Goal: Task Accomplishment & Management: Contribute content

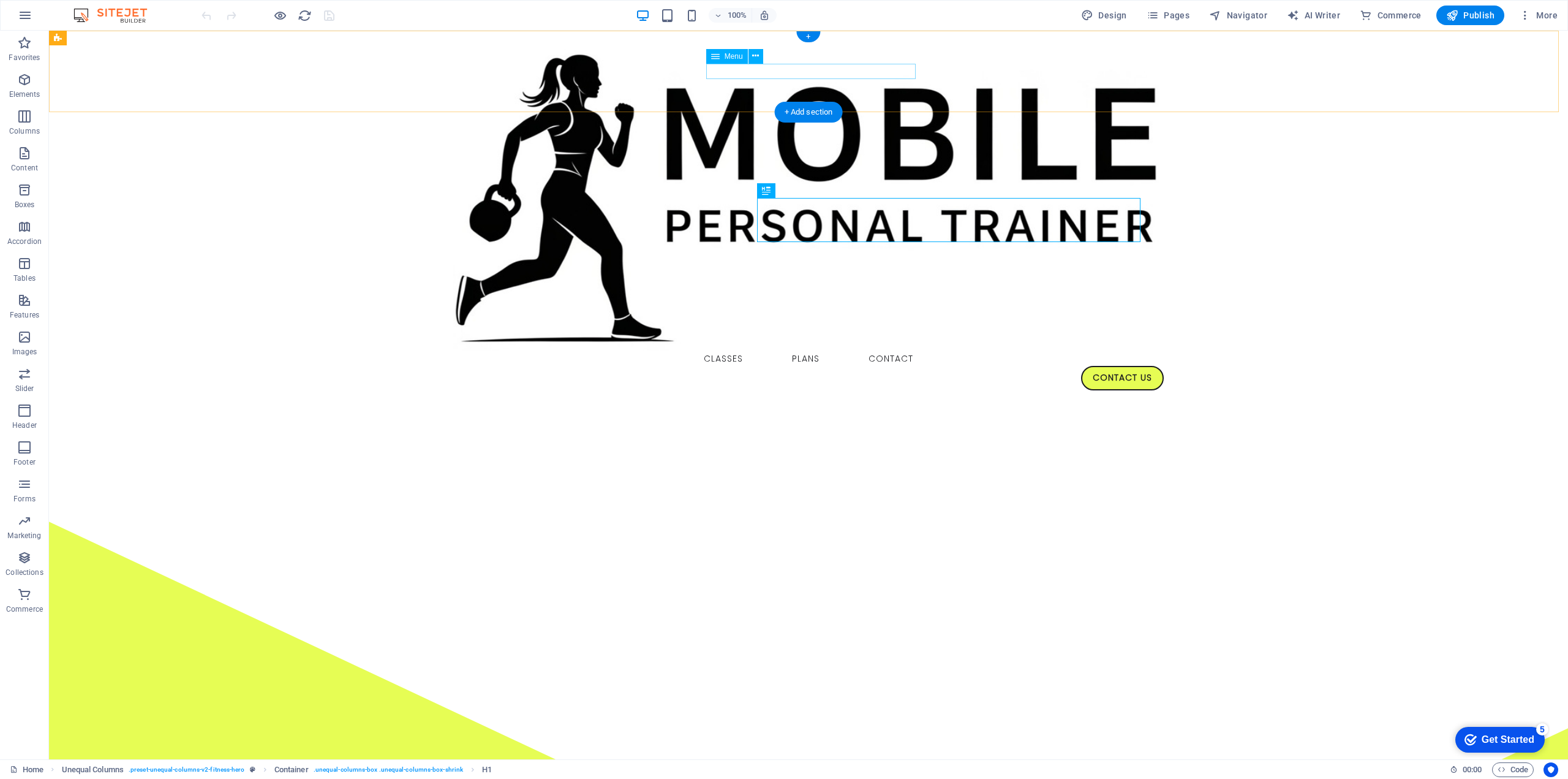
click at [801, 350] on nav "Classes Plans Contact" at bounding box center [808, 358] width 710 height 16
click at [21, 158] on icon "button" at bounding box center [24, 153] width 14 height 14
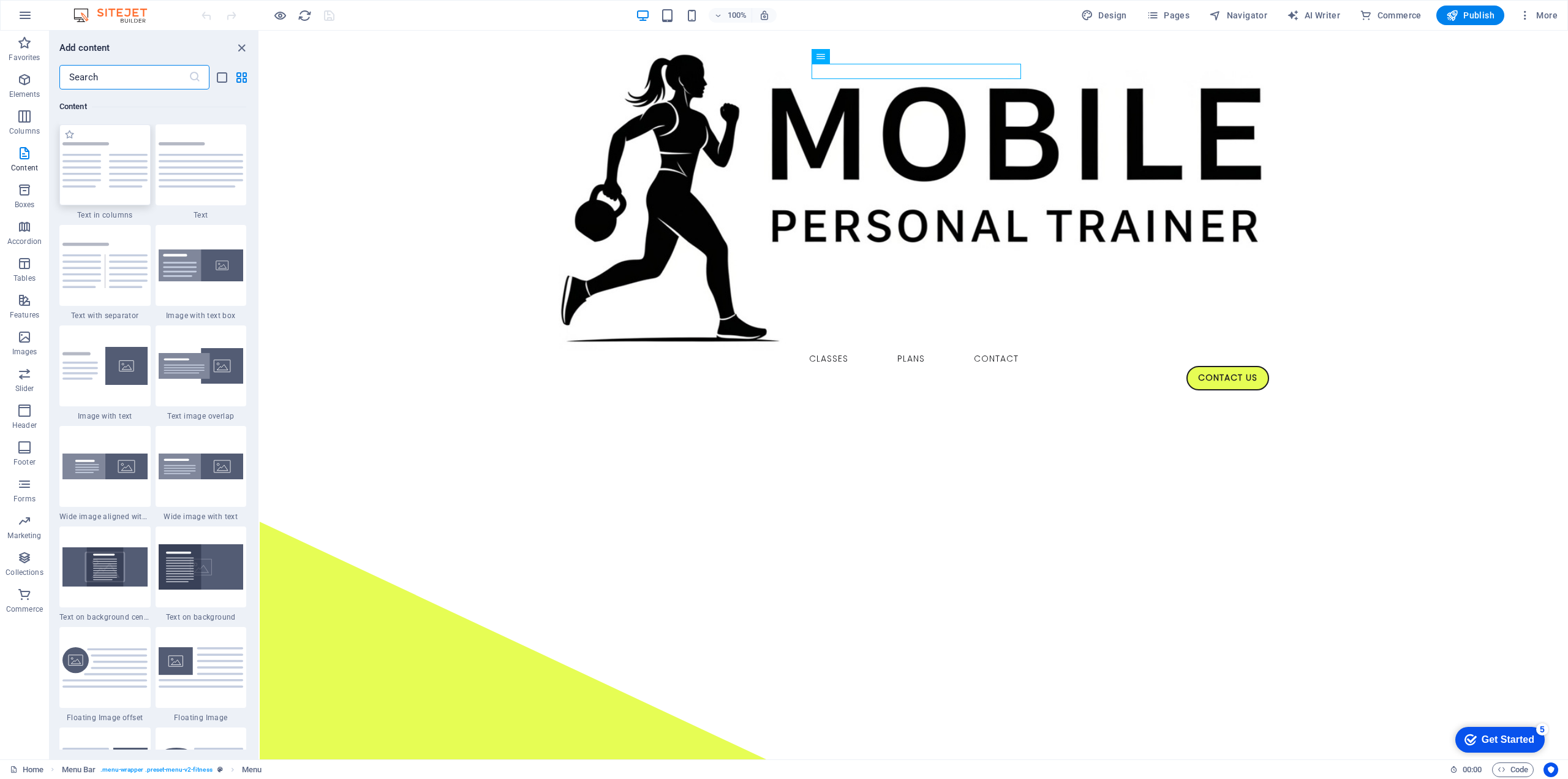
scroll to position [2348, 0]
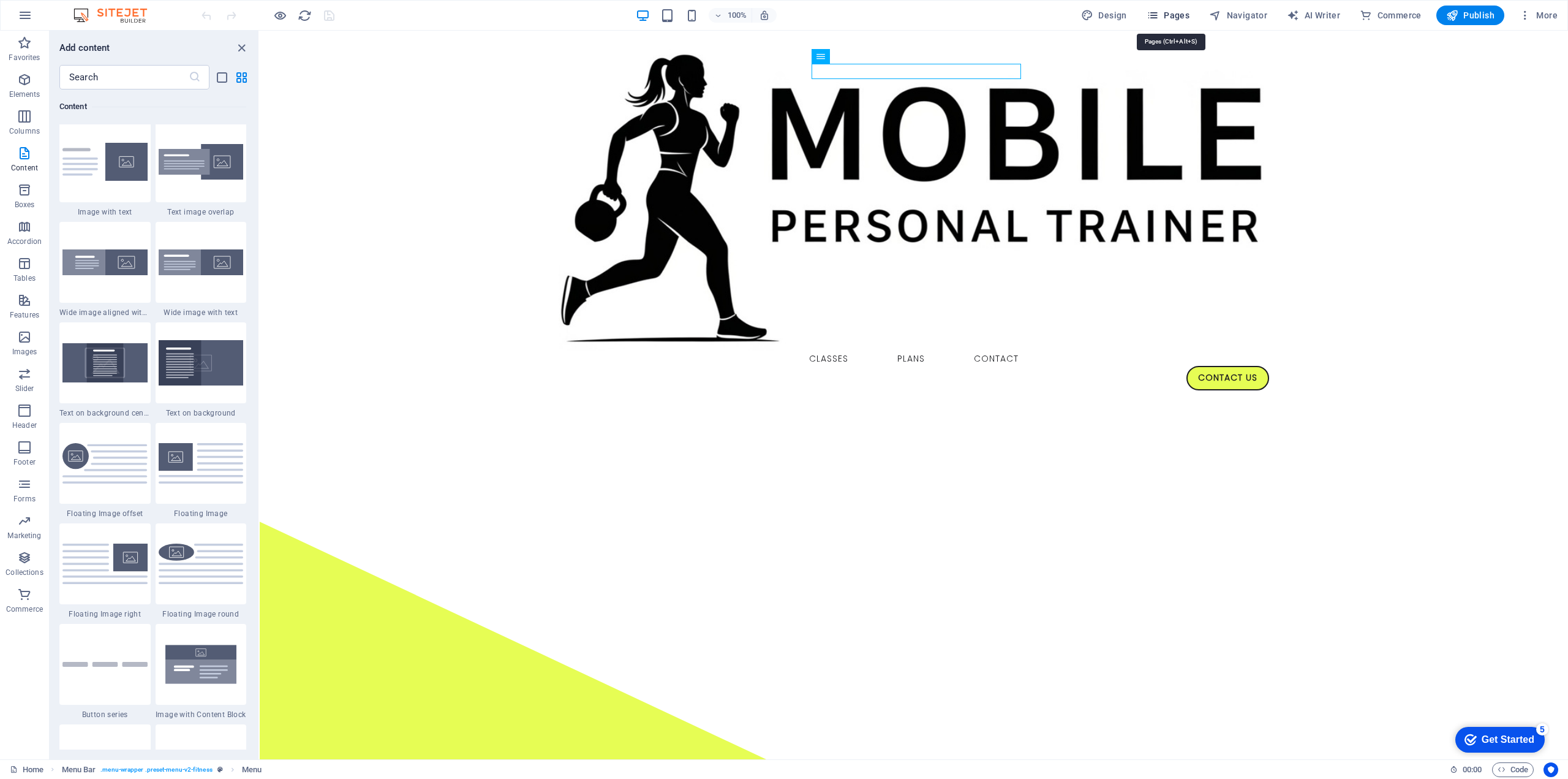
click at [1176, 17] on span "Pages" at bounding box center [1168, 15] width 43 height 12
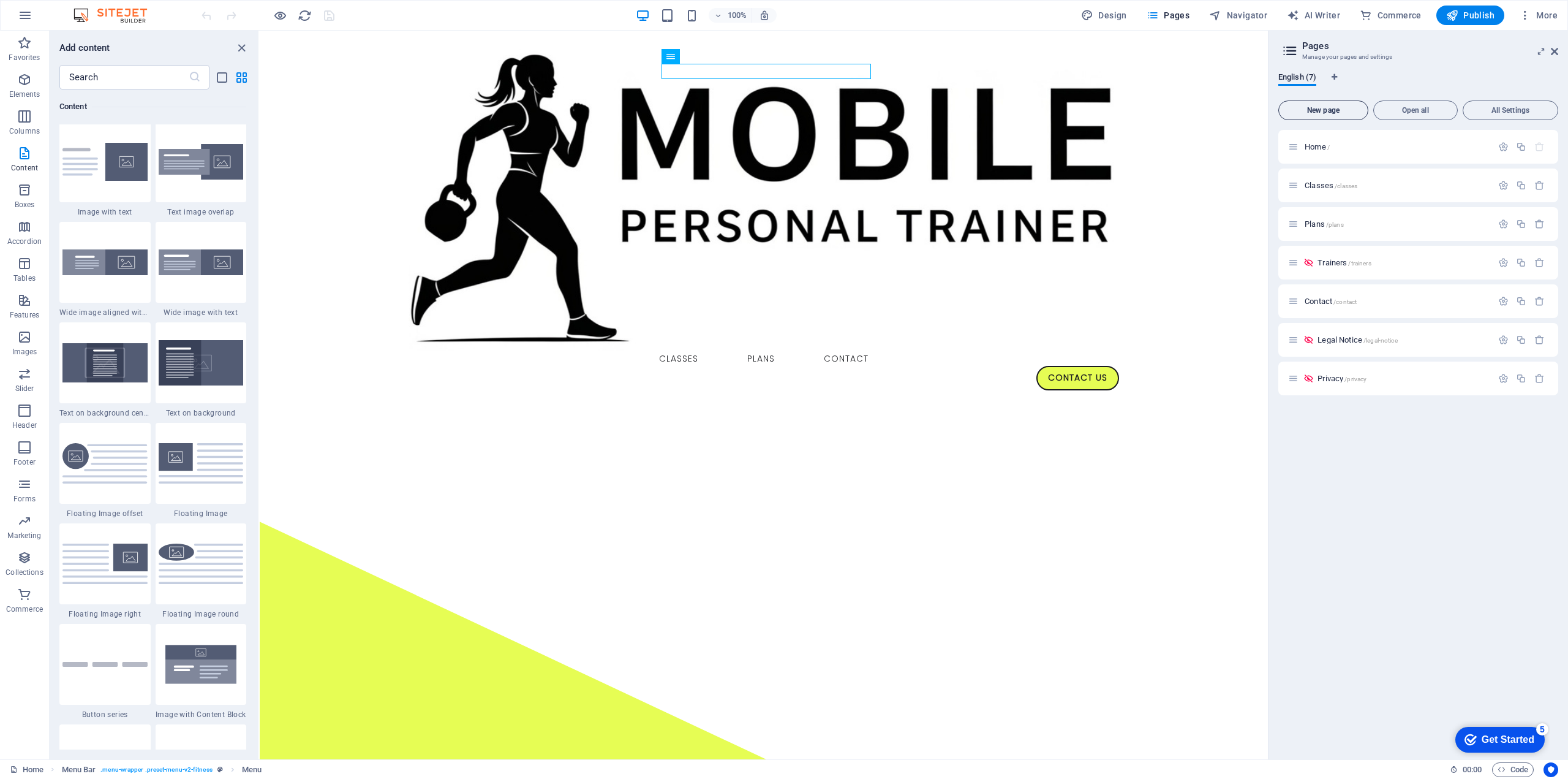
click at [1332, 105] on button "New page" at bounding box center [1323, 110] width 90 height 20
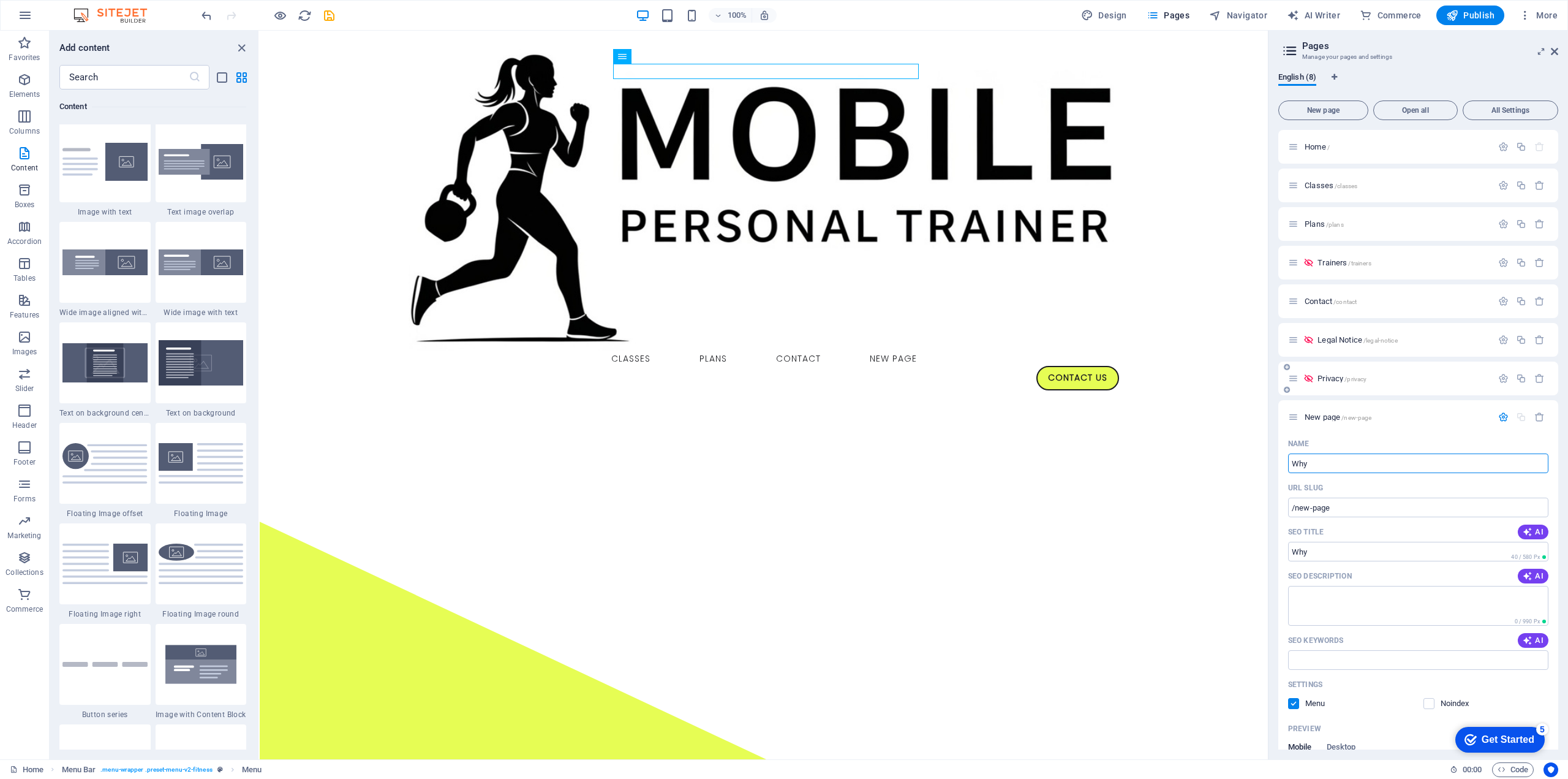
type input "Why"
type input "/why"
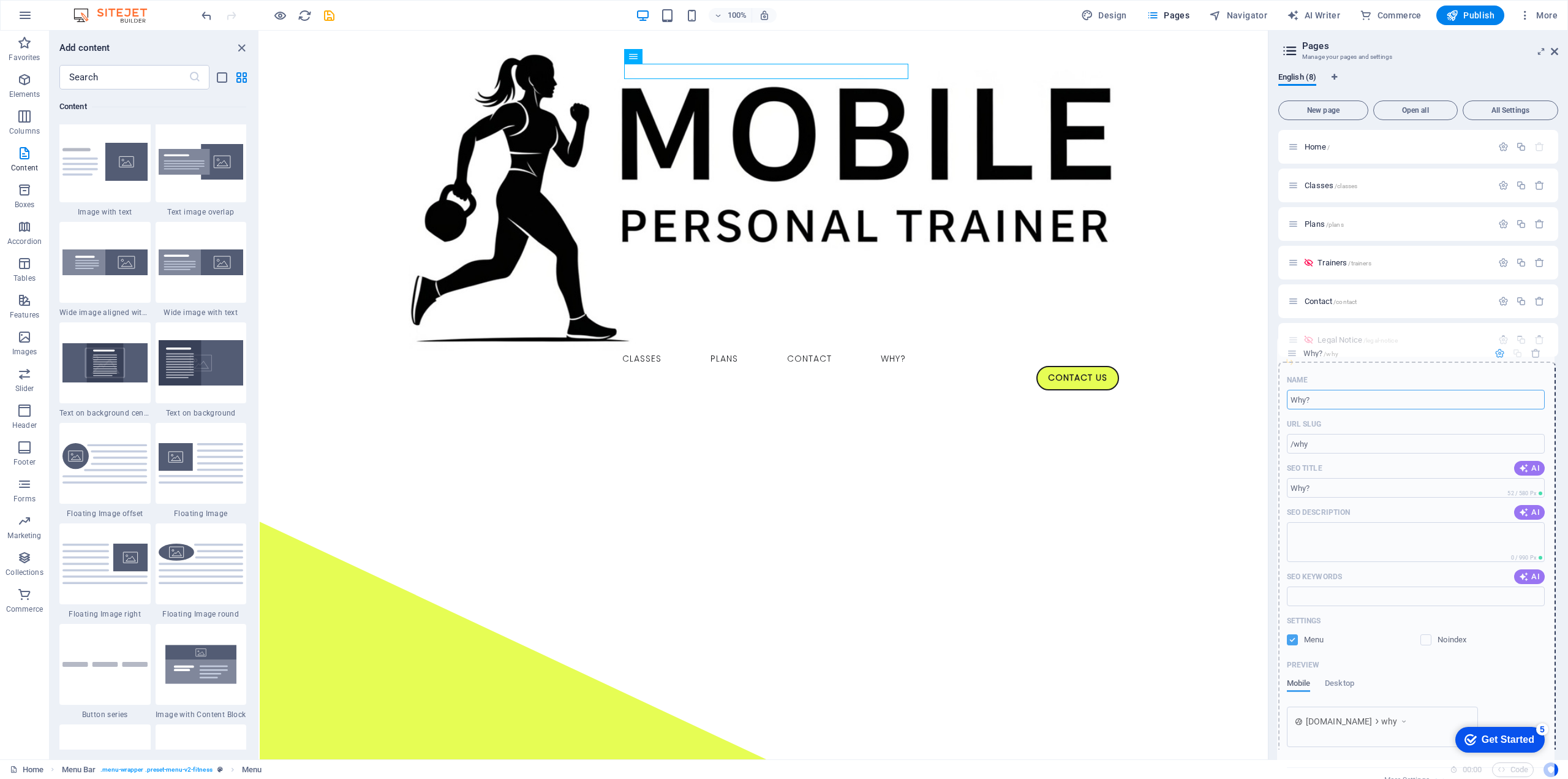
scroll to position [2, 0]
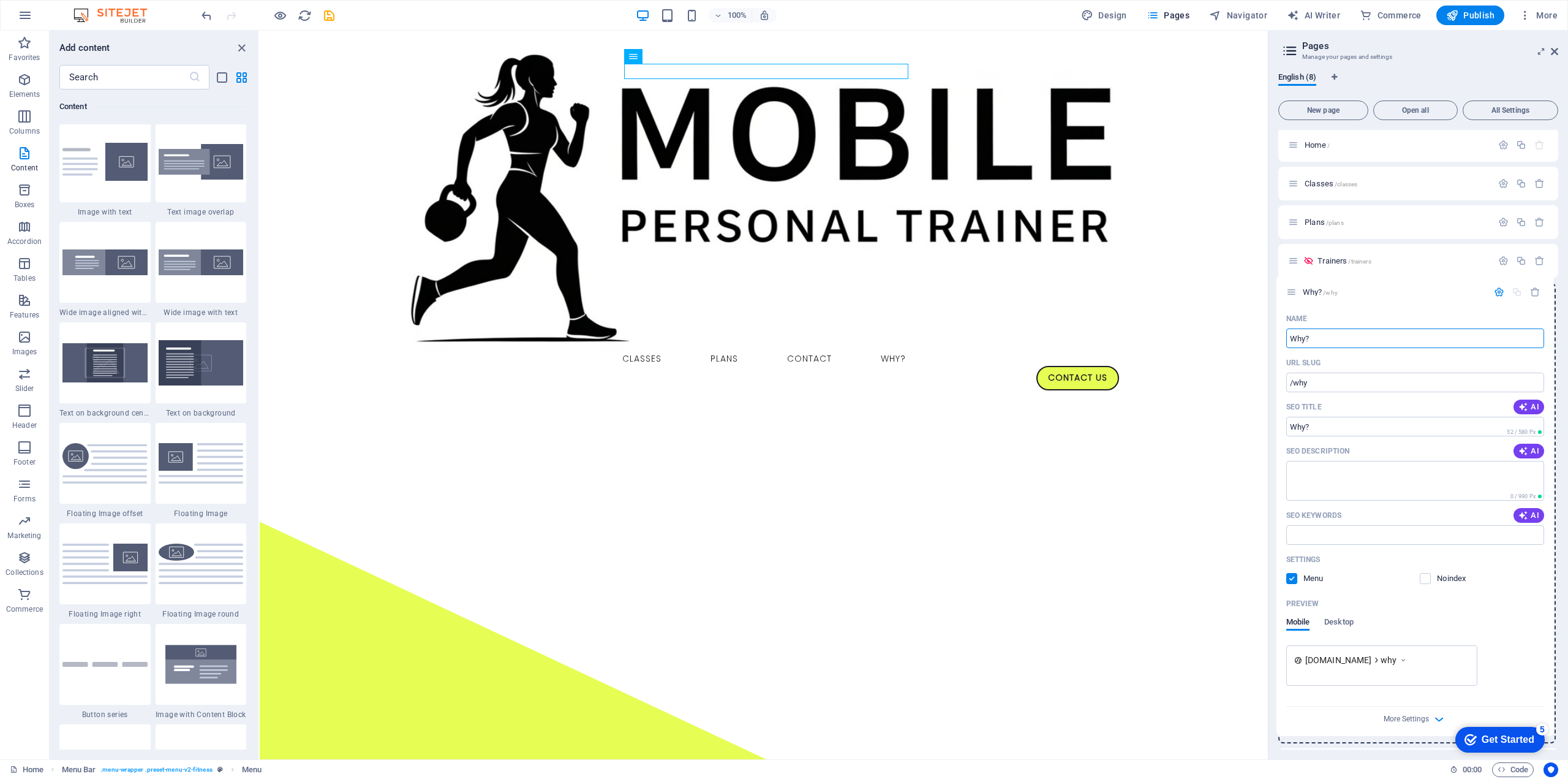
drag, startPoint x: 1296, startPoint y: 420, endPoint x: 1295, endPoint y: 291, distance: 129.0
click at [1295, 291] on div "Home / Classes /classes Plans /plans Trainers /trainers Contact /contact Legal …" at bounding box center [1418, 494] width 280 height 731
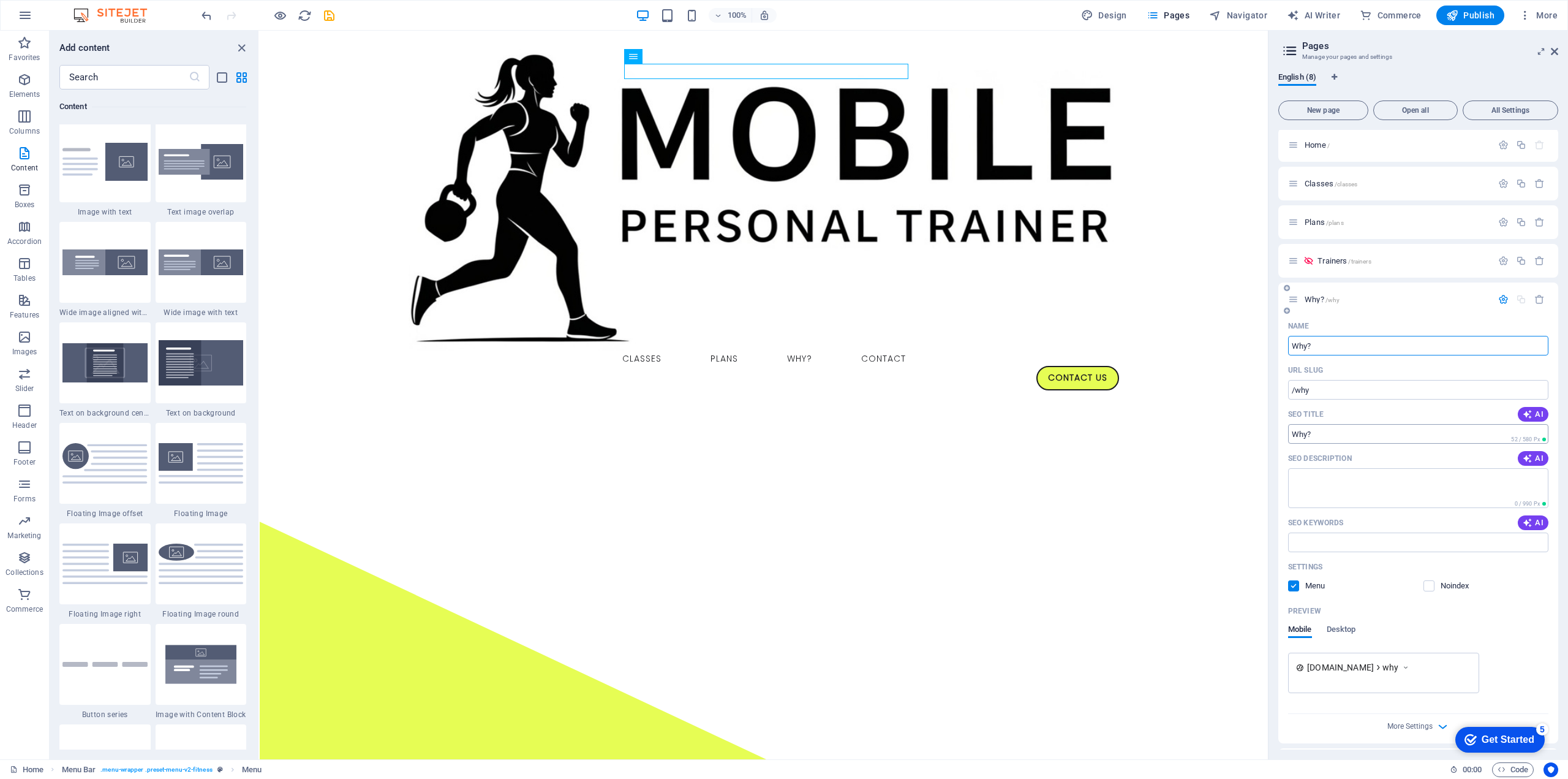
type input "Why?"
click at [1324, 433] on input "SEO Title" at bounding box center [1418, 434] width 261 height 20
drag, startPoint x: 1314, startPoint y: 435, endPoint x: 1291, endPoint y: 435, distance: 23.0
click at [1291, 435] on input "SEO Title" at bounding box center [1418, 434] width 261 height 20
click at [1324, 435] on input "SEO Title" at bounding box center [1418, 434] width 261 height 20
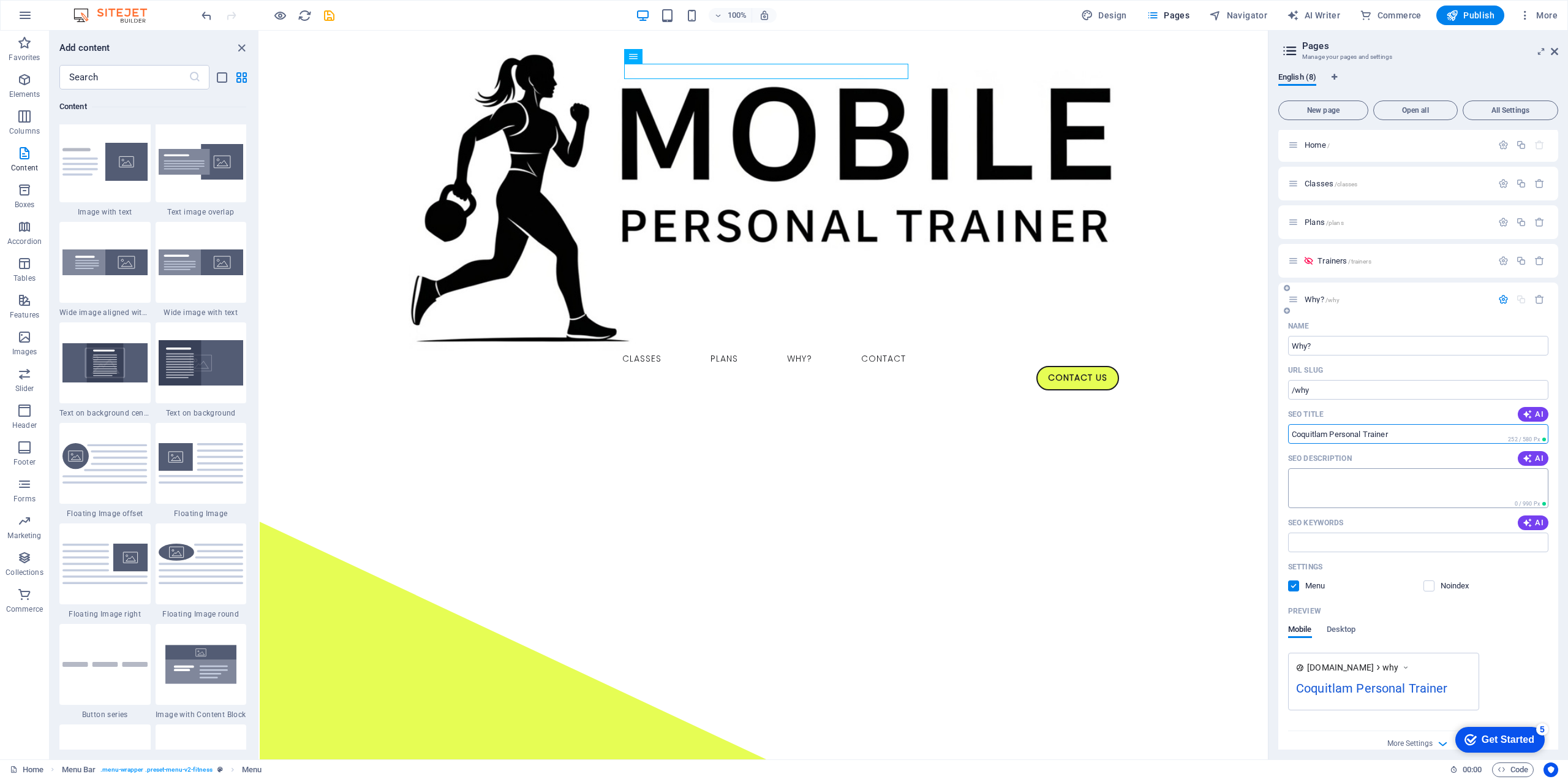
type input "Coquitlam Personal Trainer"
click at [1327, 479] on textarea "SEO Description" at bounding box center [1418, 488] width 261 height 40
paste textarea "Looking for a Coquitlam personal trainer? [PERSON_NAME] offers mobile personal …"
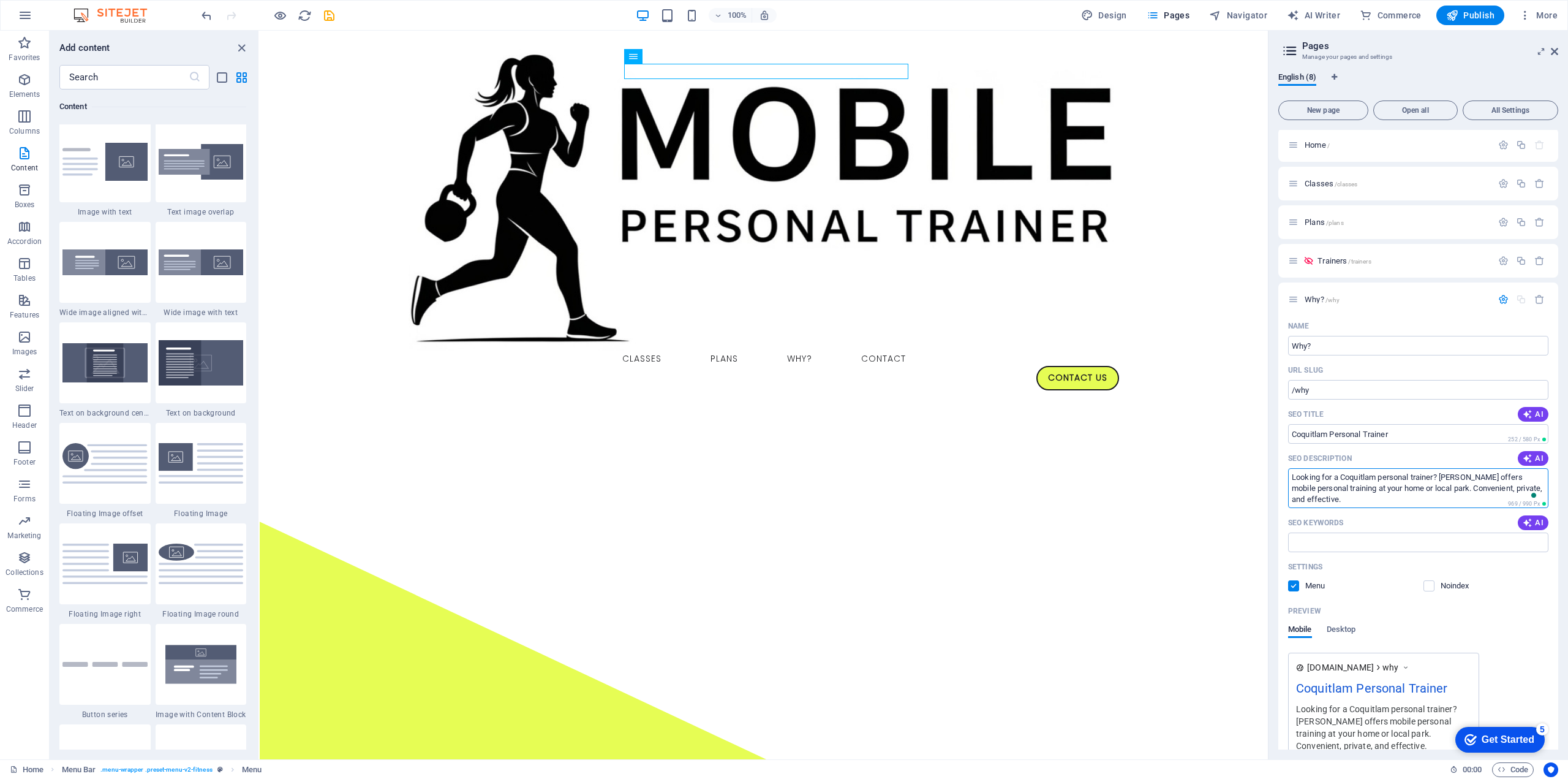
type textarea "Looking for a Coquitlam personal trainer? [PERSON_NAME] offers mobile personal …"
click at [1350, 540] on input "SEO Keywords" at bounding box center [1418, 543] width 261 height 20
paste input "Coquitlam personal trainer, personal trainer [PERSON_NAME], mobile personal tra…"
drag, startPoint x: 1670, startPoint y: 575, endPoint x: 1054, endPoint y: 525, distance: 618.0
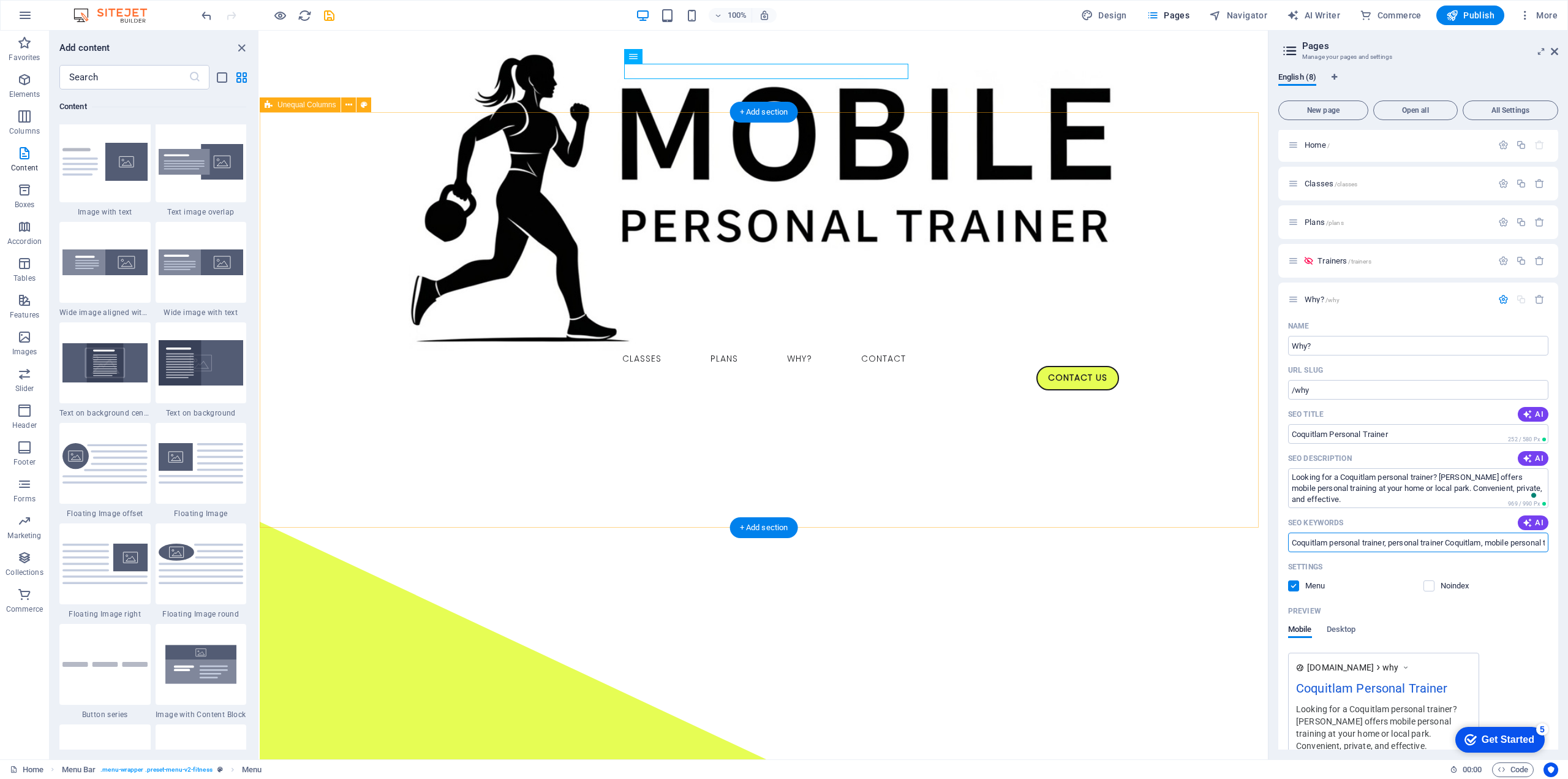
type input "Coquitlam personal trainer, personal trainer Coquitlam, mobile personal trainer…"
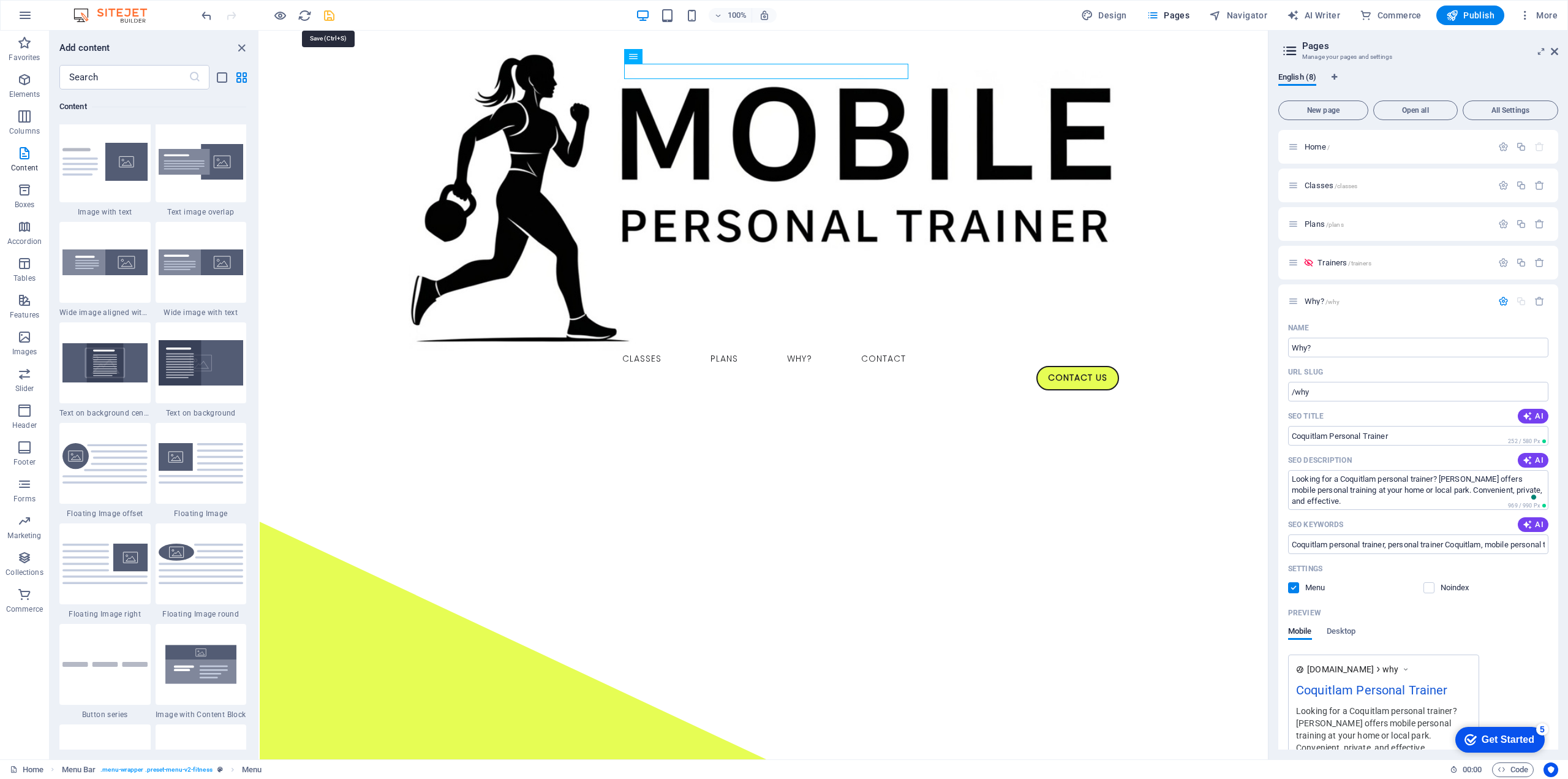
click at [327, 11] on icon "save" at bounding box center [329, 15] width 14 height 14
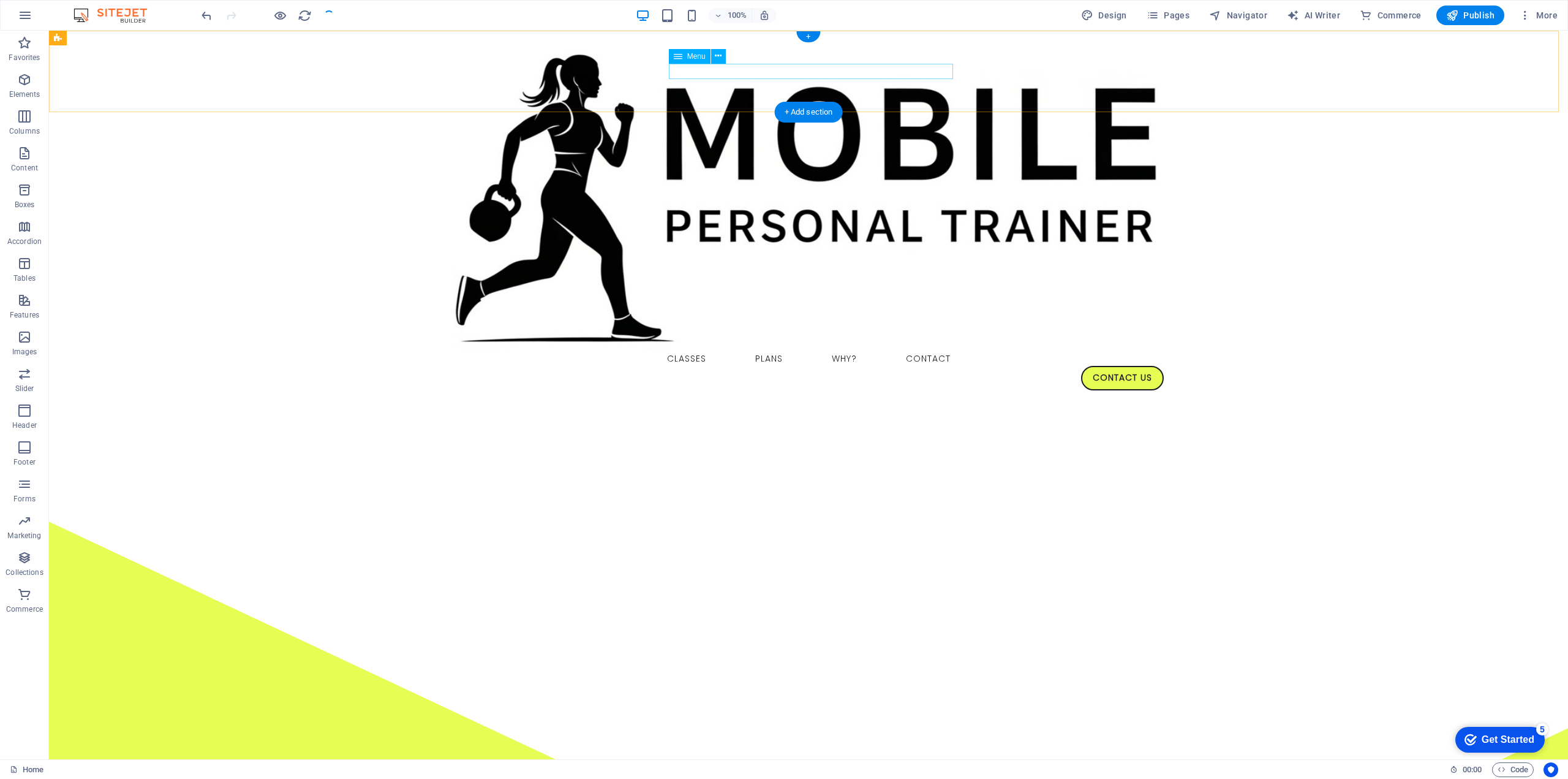
click at [840, 350] on nav "Classes Plans Why? Contact" at bounding box center [808, 358] width 710 height 16
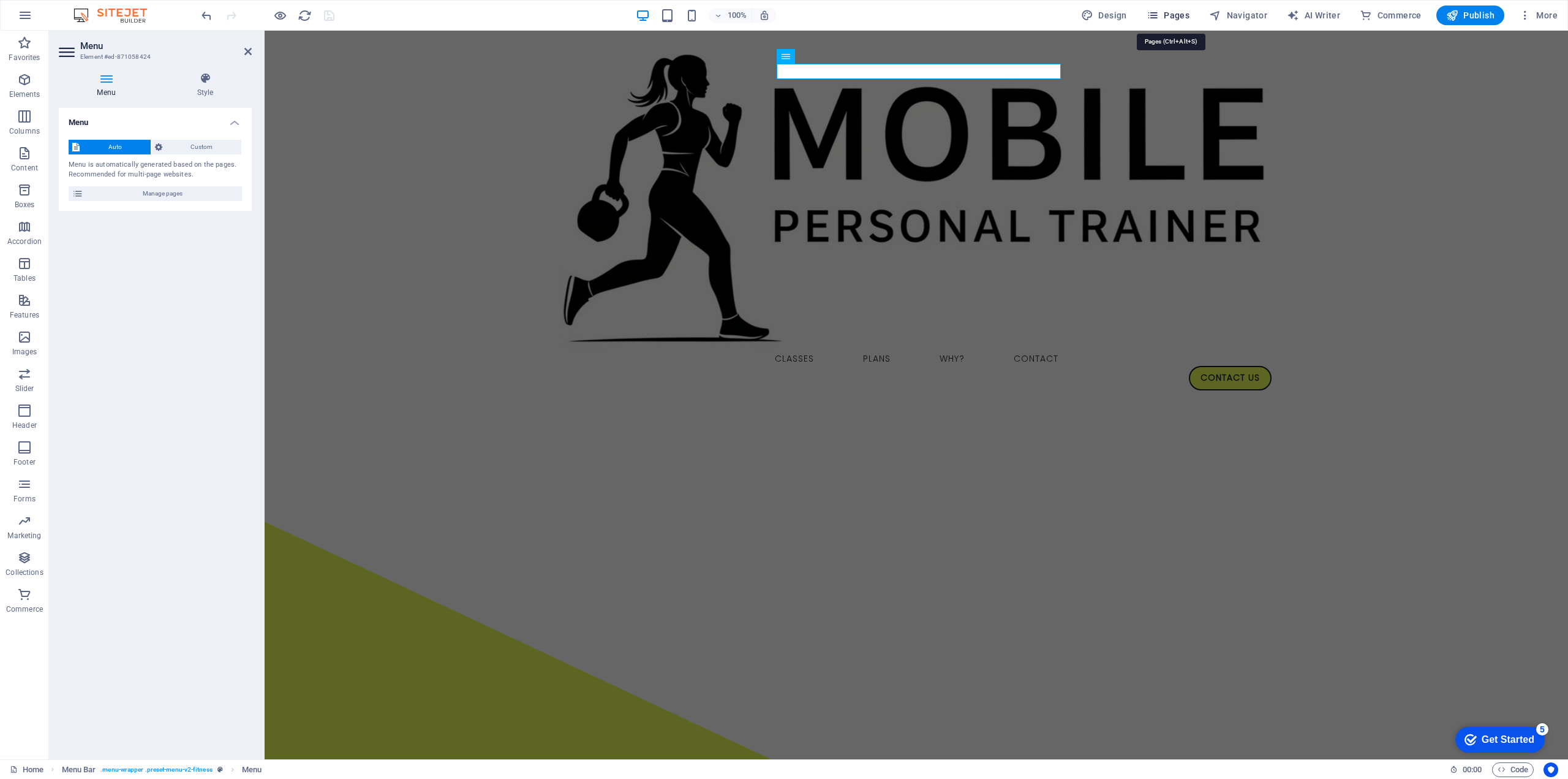
click at [1166, 9] on span "Pages" at bounding box center [1168, 15] width 43 height 12
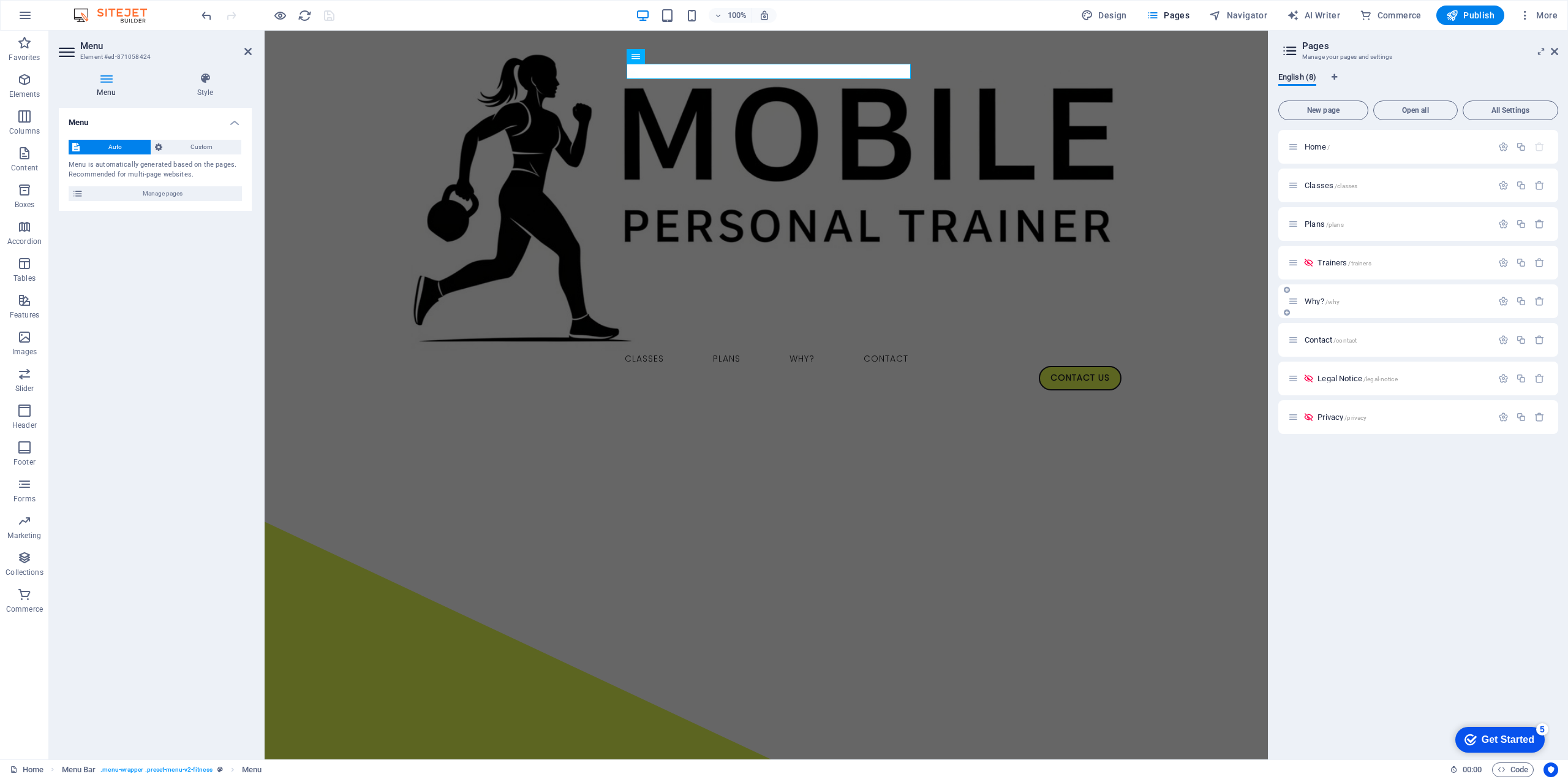
click at [1323, 309] on div "Why? /why" at bounding box center [1418, 301] width 280 height 33
click at [1323, 302] on span "Why? /why" at bounding box center [1322, 301] width 35 height 9
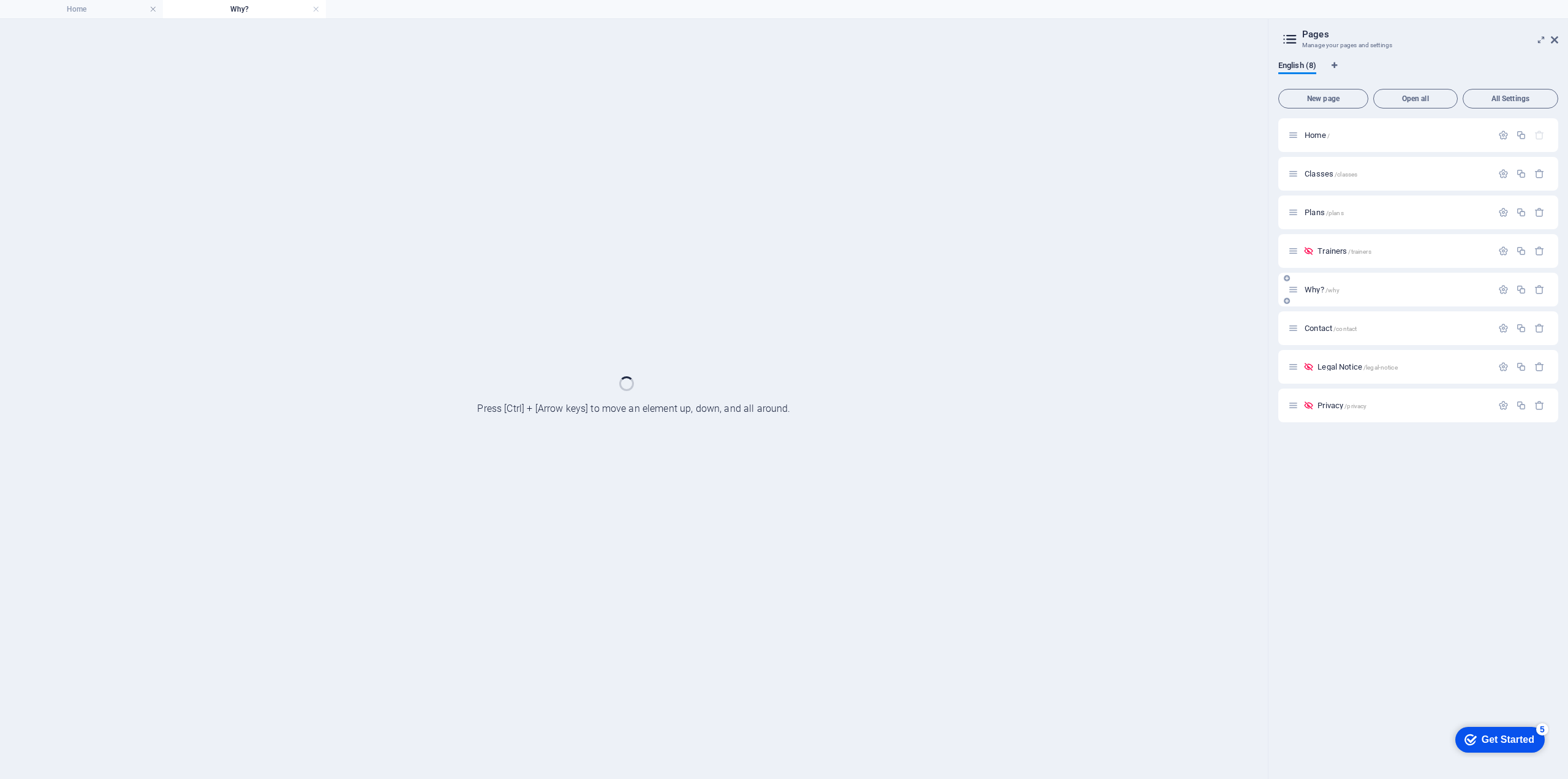
click at [1323, 302] on div "Why? /why" at bounding box center [1418, 290] width 280 height 33
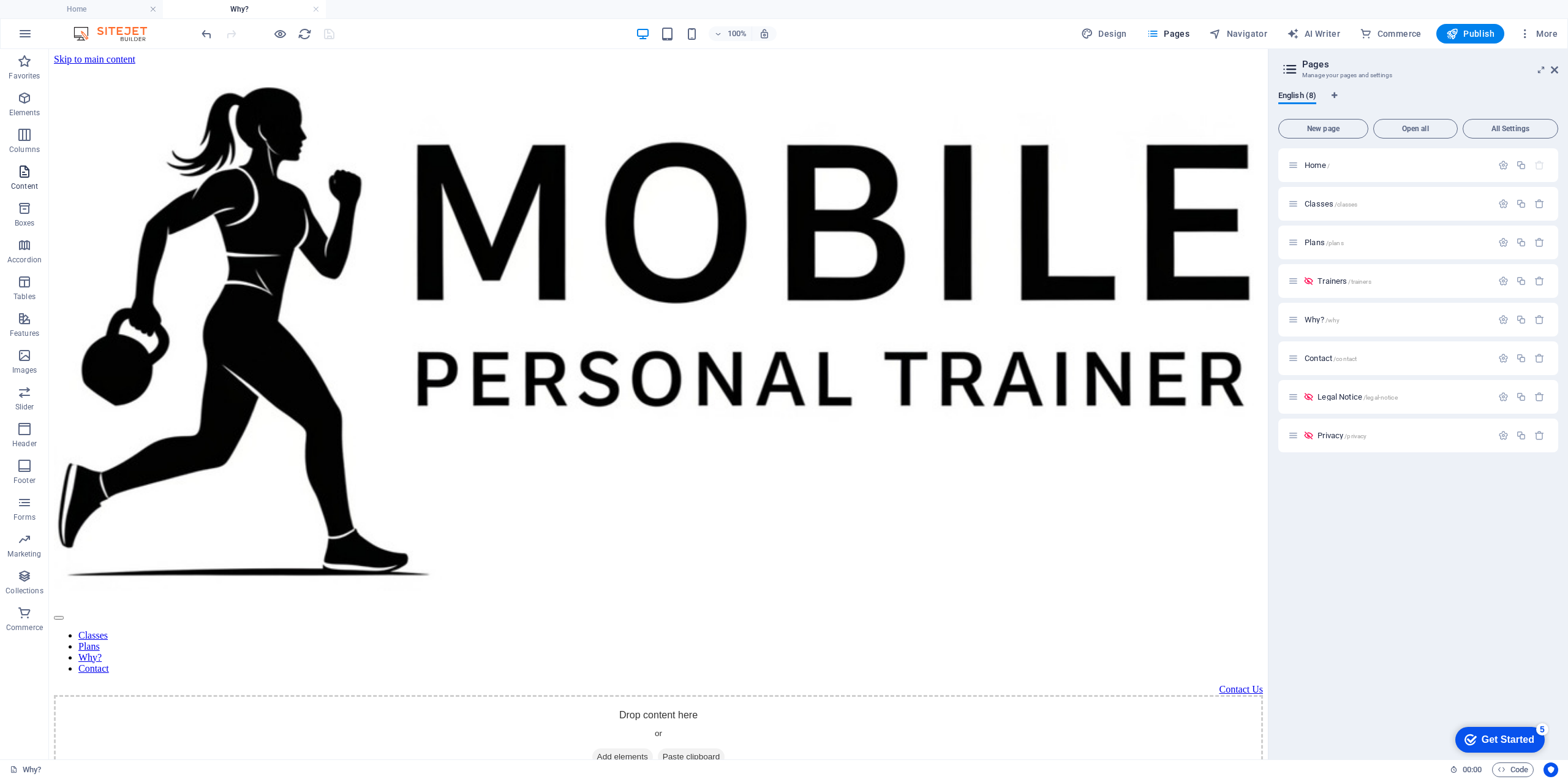
click at [21, 166] on icon "button" at bounding box center [24, 171] width 14 height 14
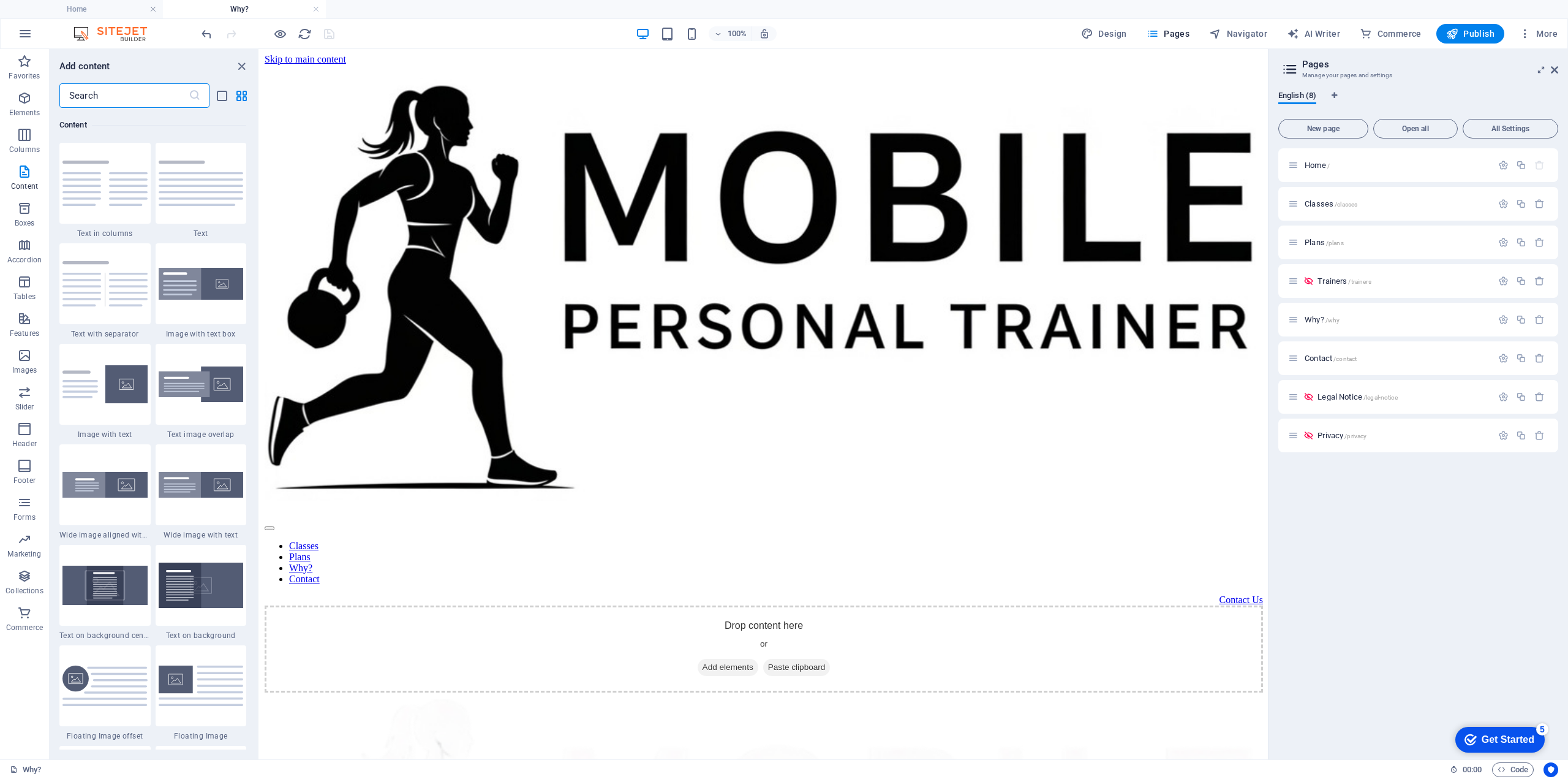
scroll to position [2348, 0]
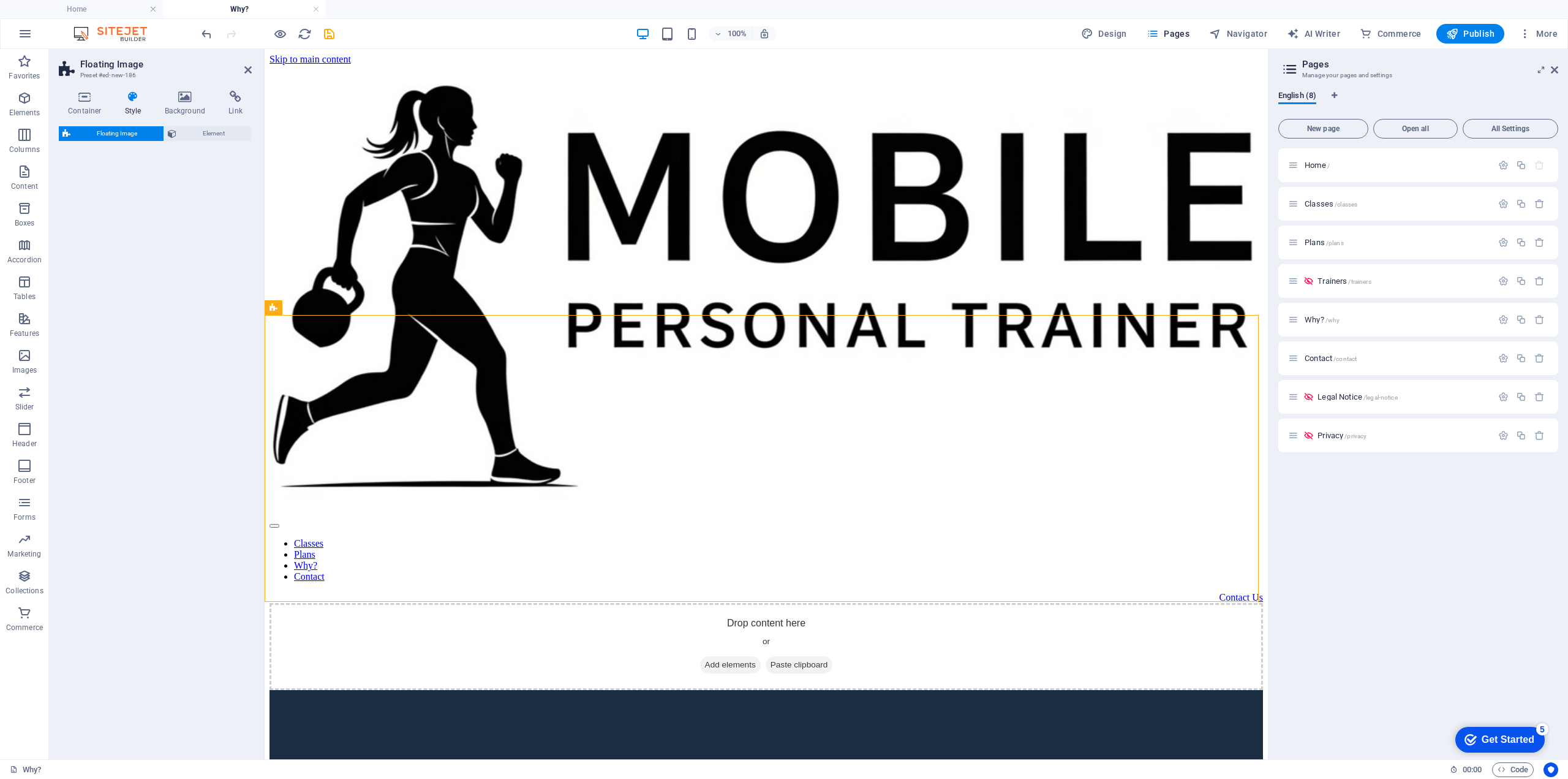
select select "%"
select select "rem"
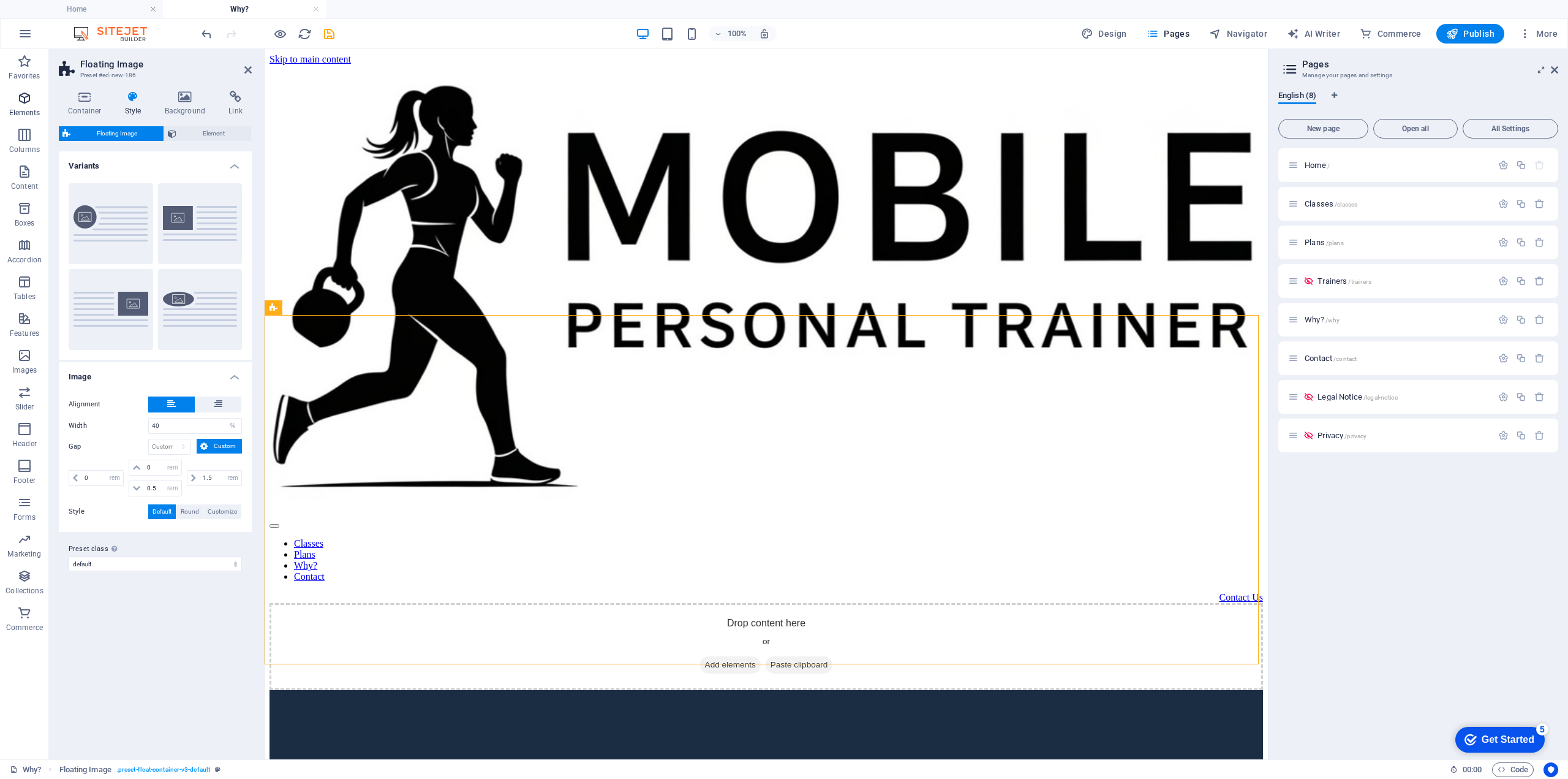
click at [19, 93] on icon "button" at bounding box center [24, 97] width 14 height 14
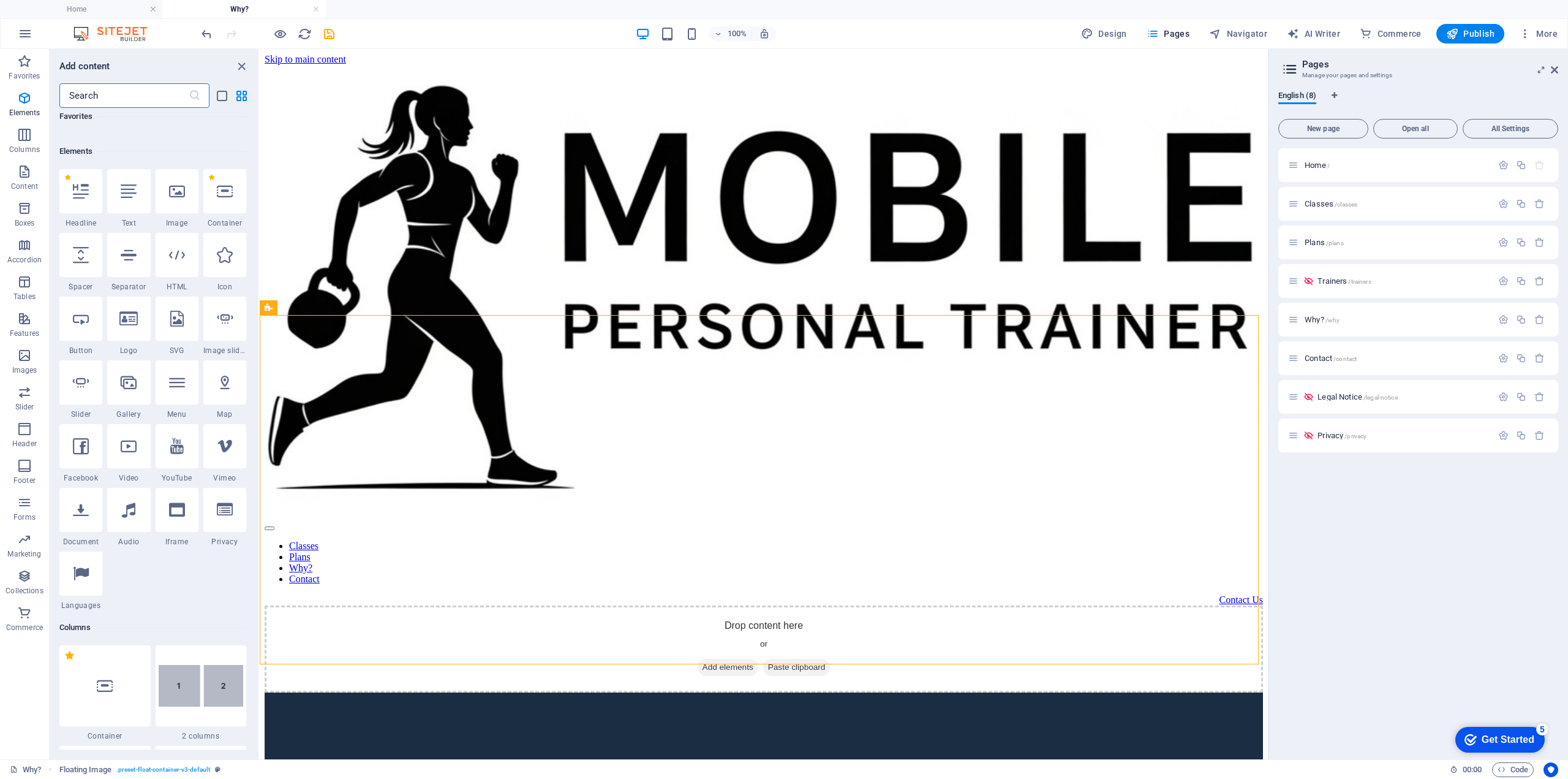
scroll to position [131, 0]
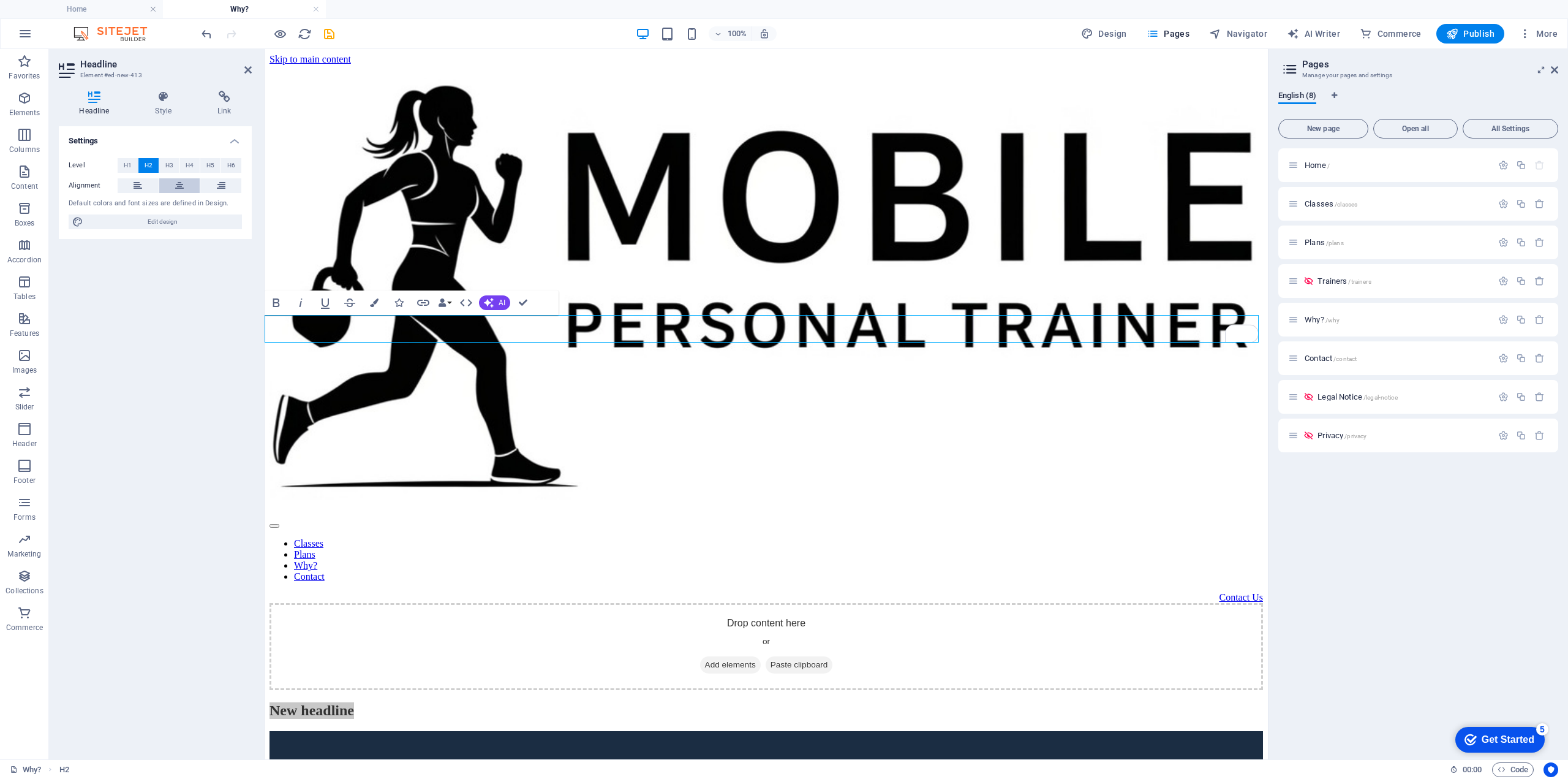
click at [178, 185] on icon at bounding box center [179, 185] width 8 height 14
click at [124, 166] on span "H1" at bounding box center [128, 165] width 8 height 14
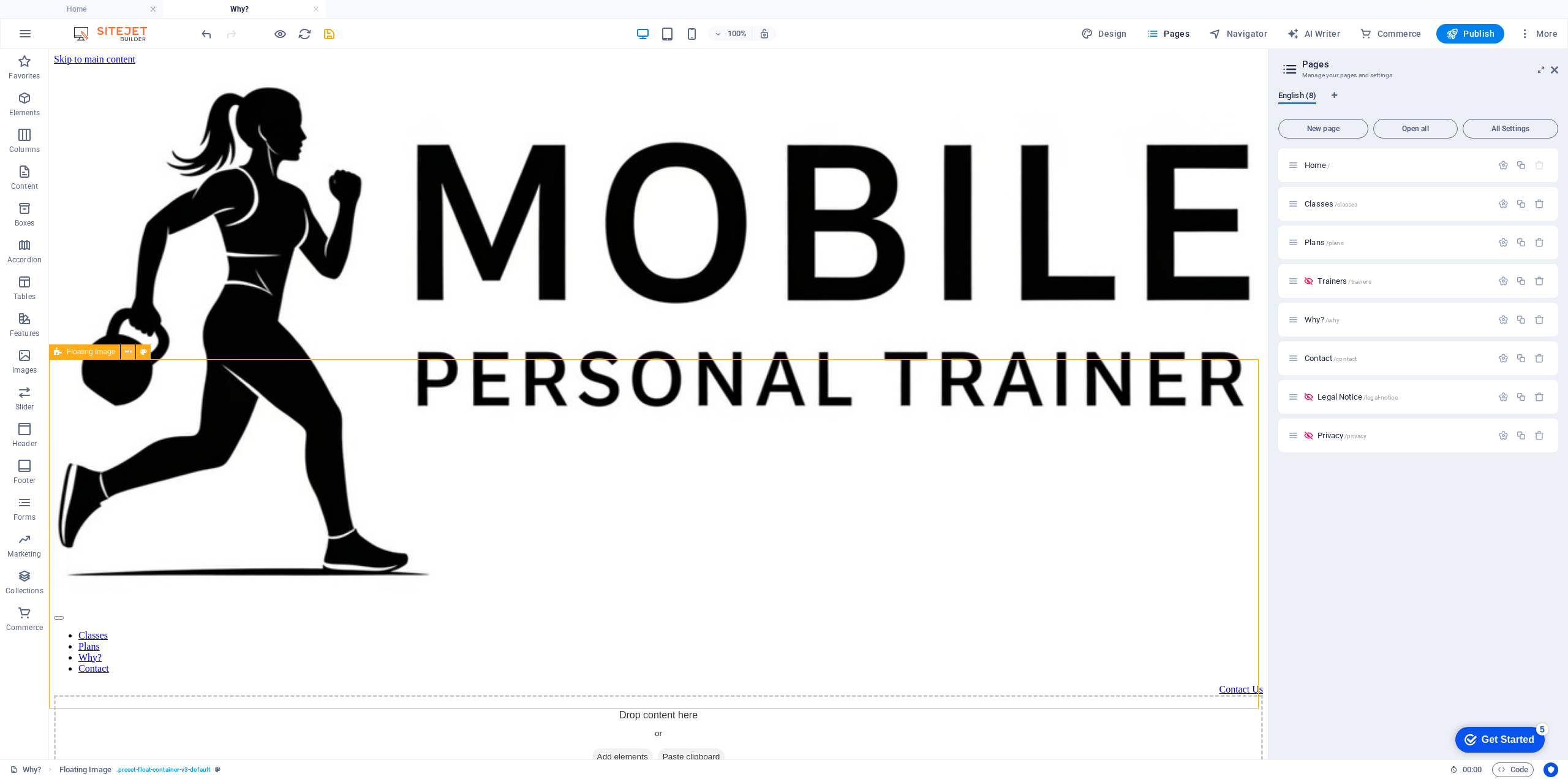
click at [125, 350] on icon at bounding box center [128, 352] width 7 height 13
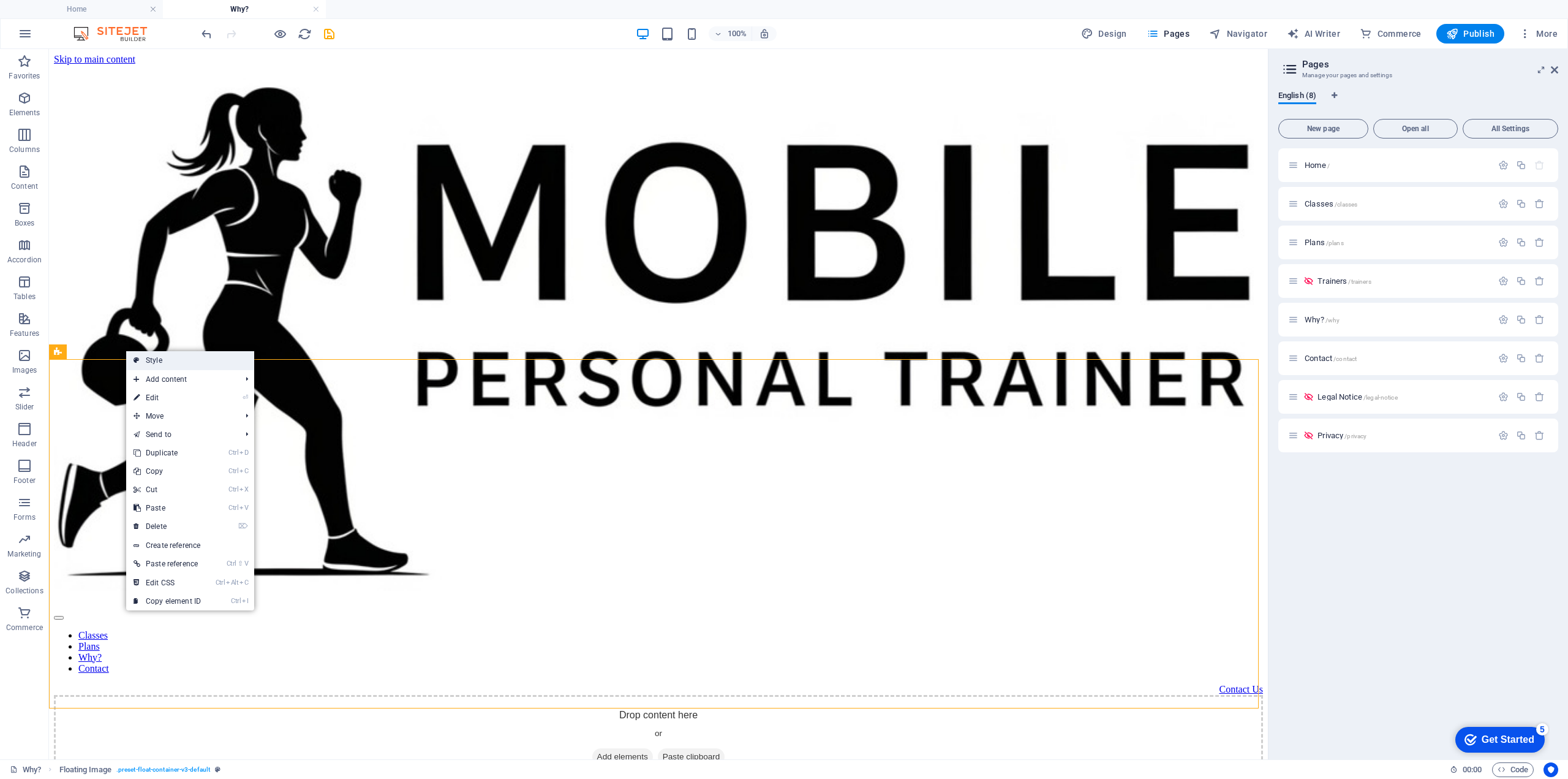
click at [147, 360] on link "Style" at bounding box center [190, 360] width 128 height 18
select select "%"
select select "rem"
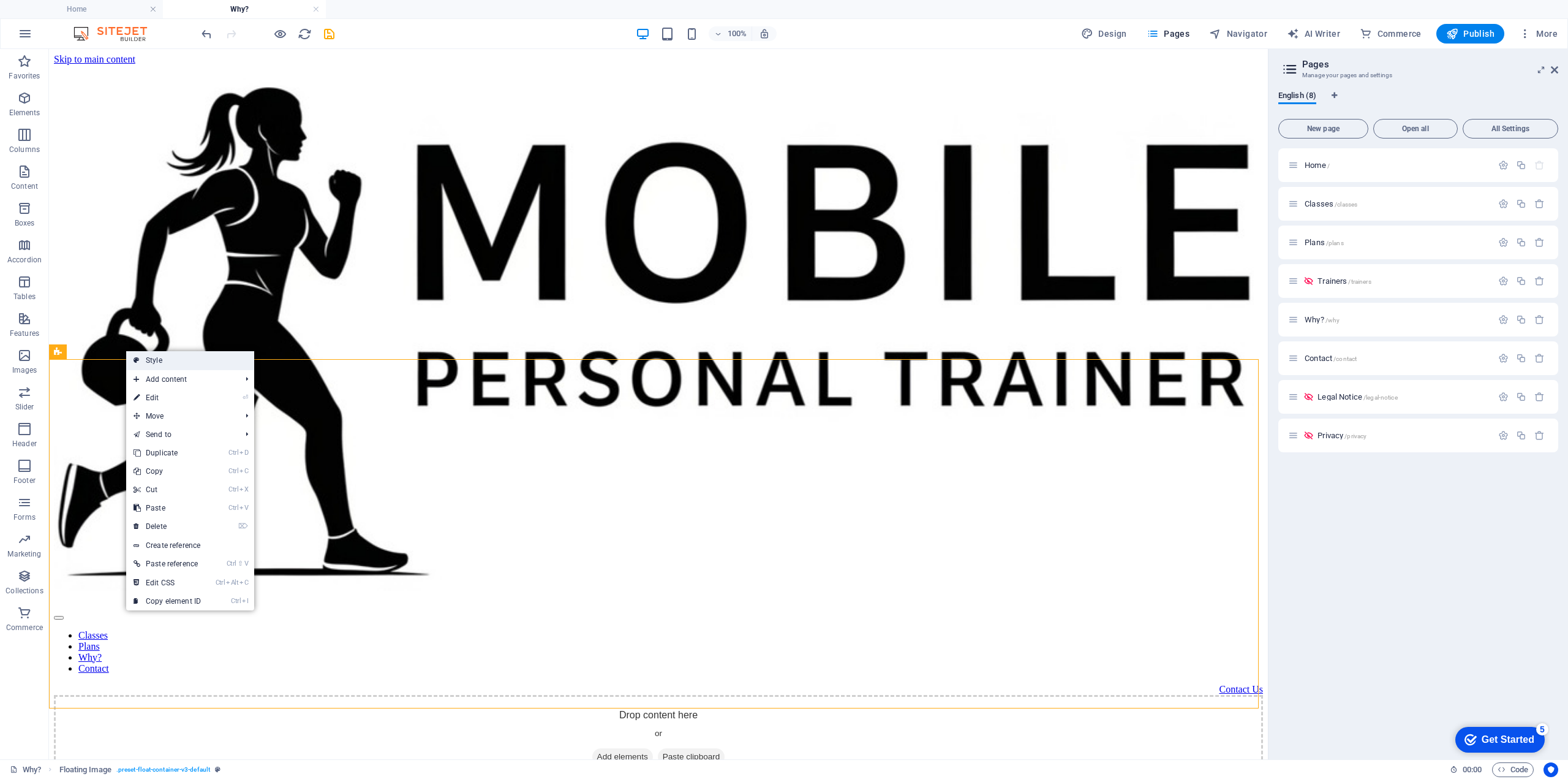
select select "rem"
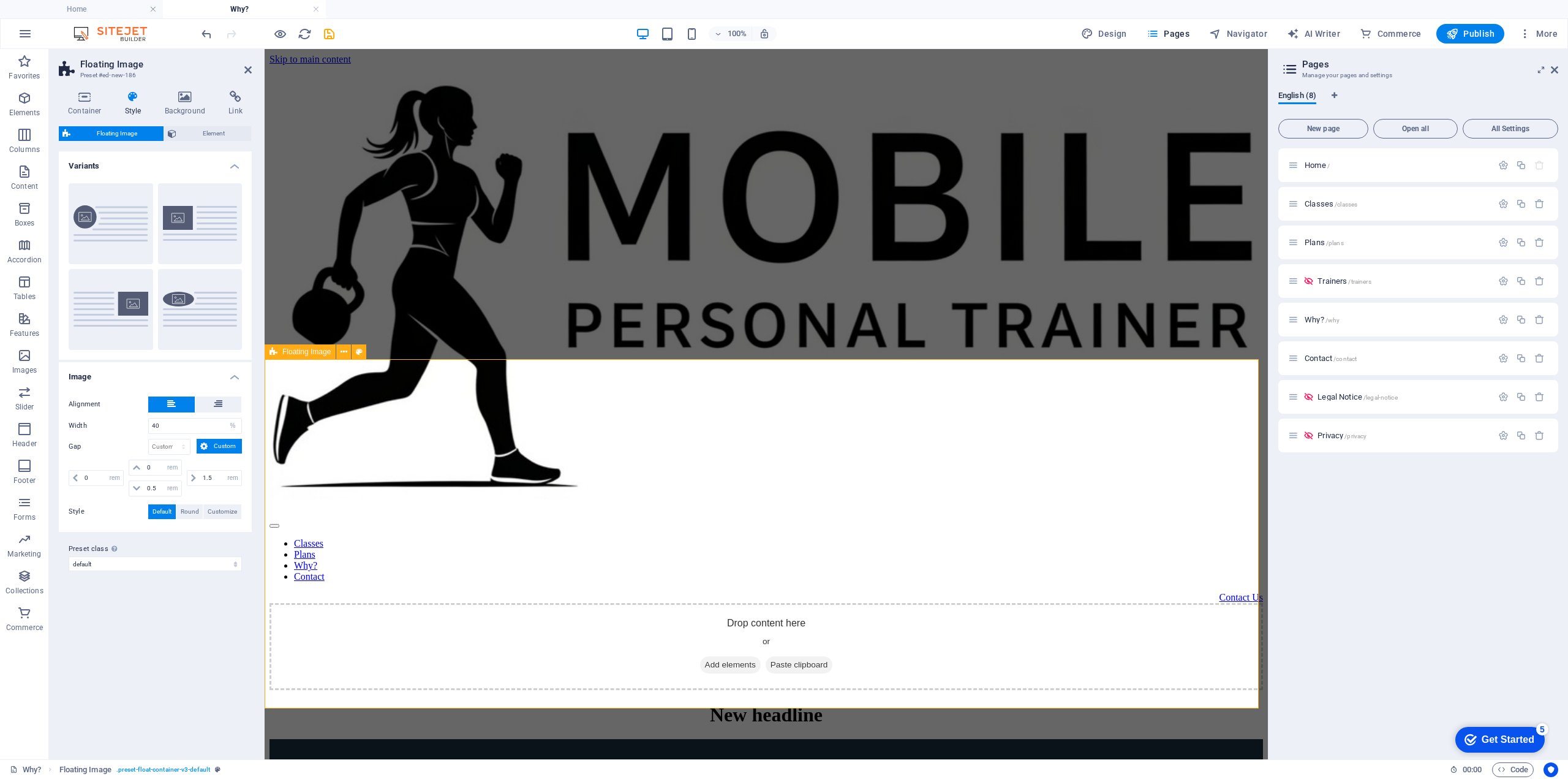
click at [190, 94] on icon at bounding box center [185, 97] width 59 height 12
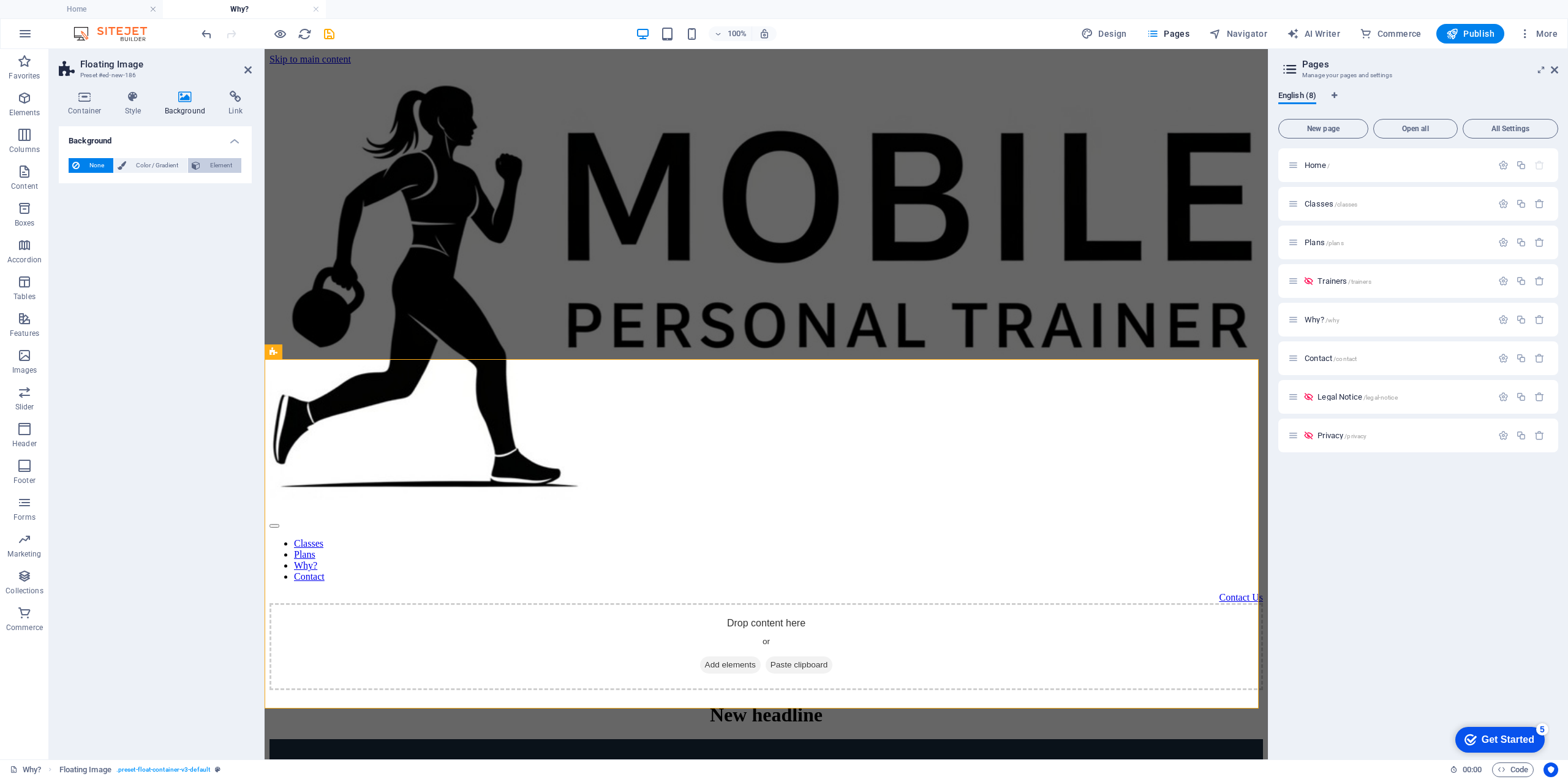
click at [217, 162] on span "Element" at bounding box center [220, 165] width 33 height 14
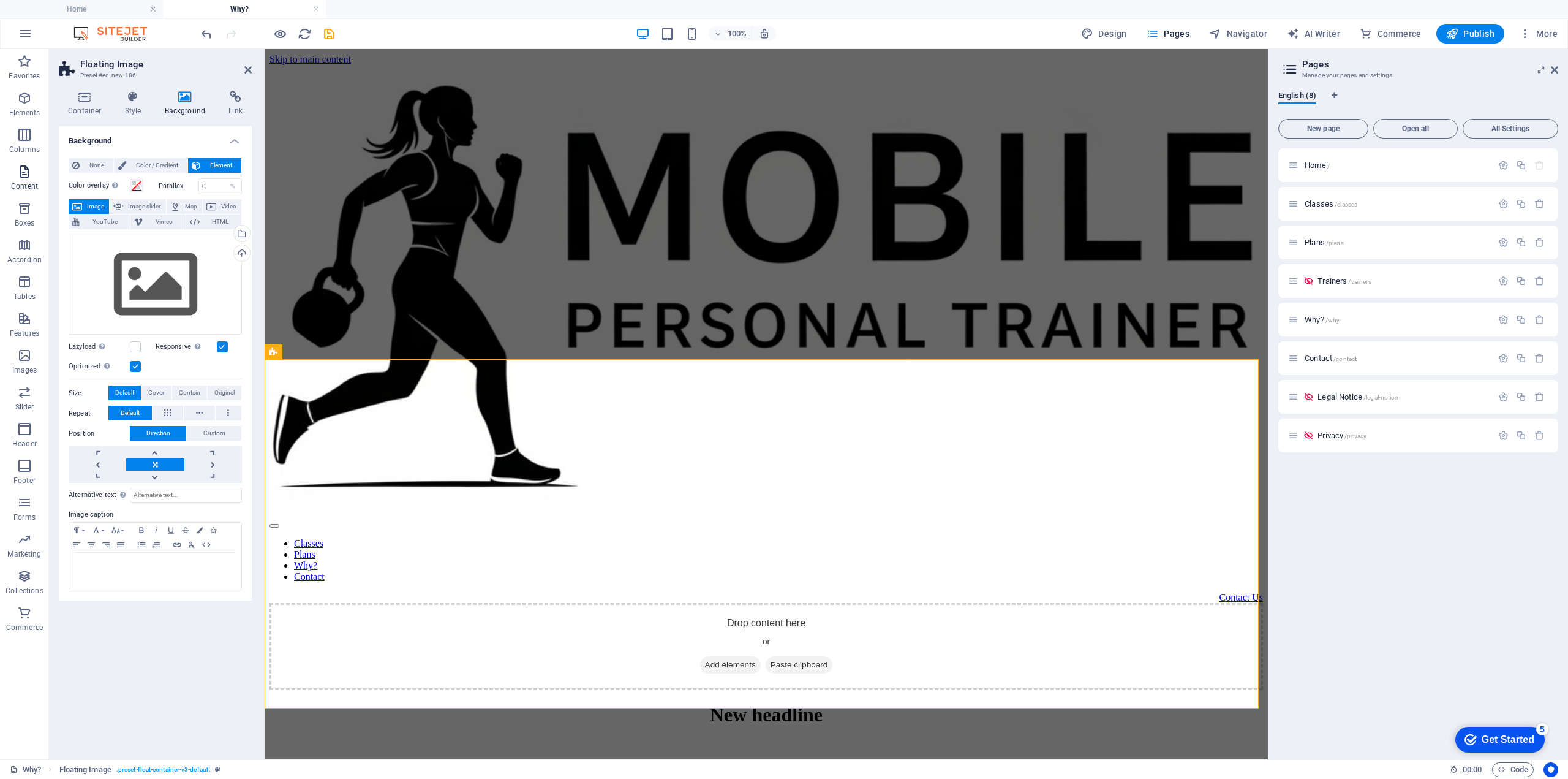
click at [27, 177] on icon "button" at bounding box center [24, 171] width 14 height 14
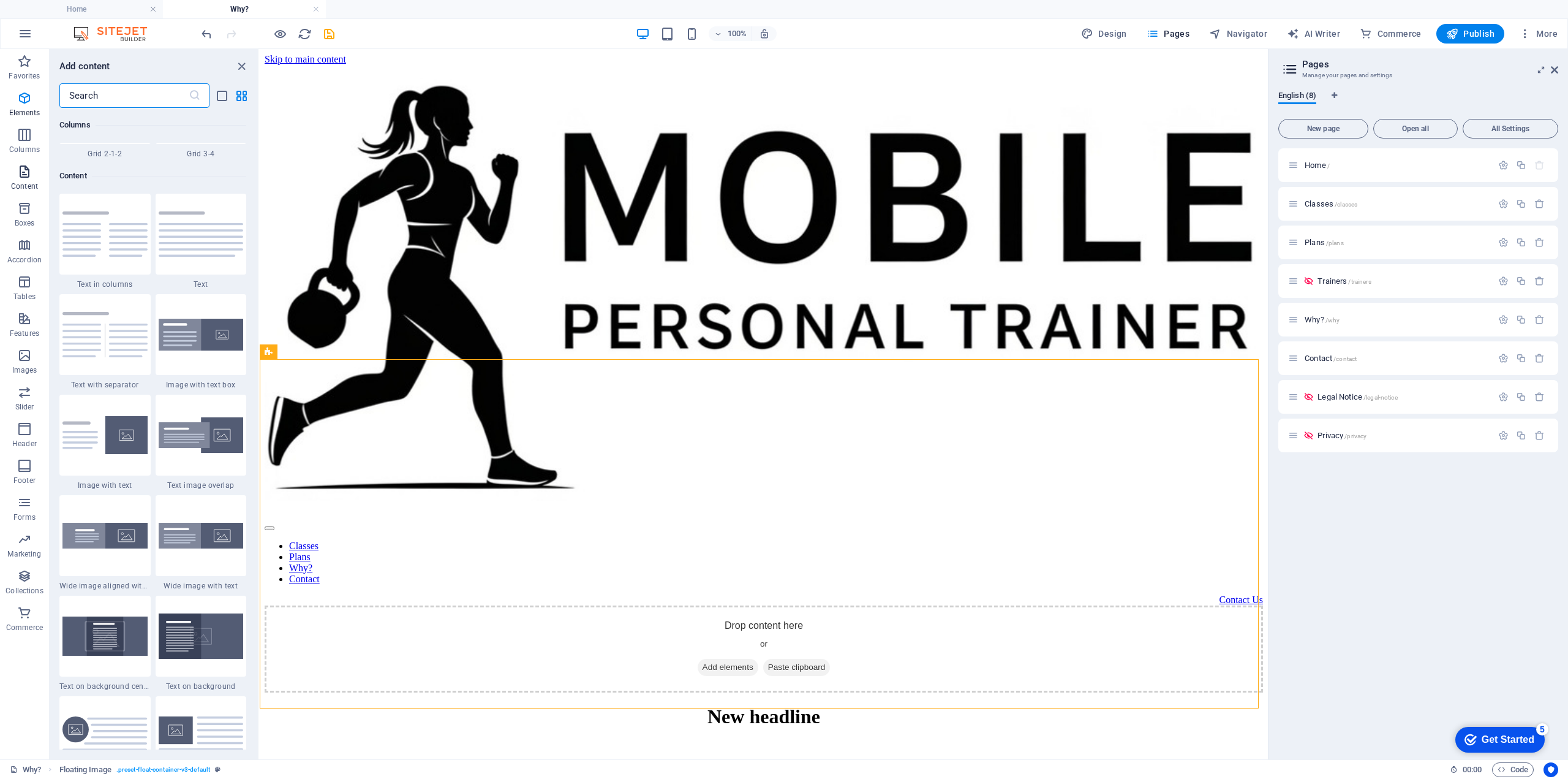
scroll to position [2144, 0]
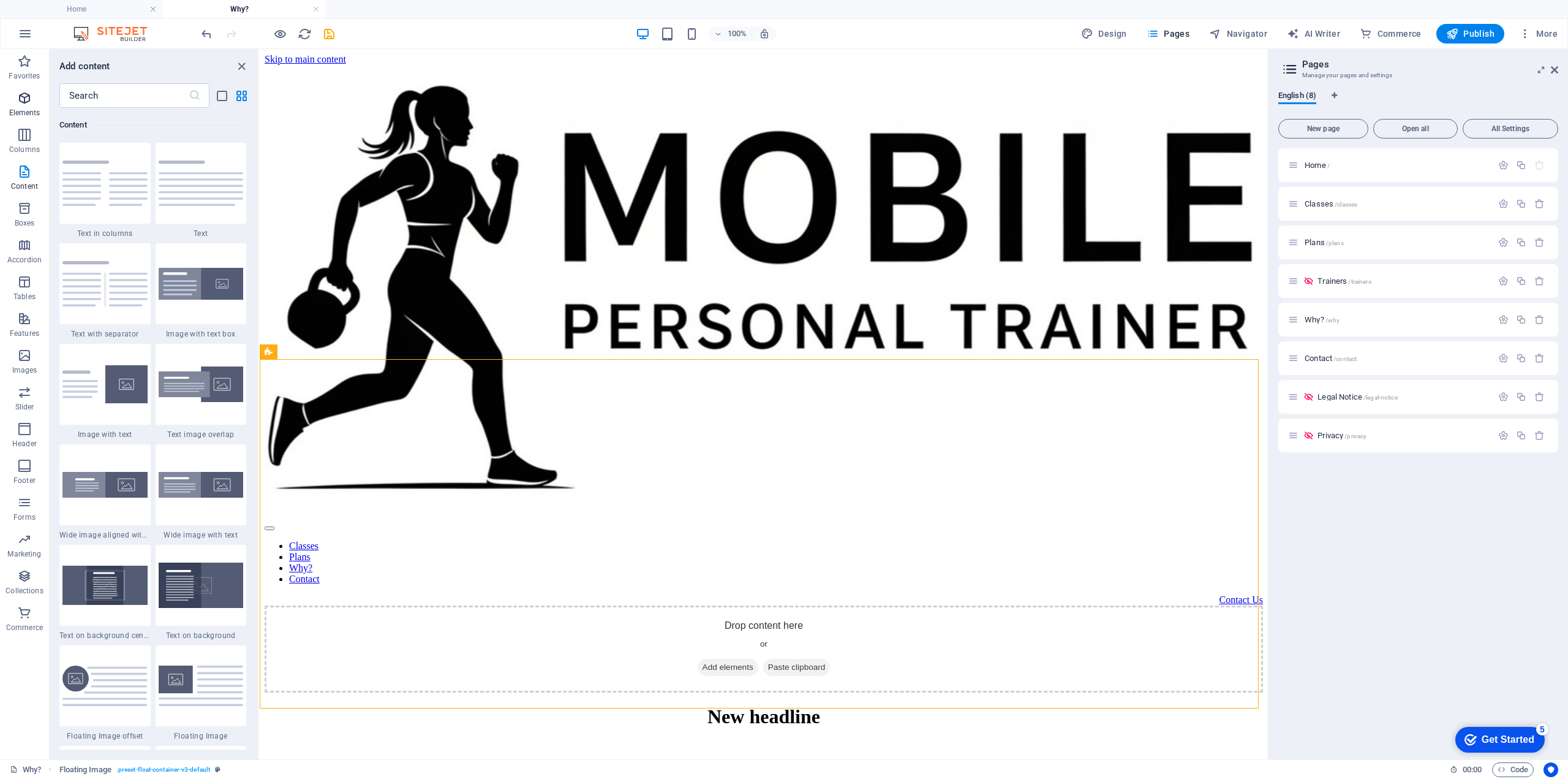
click at [24, 97] on icon "button" at bounding box center [24, 97] width 14 height 14
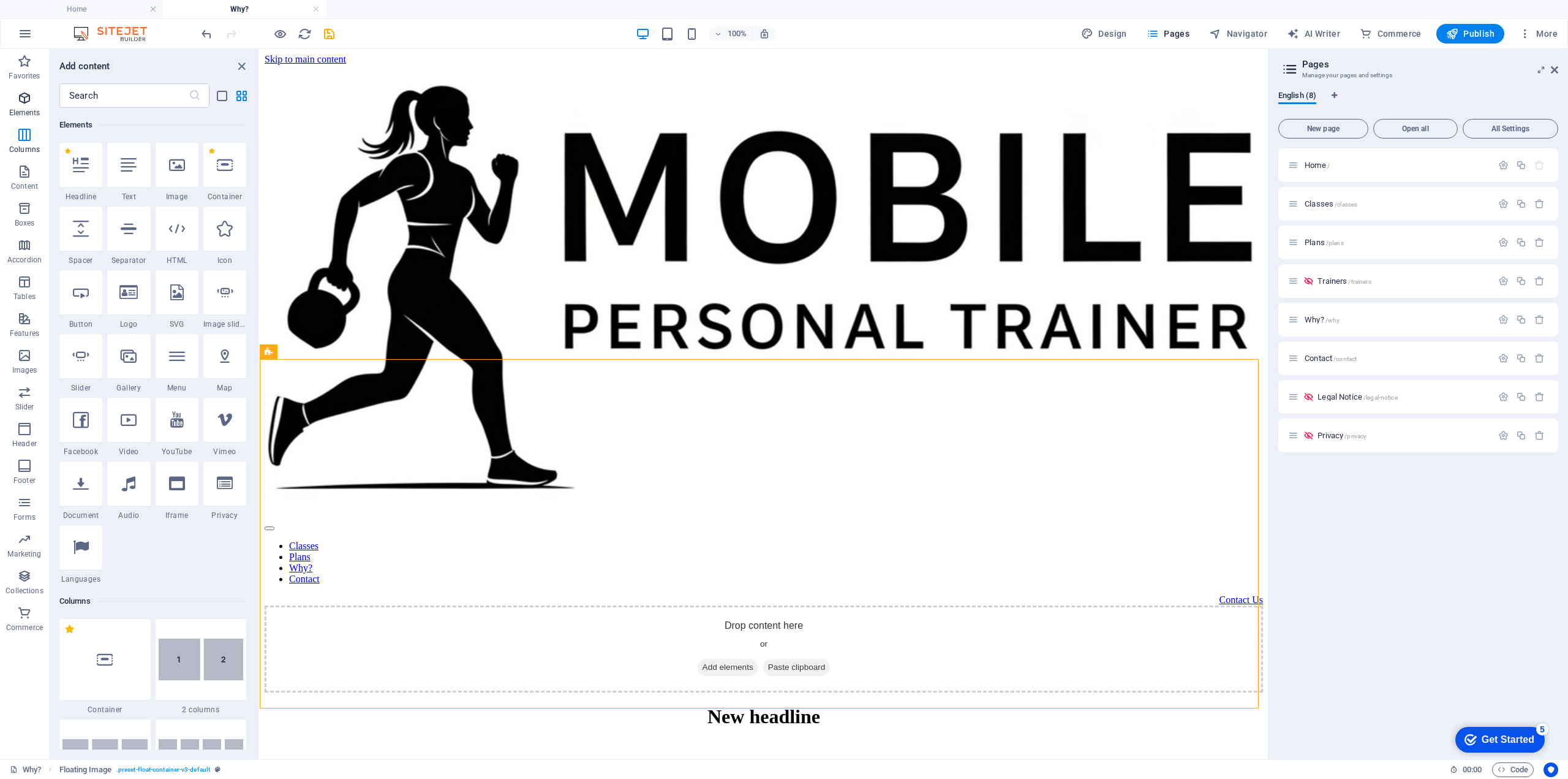
scroll to position [131, 0]
click at [24, 356] on icon "button" at bounding box center [24, 355] width 14 height 14
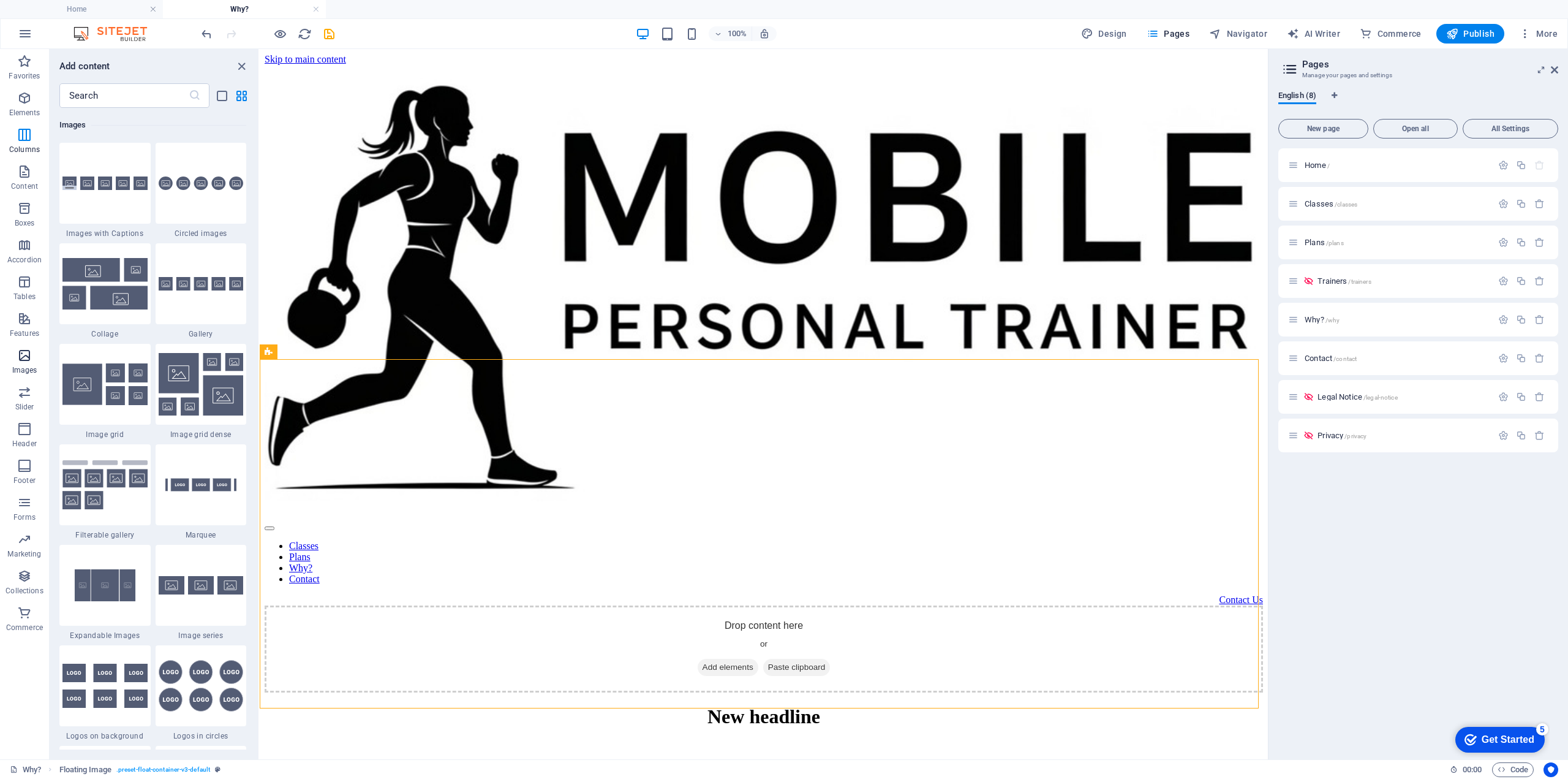
scroll to position [6213, 0]
click at [27, 323] on icon "button" at bounding box center [24, 318] width 14 height 14
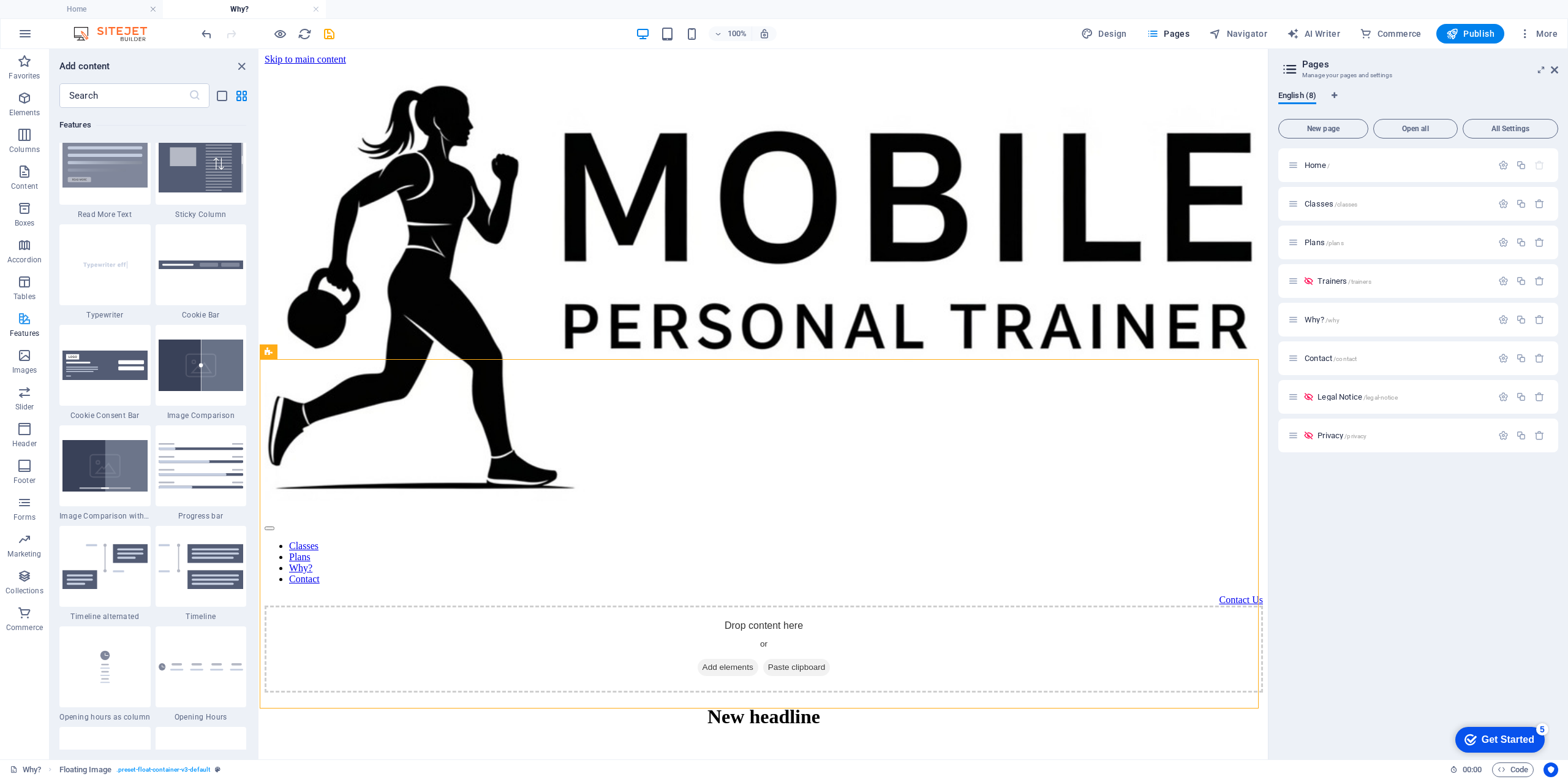
scroll to position [4776, 0]
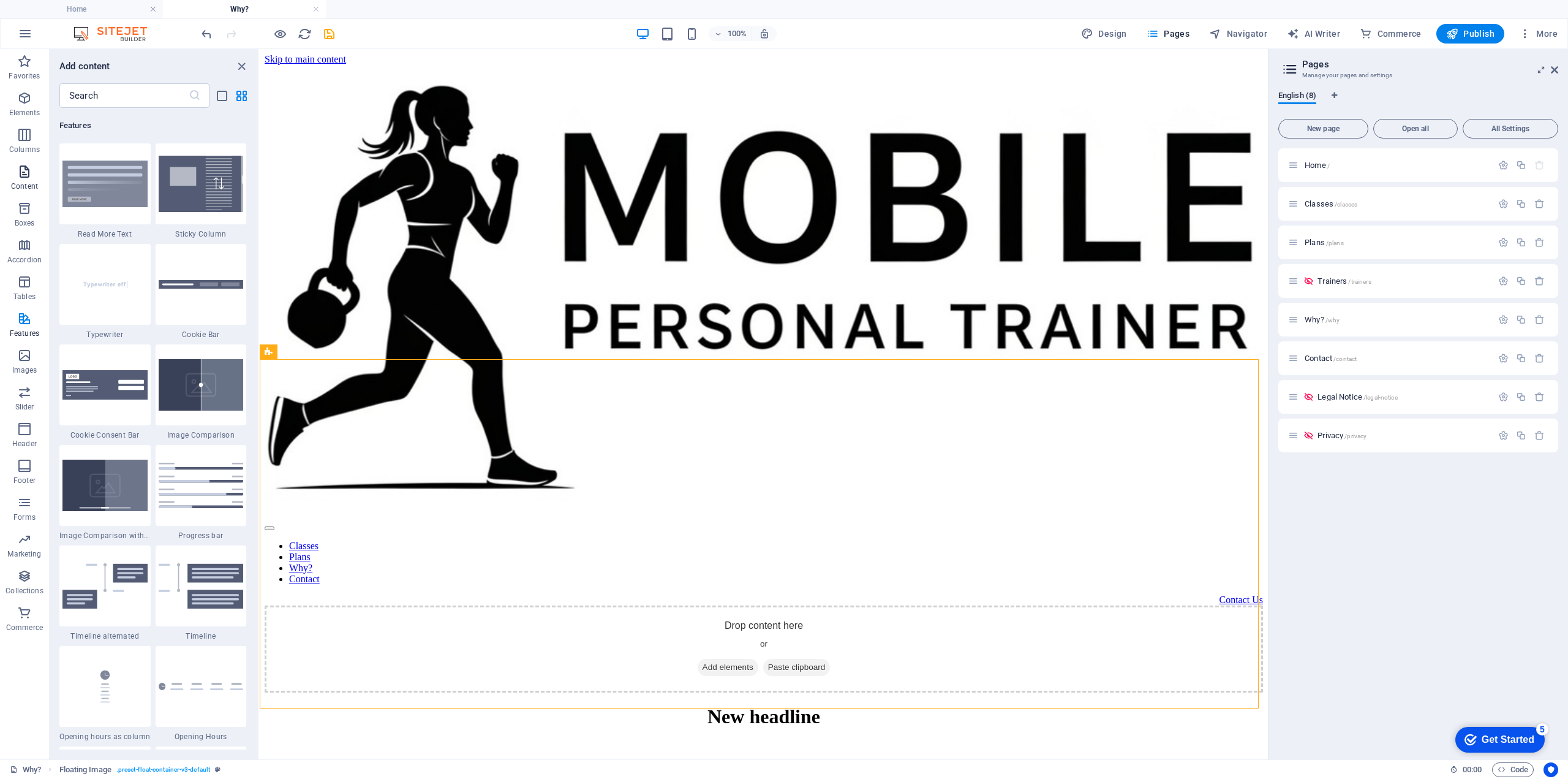
click at [22, 176] on icon "button" at bounding box center [24, 171] width 14 height 14
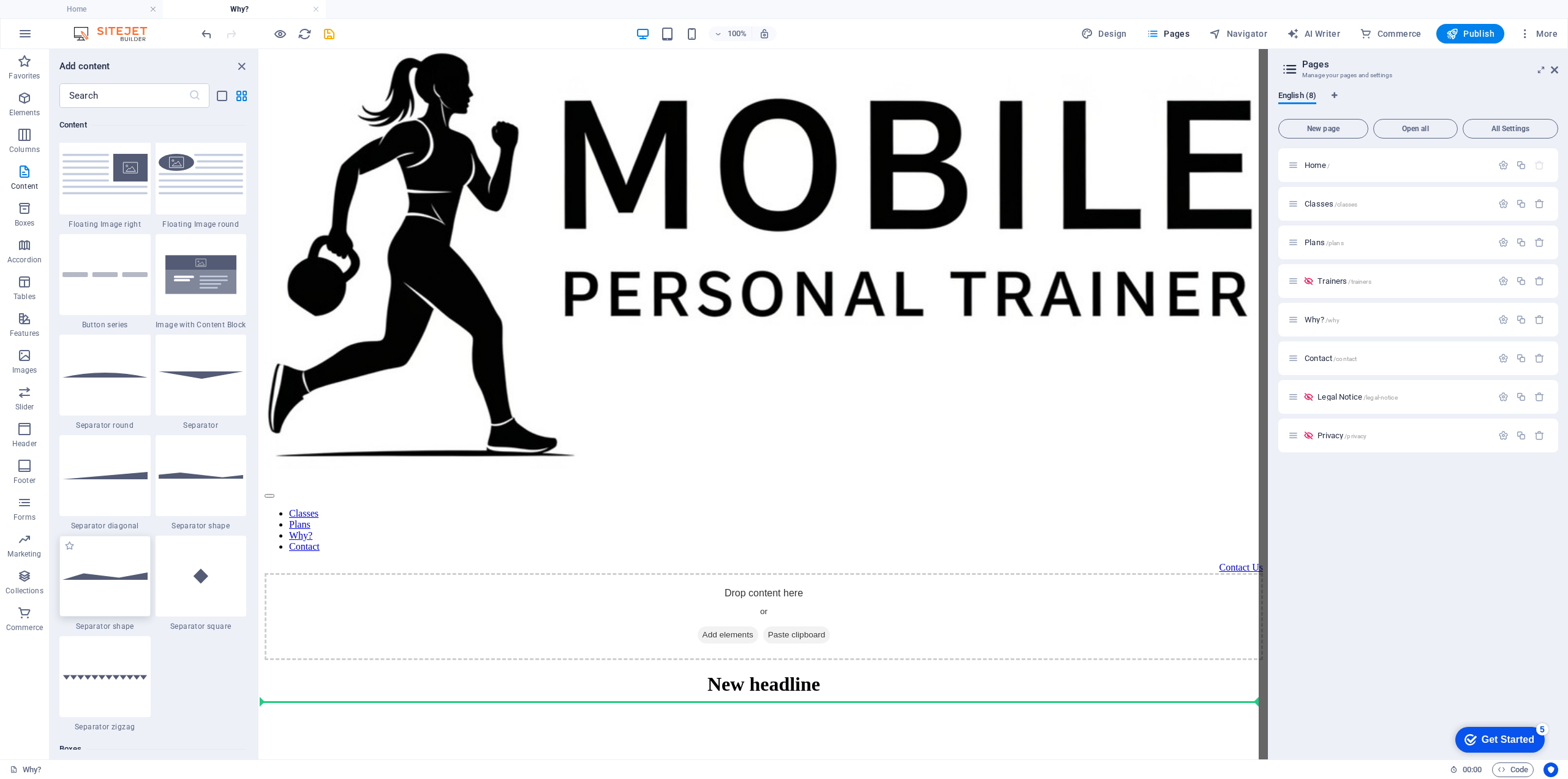
scroll to position [52, 0]
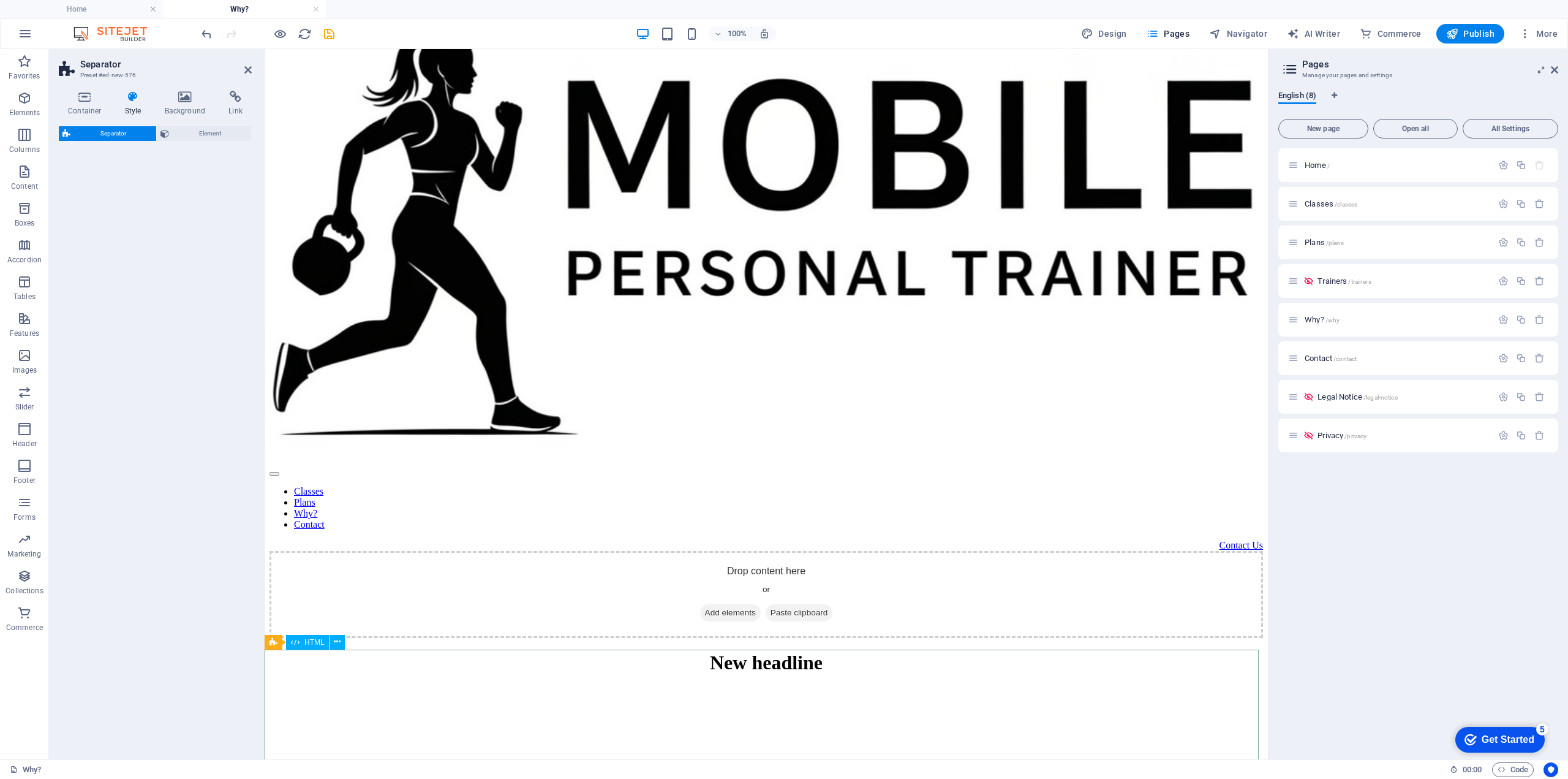
select select "polygon2"
select select "rem"
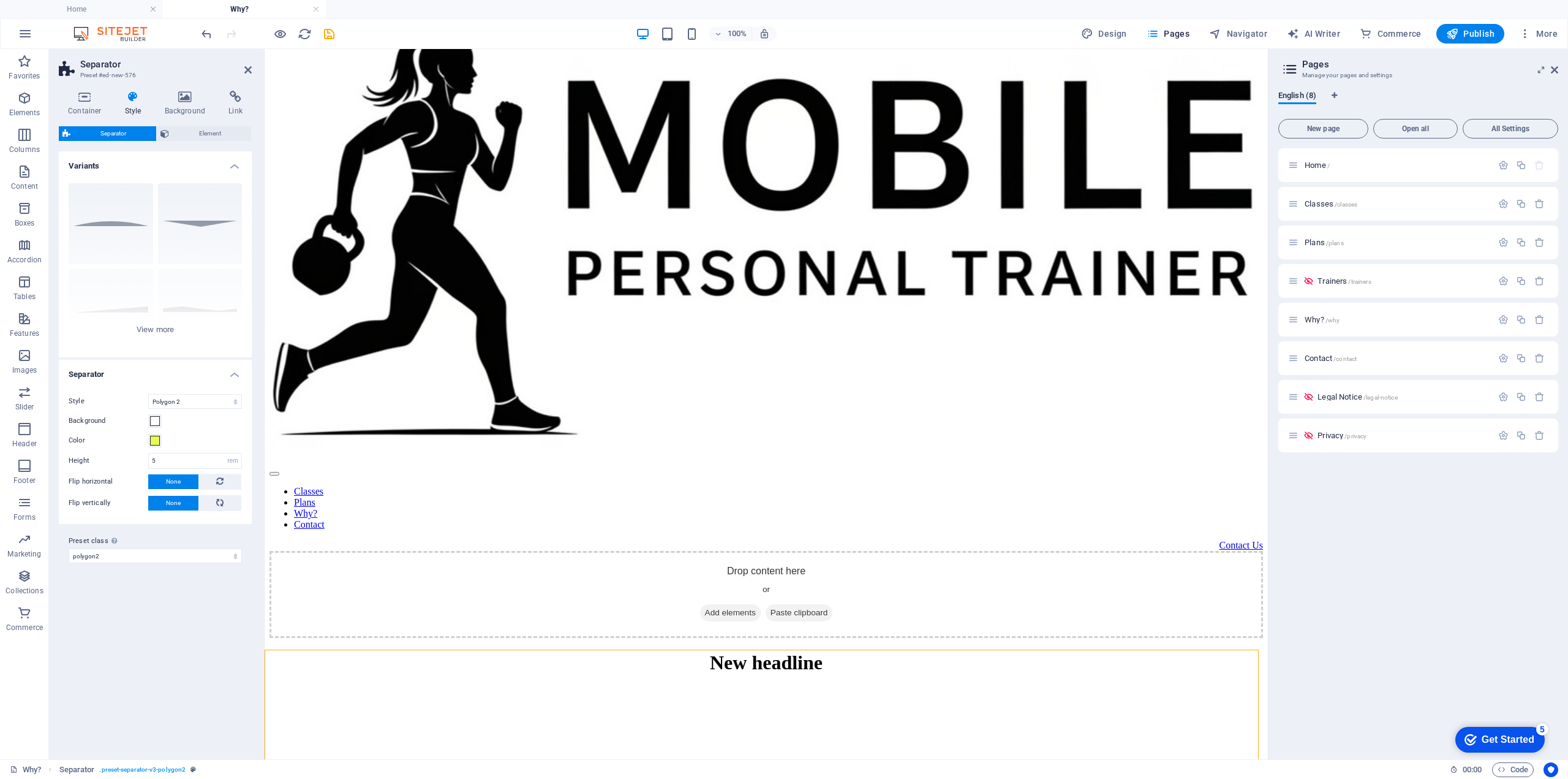
scroll to position [59, 0]
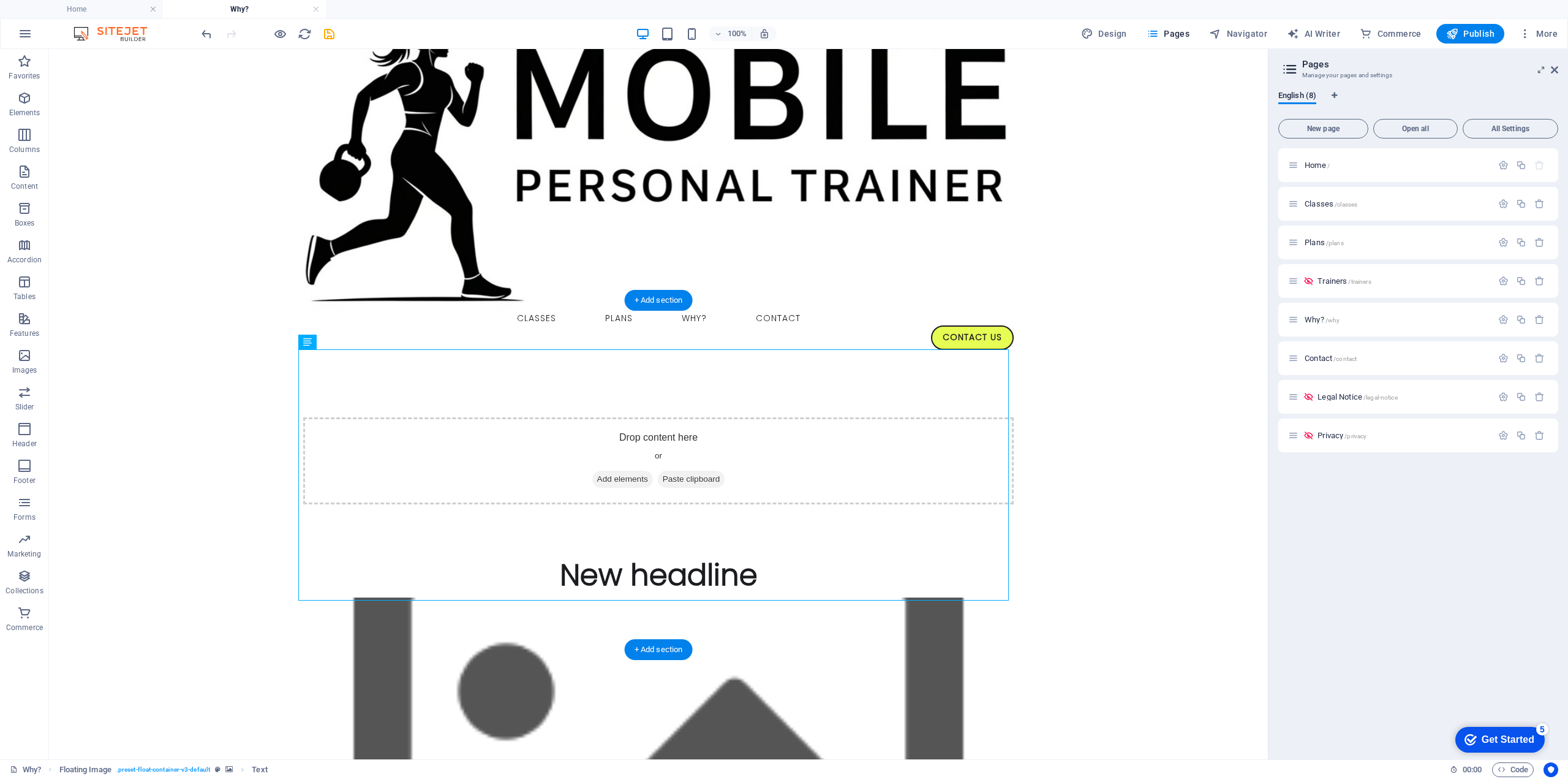
click at [545, 597] on figure at bounding box center [659, 772] width 1219 height 350
click at [125, 295] on icon at bounding box center [128, 293] width 7 height 13
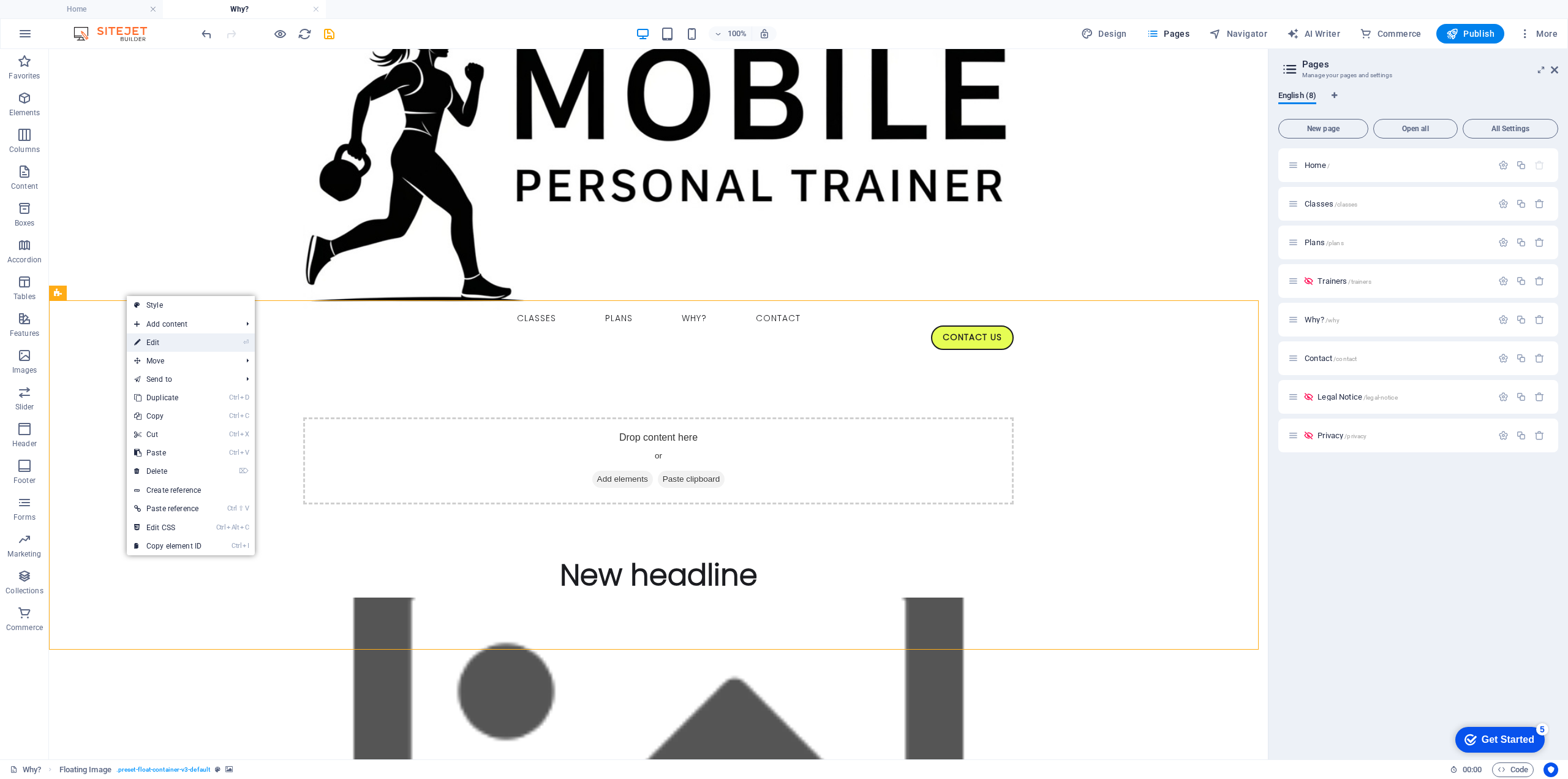
click at [156, 340] on link "⏎ Edit" at bounding box center [168, 343] width 82 height 18
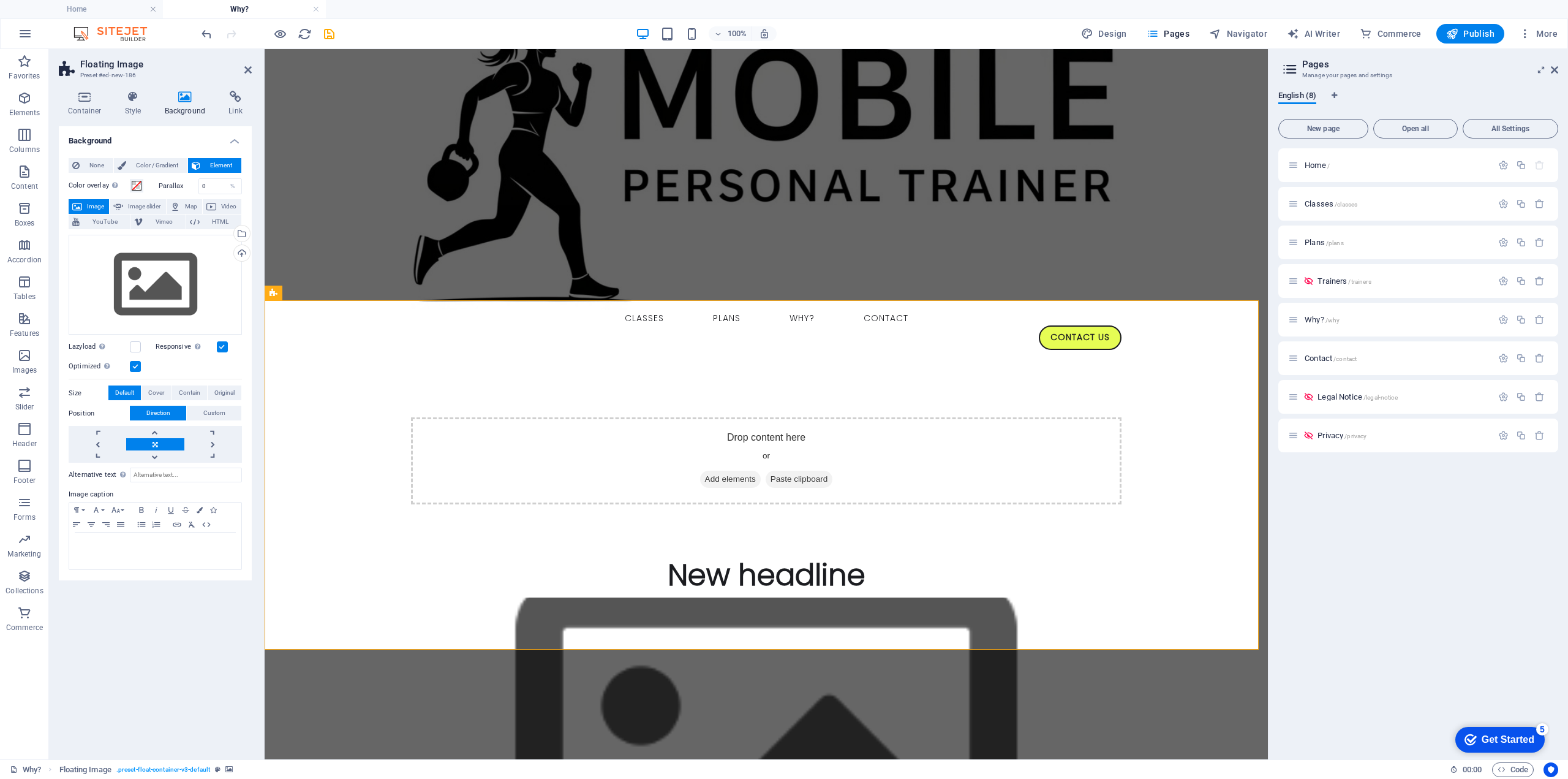
click at [176, 106] on h4 "Background" at bounding box center [188, 103] width 65 height 26
click at [92, 167] on span "None" at bounding box center [96, 165] width 27 height 14
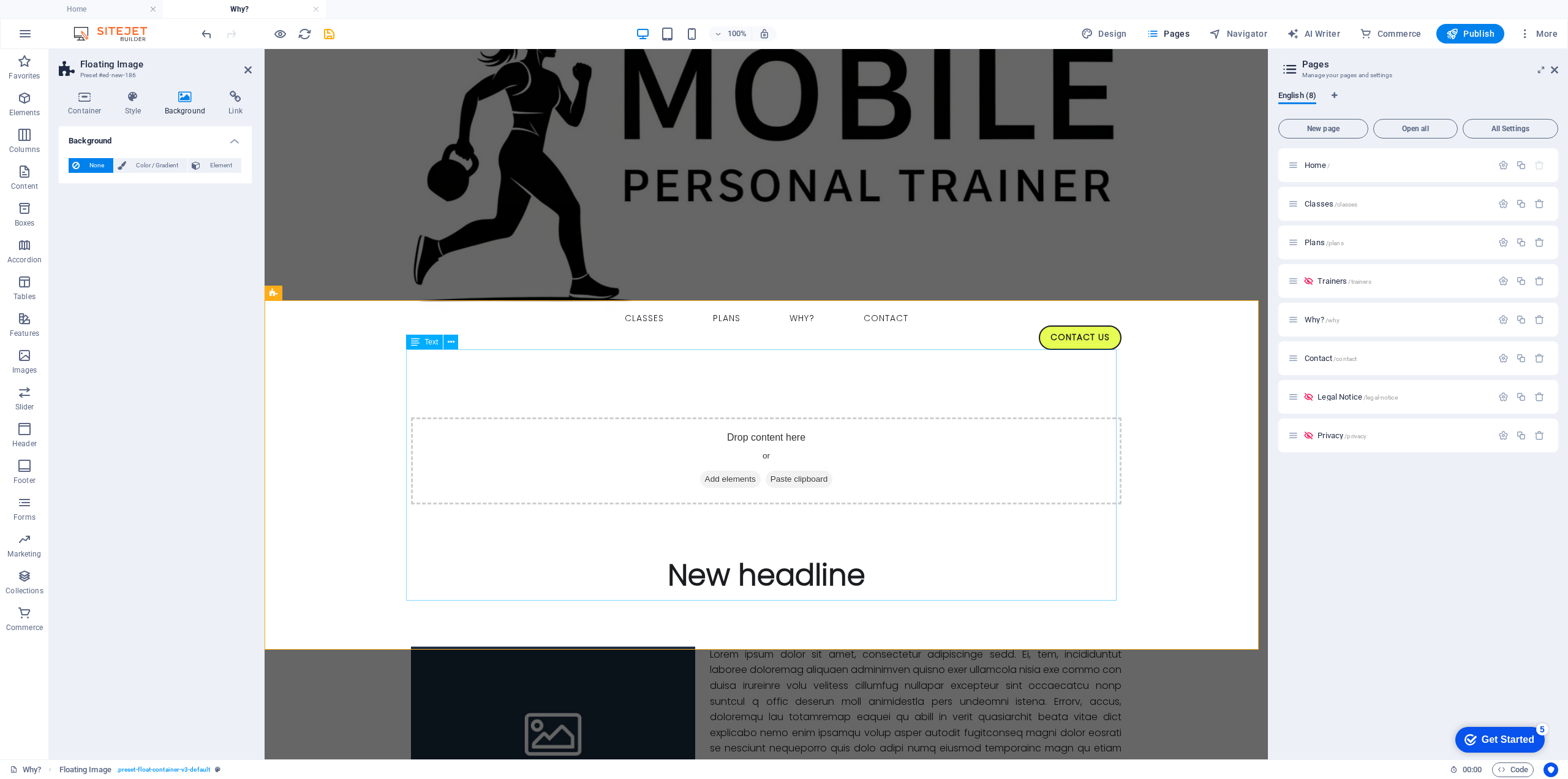
click at [828, 647] on div at bounding box center [766, 772] width 710 height 252
click at [556, 647] on figure at bounding box center [553, 732] width 284 height 170
click at [753, 647] on div at bounding box center [766, 772] width 710 height 252
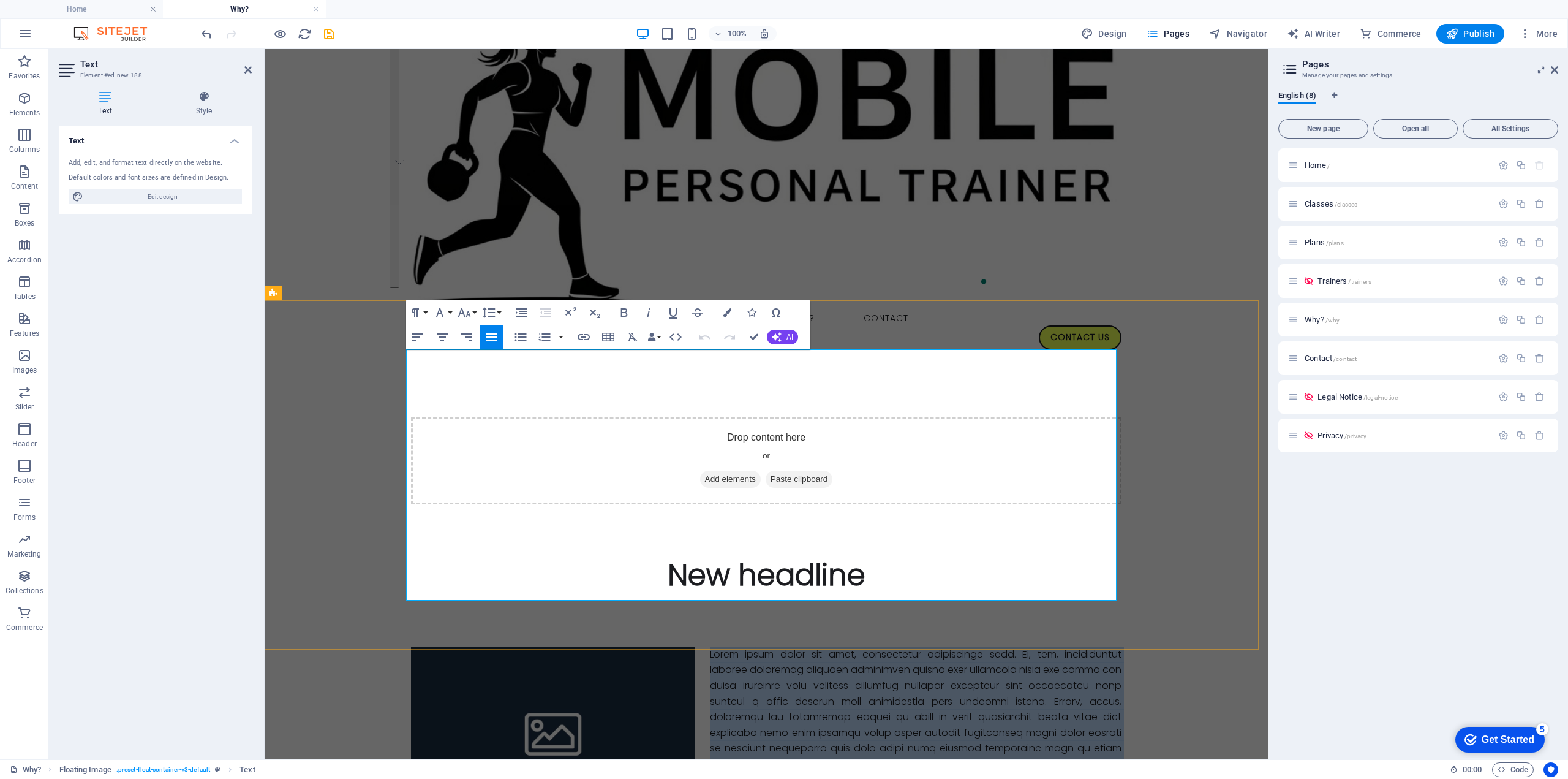
drag, startPoint x: 684, startPoint y: 596, endPoint x: 707, endPoint y: 350, distance: 247.1
click at [707, 647] on p "To enrich screen reader interactions, please activate Accessibility in Grammarl…" at bounding box center [766, 772] width 710 height 252
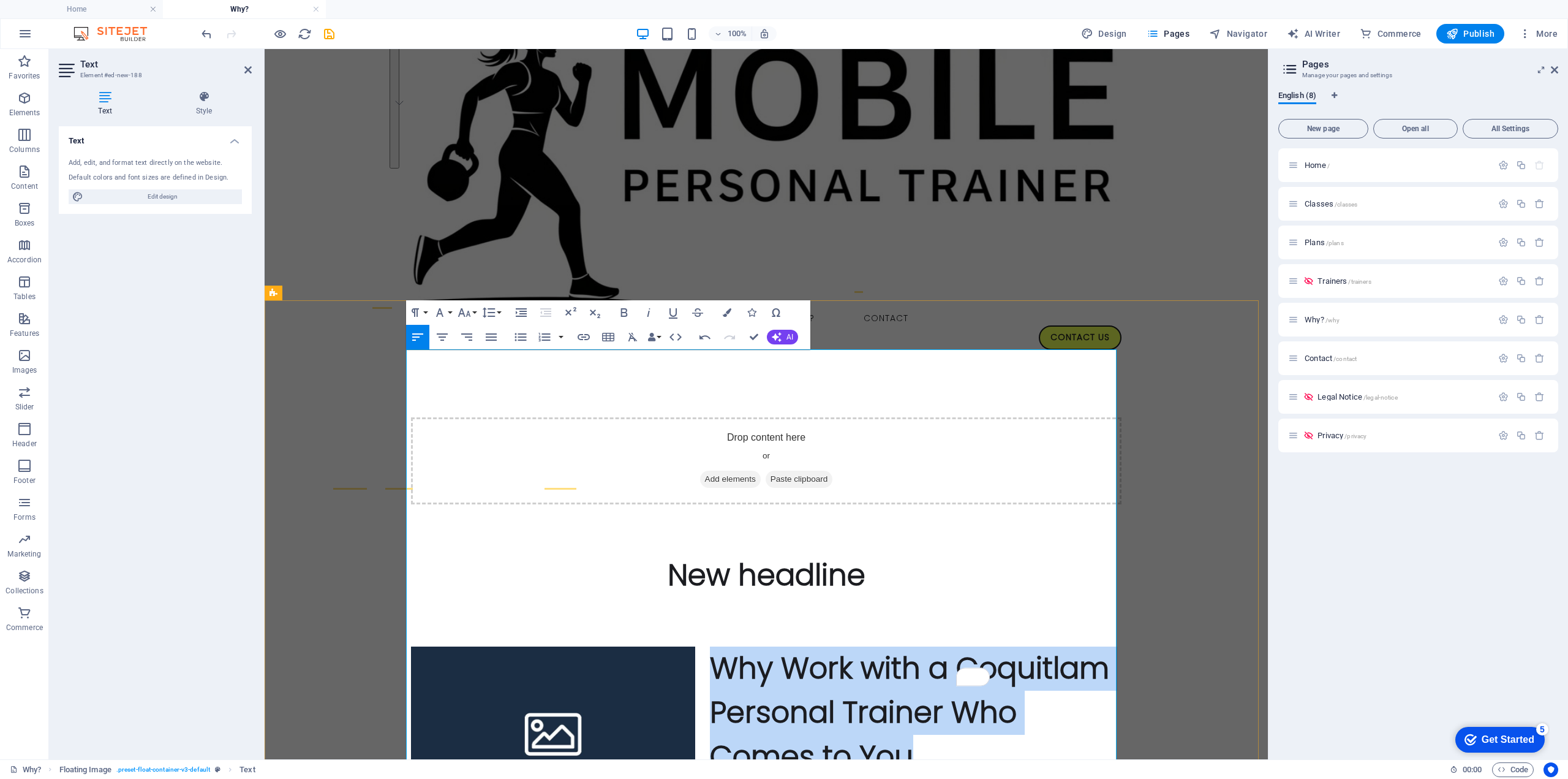
drag, startPoint x: 909, startPoint y: 461, endPoint x: 712, endPoint y: 381, distance: 212.6
click at [712, 647] on h1 "Why Work with a Coquitlam Personal Trainer Who Comes to You" at bounding box center [766, 713] width 710 height 132
copy h1 "Why Work with a Coquitlam Personal Trainer Who Comes to You"
click at [704, 553] on div "New headline" at bounding box center [766, 575] width 1004 height 44
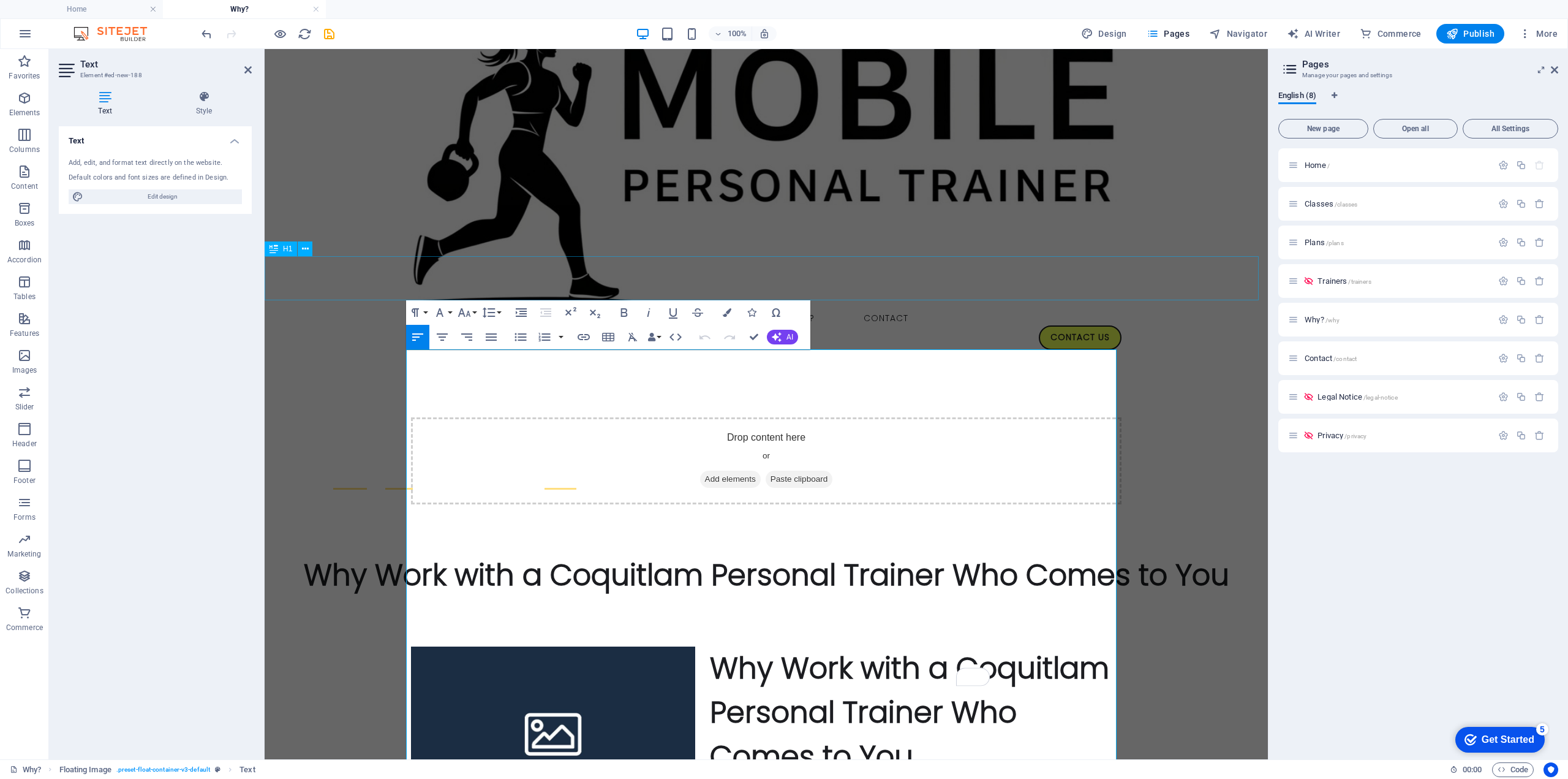
click at [842, 553] on div "Why Work with a Coquitlam Personal Trainer Who Comes to You" at bounding box center [766, 575] width 1004 height 44
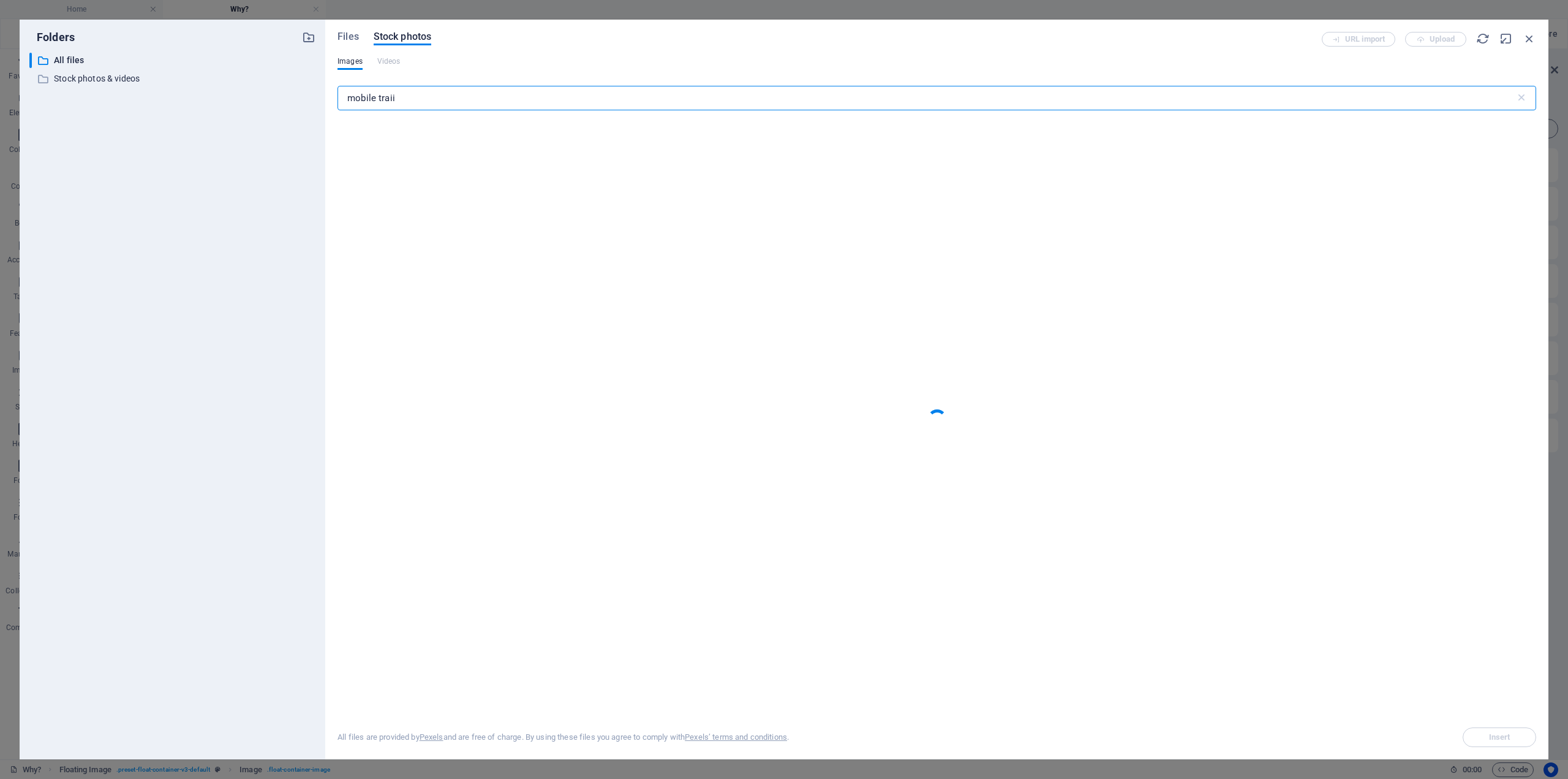
select select "%"
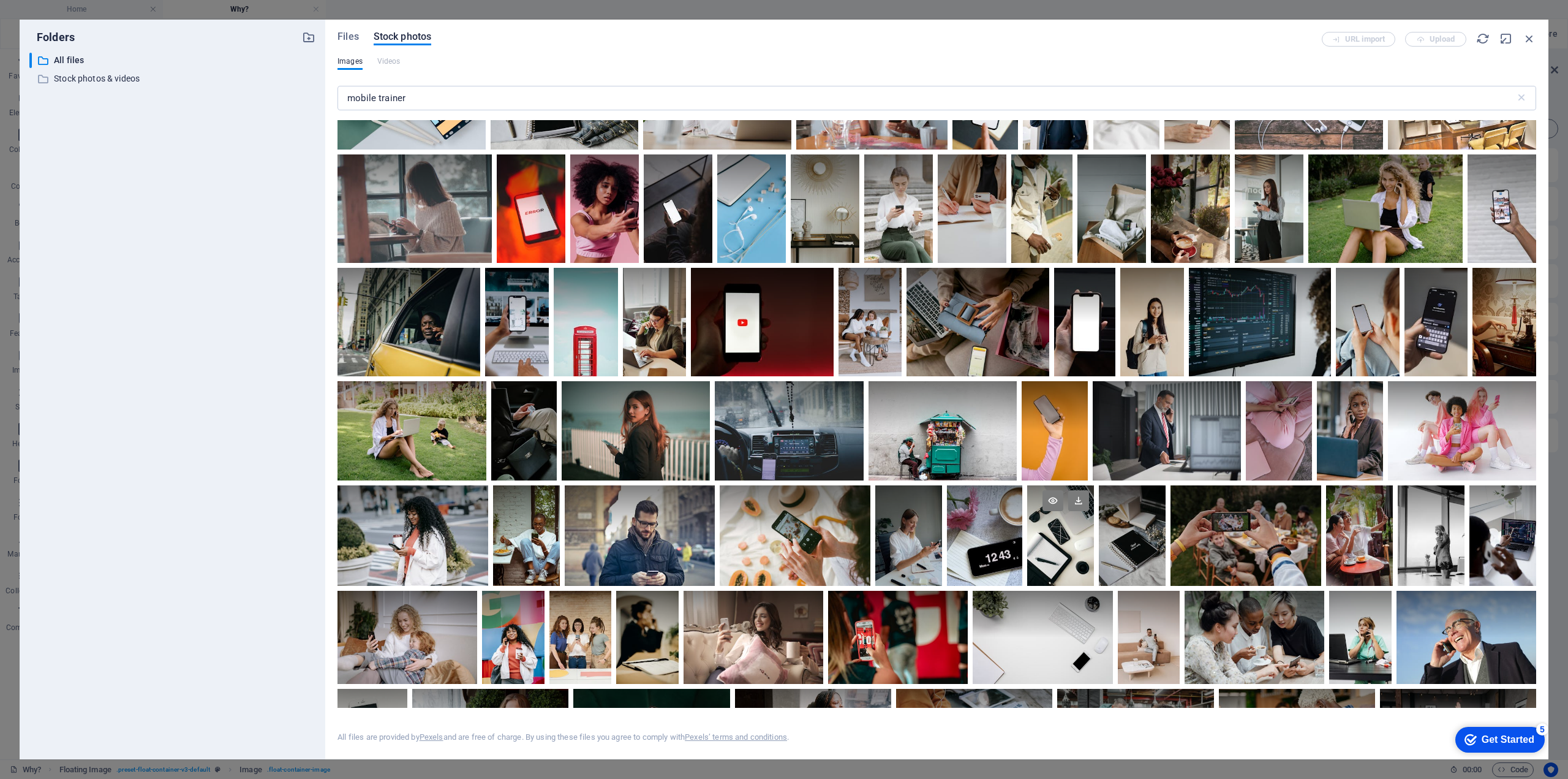
scroll to position [3906, 0]
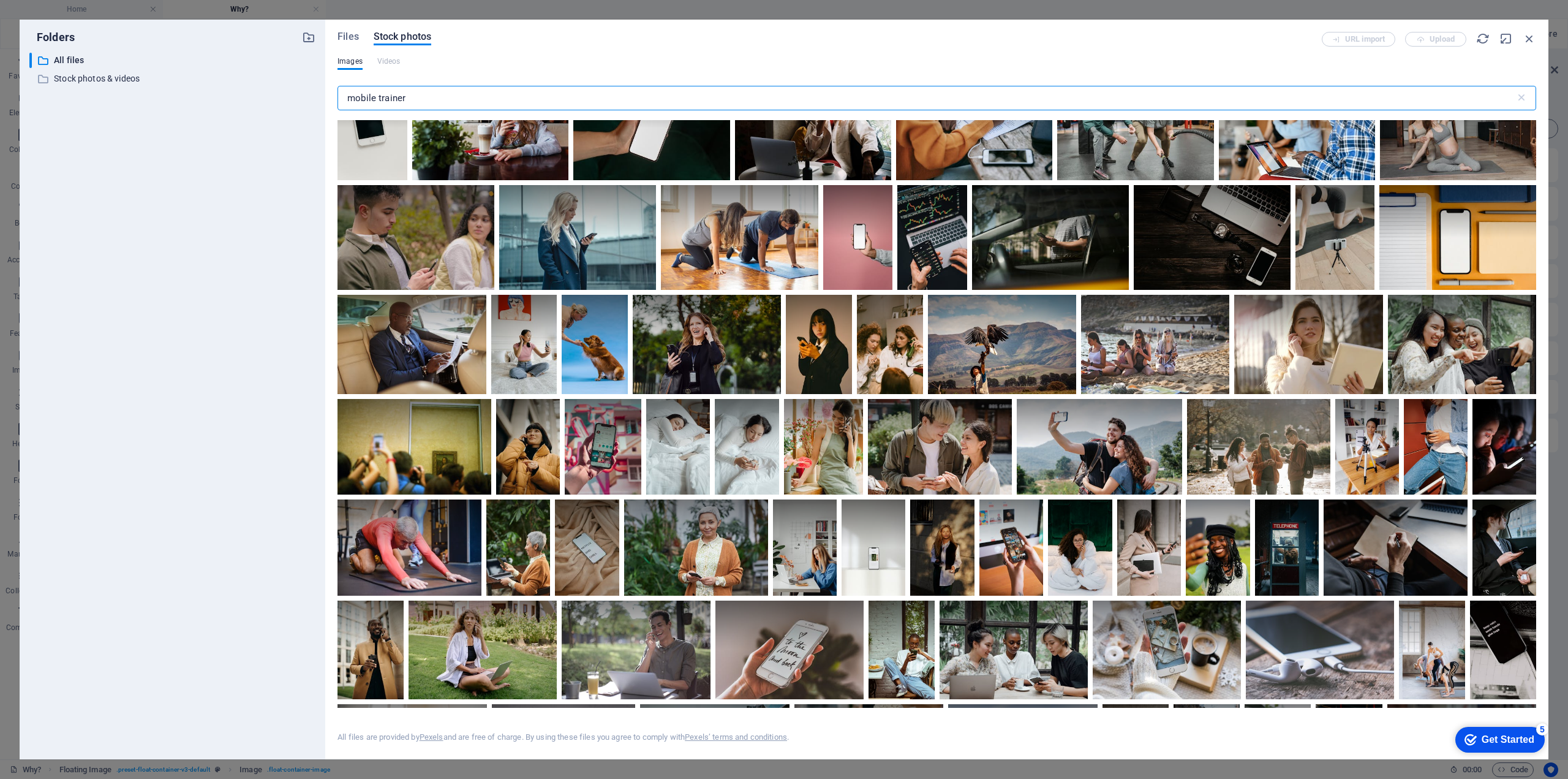
drag, startPoint x: 416, startPoint y: 99, endPoint x: 304, endPoint y: 91, distance: 112.3
click at [304, 91] on div "Folders ​ All files All files ​ Stock photos & videos Stock photos & videos Fil…" at bounding box center [784, 389] width 1528 height 739
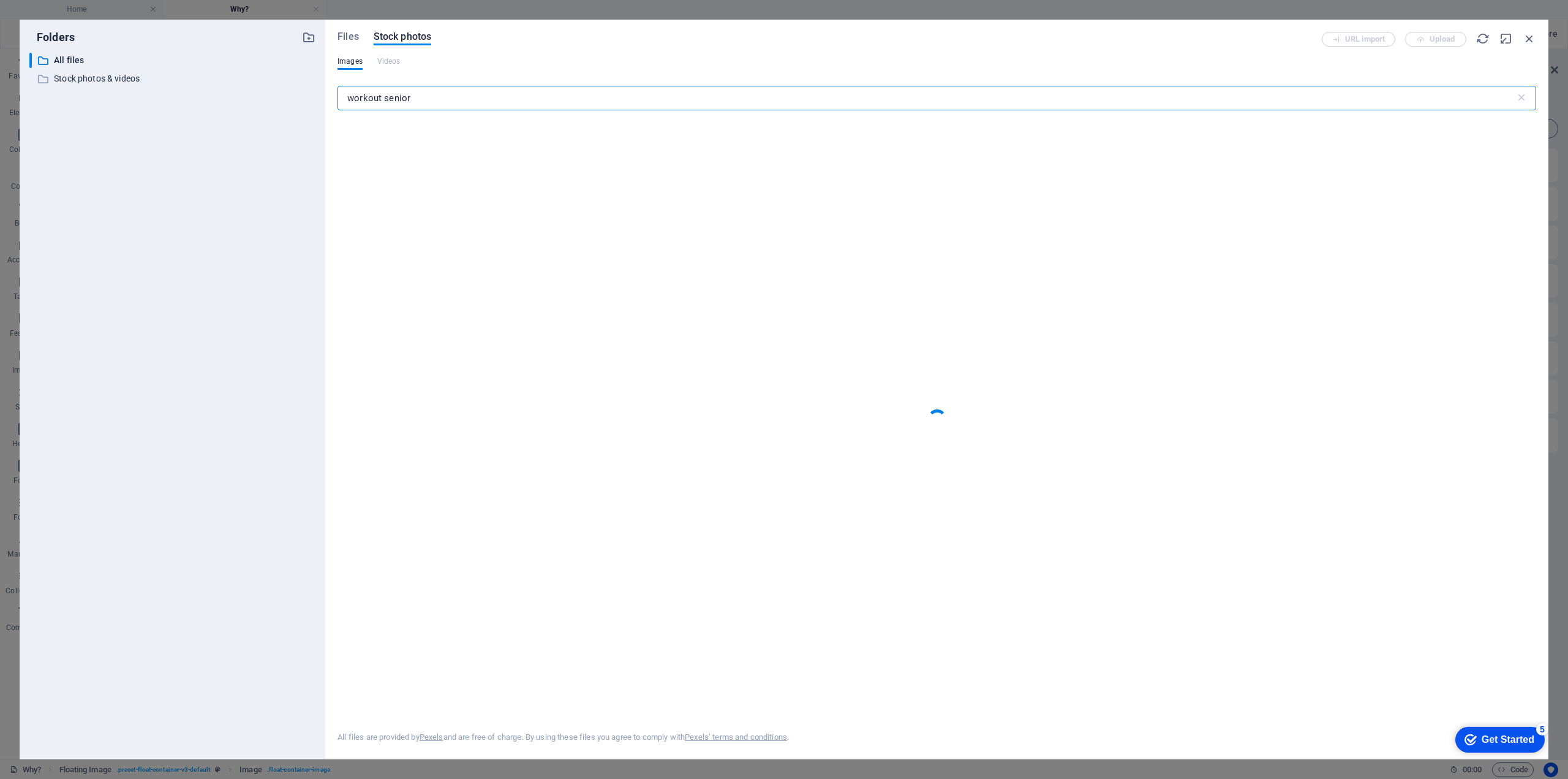
type input "workout senior"
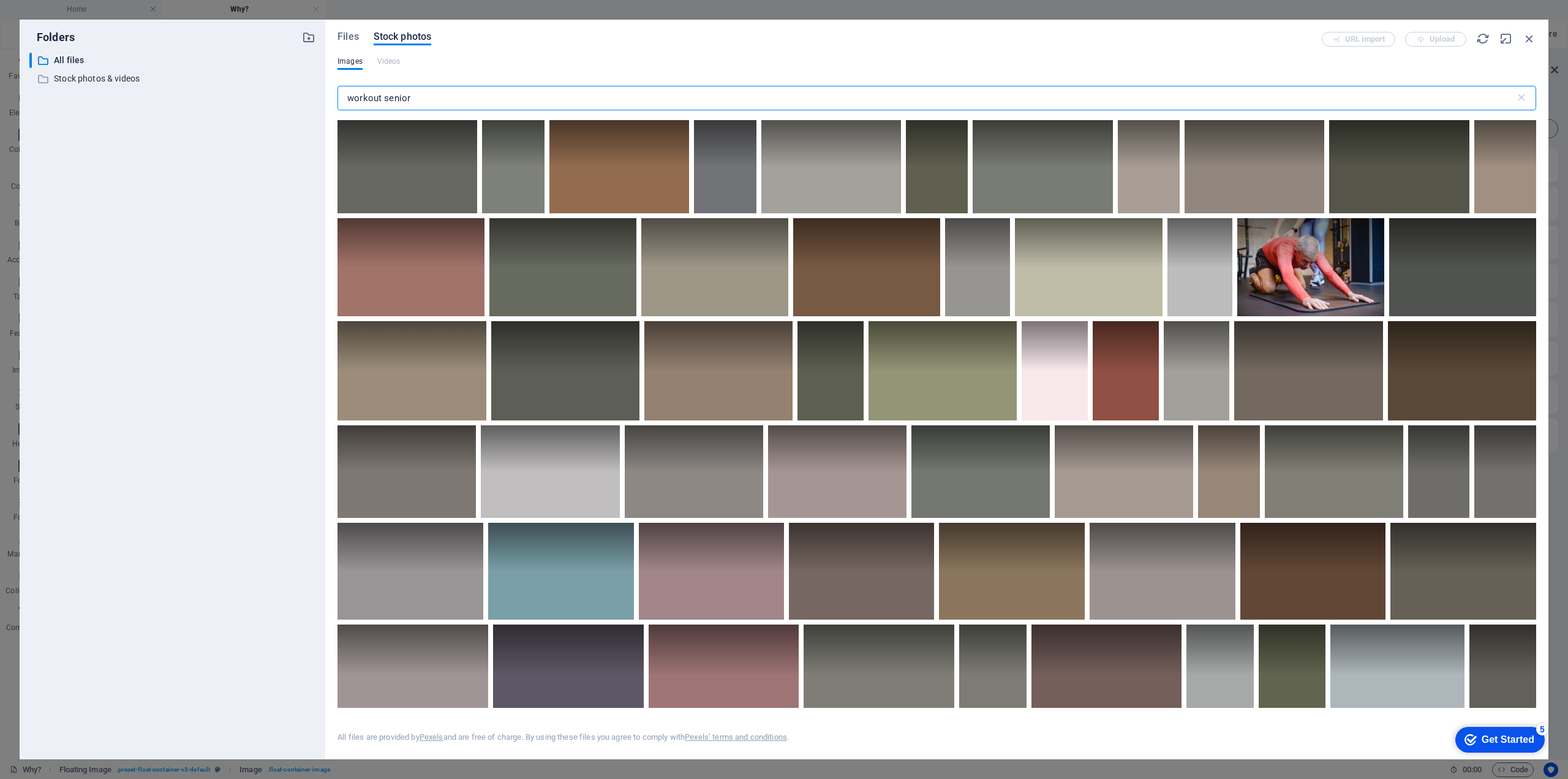
drag, startPoint x: 384, startPoint y: 97, endPoint x: 324, endPoint y: 97, distance: 60.0
click at [325, 97] on div "Files Stock photos URL import Upload Images Videos workout senior ​ All files a…" at bounding box center [937, 389] width 1223 height 739
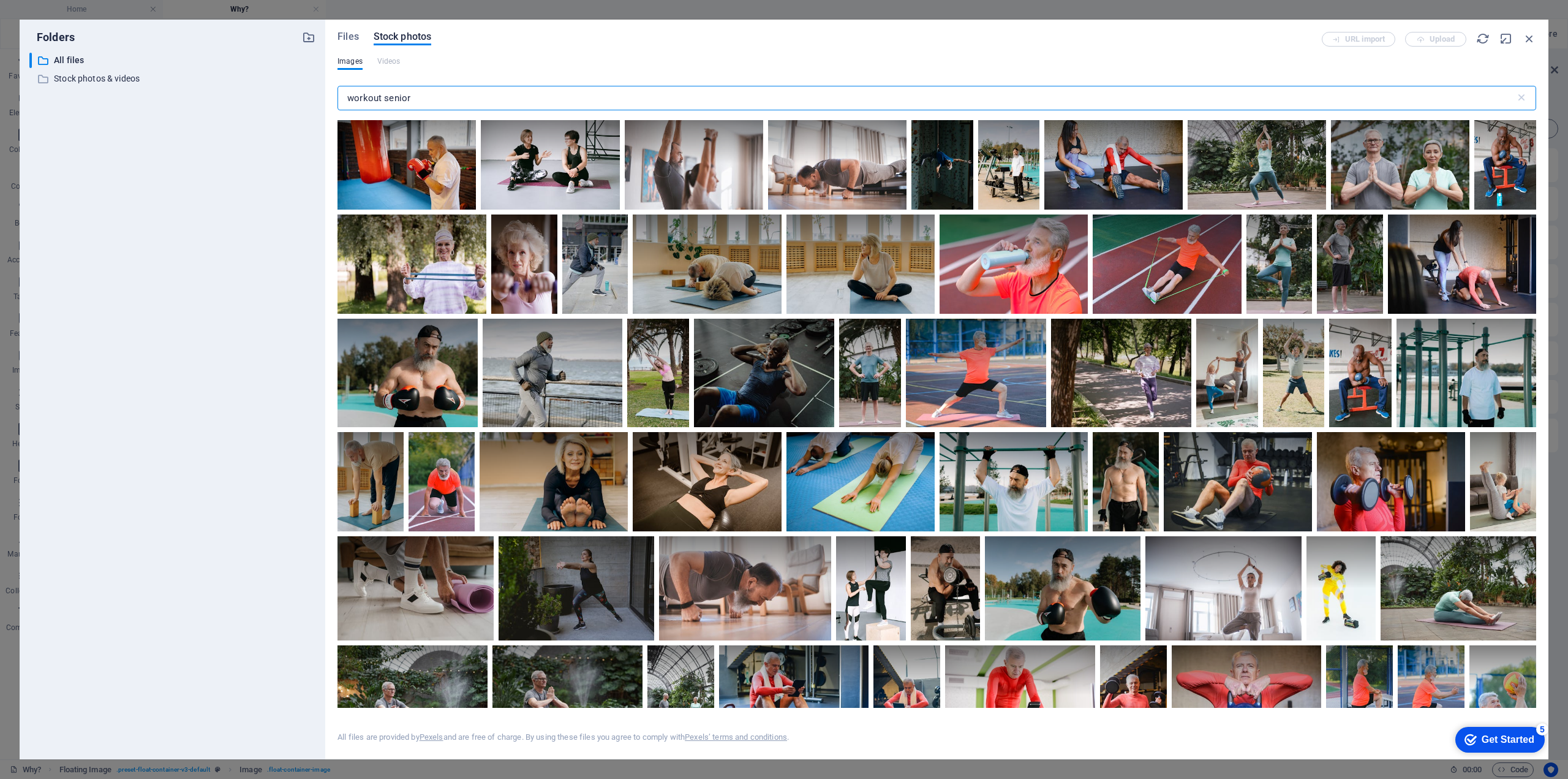
scroll to position [817, 0]
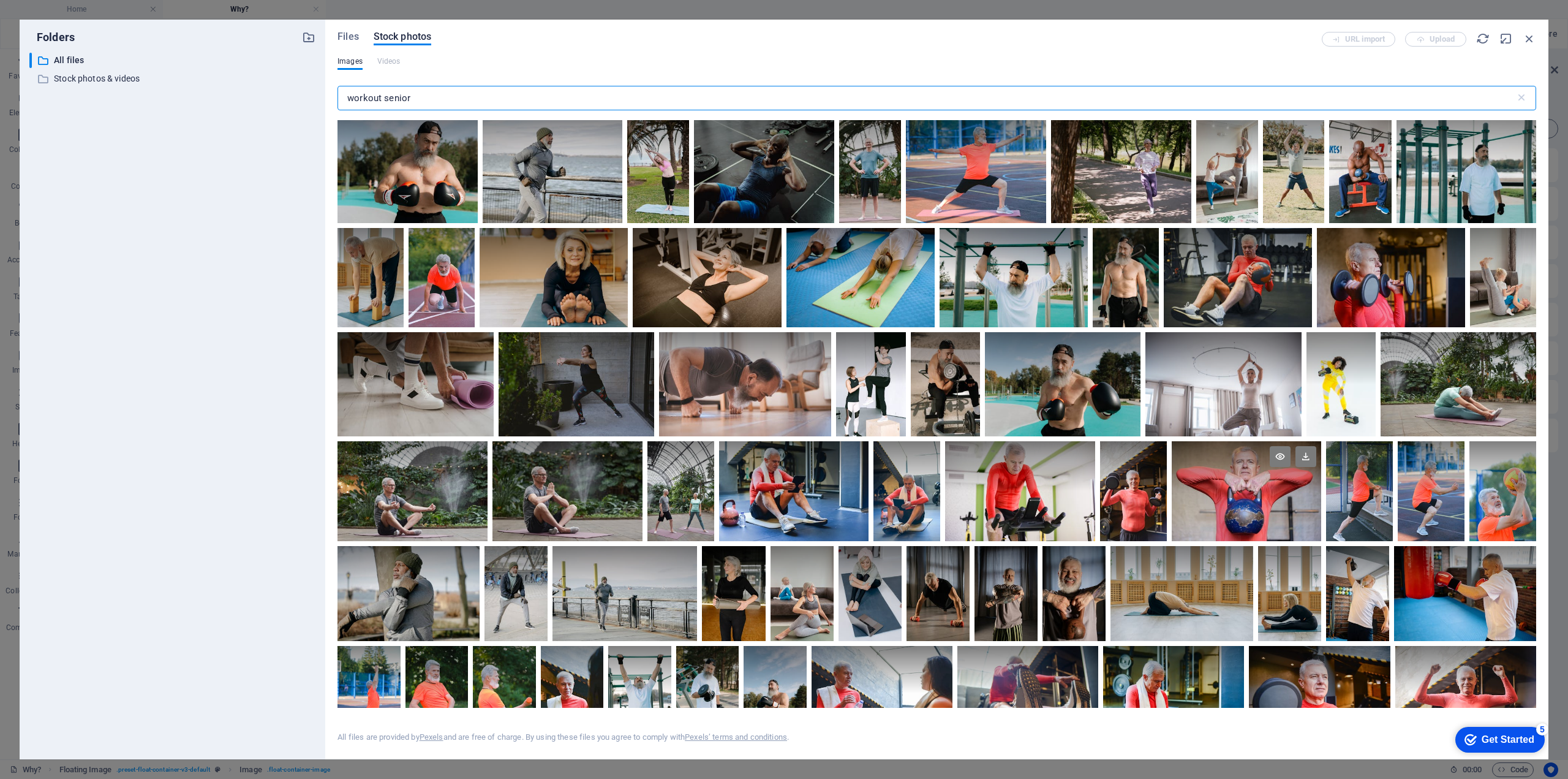
click at [1263, 491] on div at bounding box center [1247, 491] width 150 height 100
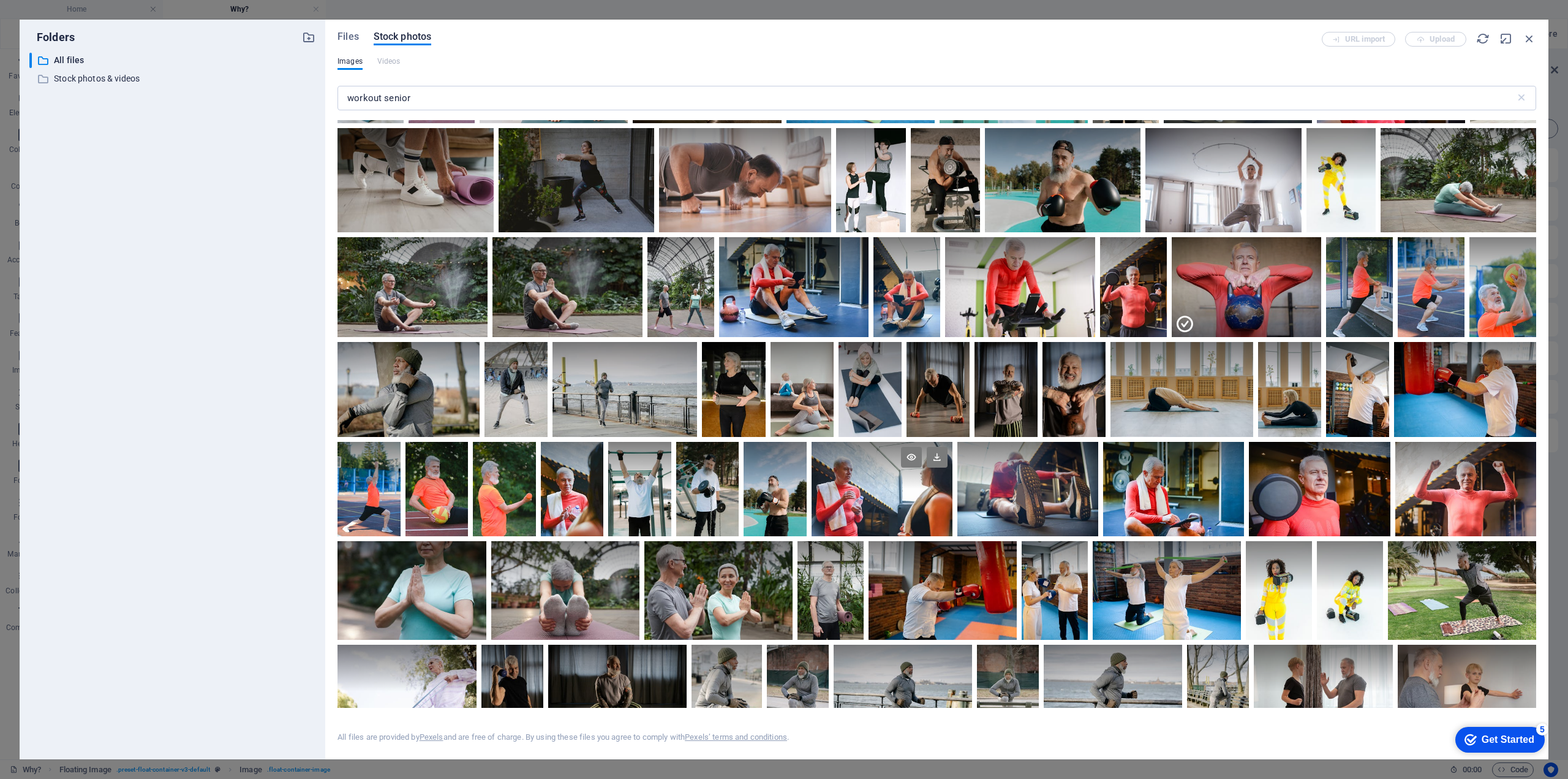
click at [880, 483] on div at bounding box center [881, 465] width 141 height 47
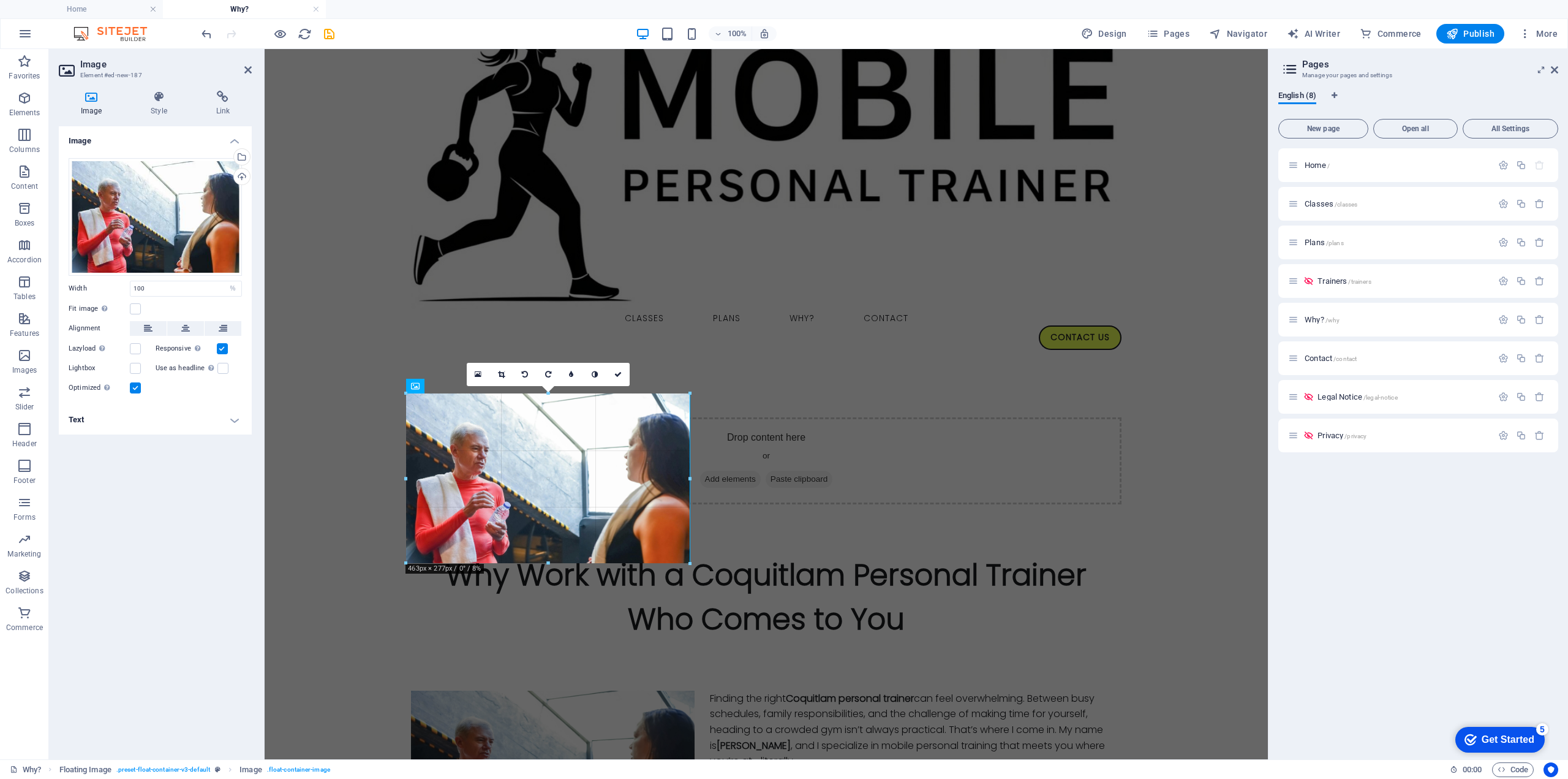
select select "px"
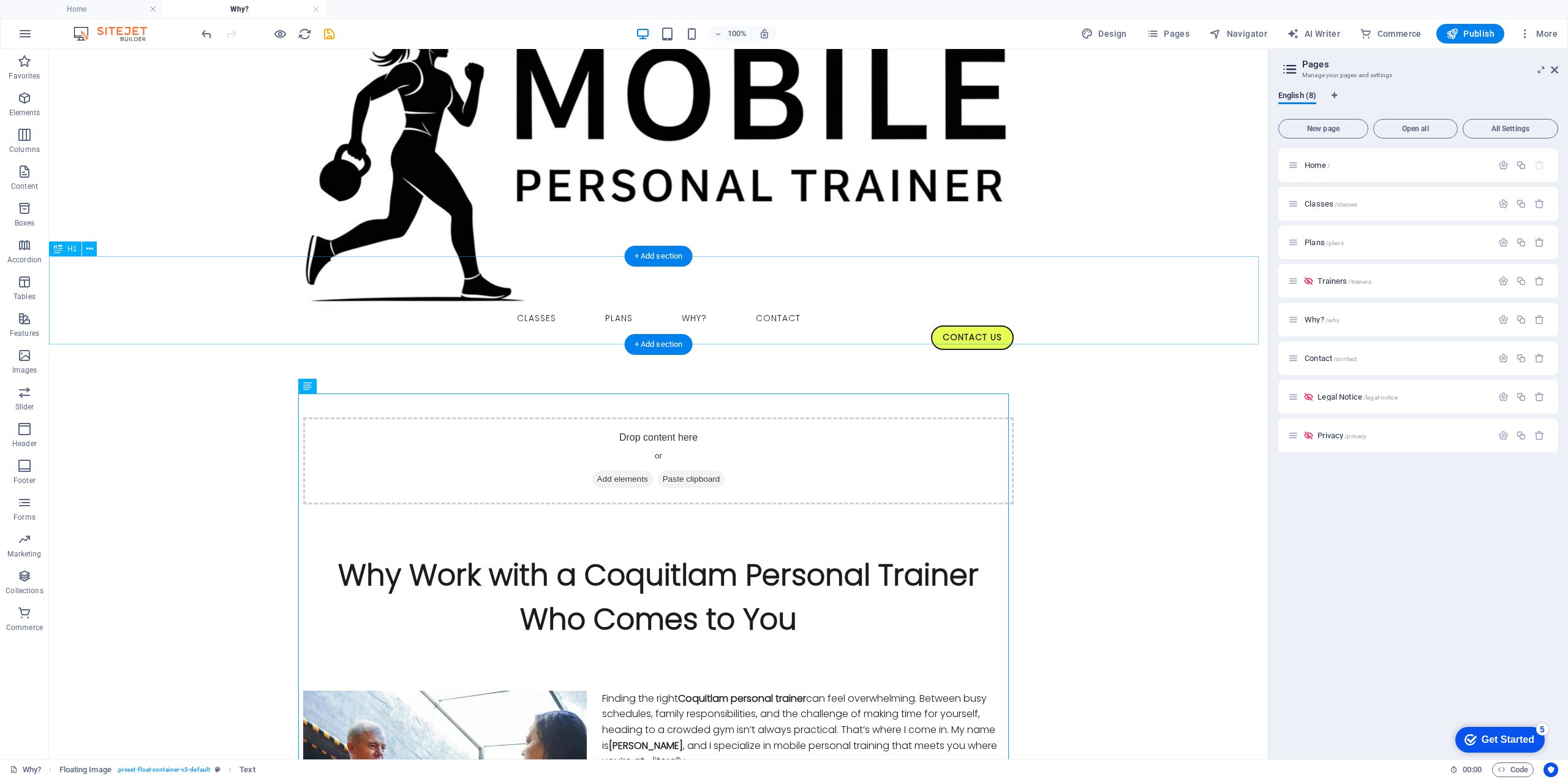
click at [704, 553] on div "Why Work with a Coquitlam Personal Trainer Who Comes to You" at bounding box center [659, 597] width 1219 height 88
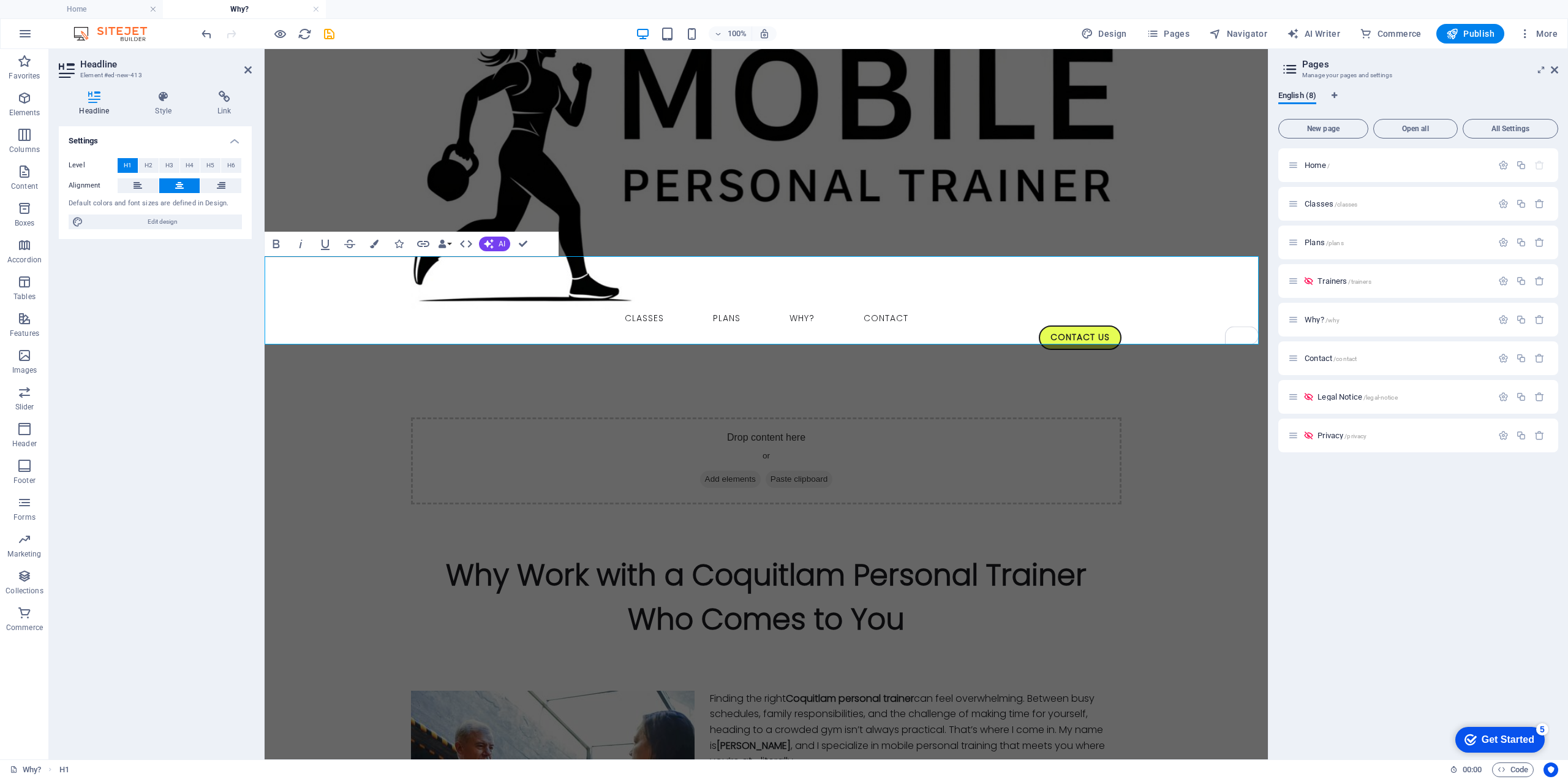
click at [900, 553] on h1 "Why Work with a Coquitlam Personal Trainer Who Comes to You" at bounding box center [766, 597] width 1004 height 88
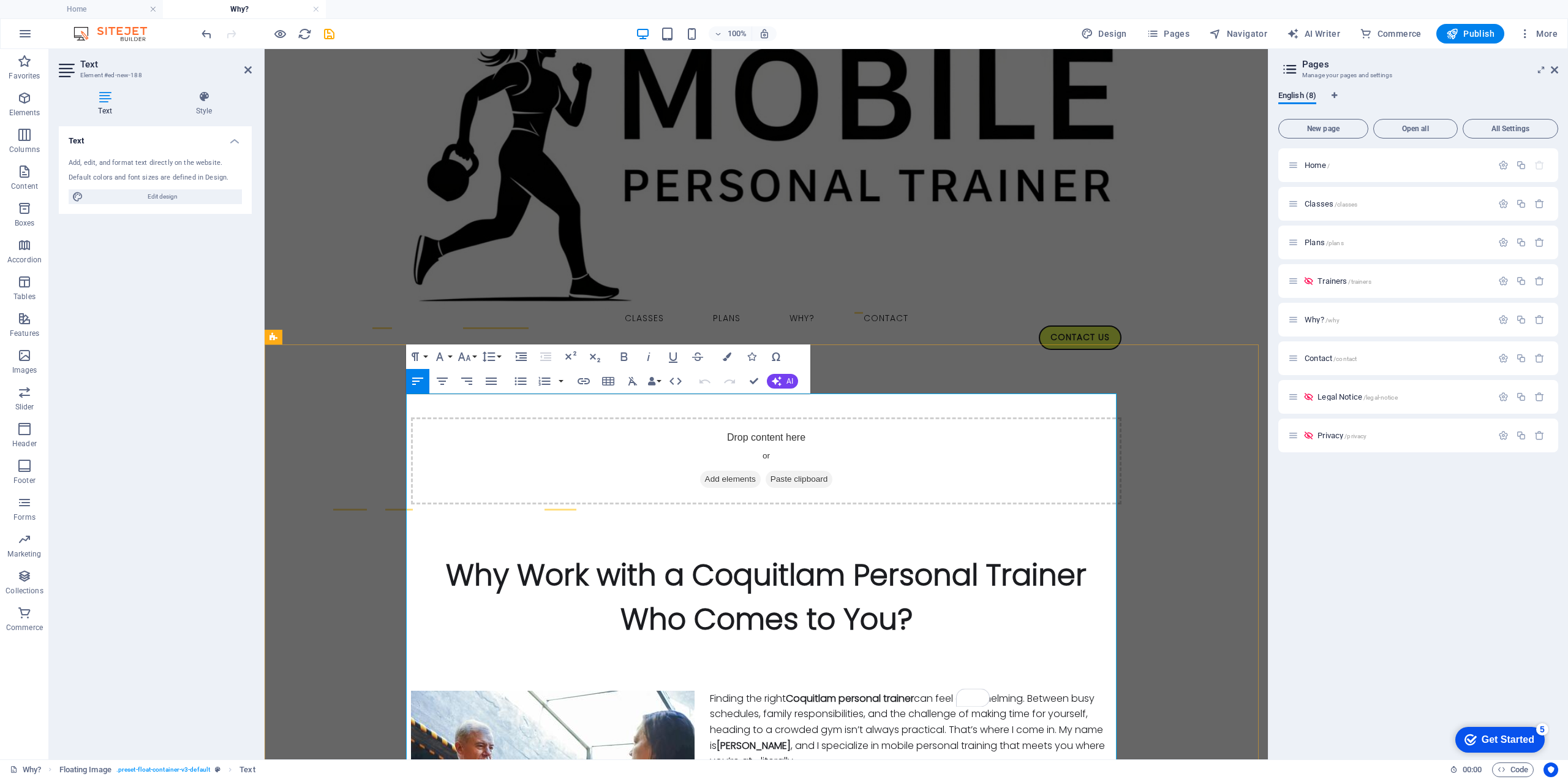
click at [814, 691] on p "Finding the right Coquitlam personal trainer can feel overwhelming. Between bus…" at bounding box center [766, 730] width 710 height 78
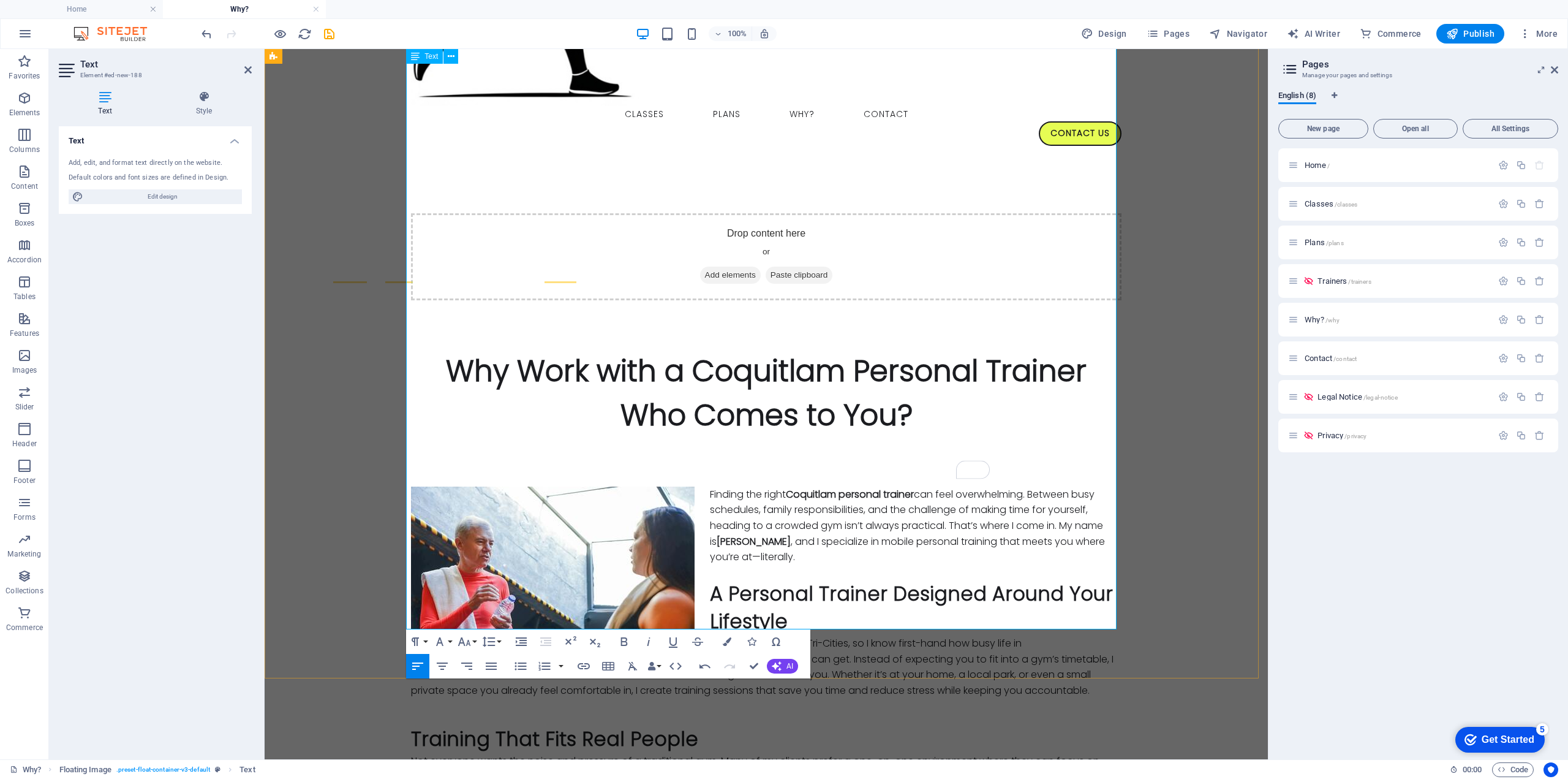
scroll to position [467, 0]
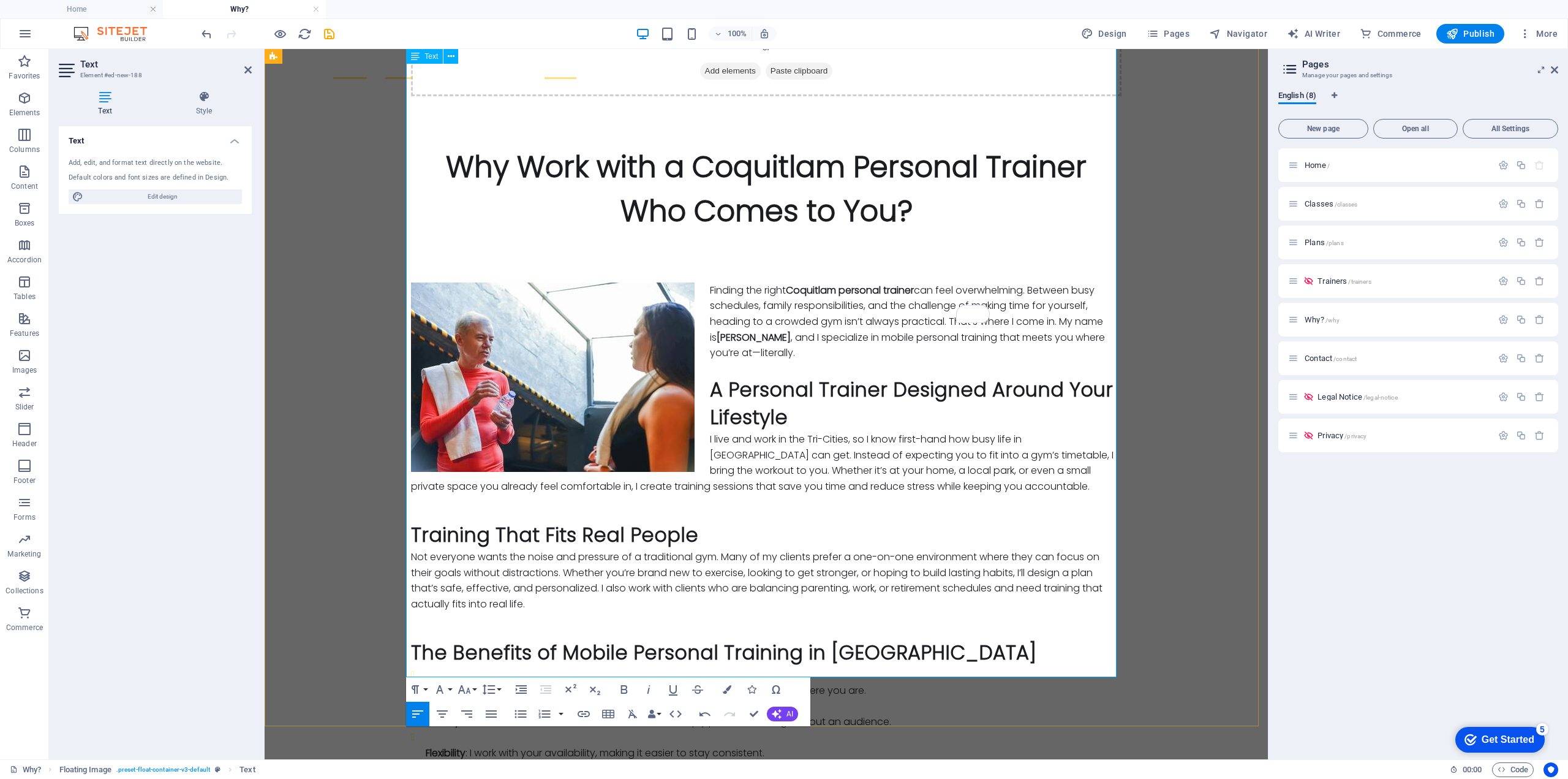
scroll to position [263, 0]
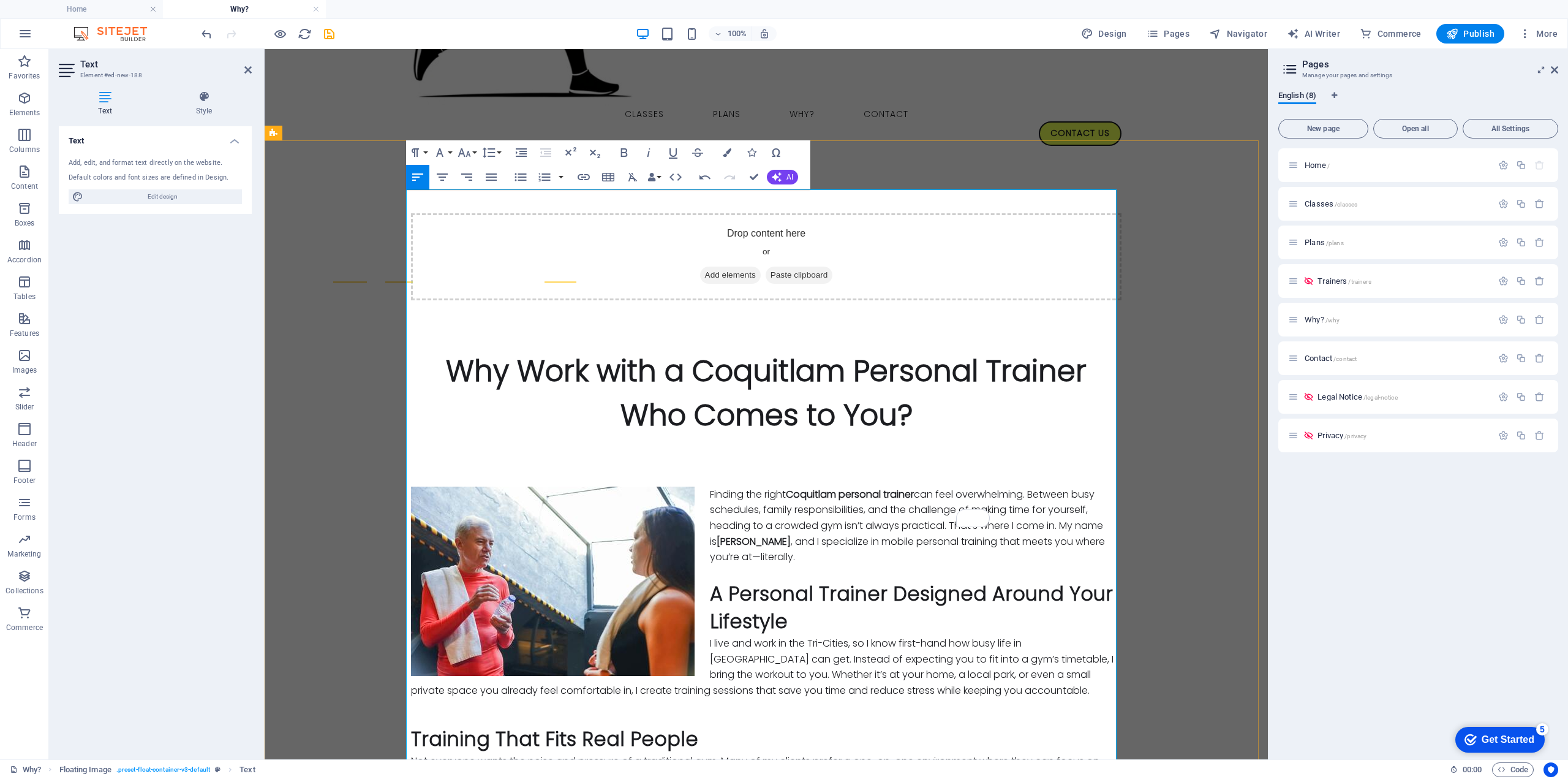
drag, startPoint x: 861, startPoint y: 692, endPoint x: 415, endPoint y: 591, distance: 457.3
click at [204, 100] on icon at bounding box center [204, 97] width 96 height 12
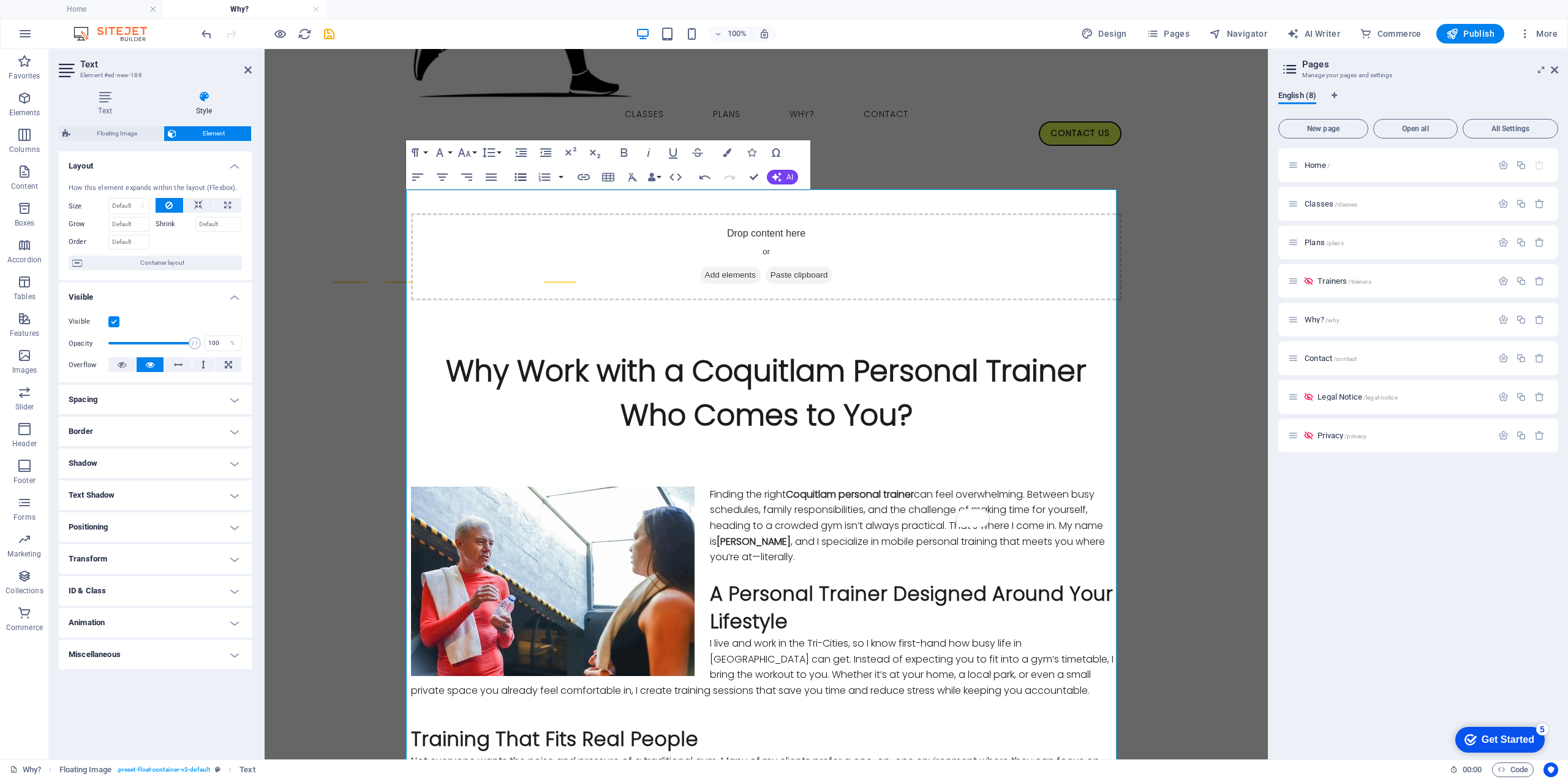
click at [518, 173] on icon "button" at bounding box center [520, 177] width 11 height 8
click at [518, 174] on icon "button" at bounding box center [520, 177] width 11 height 8
click at [543, 176] on icon "button" at bounding box center [544, 176] width 14 height 14
click at [517, 173] on icon "button" at bounding box center [520, 176] width 14 height 14
click at [159, 652] on h4 "Miscellaneous" at bounding box center [155, 654] width 193 height 30
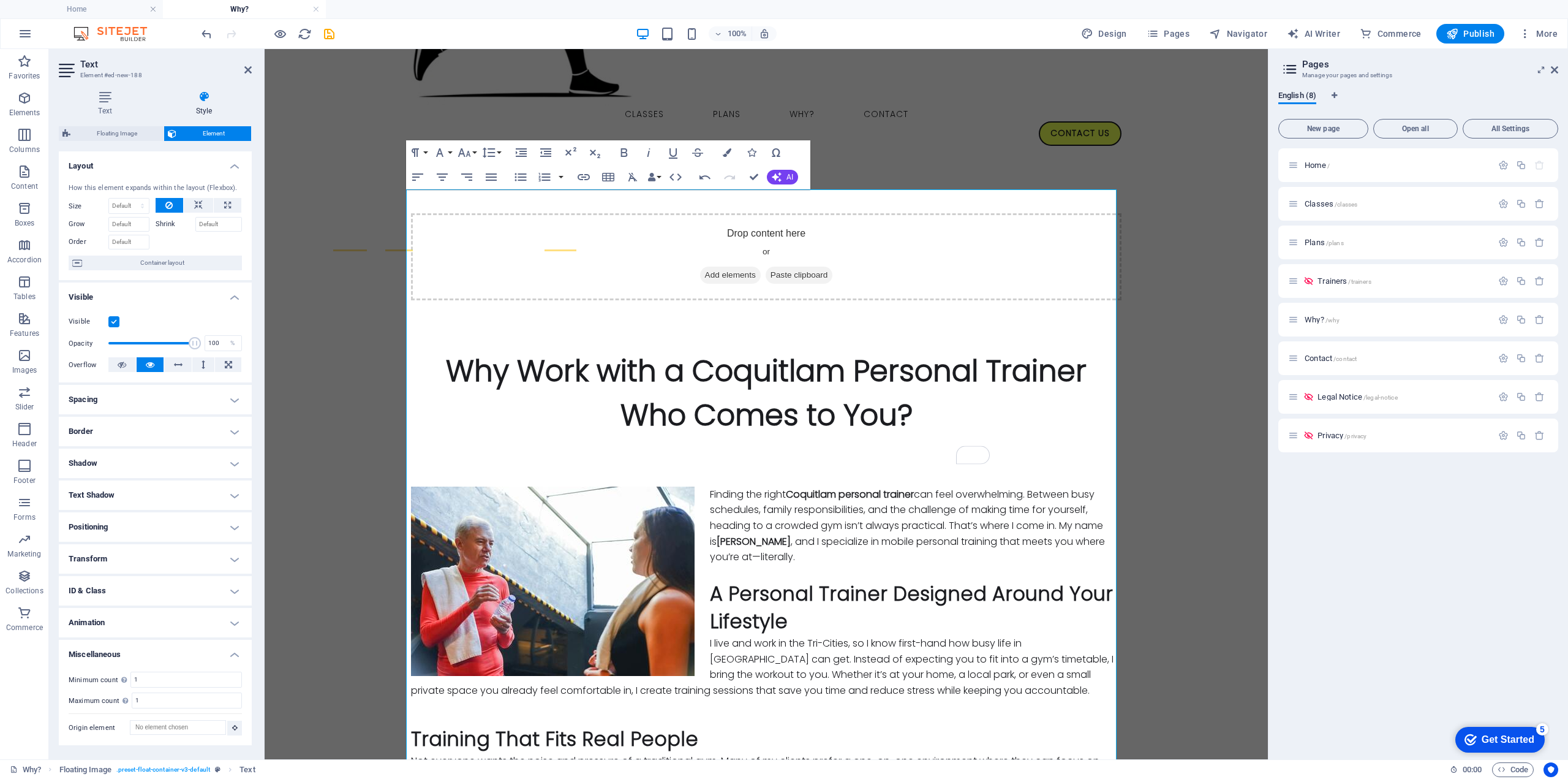
click at [151, 401] on h4 "Spacing" at bounding box center [155, 399] width 193 height 30
click at [147, 481] on h4 "Border" at bounding box center [155, 480] width 193 height 30
click at [526, 486] on figure at bounding box center [553, 581] width 284 height 189
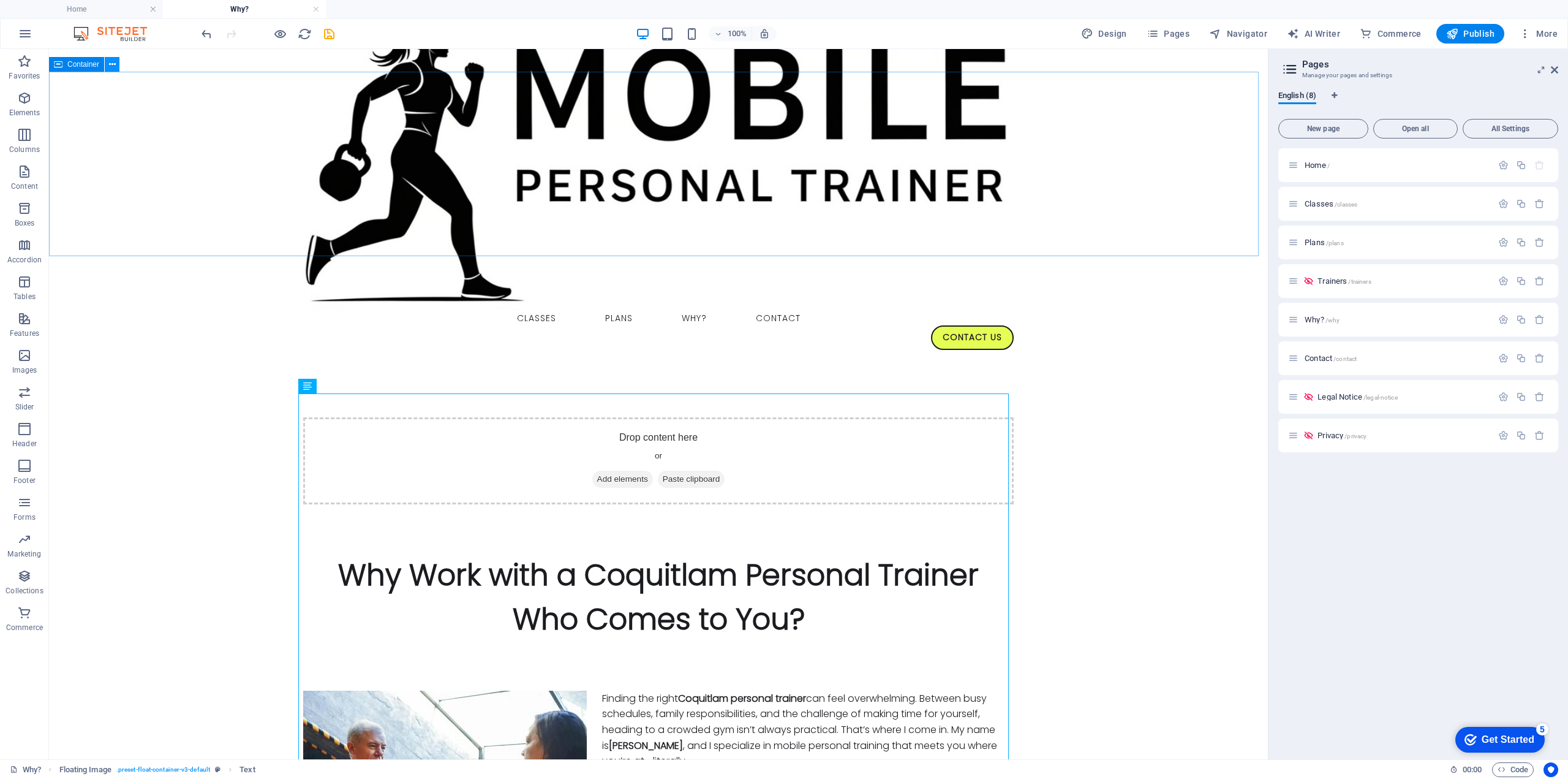
click at [114, 68] on icon at bounding box center [112, 65] width 7 height 13
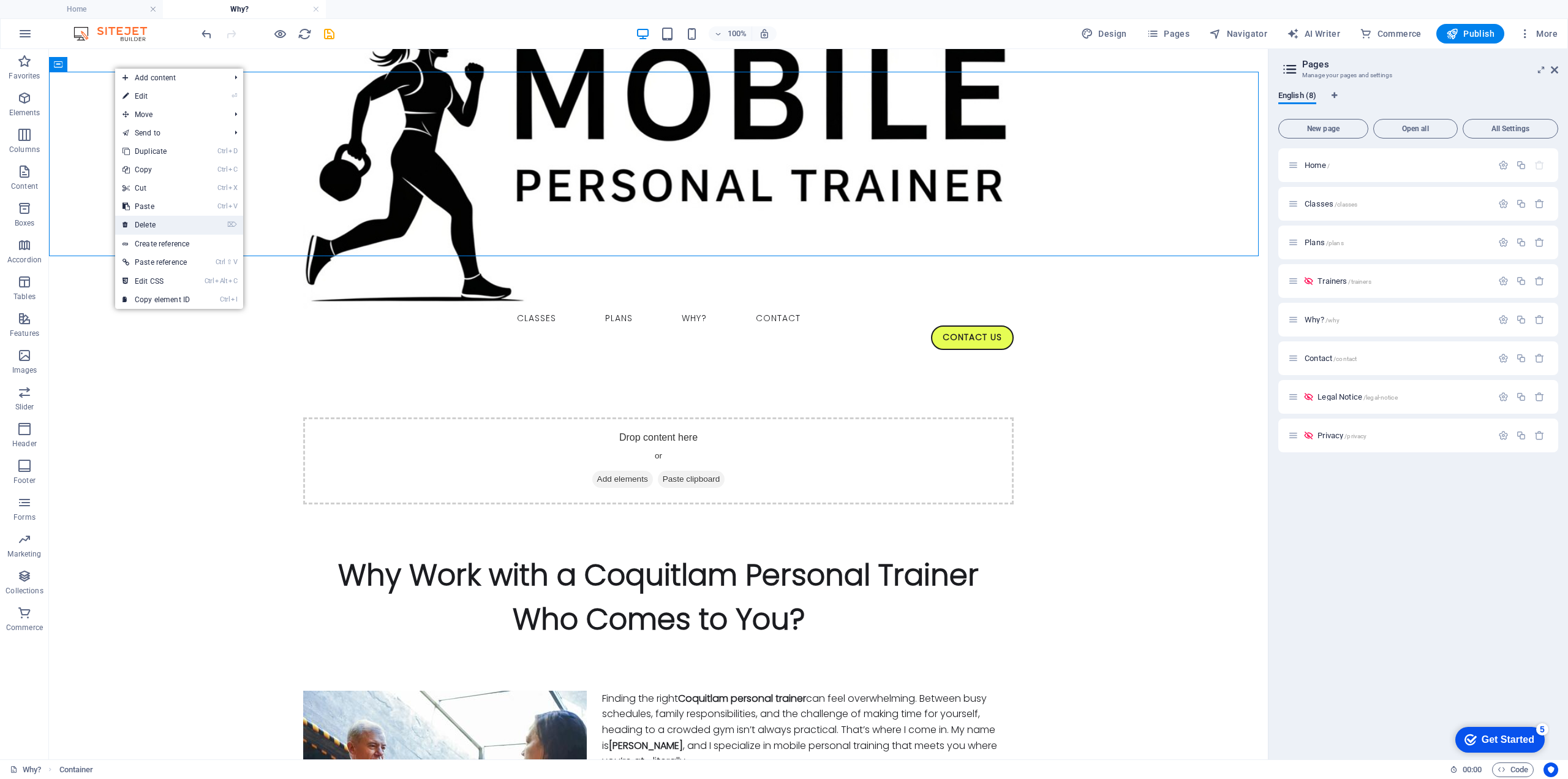
click at [160, 225] on link "⌦ Delete" at bounding box center [156, 225] width 82 height 18
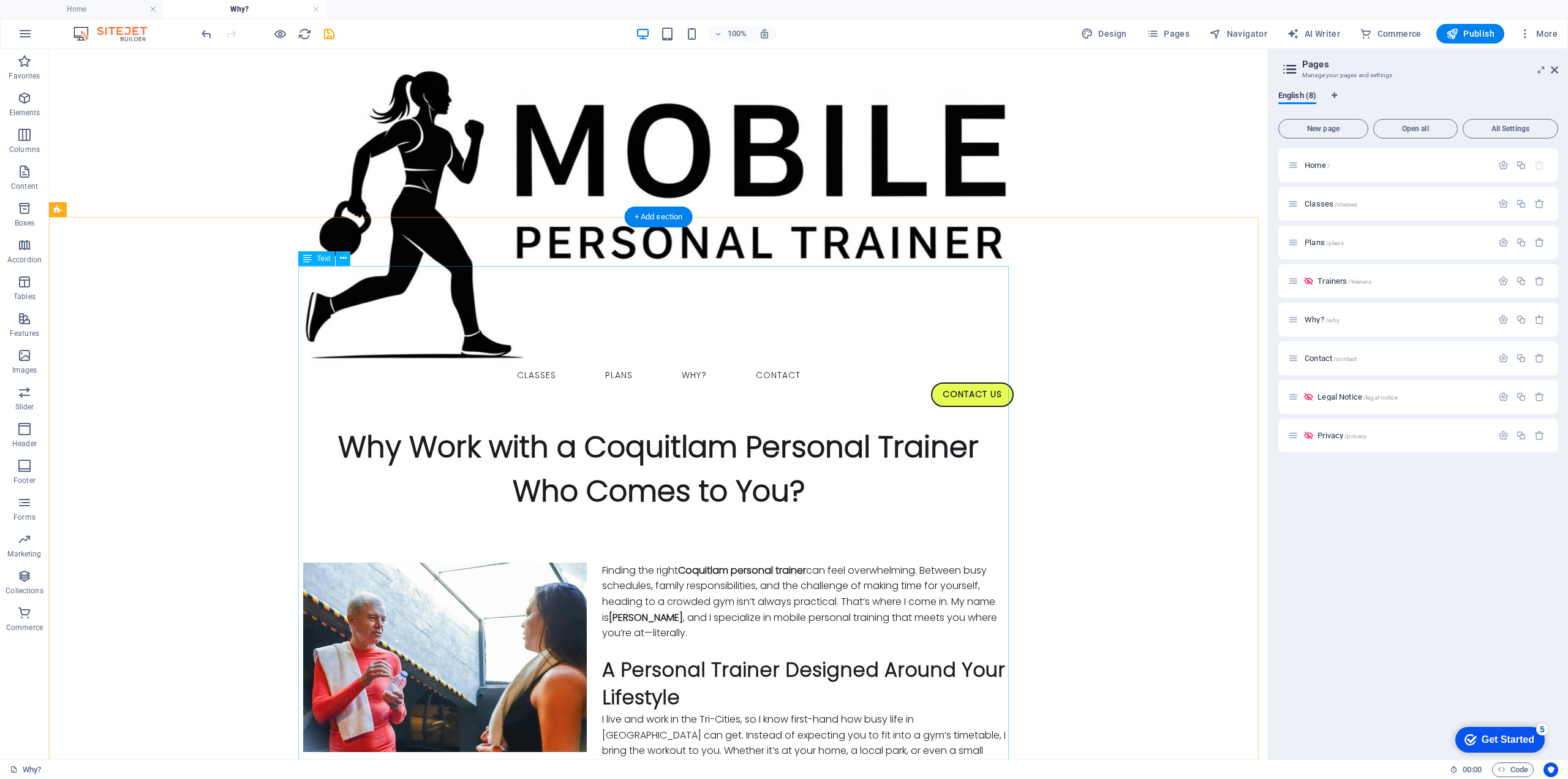
scroll to position [0, 0]
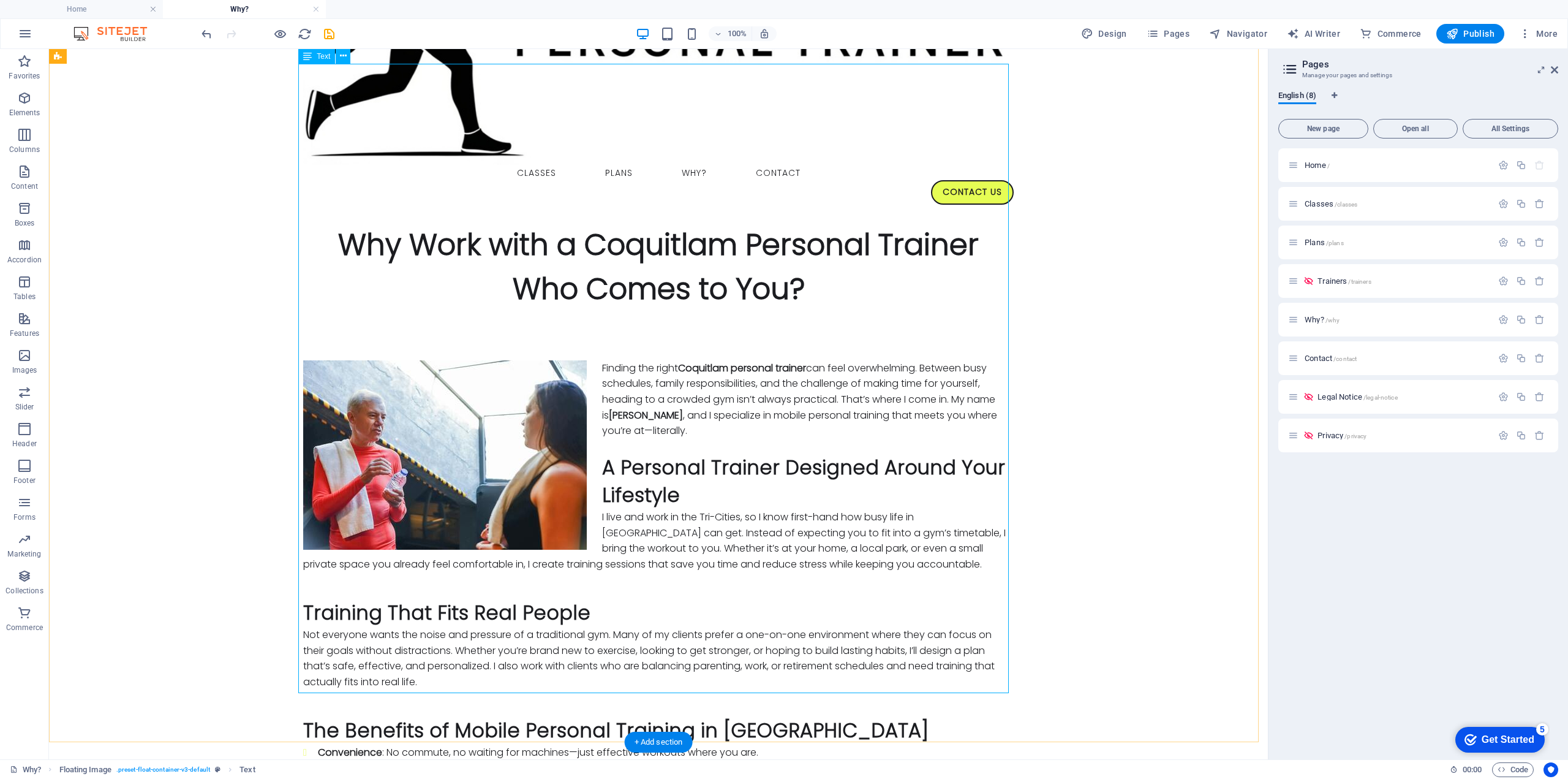
click at [488, 675] on div "Finding the right Coquitlam personal trainer can feel overwhelming. Between bus…" at bounding box center [658, 674] width 710 height 628
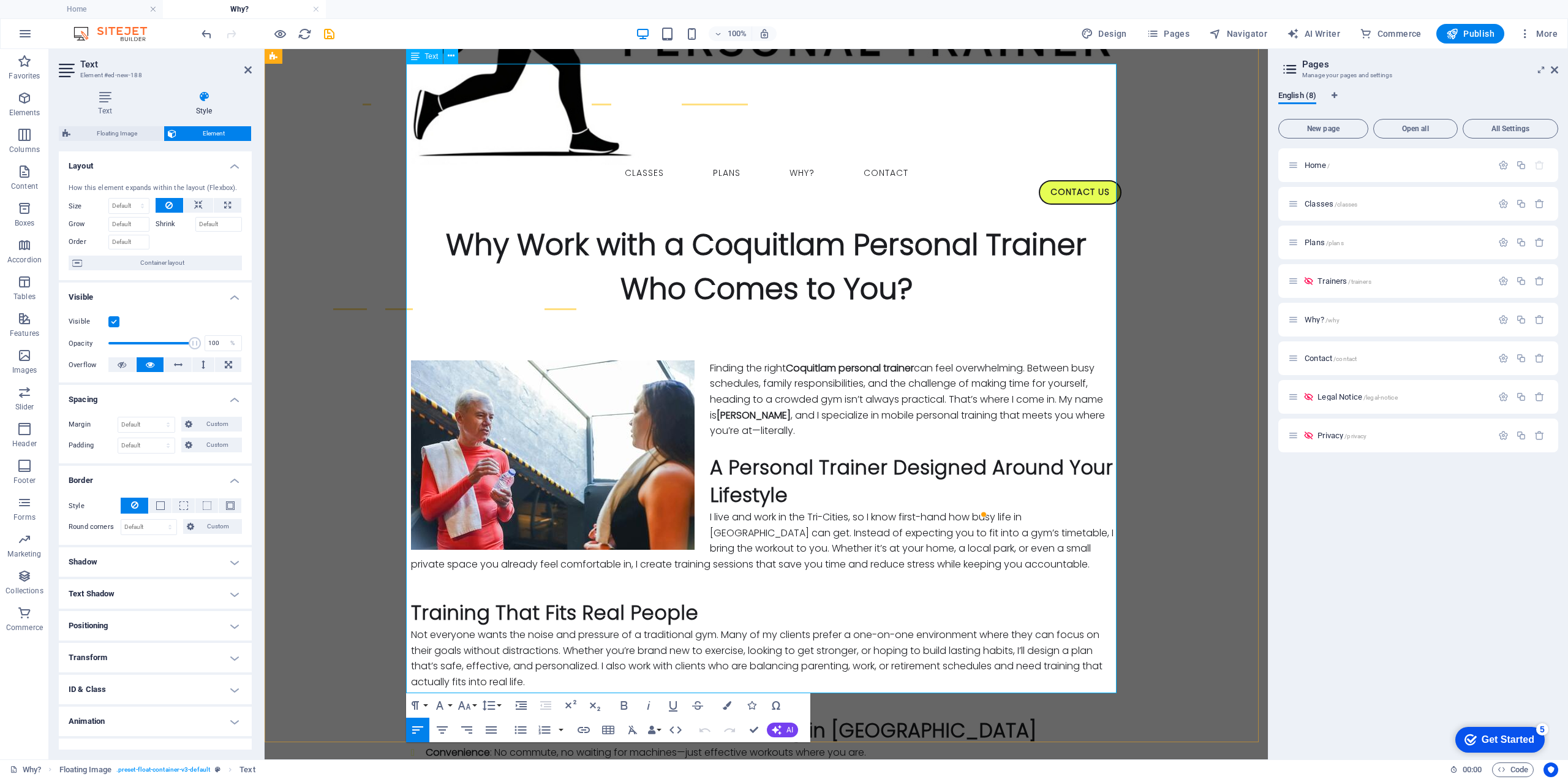
drag, startPoint x: 679, startPoint y: 685, endPoint x: 388, endPoint y: 681, distance: 291.0
click at [388, 681] on div "Finding the right Coquitlam personal trainer can feel overwhelming. Between bus…" at bounding box center [766, 674] width 1004 height 726
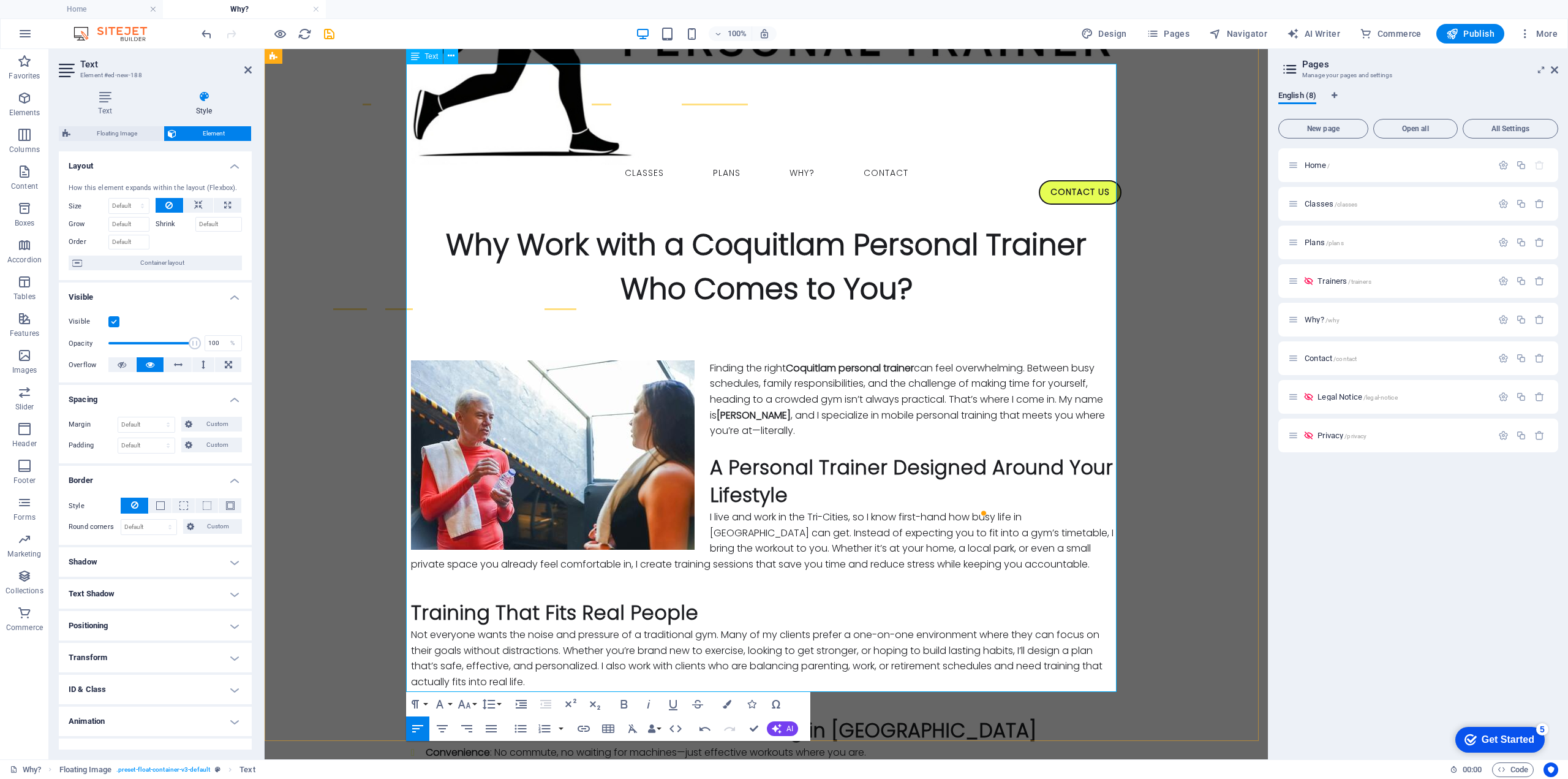
click at [111, 106] on h4 "Text" at bounding box center [107, 103] width 97 height 26
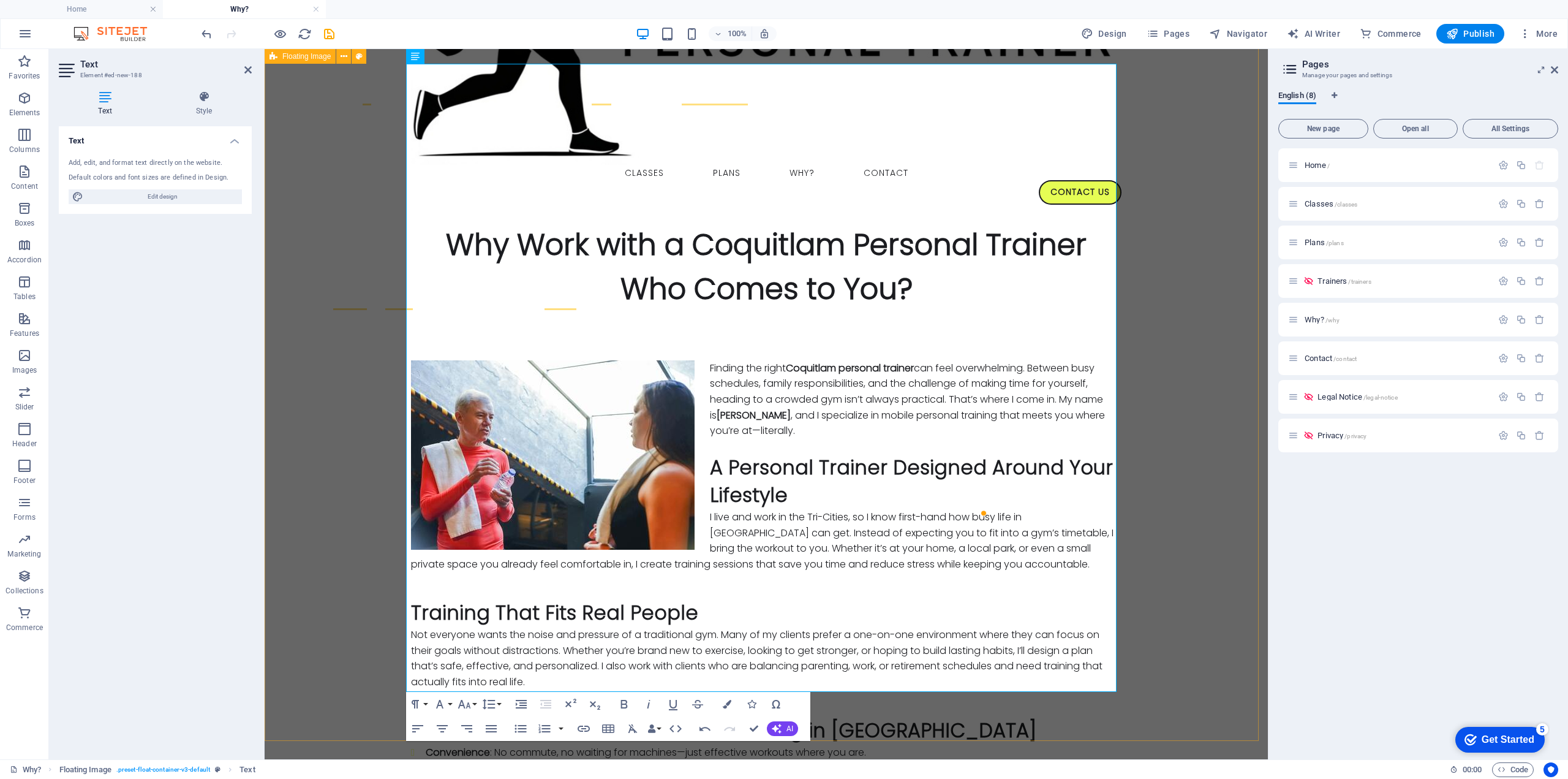
click at [1127, 502] on div "Finding the right Coquitlam personal trainer can feel overwhelming. Between bus…" at bounding box center [766, 673] width 1004 height 724
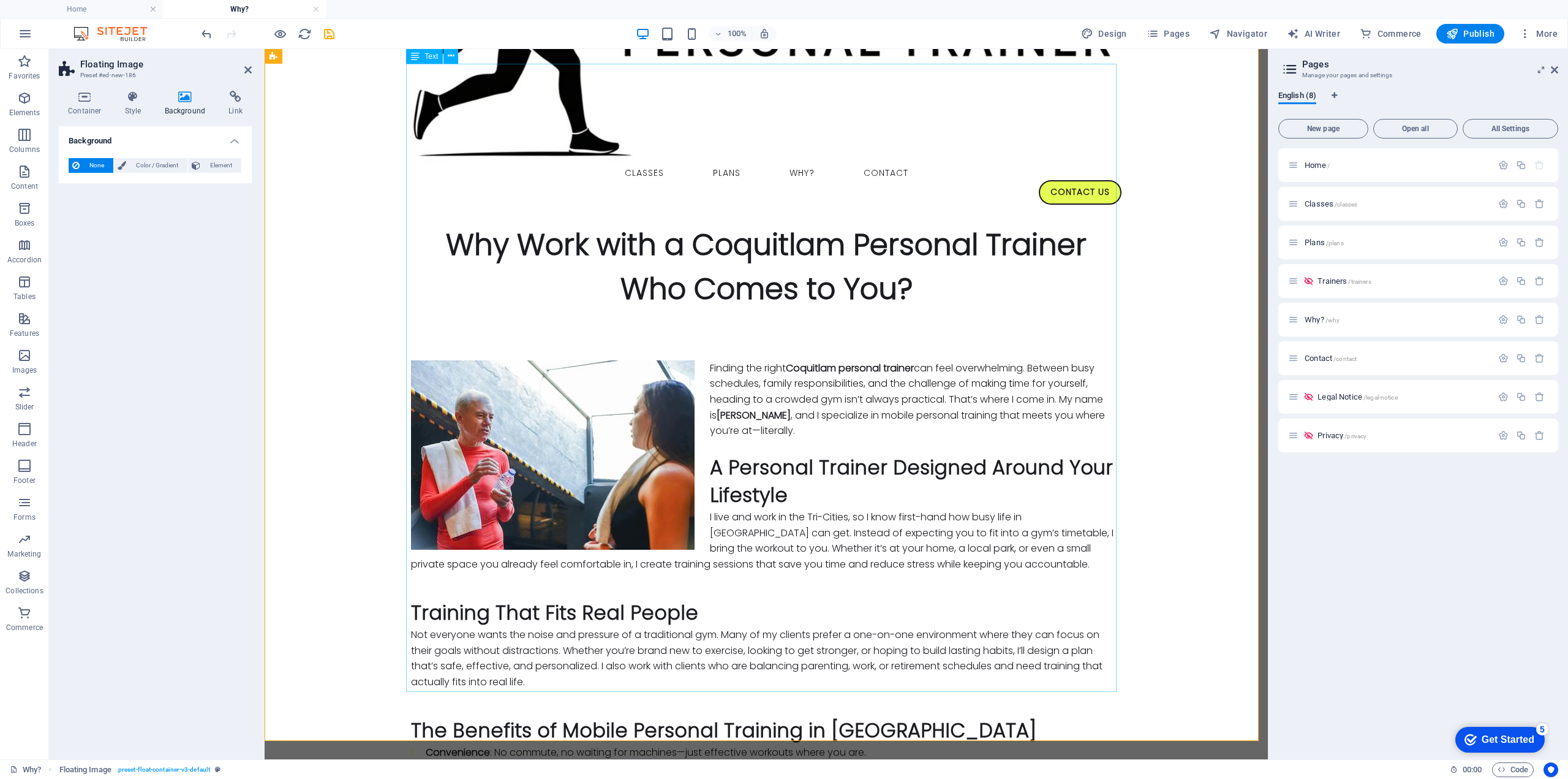
click at [734, 549] on div "Finding the right Coquitlam personal trainer can feel overwhelming. Between bus…" at bounding box center [766, 673] width 710 height 626
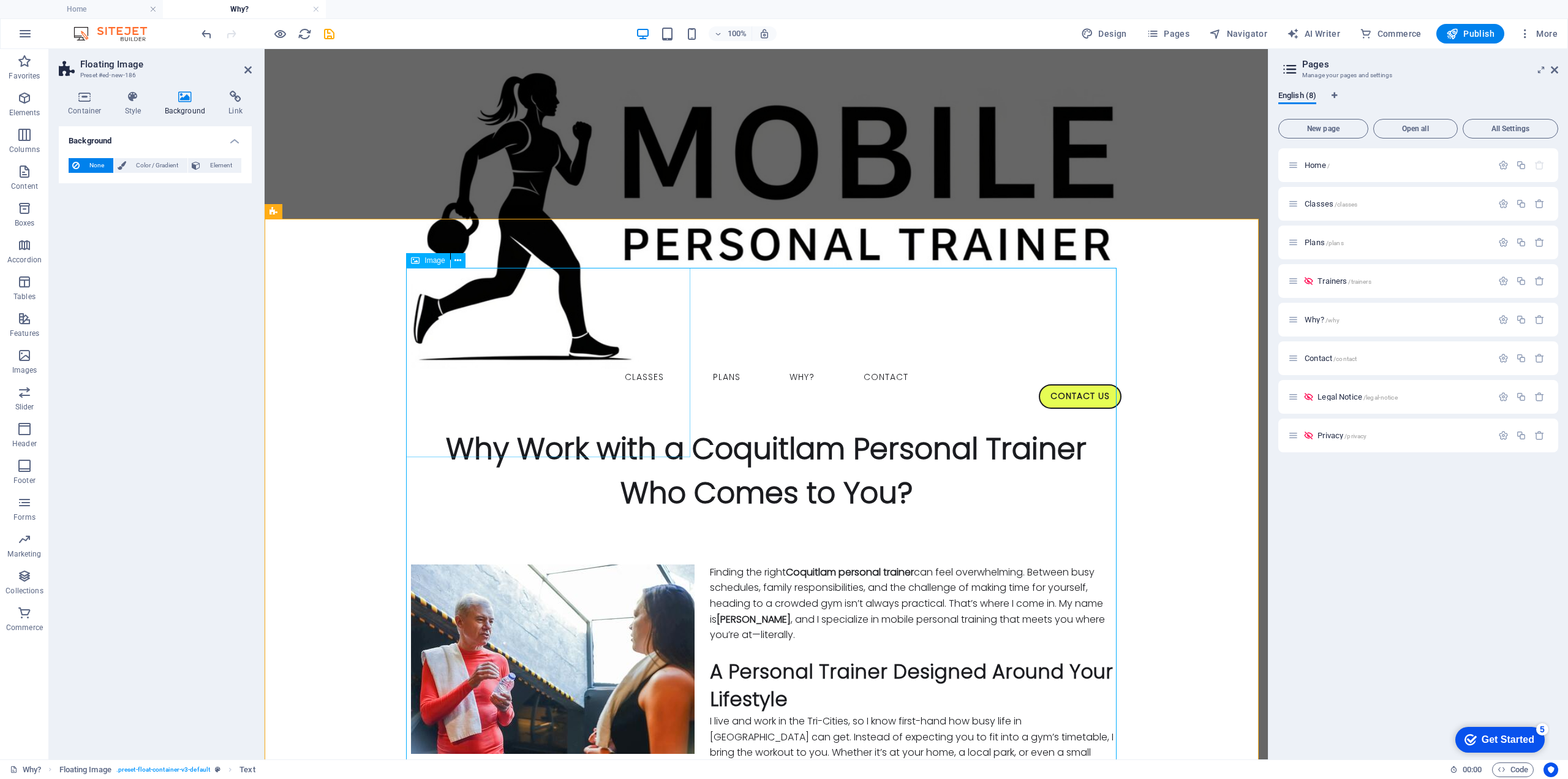
click at [436, 261] on span "Image" at bounding box center [435, 261] width 21 height 8
click at [455, 261] on icon at bounding box center [457, 261] width 7 height 13
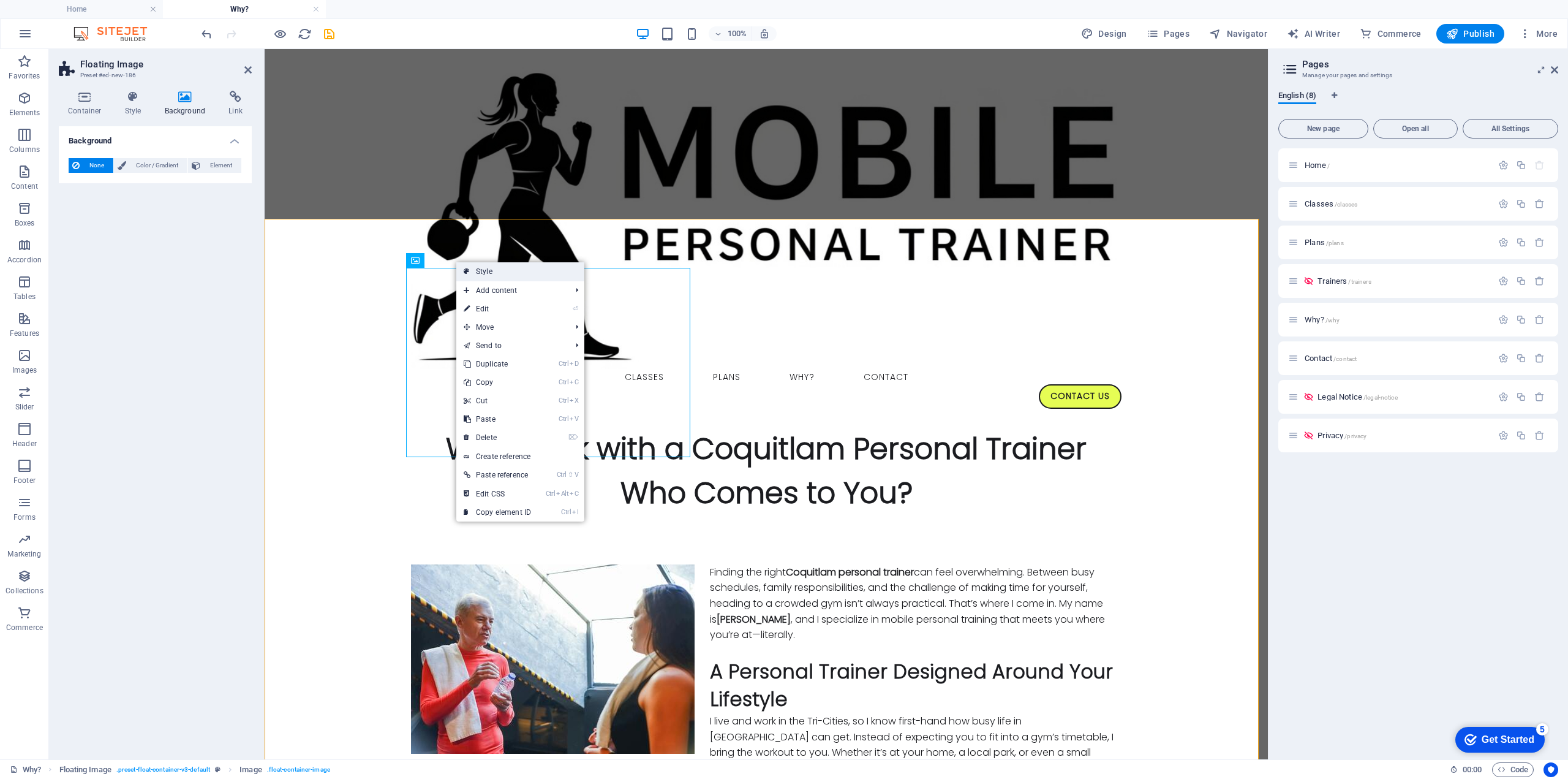
click at [485, 274] on link "Style" at bounding box center [520, 271] width 128 height 18
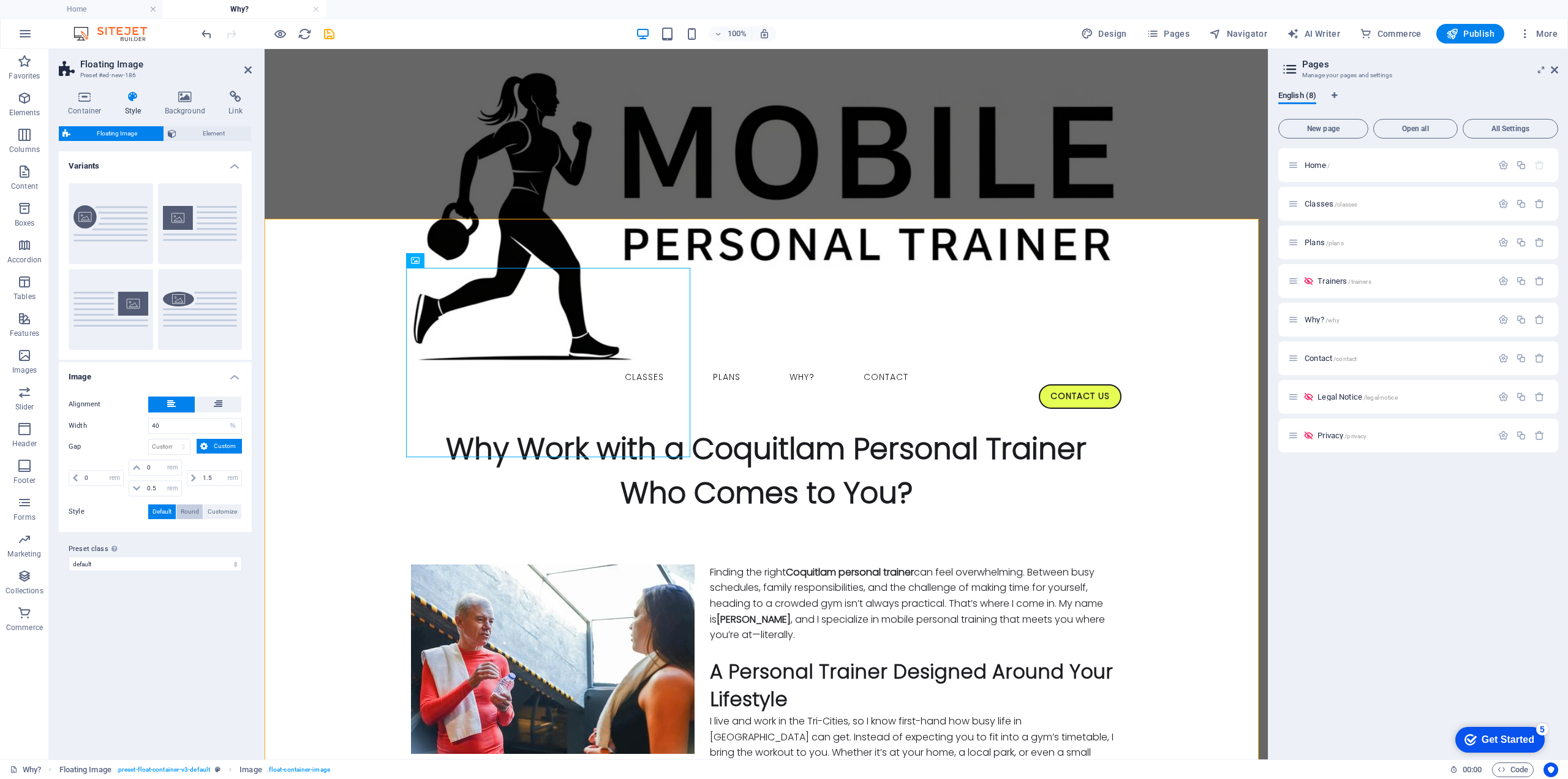
click at [186, 507] on span "Round" at bounding box center [190, 511] width 18 height 14
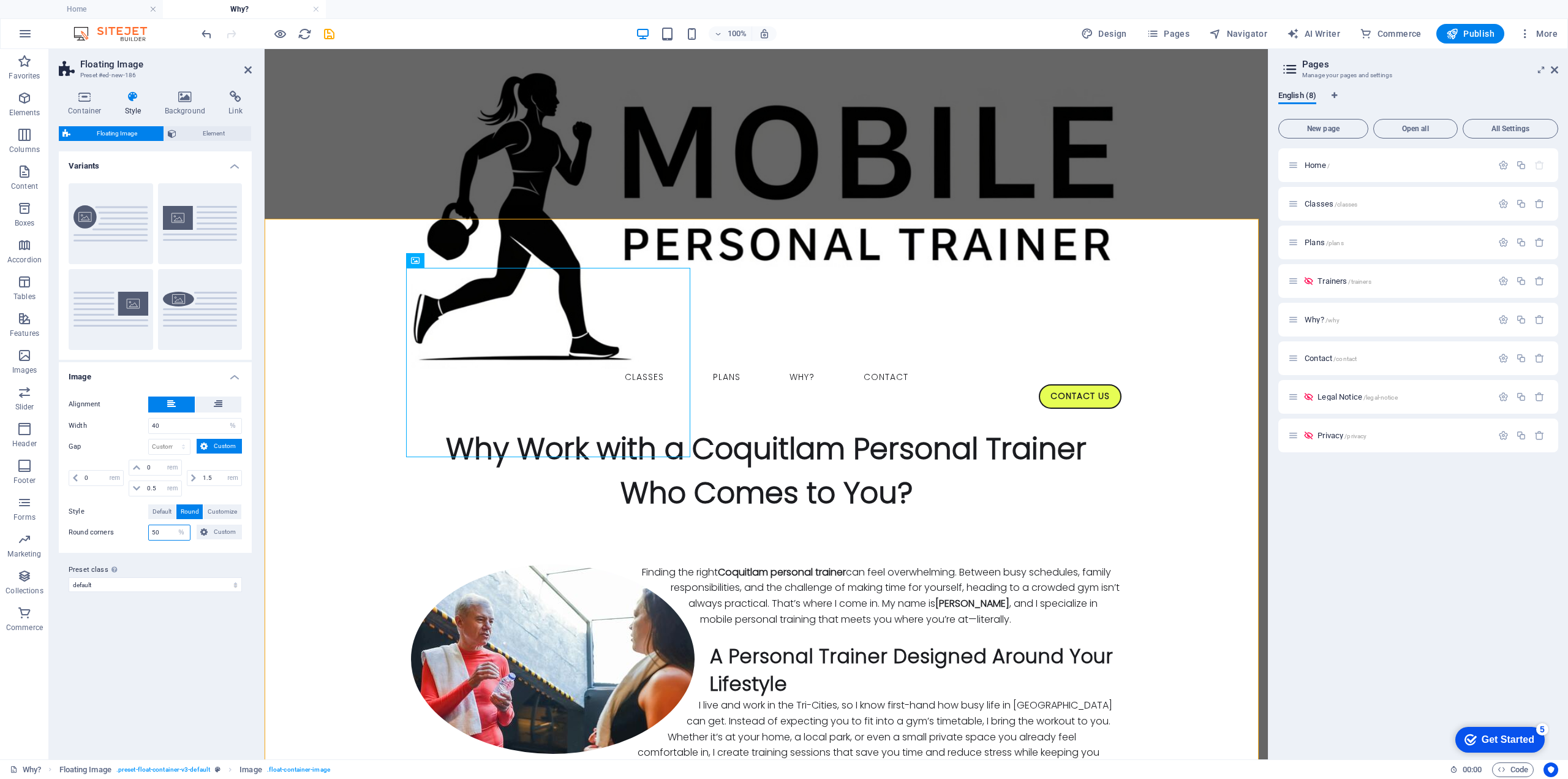
drag, startPoint x: 162, startPoint y: 527, endPoint x: 143, endPoint y: 529, distance: 19.1
click at [143, 529] on div "Round corners 50 px rem % vh vw Custom Custom" at bounding box center [155, 532] width 173 height 16
click at [153, 467] on input "0" at bounding box center [162, 467] width 36 height 14
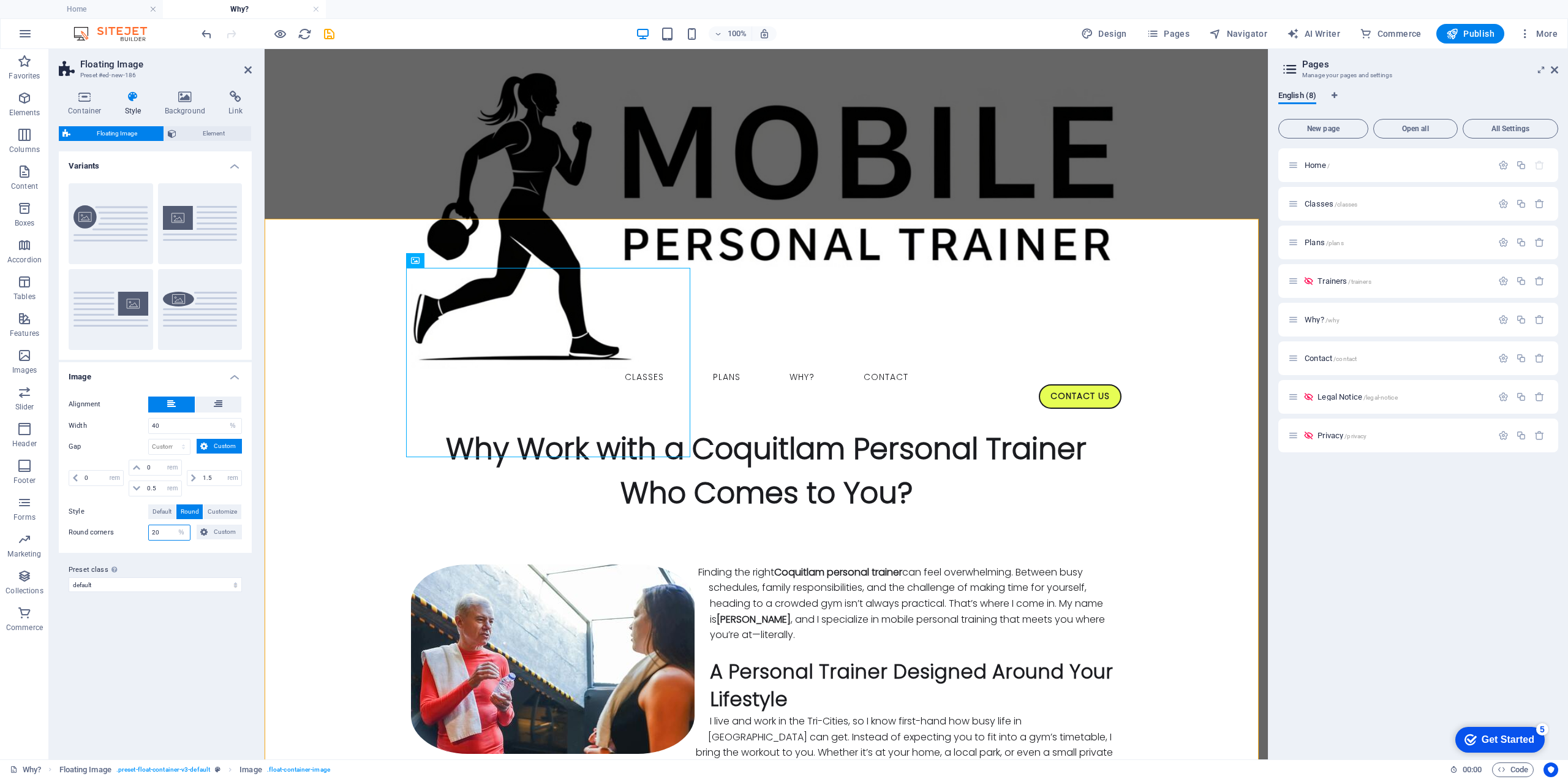
drag, startPoint x: 157, startPoint y: 530, endPoint x: 148, endPoint y: 535, distance: 10.3
click at [149, 535] on input "20" at bounding box center [169, 532] width 41 height 14
click at [220, 528] on span "Custom" at bounding box center [224, 531] width 27 height 14
drag, startPoint x: 166, startPoint y: 531, endPoint x: 142, endPoint y: 529, distance: 24.1
click at [142, 529] on div "Round corners 10 px rem % vh vw Custom Custom" at bounding box center [155, 532] width 173 height 16
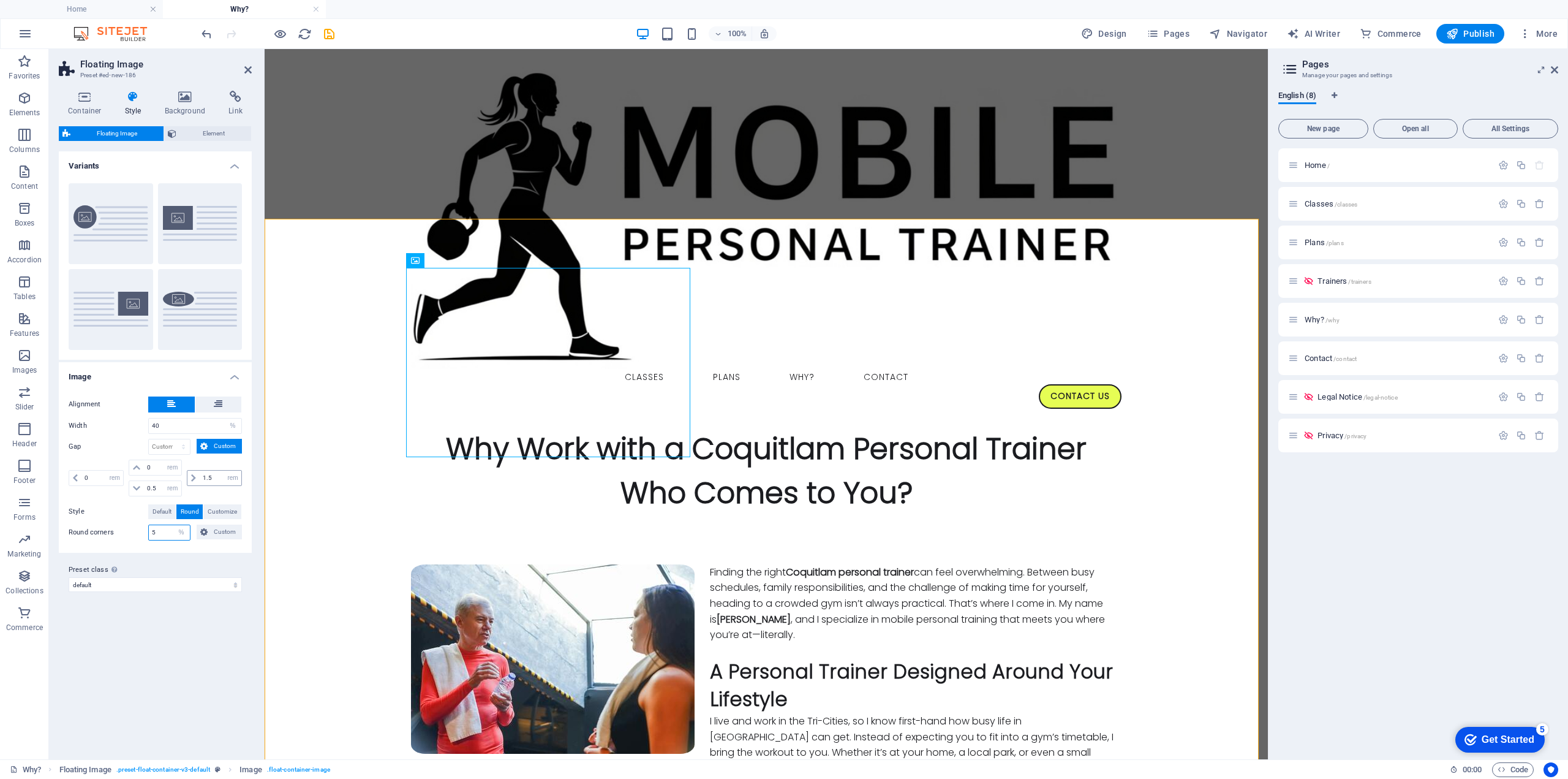
type input "5"
drag, startPoint x: 214, startPoint y: 476, endPoint x: 194, endPoint y: 476, distance: 20.0
click at [194, 476] on div "1.5 px rem % vh vw" at bounding box center [214, 477] width 55 height 16
type input "5"
click at [156, 486] on input "0.5" at bounding box center [162, 488] width 36 height 14
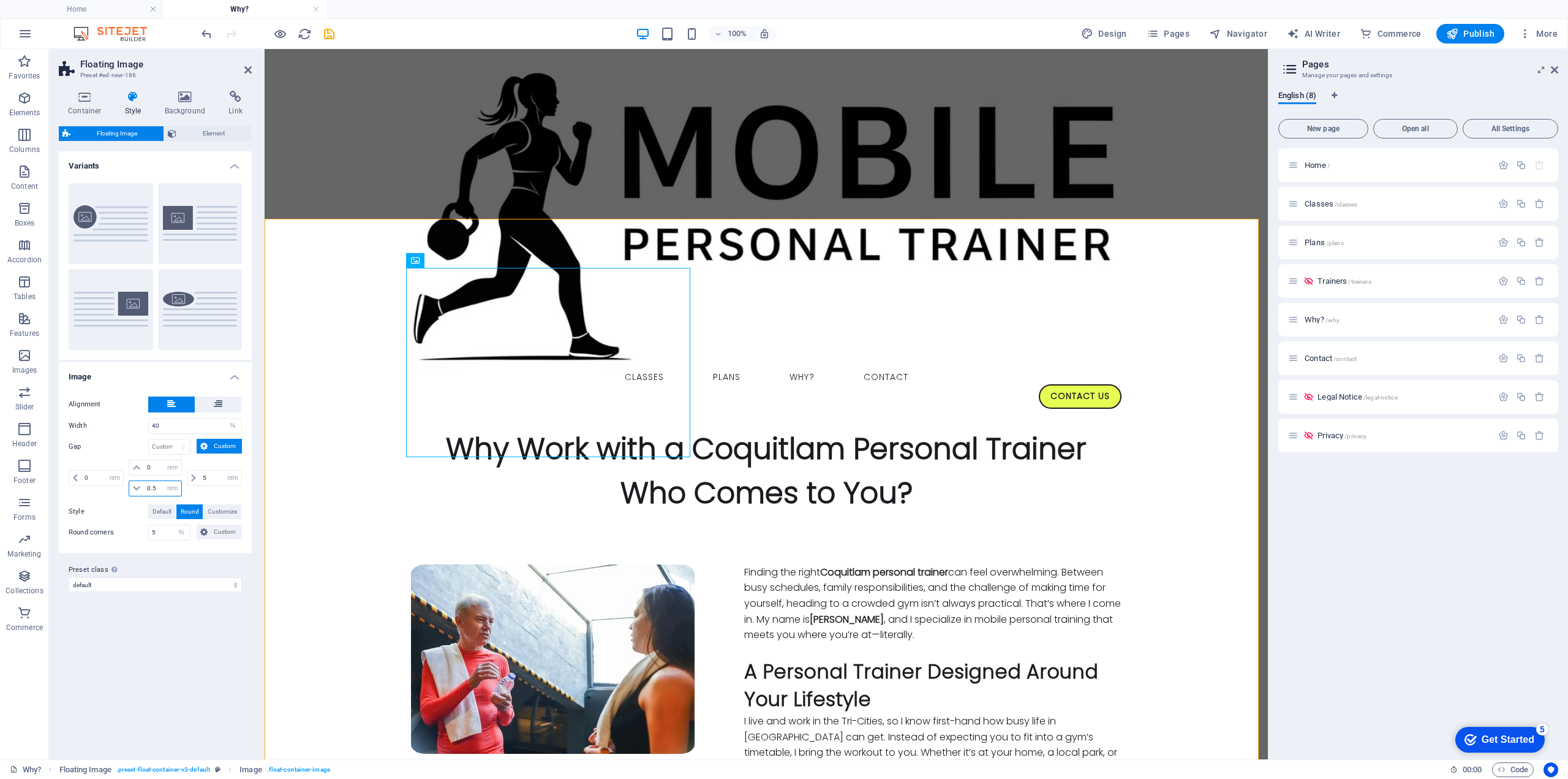
drag, startPoint x: 159, startPoint y: 485, endPoint x: 127, endPoint y: 485, distance: 32.0
click at [127, 485] on div "0 px rem % vh vw 0.5 px rem % vh vw" at bounding box center [155, 478] width 58 height 36
type input "5"
drag, startPoint x: 169, startPoint y: 423, endPoint x: 144, endPoint y: 422, distance: 25.0
click at [144, 422] on div "Width 40 px rem % vh vw" at bounding box center [155, 426] width 173 height 16
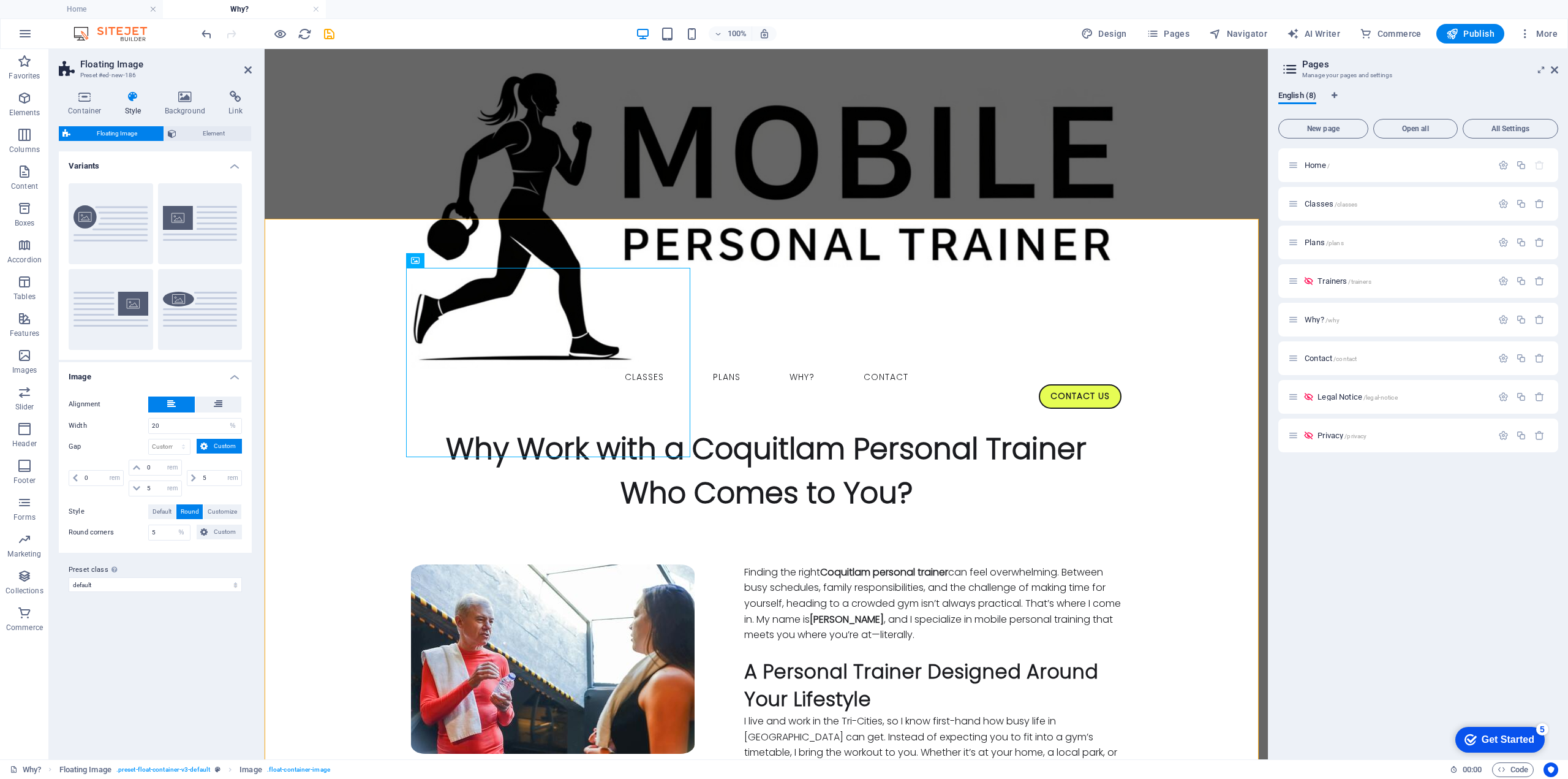
click at [136, 423] on label "Width" at bounding box center [108, 426] width 80 height 7
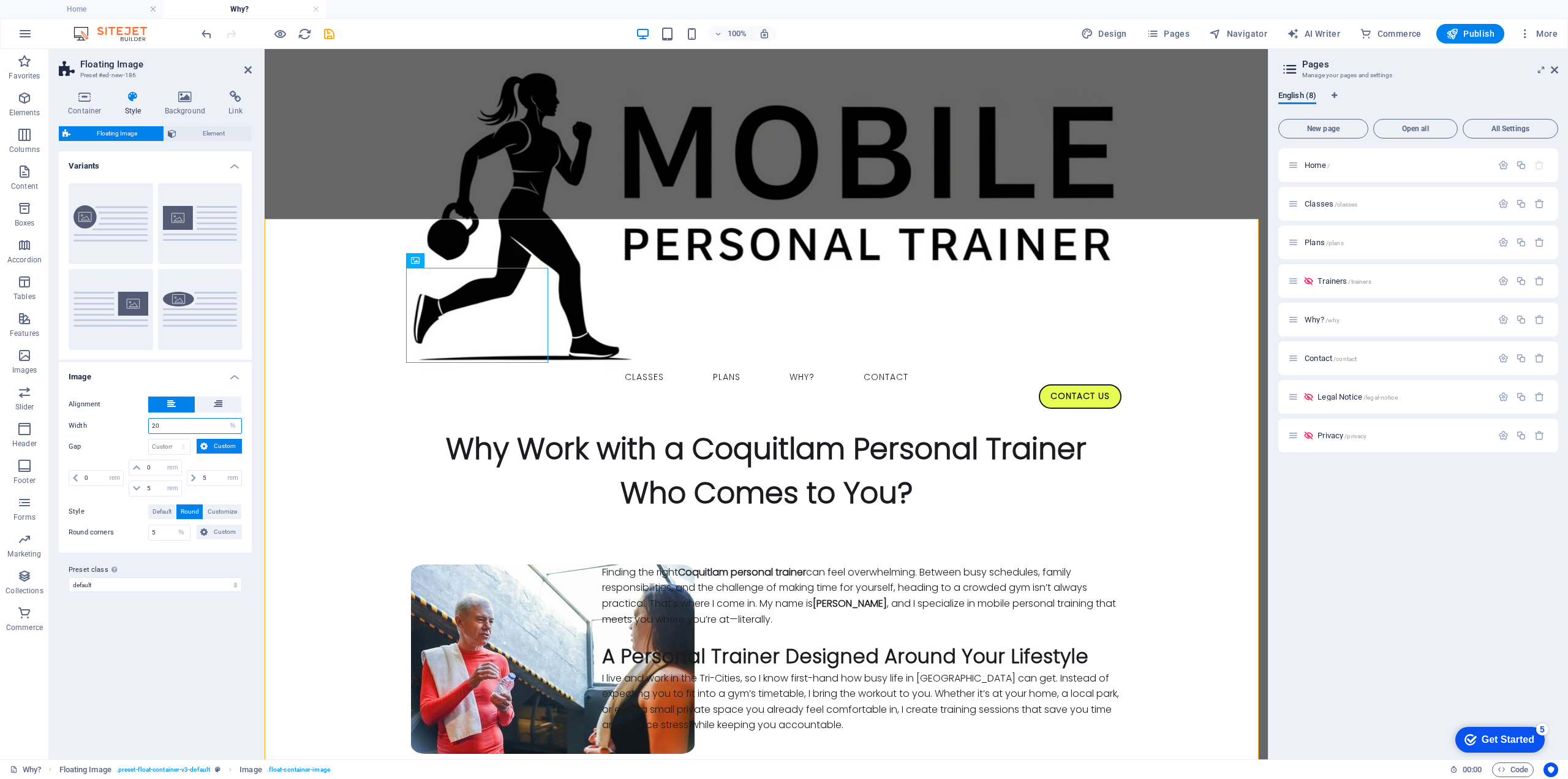
drag, startPoint x: 166, startPoint y: 423, endPoint x: 146, endPoint y: 423, distance: 20.0
click at [146, 423] on div "Width 20 px rem % vh vw" at bounding box center [155, 426] width 173 height 16
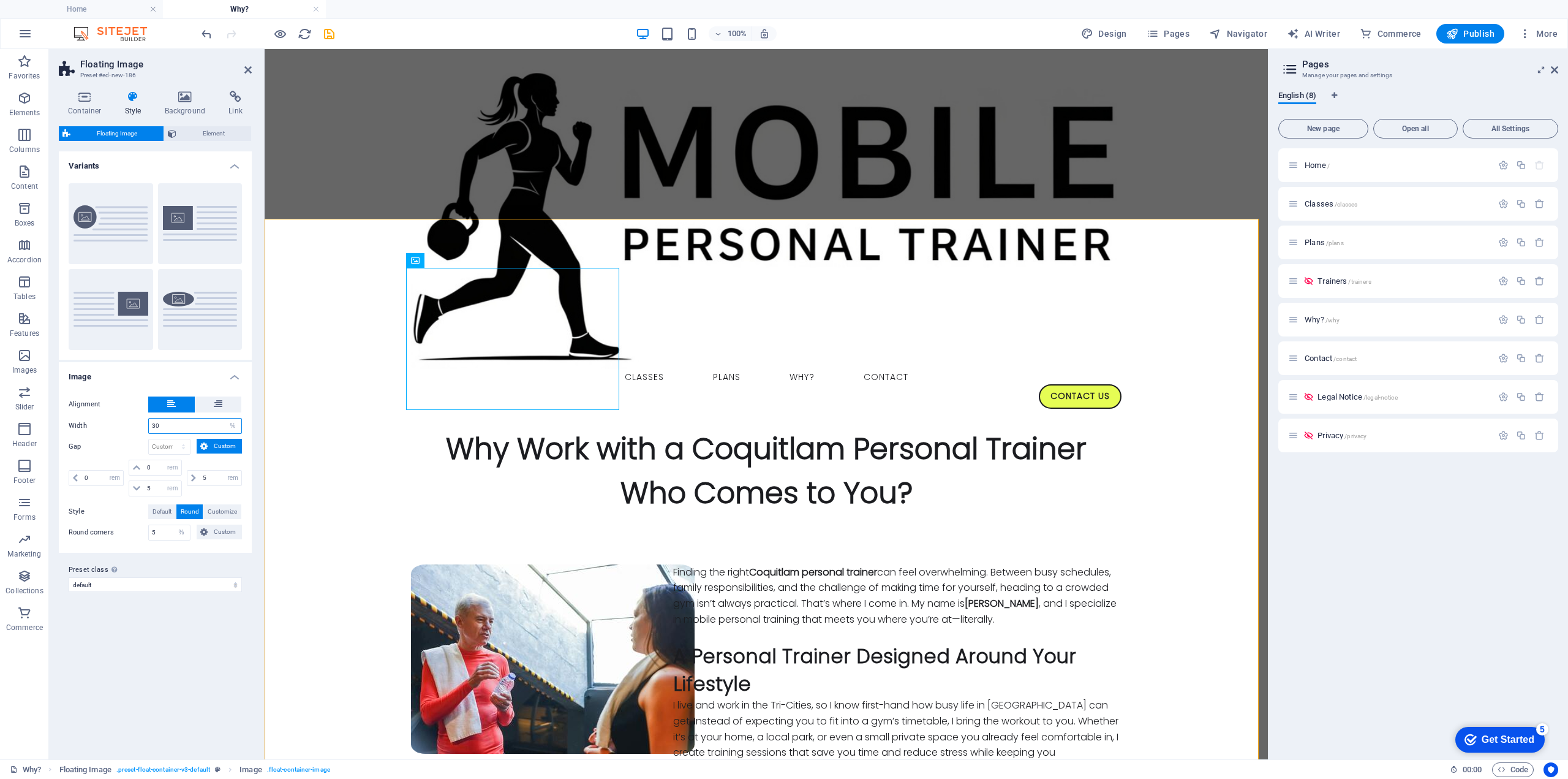
drag, startPoint x: 163, startPoint y: 423, endPoint x: 155, endPoint y: 426, distance: 8.5
click at [155, 426] on input "30" at bounding box center [195, 426] width 93 height 14
type input "35"
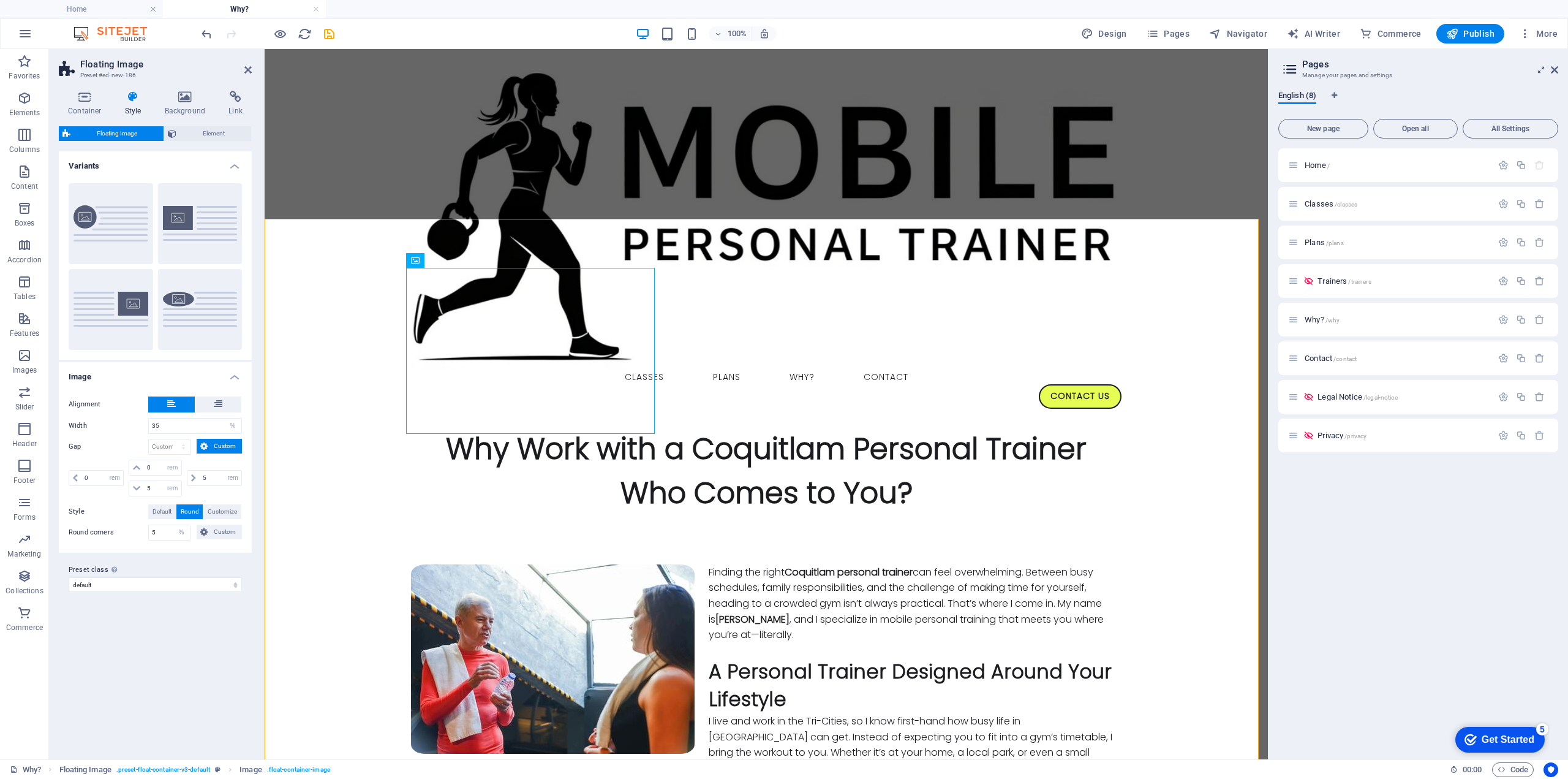
click at [212, 627] on div "Variants Custom Default Default (right) Round Image Alignment Width 35 px rem %…" at bounding box center [155, 450] width 193 height 598
click at [210, 397] on button at bounding box center [218, 404] width 46 height 16
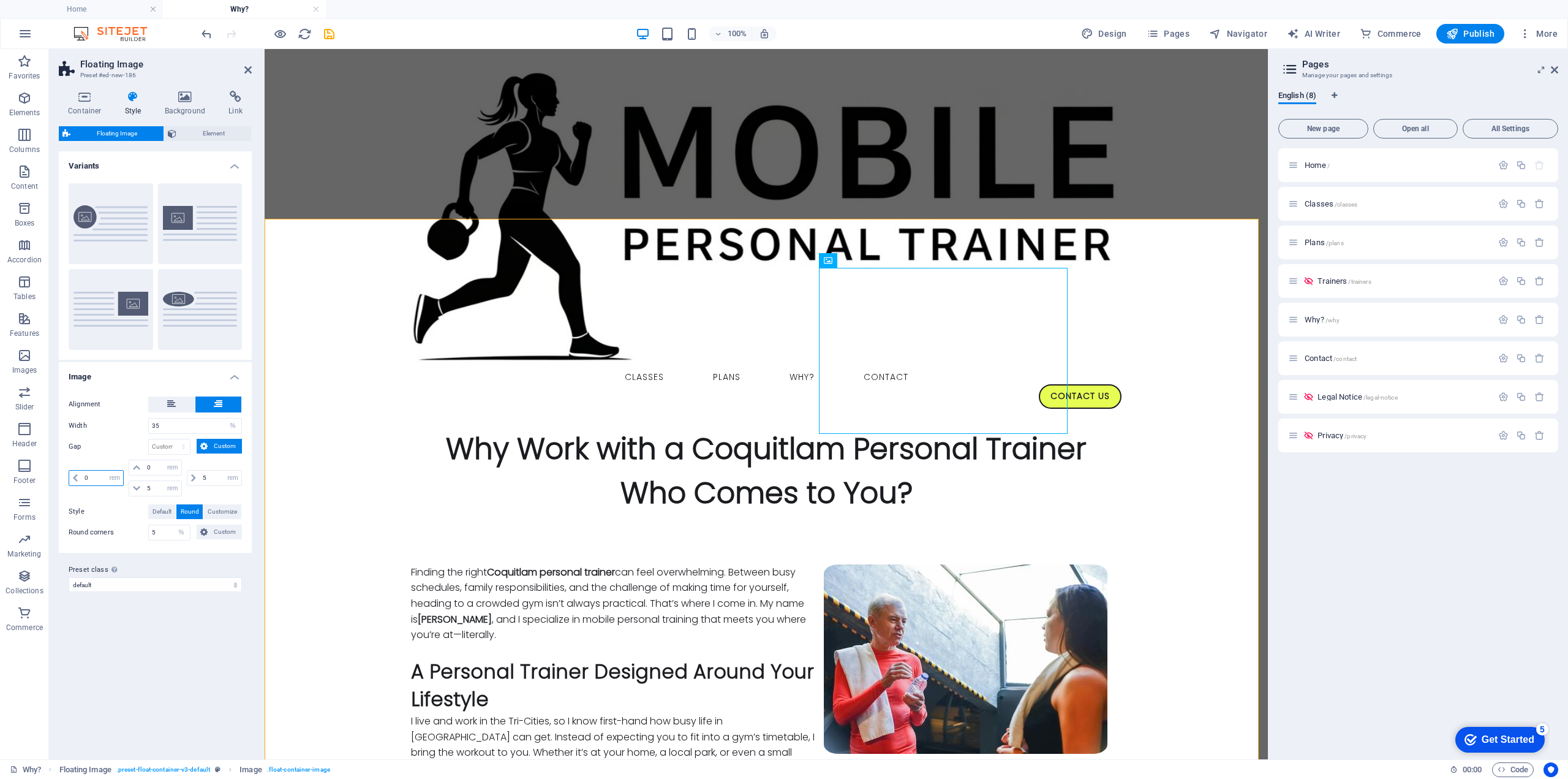
drag, startPoint x: 90, startPoint y: 476, endPoint x: 68, endPoint y: 483, distance: 23.1
click at [68, 483] on div "Alignment Width 35 px rem % vh vw Gap px rem % vh vw Custom Custom 0 px rem % v…" at bounding box center [155, 469] width 198 height 169
drag, startPoint x: 212, startPoint y: 470, endPoint x: 203, endPoint y: 475, distance: 10.3
click at [203, 475] on input "5" at bounding box center [220, 477] width 42 height 14
type input "1.5"
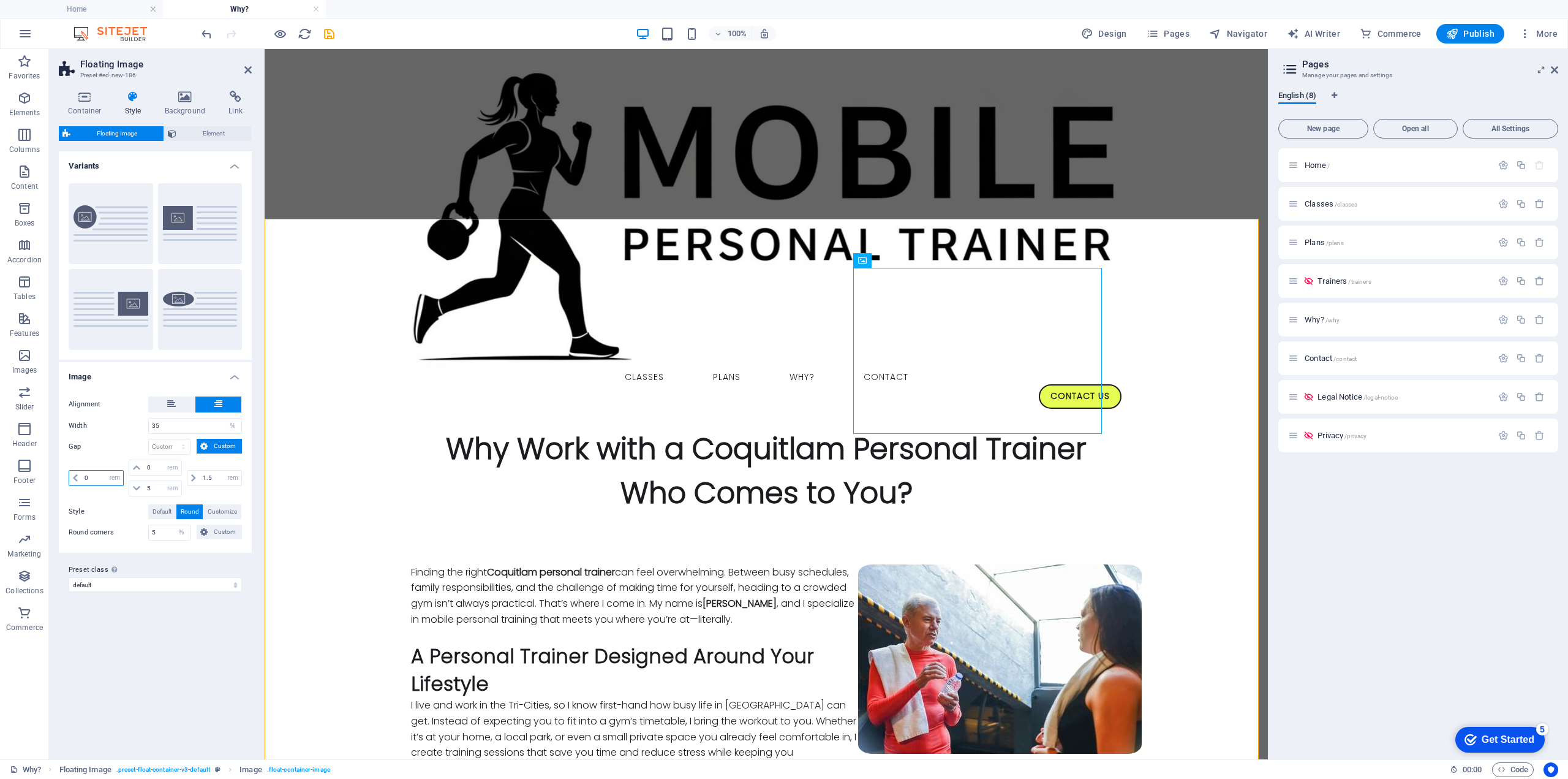
drag, startPoint x: 91, startPoint y: 476, endPoint x: 49, endPoint y: 473, distance: 42.1
click at [49, 473] on div "Container Style Background Link Size Height Default px rem % vh vw Min. height …" at bounding box center [156, 420] width 213 height 679
type input "1.5"
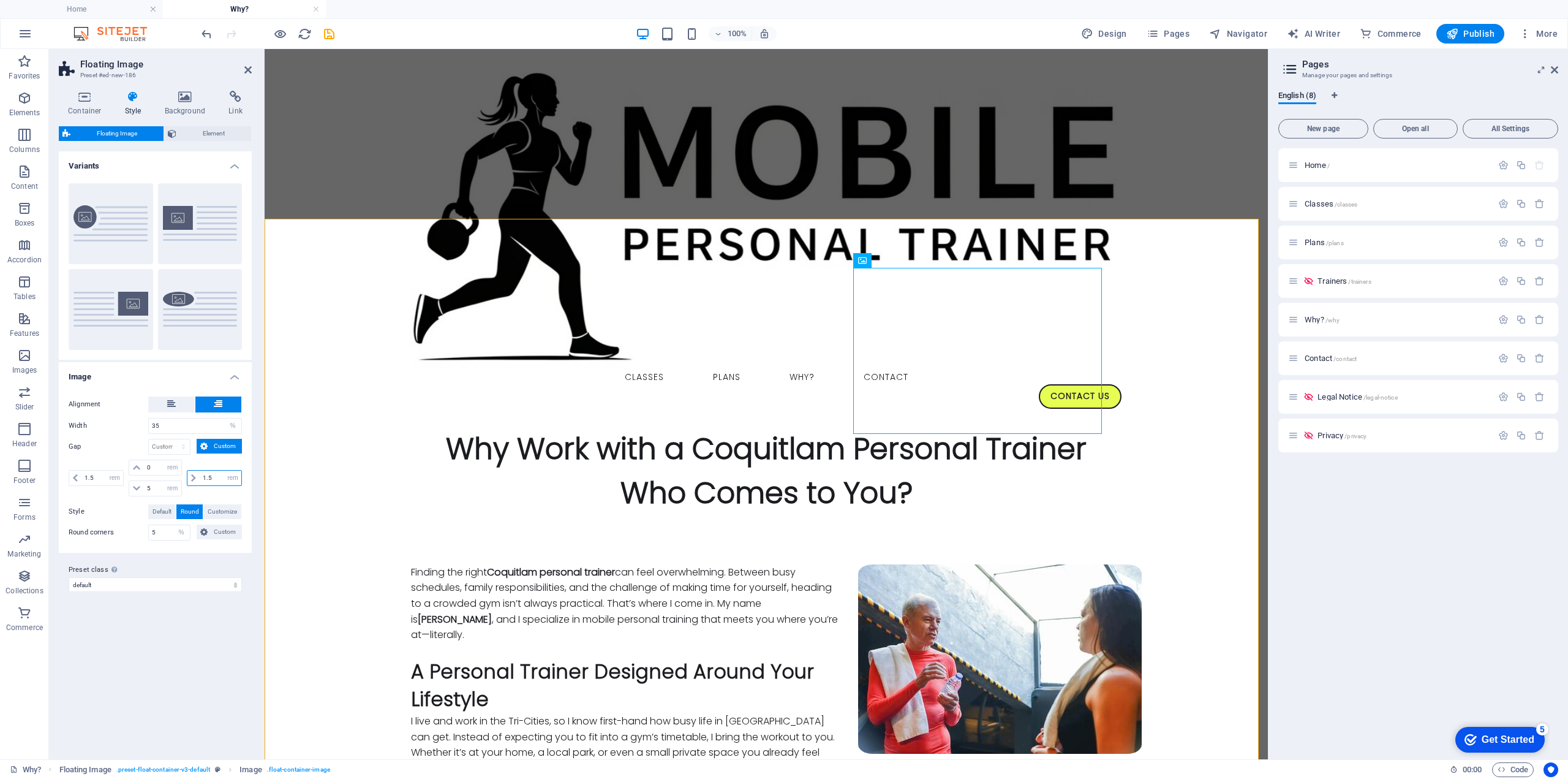
drag, startPoint x: 216, startPoint y: 475, endPoint x: 196, endPoint y: 477, distance: 20.1
click at [196, 477] on div "1.5 px rem % vh vw" at bounding box center [214, 477] width 55 height 16
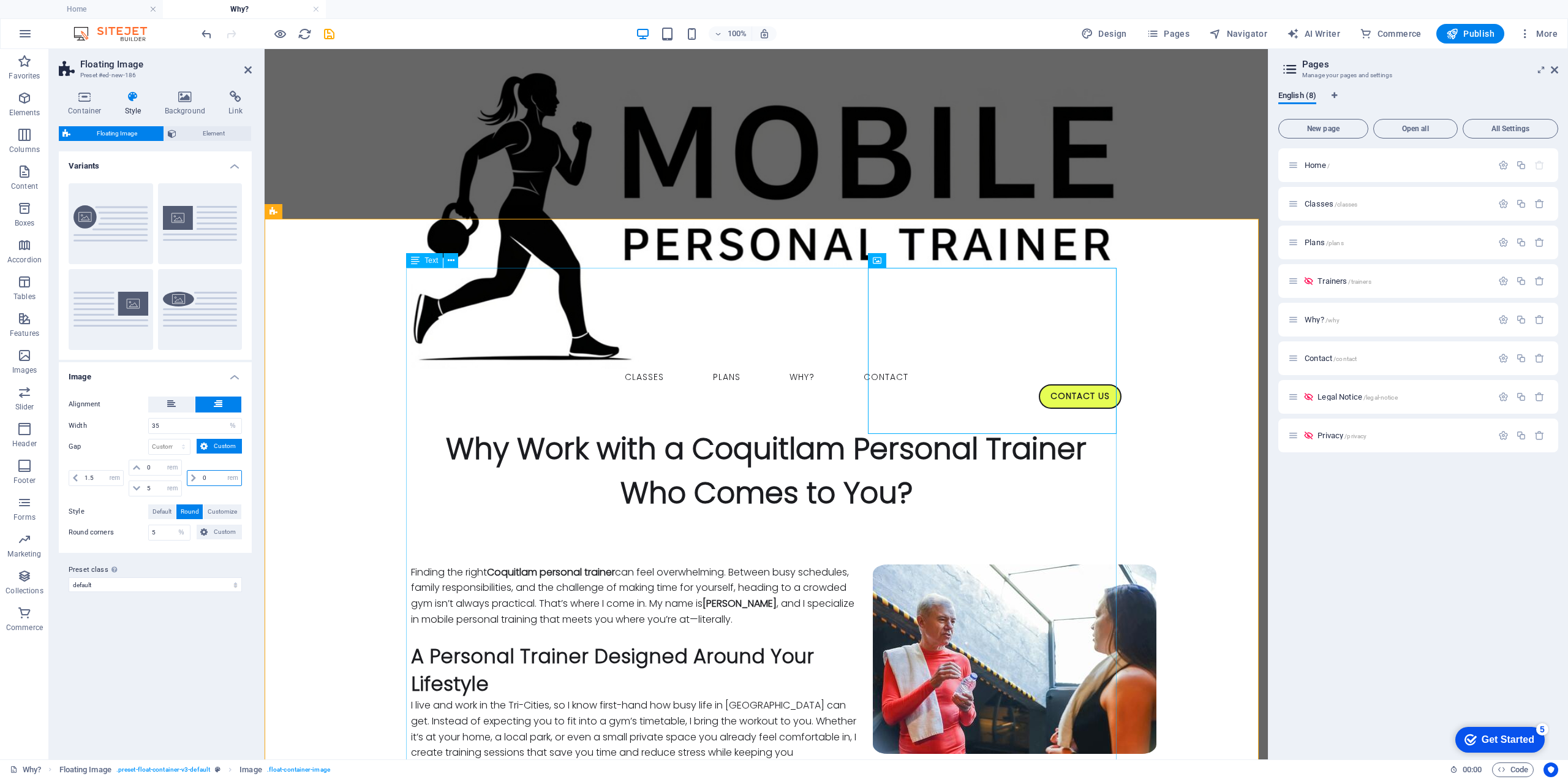
type input "0"
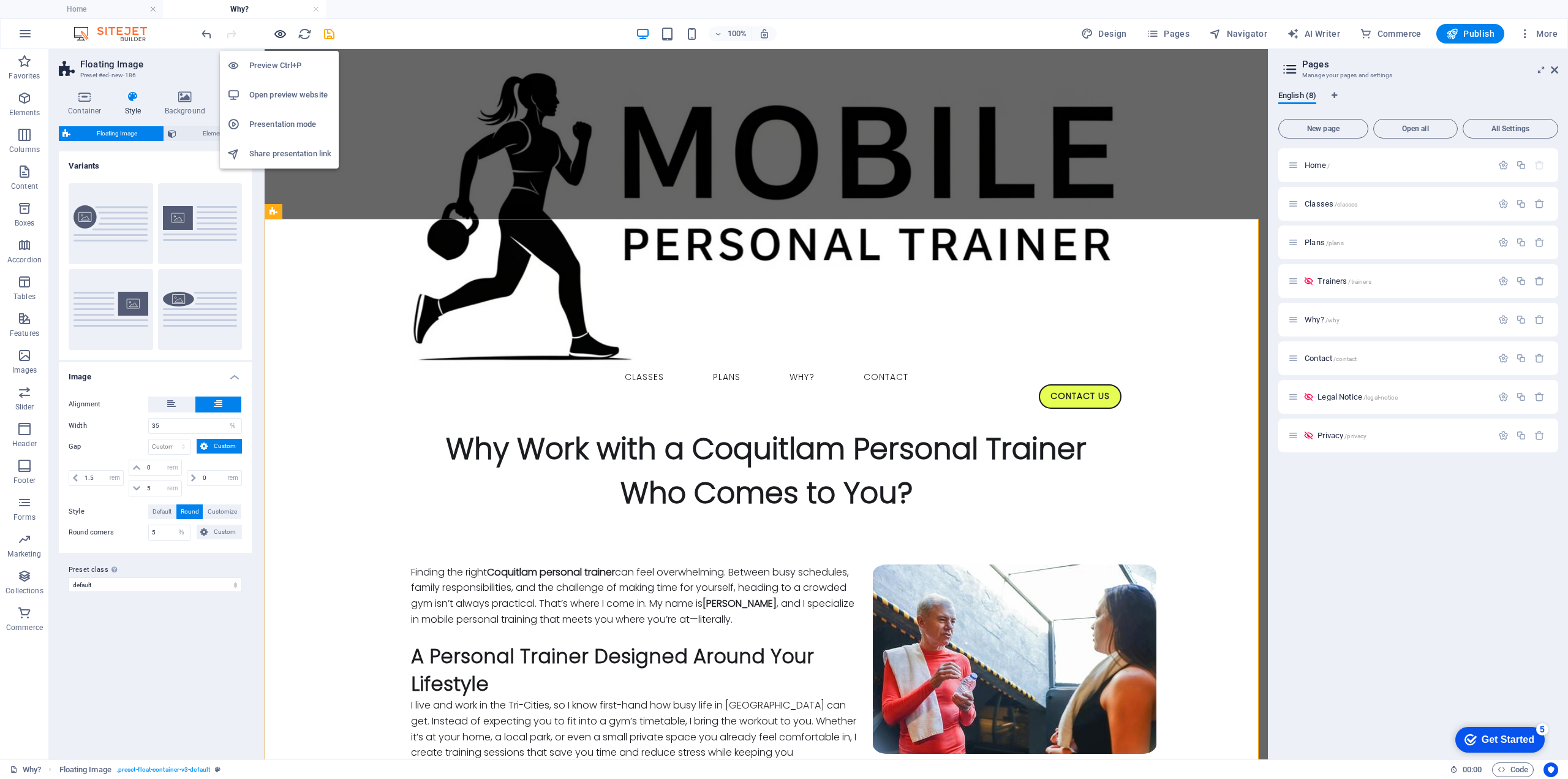
click at [281, 33] on icon "button" at bounding box center [280, 33] width 14 height 14
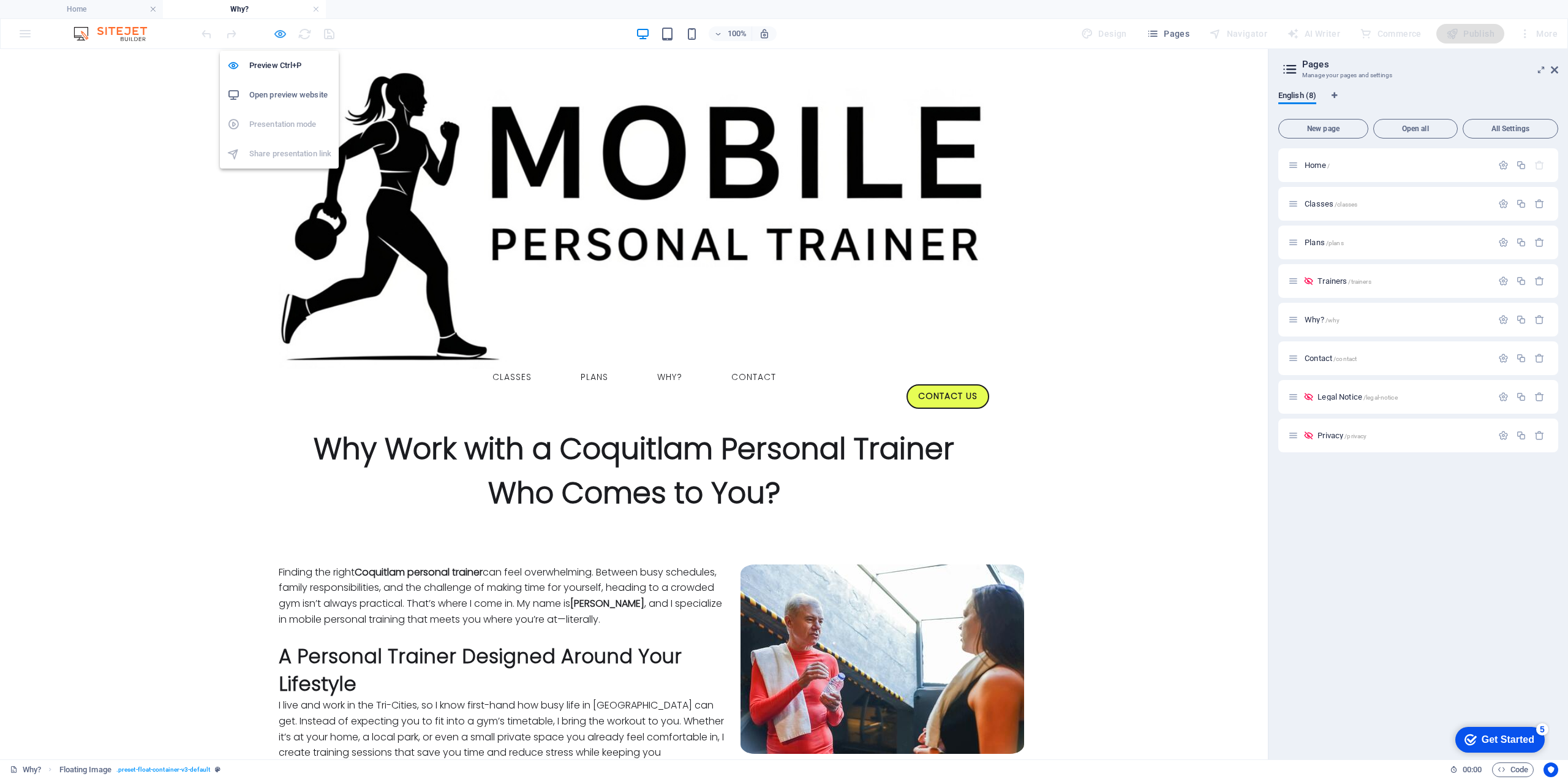
click at [282, 37] on icon "button" at bounding box center [280, 33] width 14 height 14
select select "%"
select select "rem"
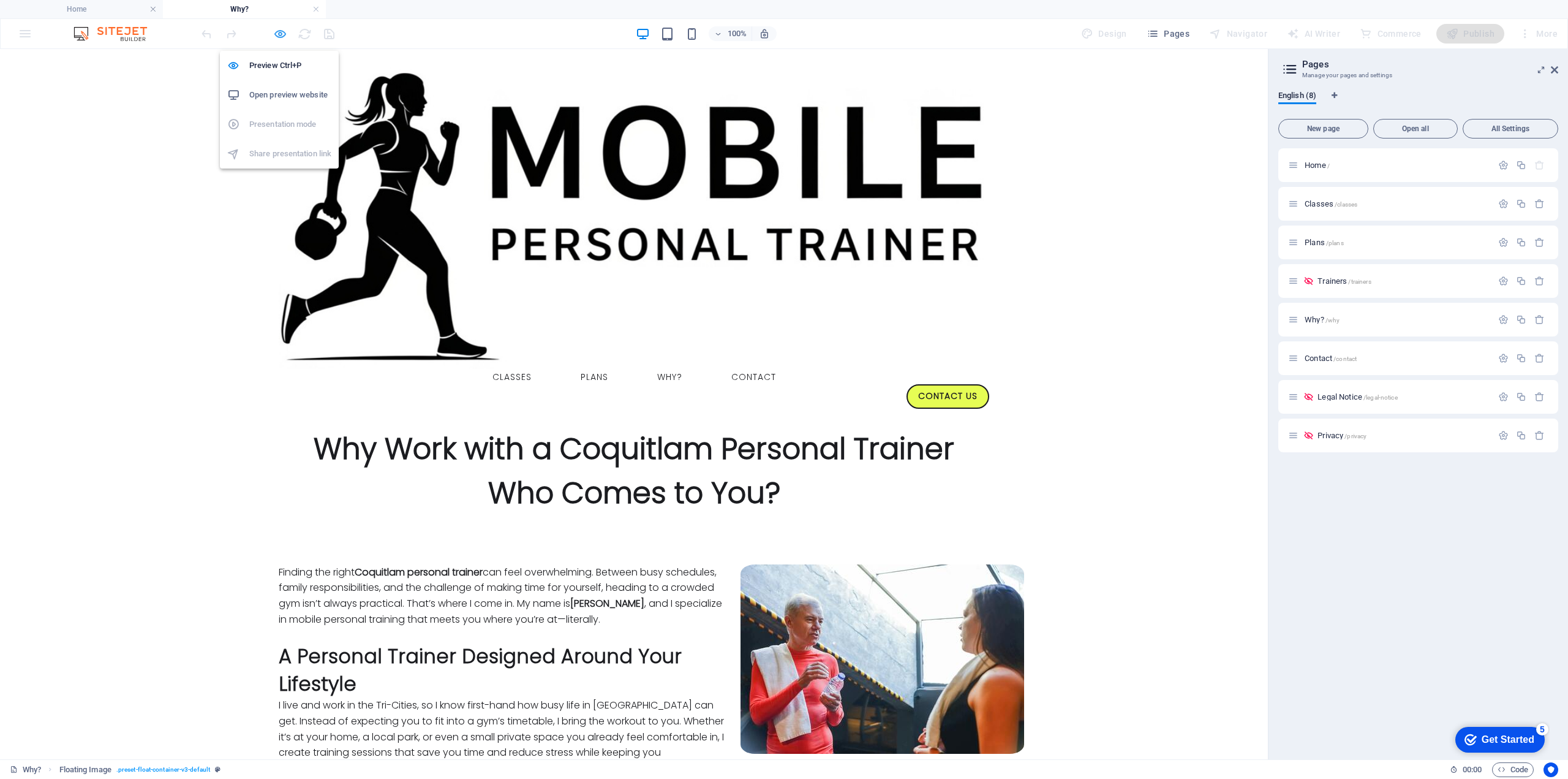
select select "rem"
select select "%"
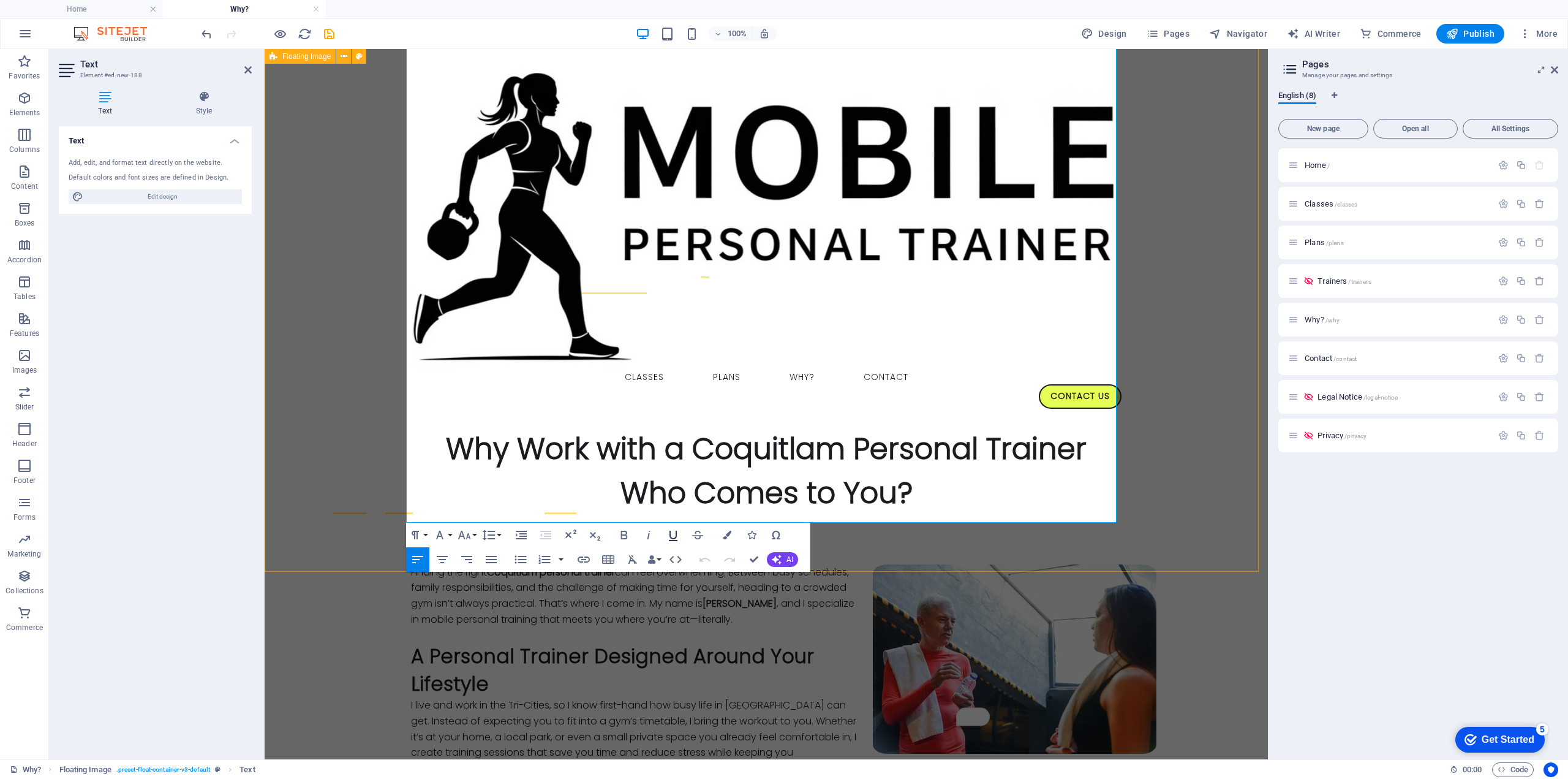
scroll to position [408, 0]
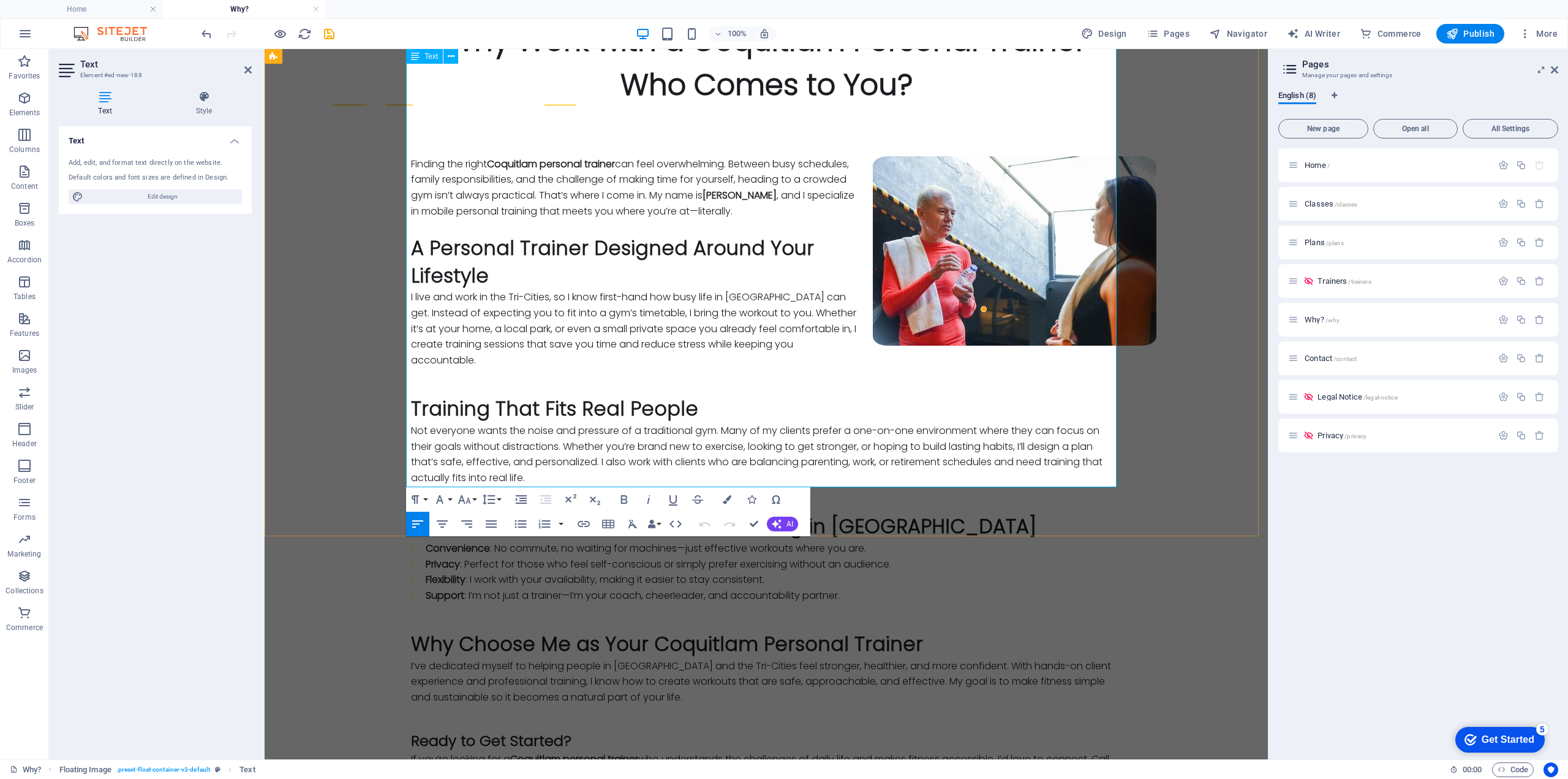
click at [524, 710] on h3 "To enrich screen reader interactions, please activate Accessibility in Grammarl…" at bounding box center [766, 720] width 710 height 21
click at [522, 730] on h3 "Ready to Get Started?" at bounding box center [766, 740] width 710 height 21
click at [422, 497] on icon "button" at bounding box center [415, 499] width 14 height 14
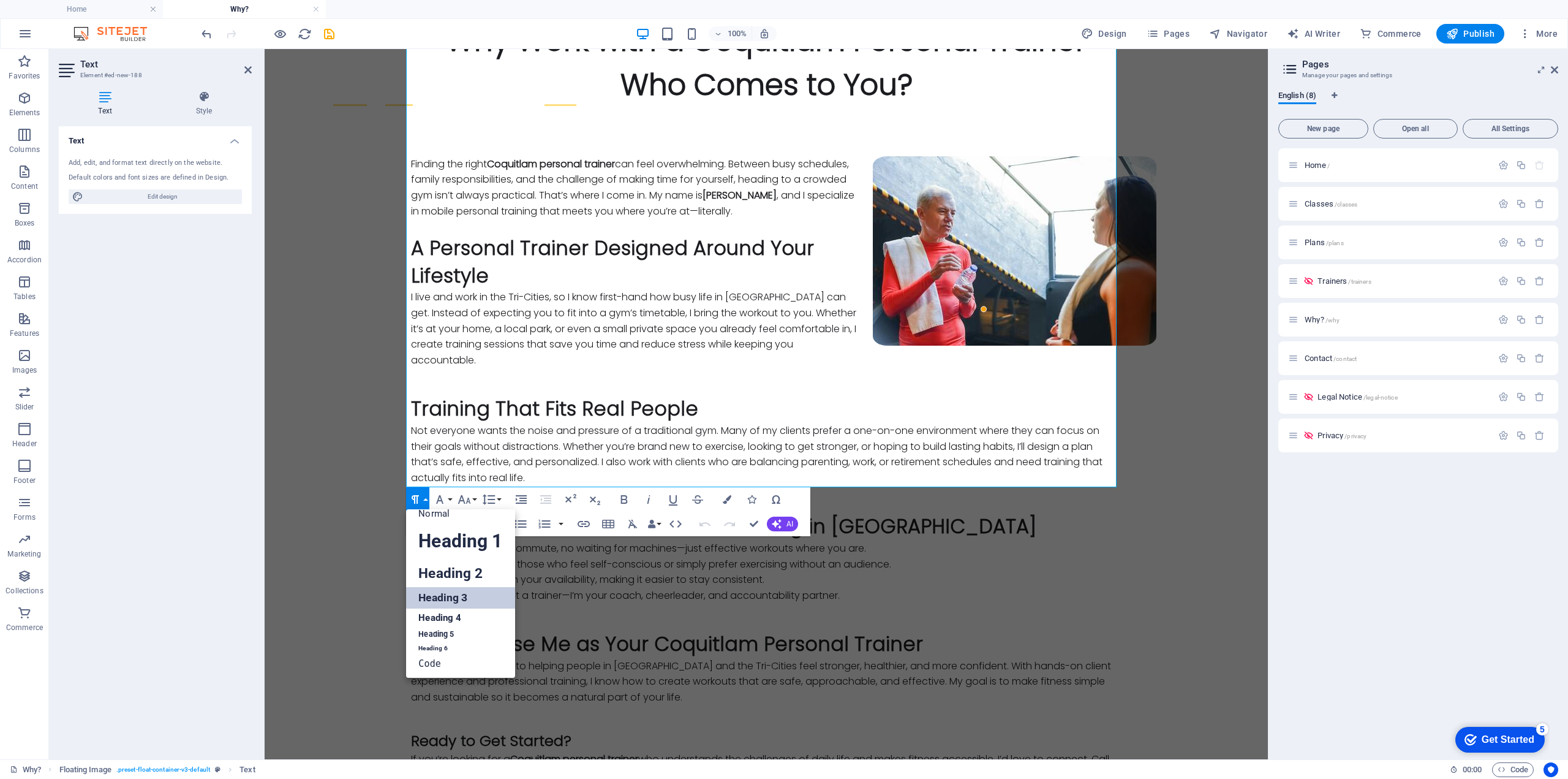
scroll to position [10, 0]
click at [564, 603] on h2 "To enrich screen reader interactions, please activate Accessibility in Grammarl…" at bounding box center [766, 616] width 710 height 27
drag, startPoint x: 908, startPoint y: 353, endPoint x: 356, endPoint y: 341, distance: 552.1
click at [356, 341] on div "Finding the right Coquitlam personal trainer can feel overwhelming. Between bus…" at bounding box center [766, 469] width 1004 height 724
click at [448, 593] on link "Heading 3" at bounding box center [460, 597] width 109 height 21
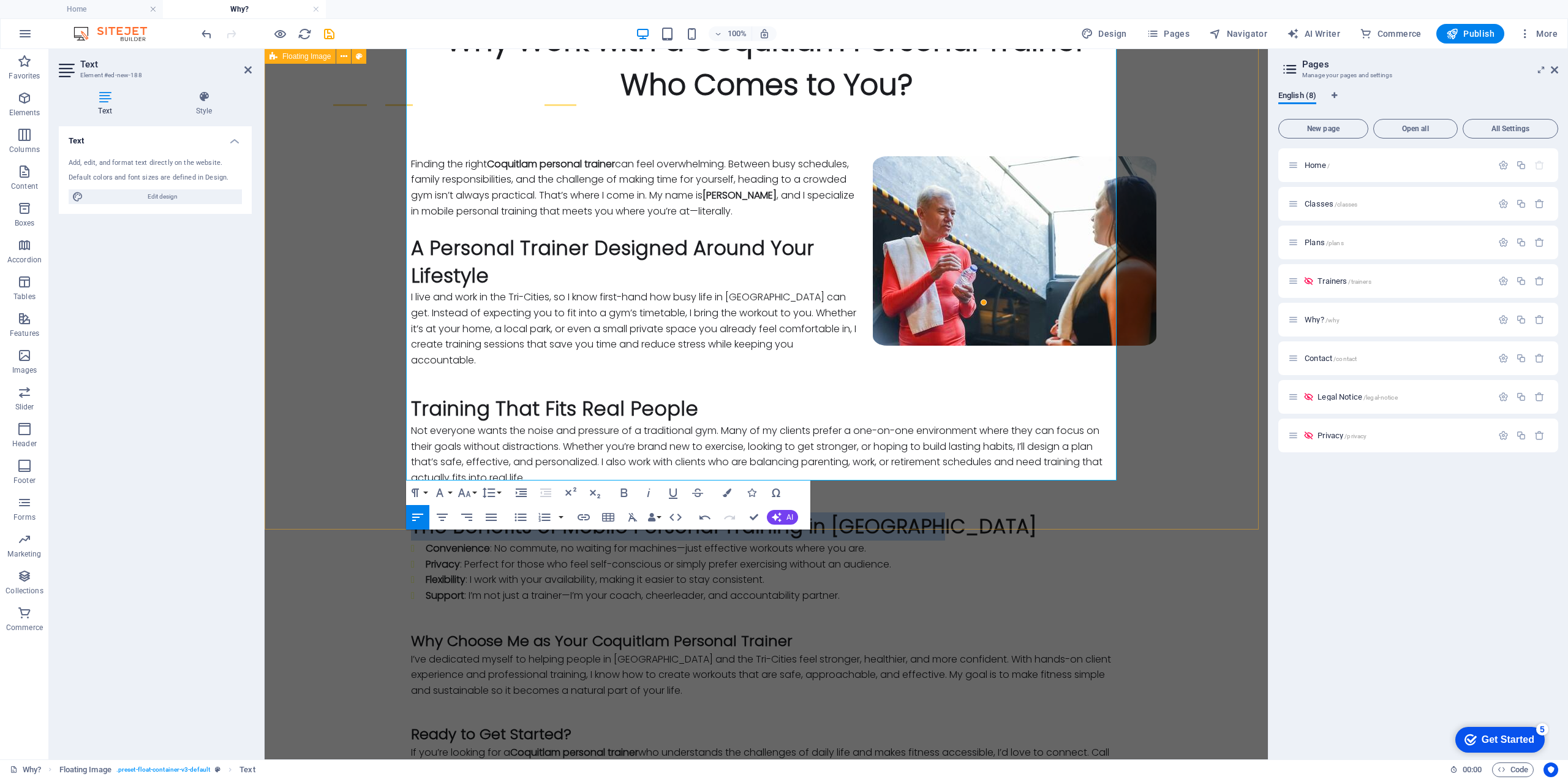
drag, startPoint x: 925, startPoint y: 226, endPoint x: 398, endPoint y: 225, distance: 527.0
click at [398, 225] on div "Finding the right Coquitlam personal trainer can feel overwhelming. Between bus…" at bounding box center [766, 466] width 1004 height 717
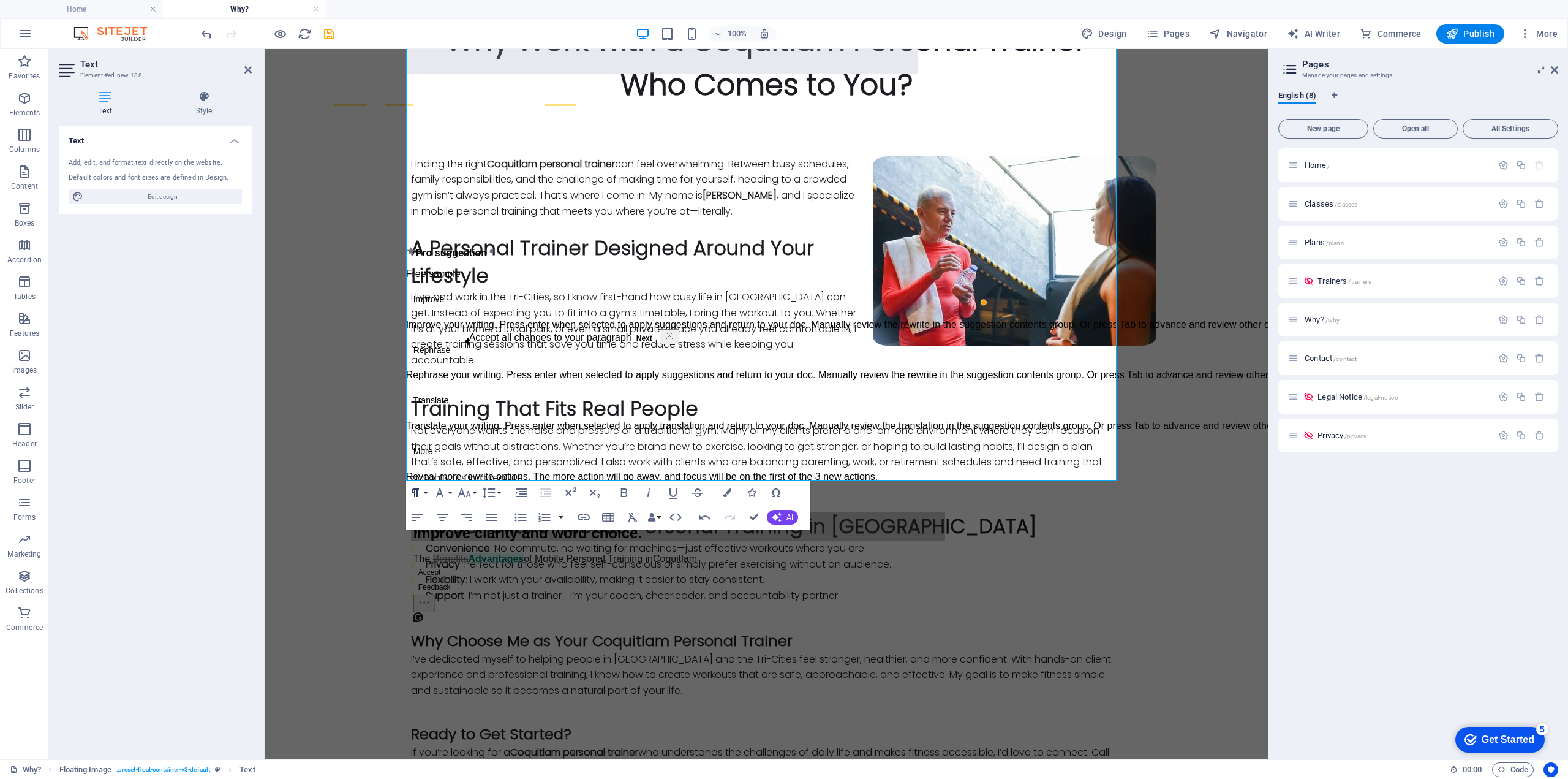
click at [420, 499] on icon "button" at bounding box center [415, 492] width 14 height 14
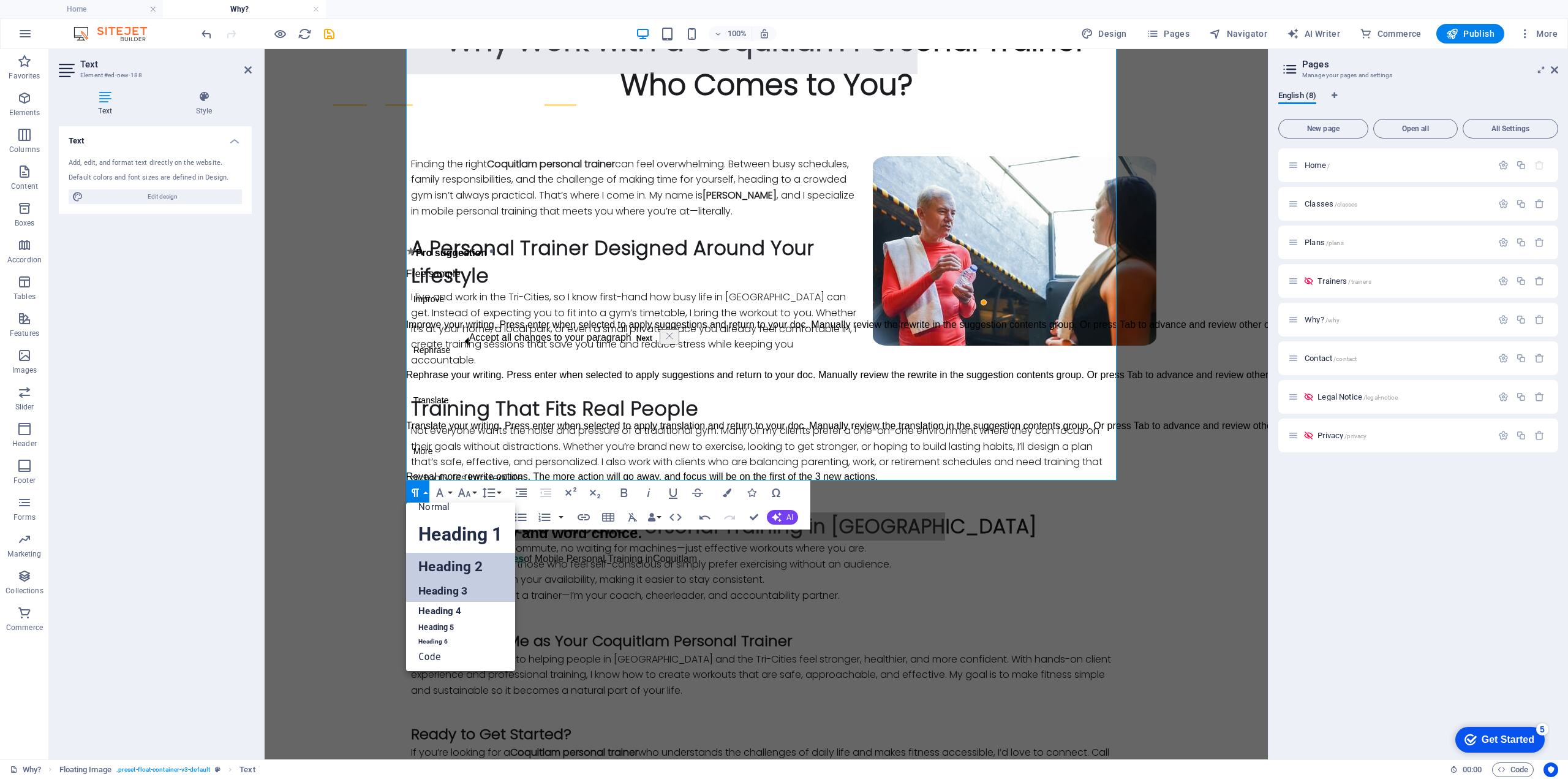
drag, startPoint x: 466, startPoint y: 599, endPoint x: 201, endPoint y: 549, distance: 269.7
click at [466, 599] on link "Heading 3" at bounding box center [460, 591] width 109 height 21
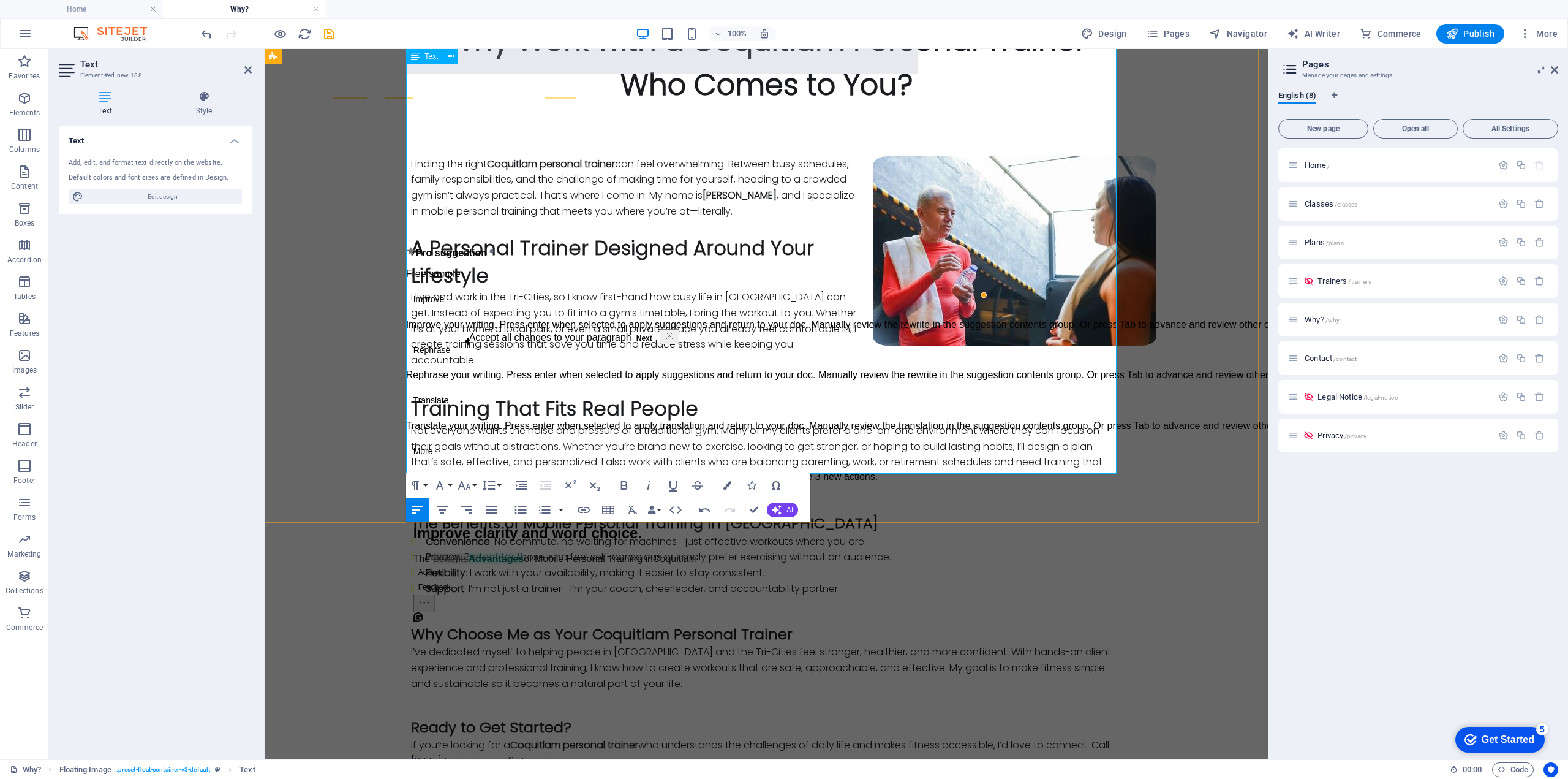
click at [867, 549] on li "Privacy : Perfect for those who feel self-conscious or simply prefer exercising…" at bounding box center [773, 556] width 696 height 16
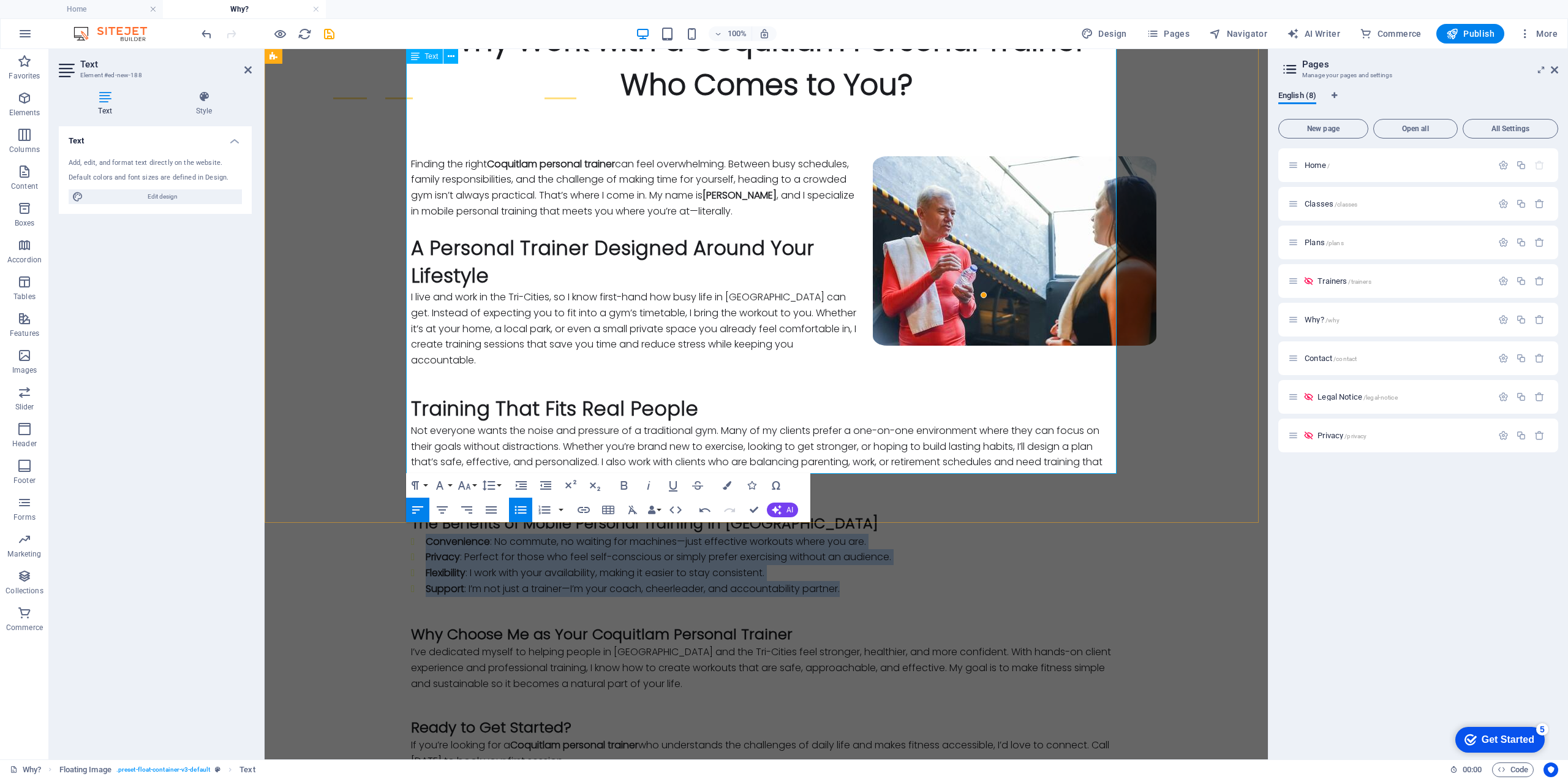
drag, startPoint x: 846, startPoint y: 293, endPoint x: 411, endPoint y: 248, distance: 437.3
click at [411, 534] on ul "Convenience : No commute, no waiting for machines—just effective workouts where…" at bounding box center [766, 565] width 710 height 62
click at [522, 508] on icon "button" at bounding box center [520, 509] width 14 height 14
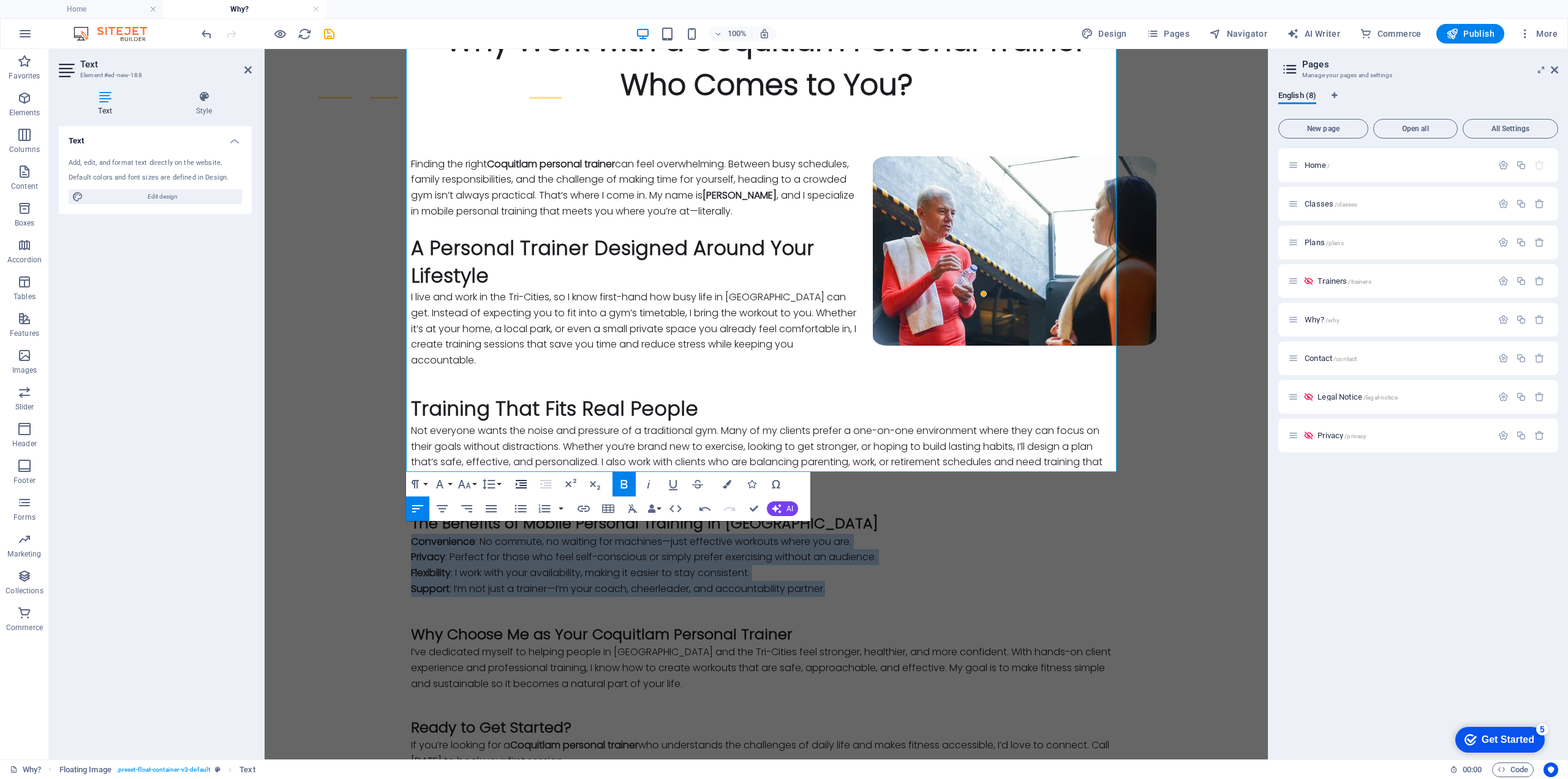
click at [521, 481] on icon "button" at bounding box center [521, 483] width 11 height 8
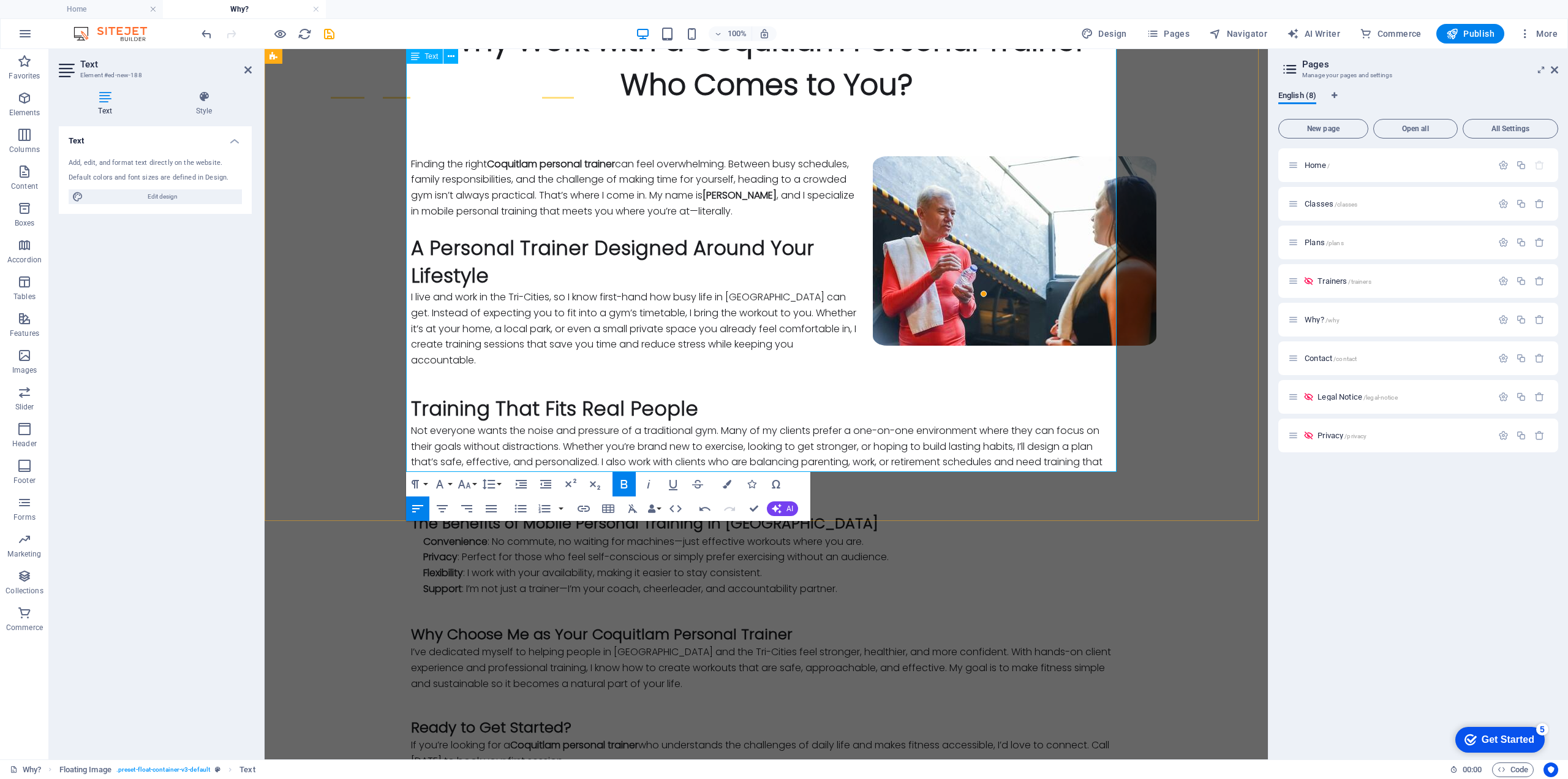
click at [529, 644] on p "I’ve dedicated myself to helping people in [GEOGRAPHIC_DATA] and the Tri-Cities…" at bounding box center [766, 667] width 710 height 47
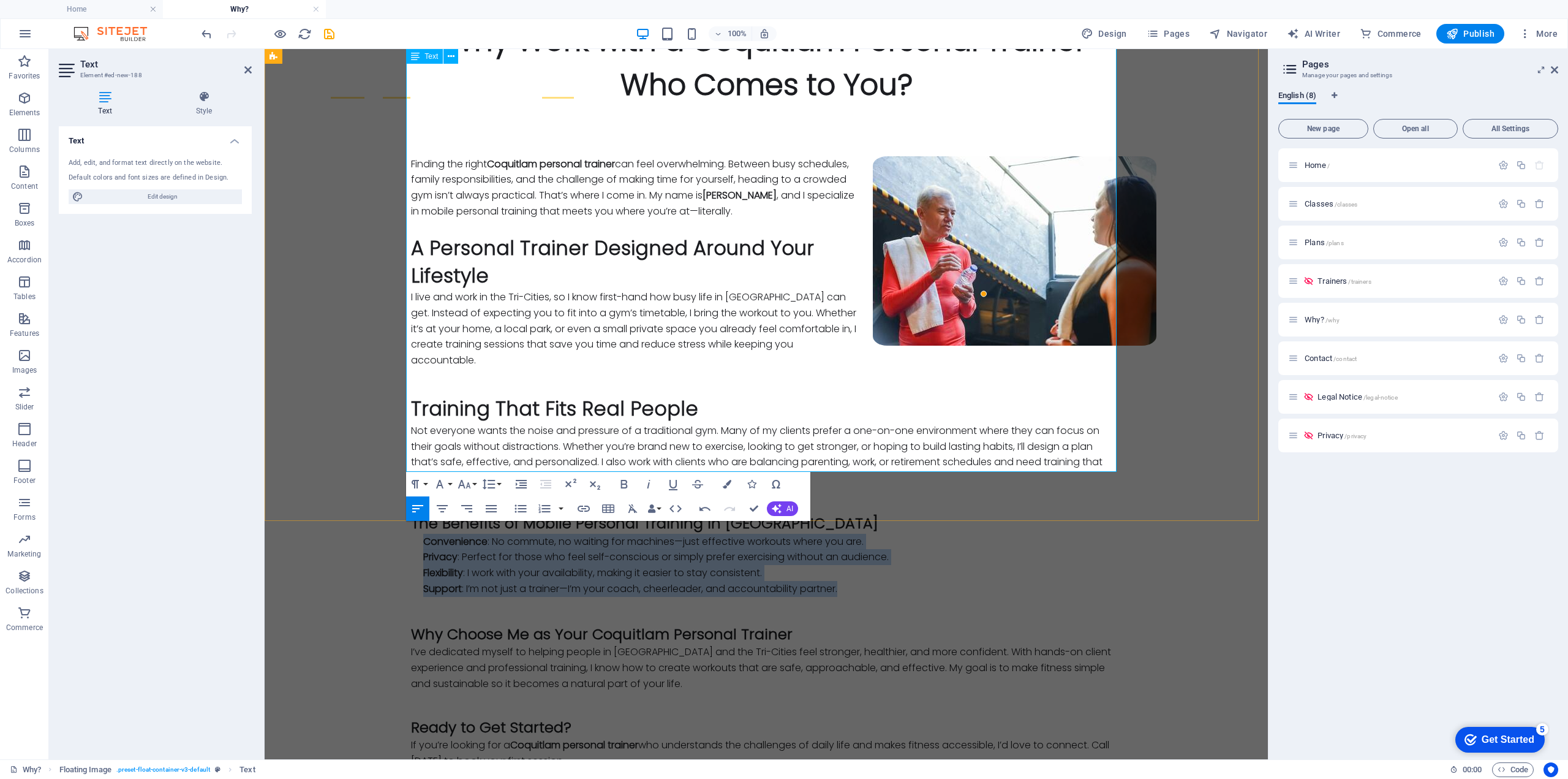
drag, startPoint x: 846, startPoint y: 293, endPoint x: 415, endPoint y: 243, distance: 433.9
click at [415, 243] on div "Finding the right Coquitlam personal trainer can feel overwhelming. Between bus…" at bounding box center [766, 463] width 710 height 613
click at [551, 482] on icon "button" at bounding box center [545, 483] width 14 height 14
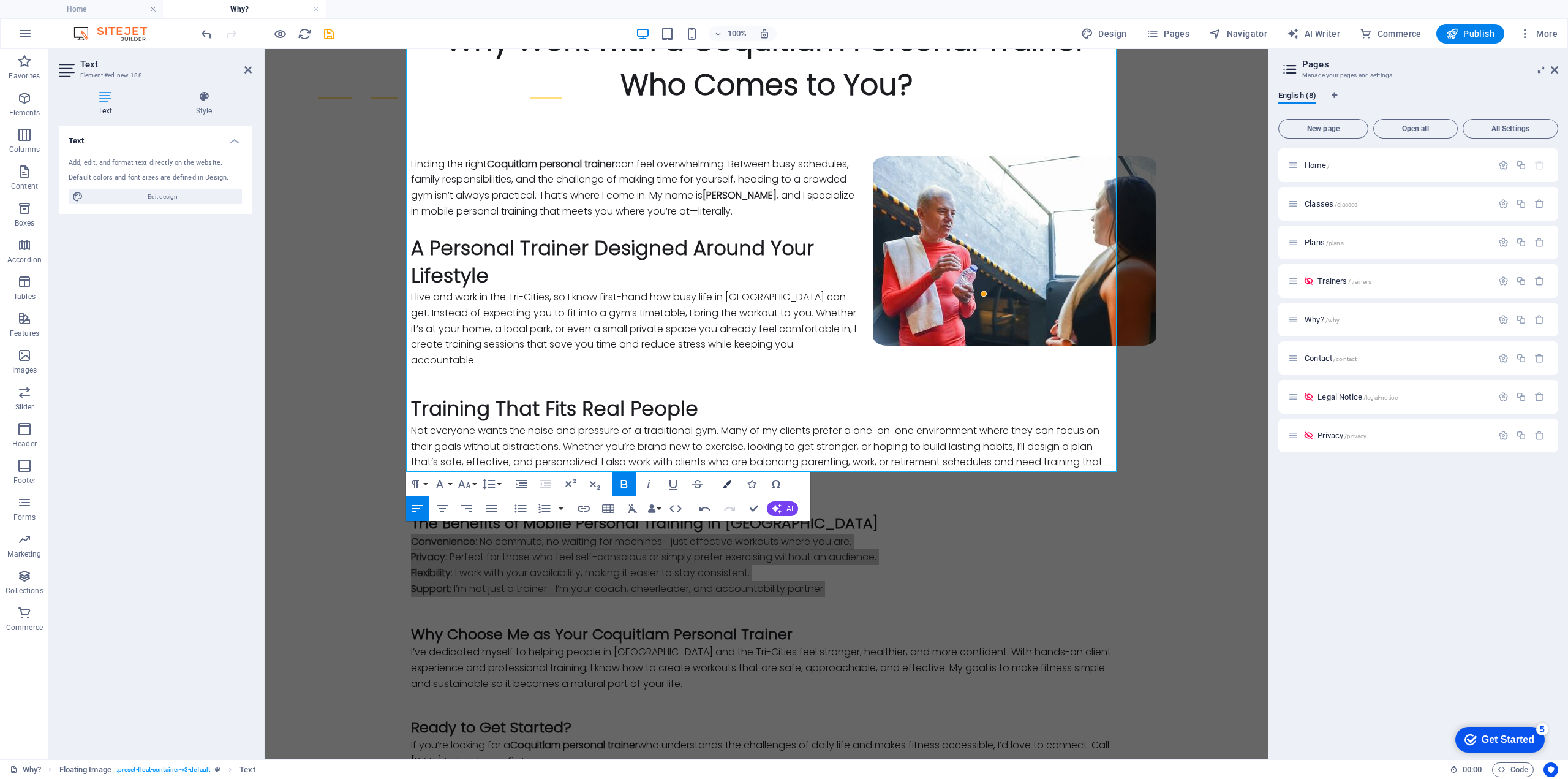
click at [726, 485] on icon "button" at bounding box center [726, 483] width 8 height 8
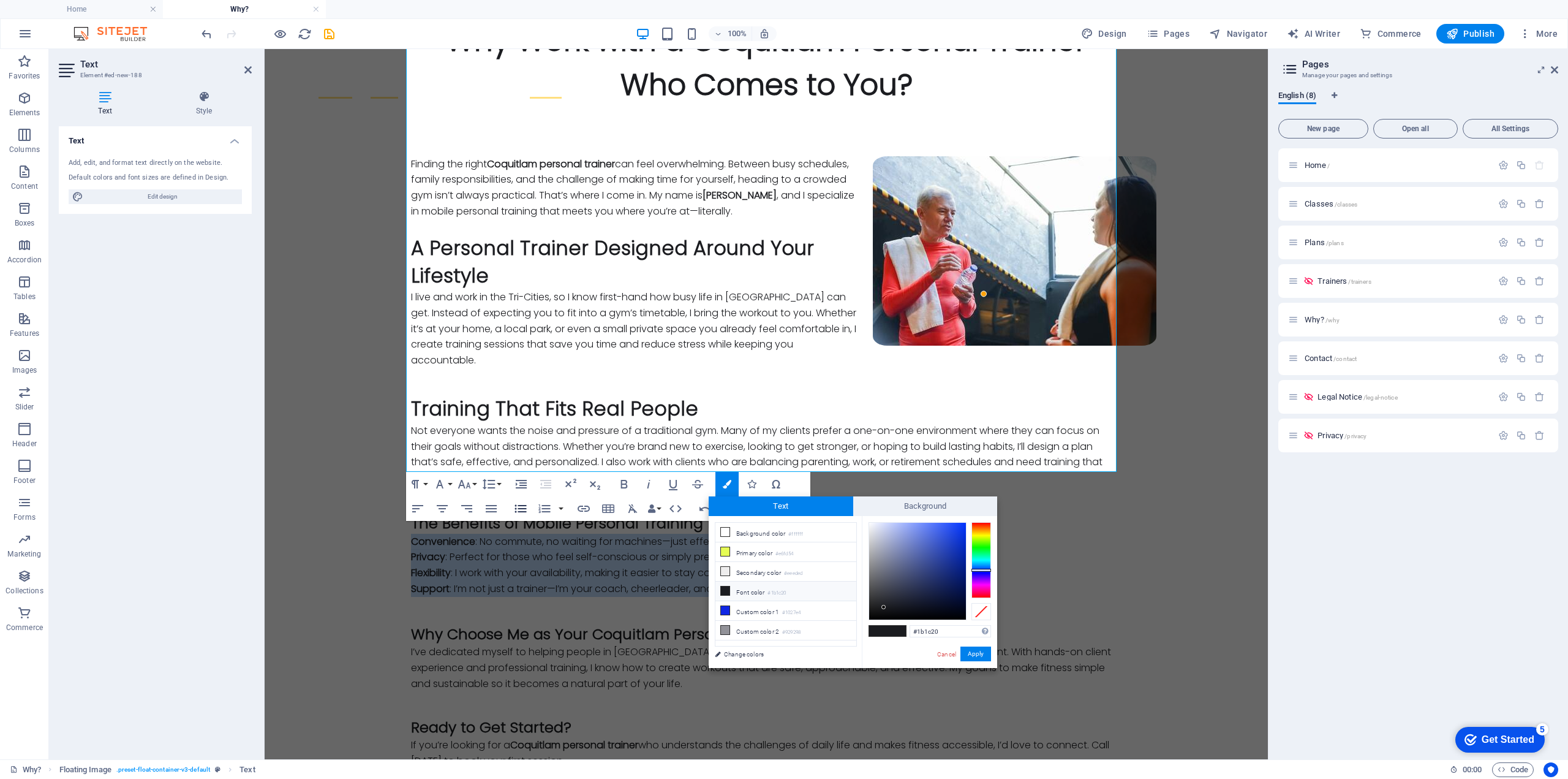
click at [522, 506] on icon "button" at bounding box center [520, 508] width 11 height 8
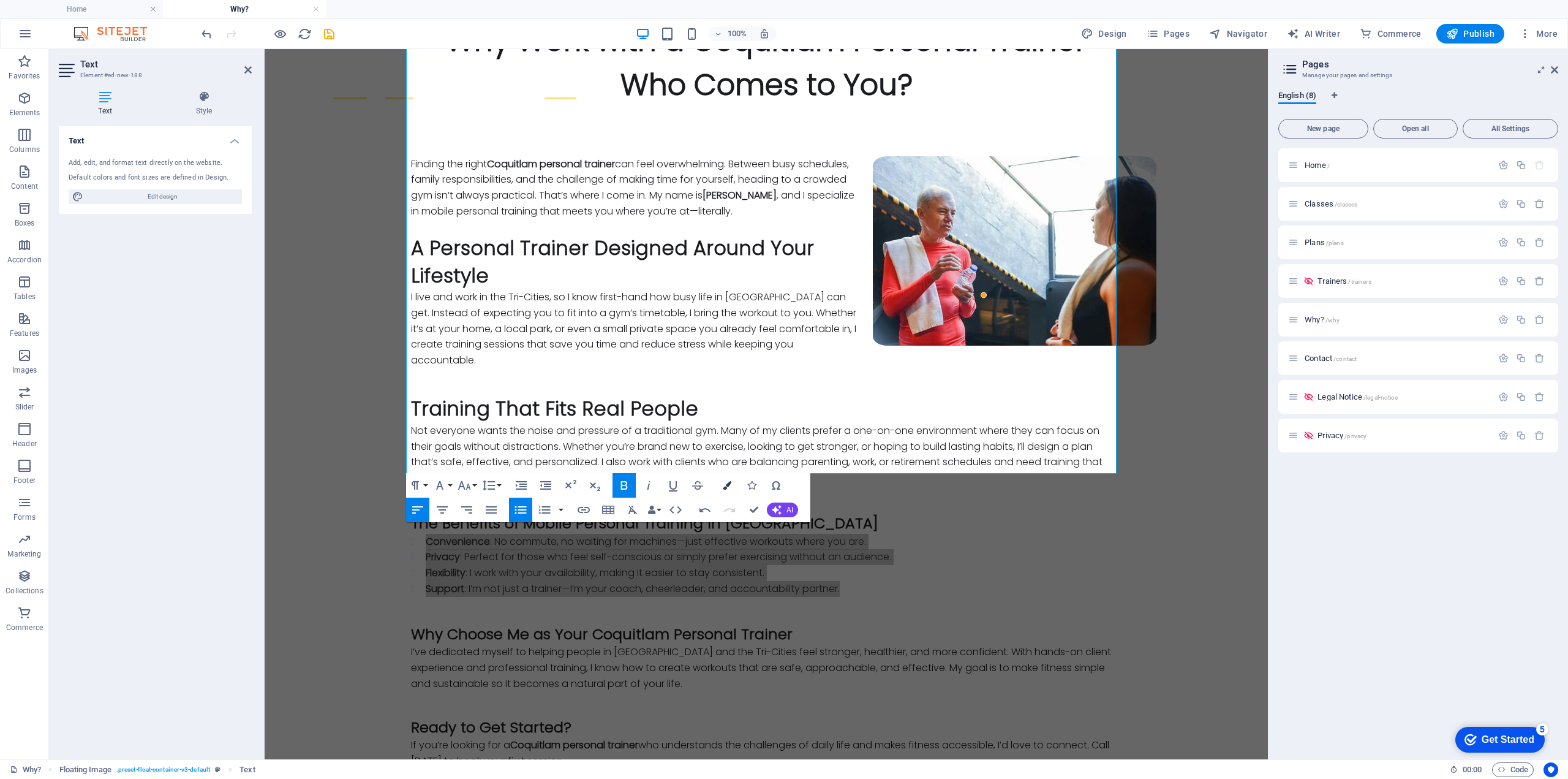
click at [726, 490] on button "Colors" at bounding box center [727, 485] width 24 height 24
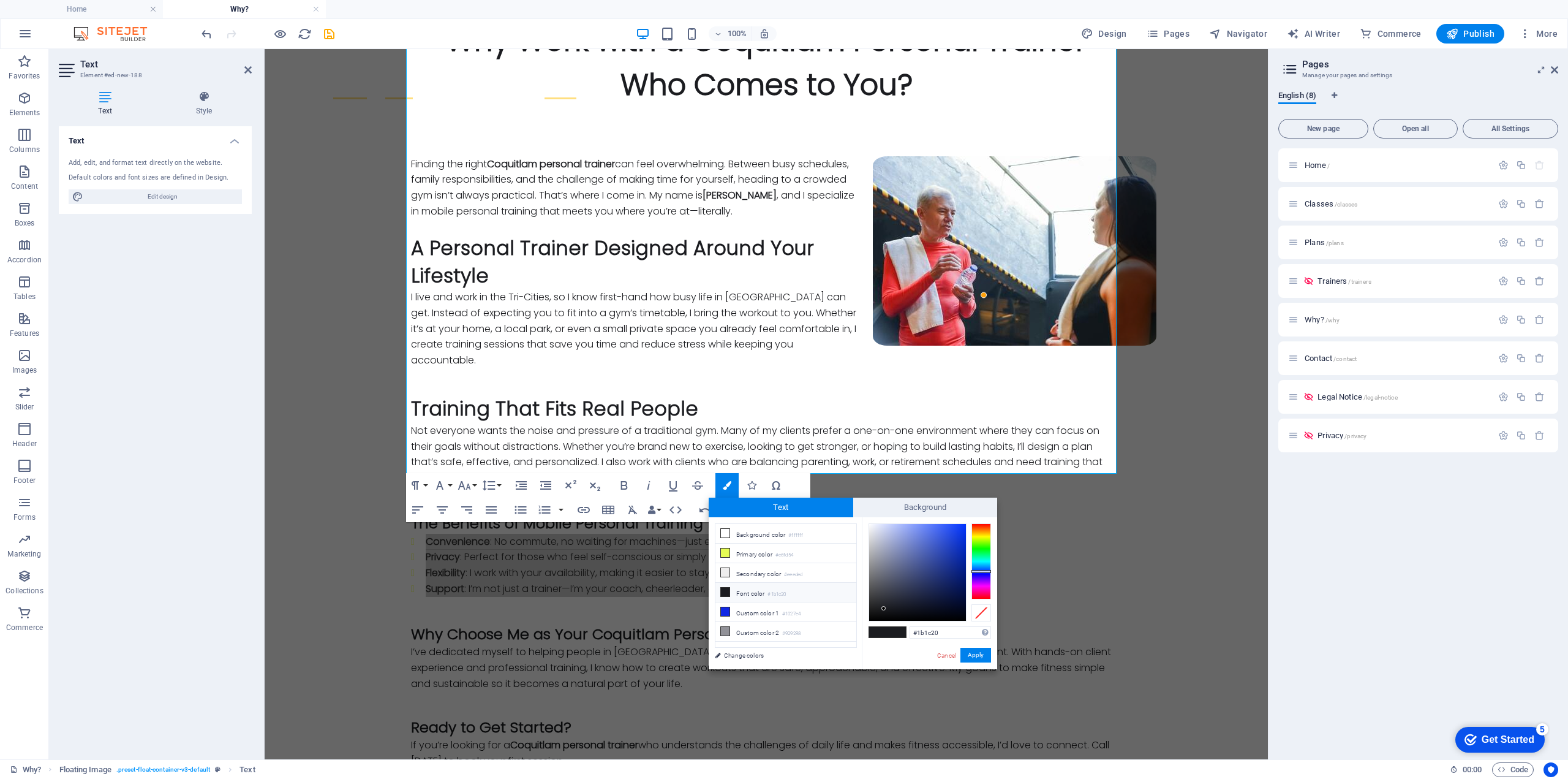
click at [722, 592] on icon at bounding box center [725, 591] width 8 height 8
click at [726, 588] on icon at bounding box center [725, 591] width 8 height 8
click at [750, 655] on link "Change colors" at bounding box center [779, 655] width 142 height 15
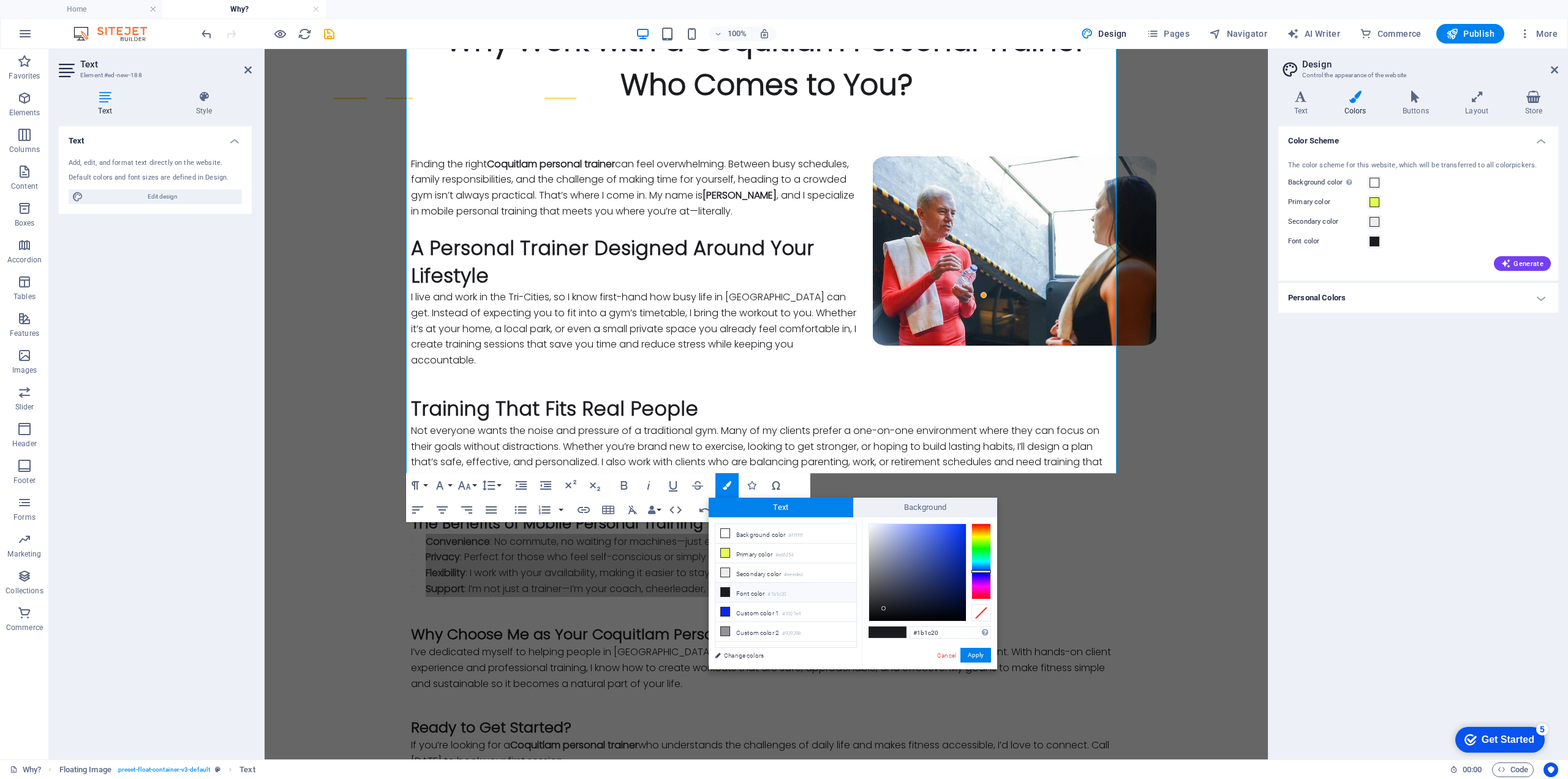
click at [1346, 302] on h4 "Personal Colors" at bounding box center [1418, 297] width 280 height 30
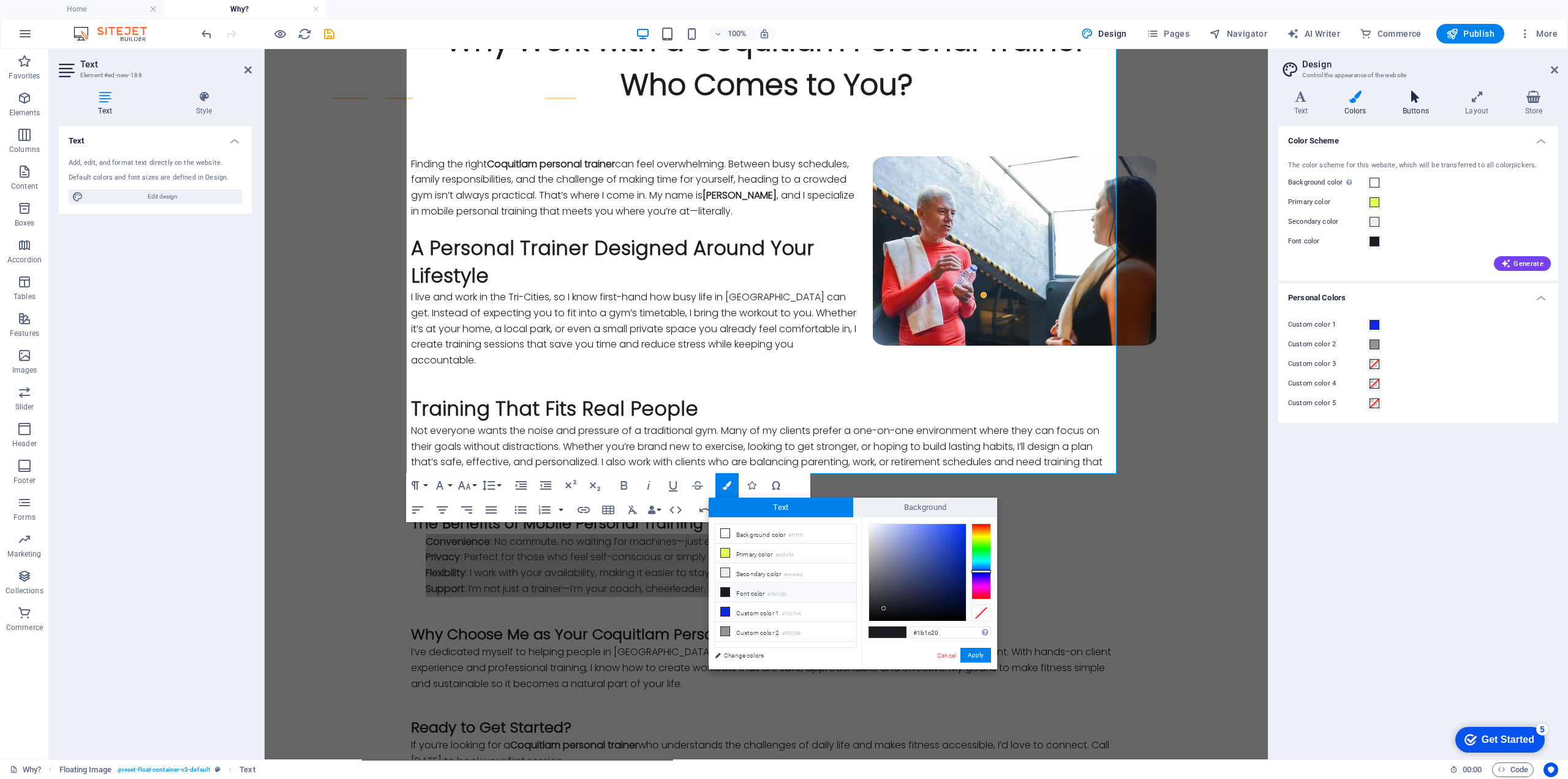
click at [1412, 94] on icon at bounding box center [1415, 97] width 58 height 12
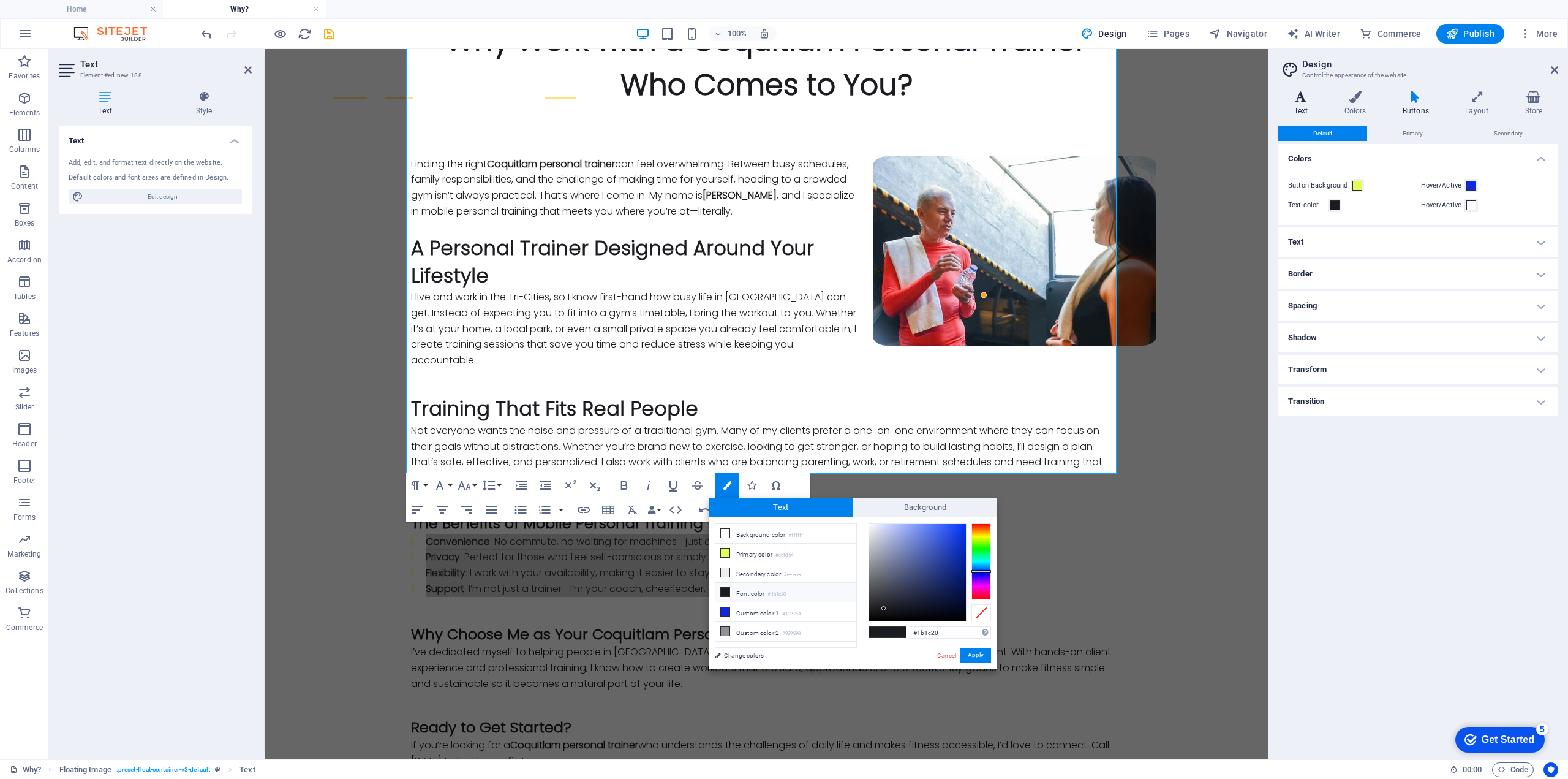
click at [1302, 103] on icon at bounding box center [1301, 97] width 46 height 12
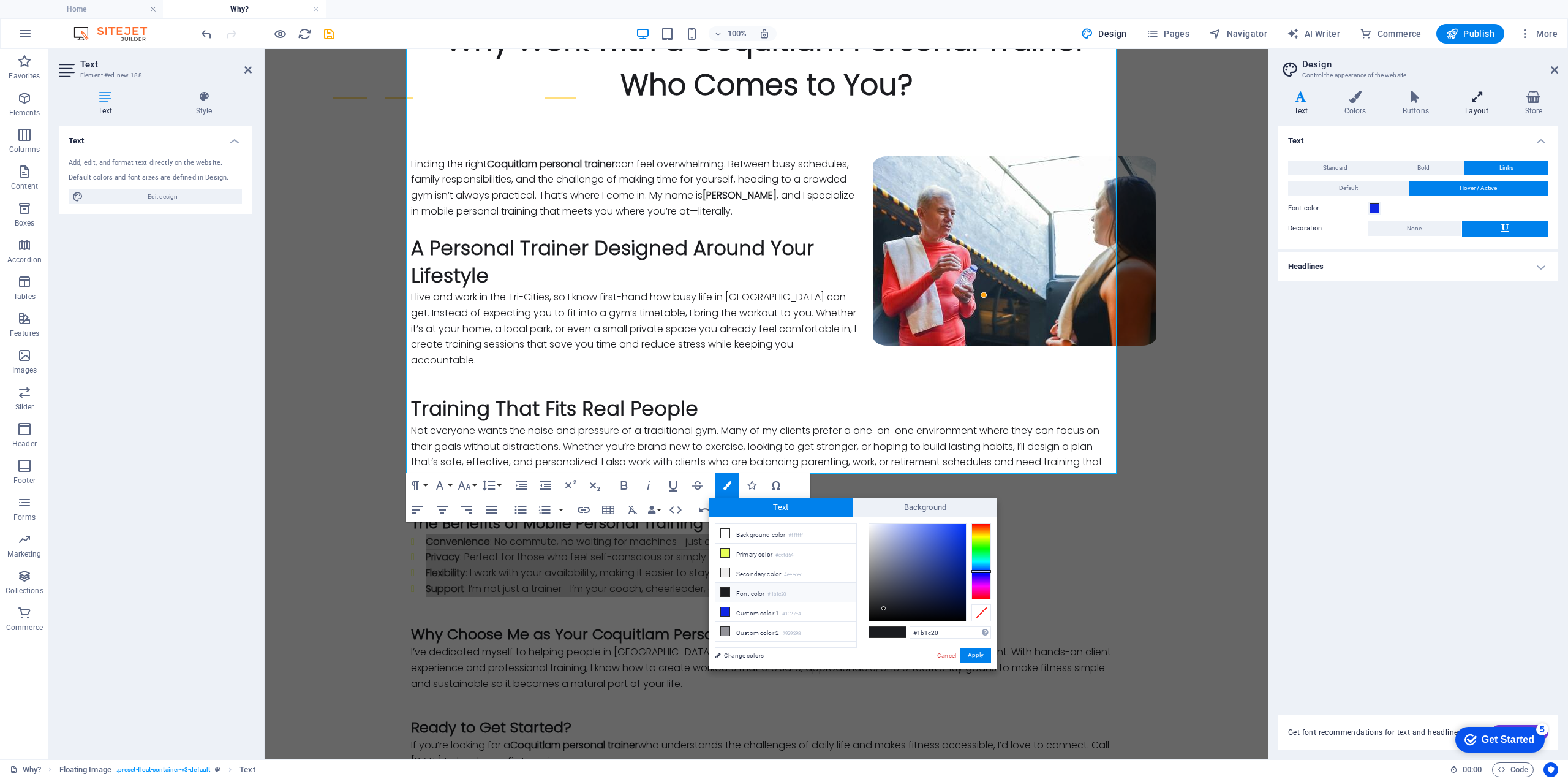
click at [1472, 96] on icon at bounding box center [1477, 97] width 55 height 12
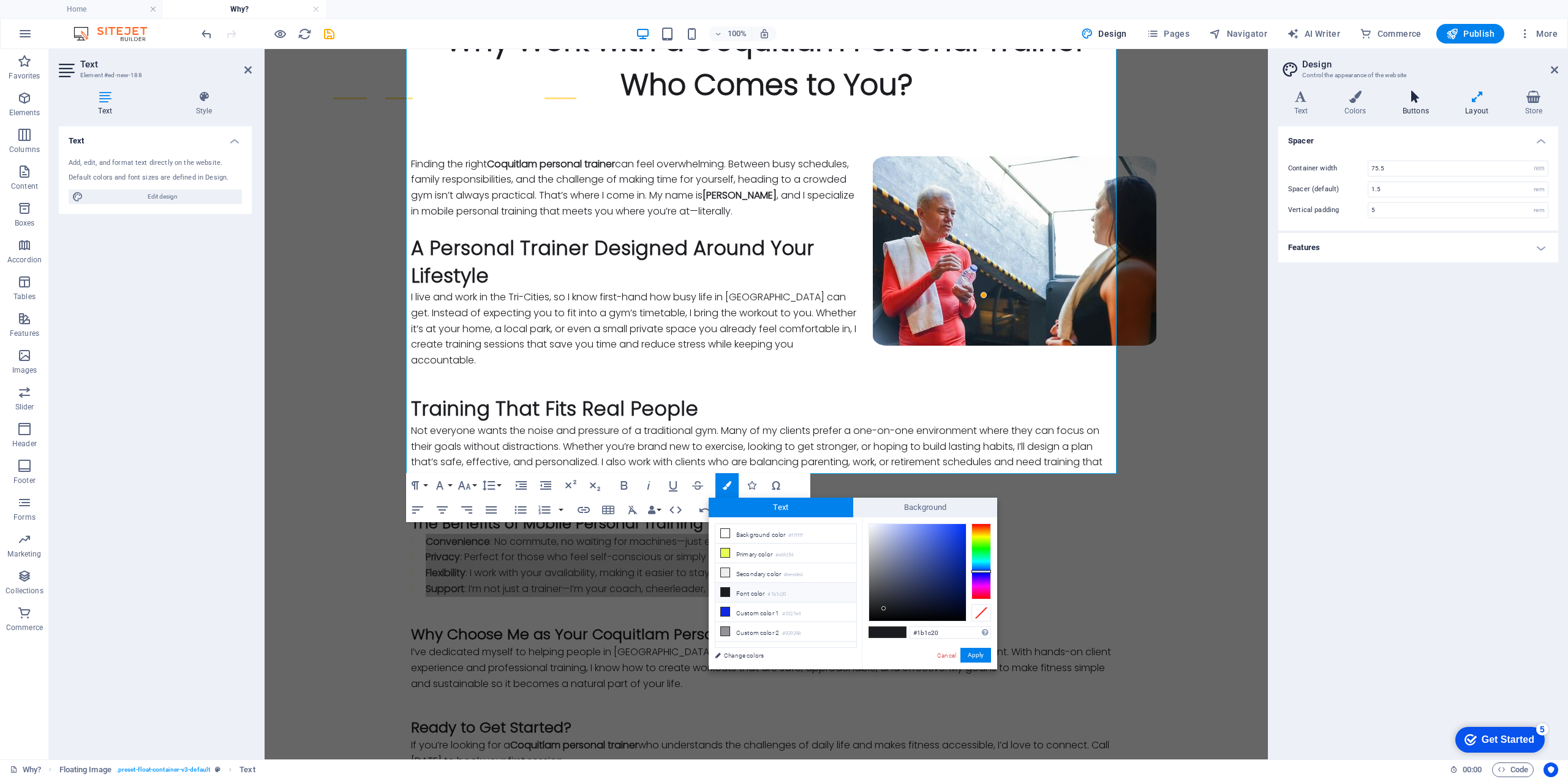
click at [1421, 103] on icon at bounding box center [1415, 97] width 58 height 12
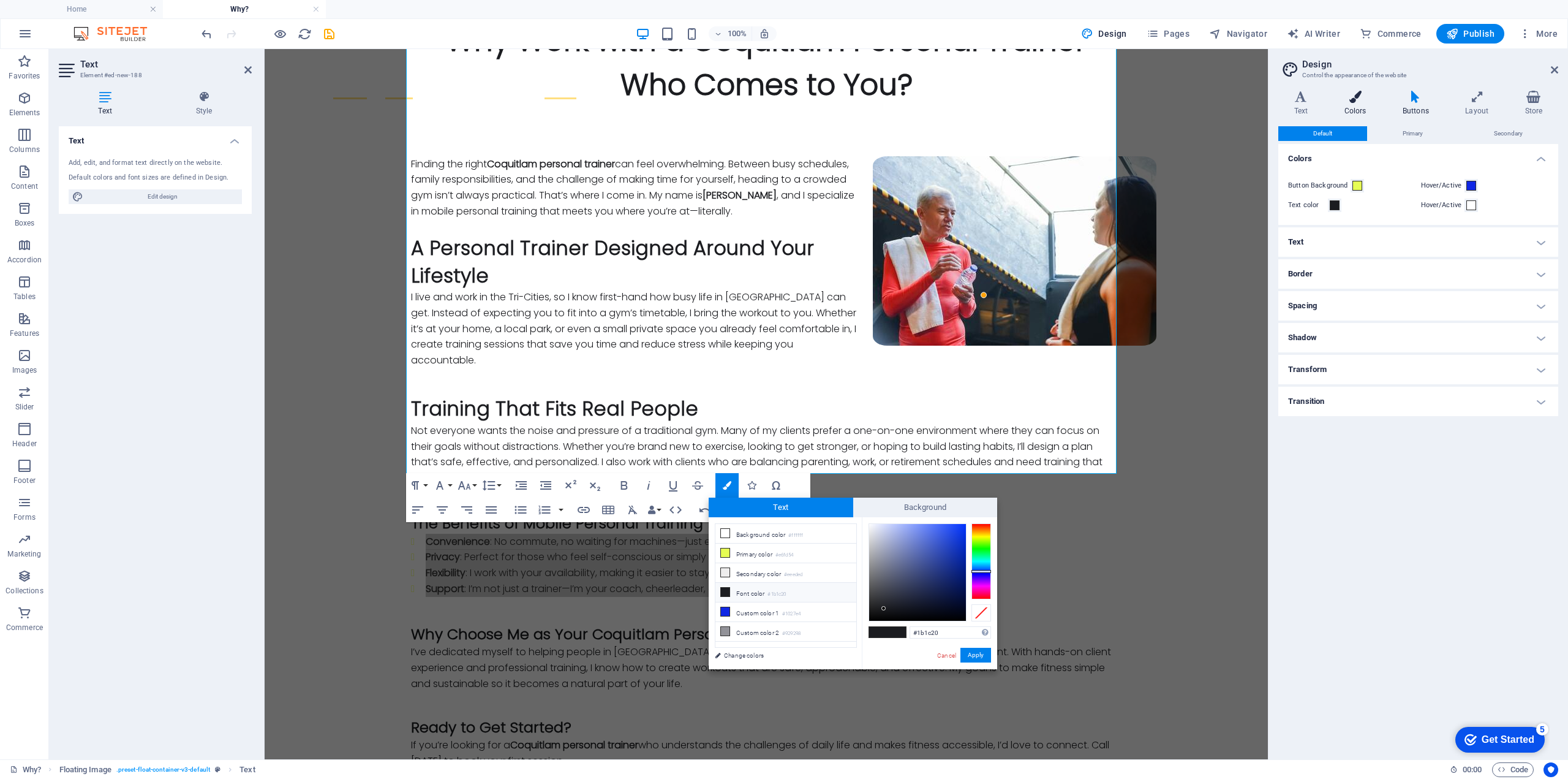
click at [1359, 100] on icon at bounding box center [1355, 97] width 53 height 12
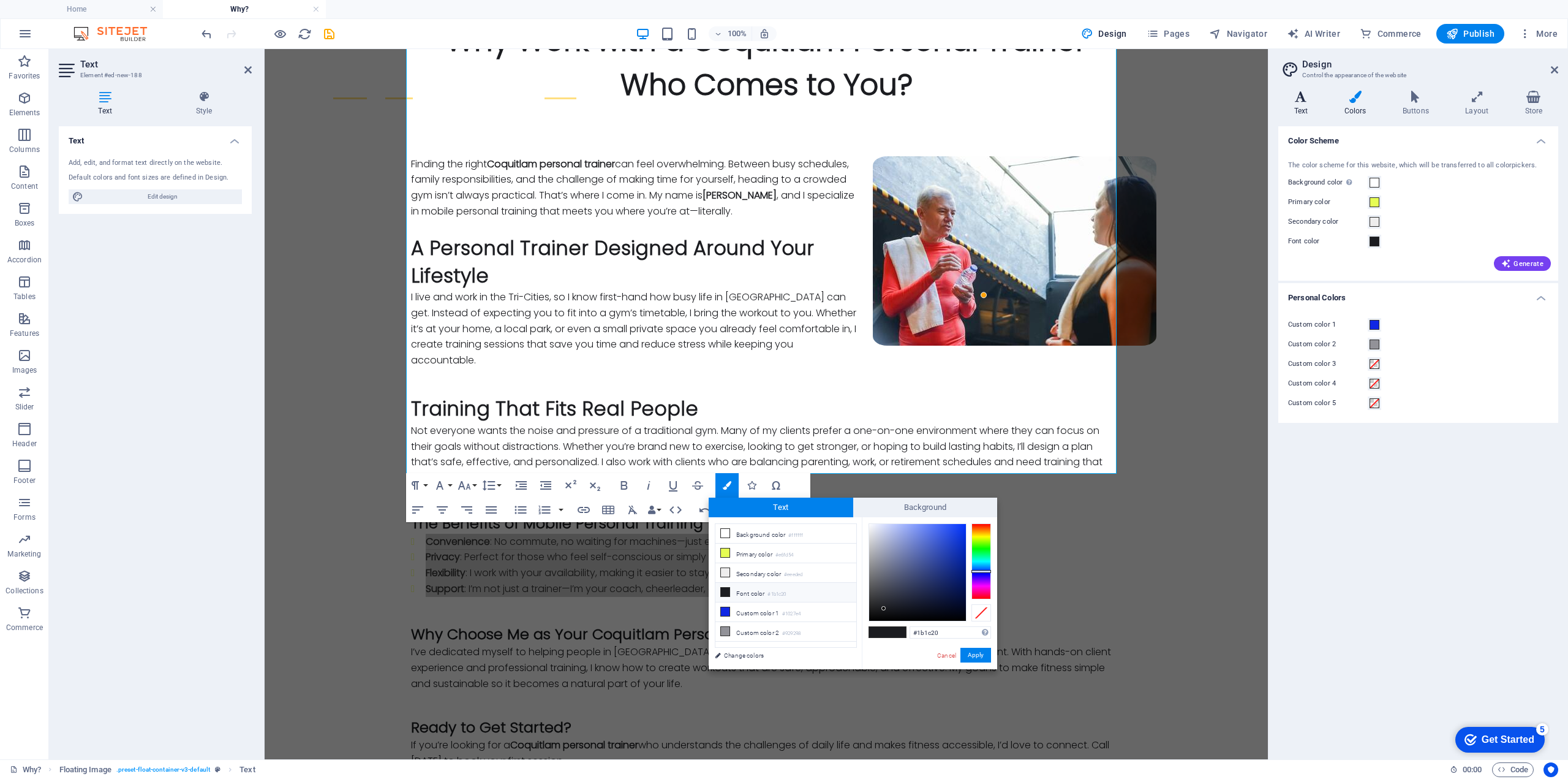
click at [1304, 99] on icon at bounding box center [1301, 97] width 46 height 12
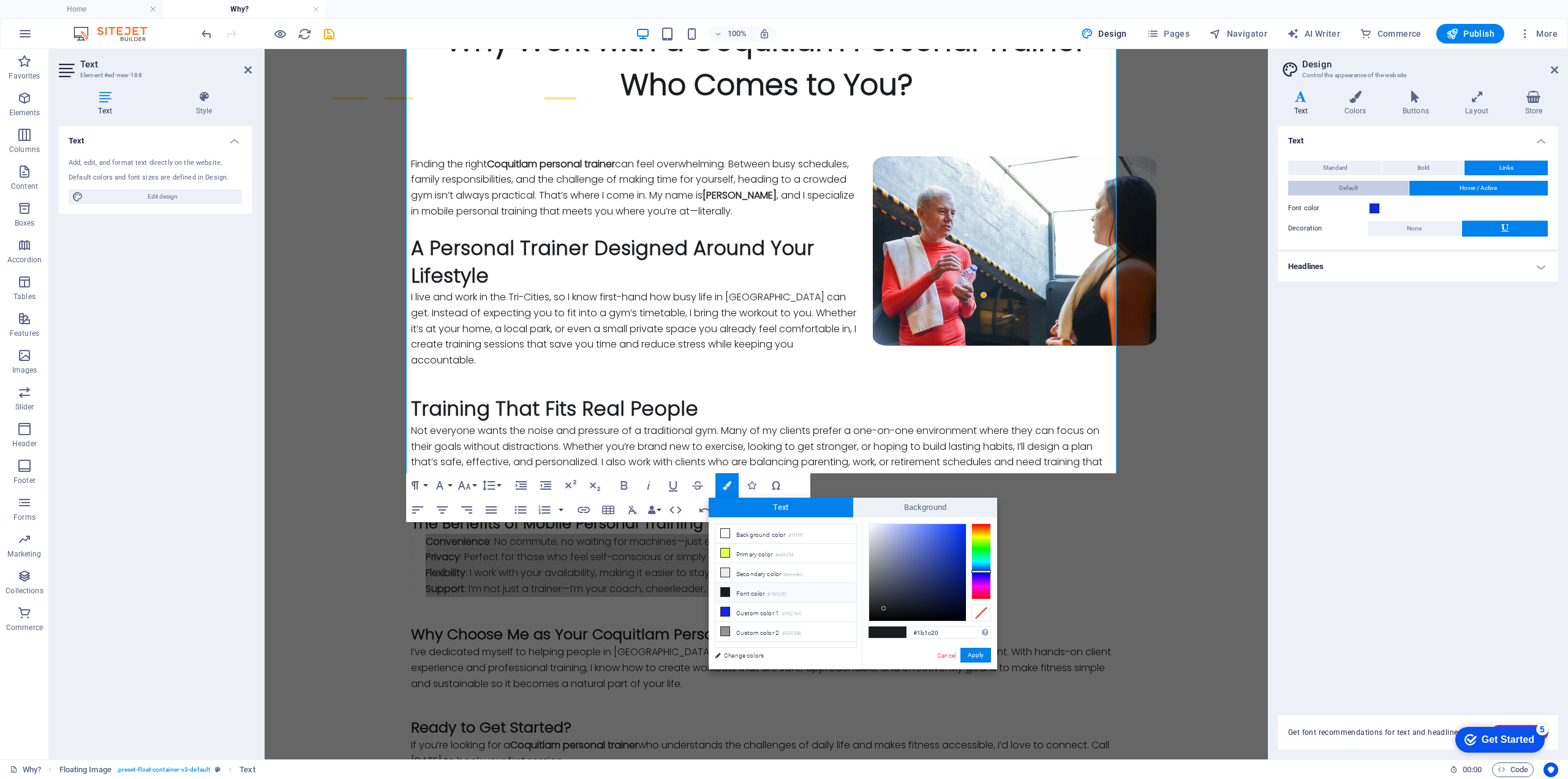
click at [1342, 188] on span "Default" at bounding box center [1348, 188] width 19 height 14
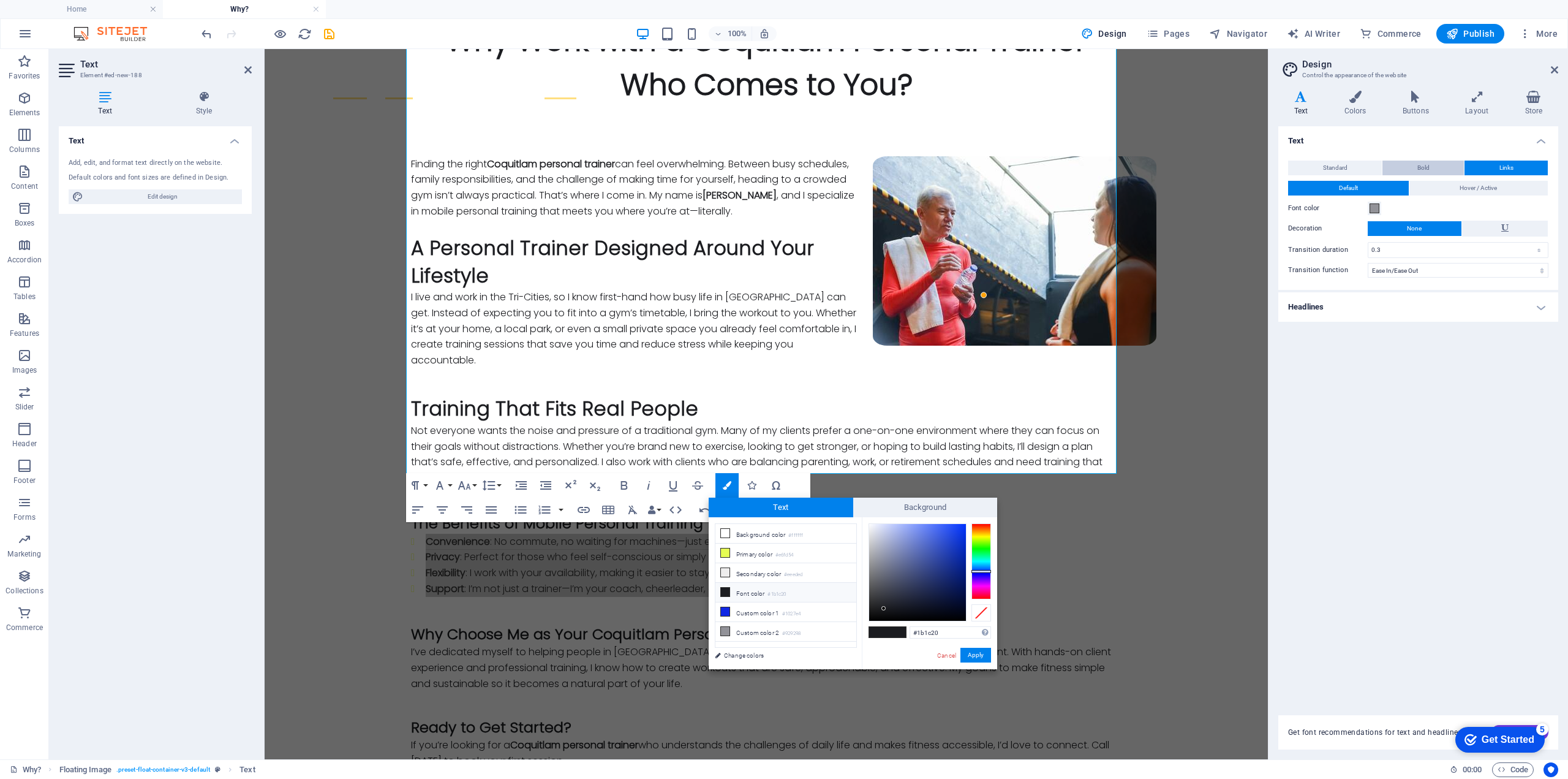
click at [1426, 169] on span "Bold" at bounding box center [1424, 167] width 12 height 14
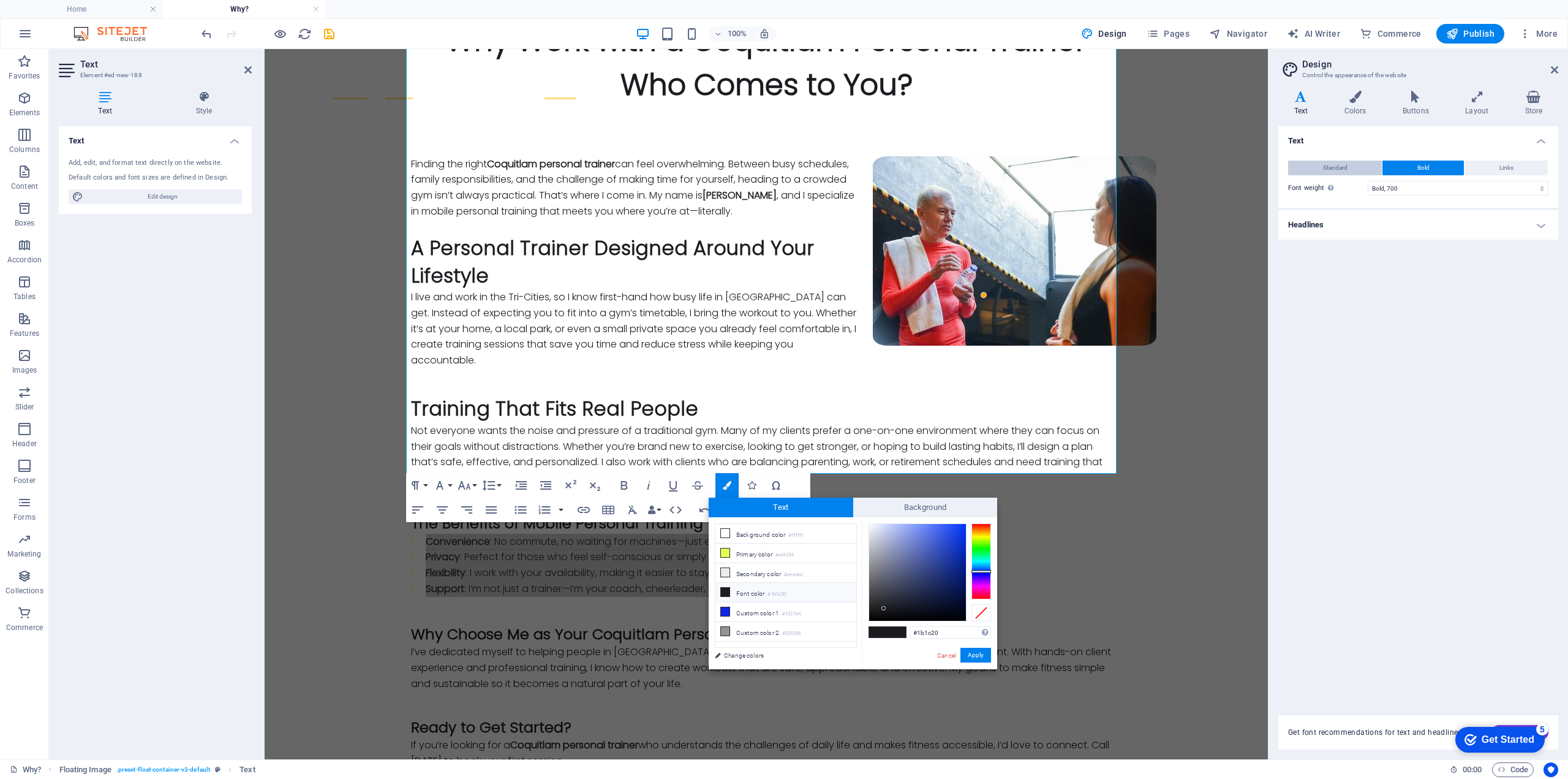
click at [1340, 169] on span "Standard" at bounding box center [1336, 167] width 24 height 14
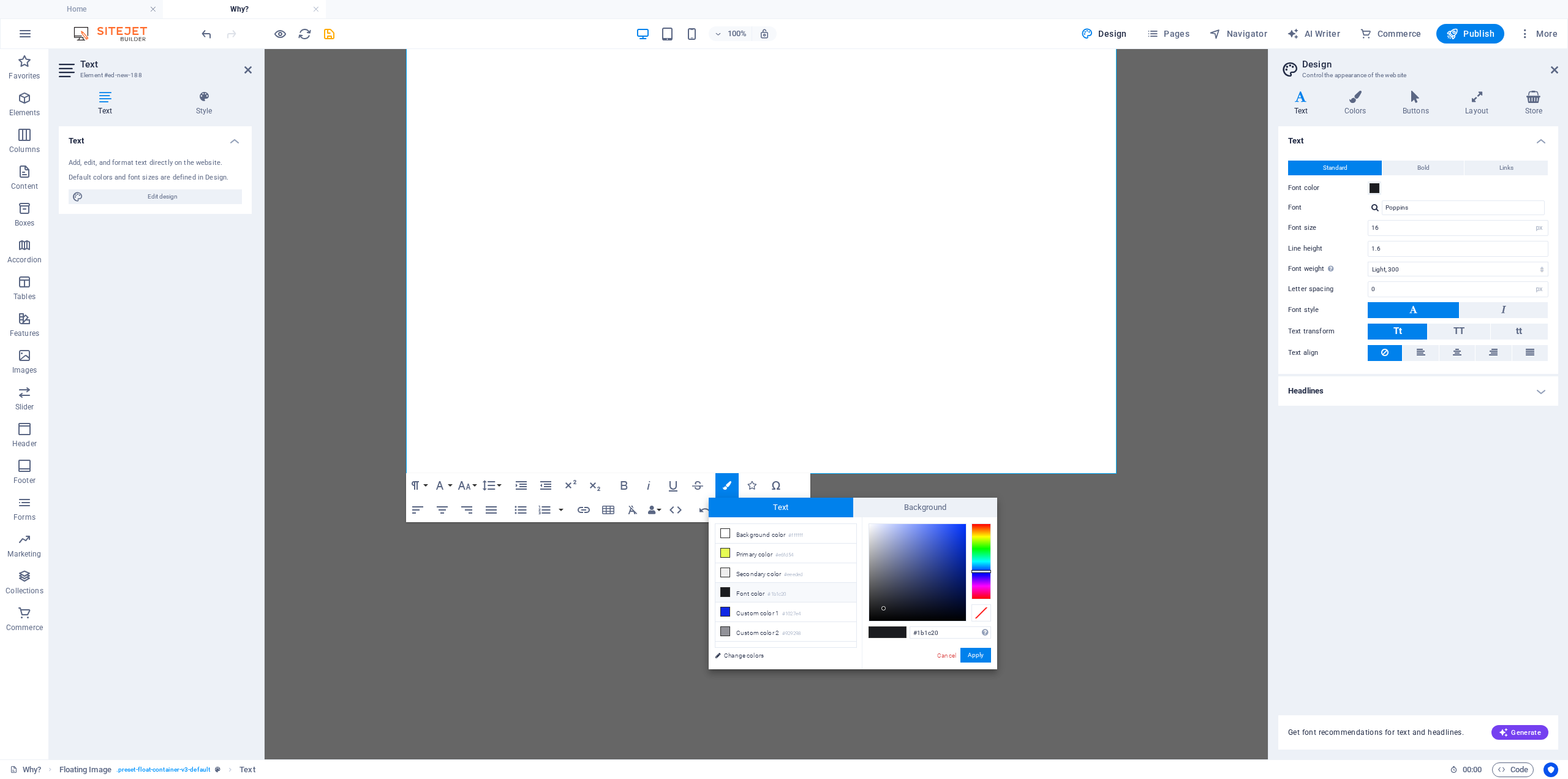
select select "px"
select select "300"
select select "px"
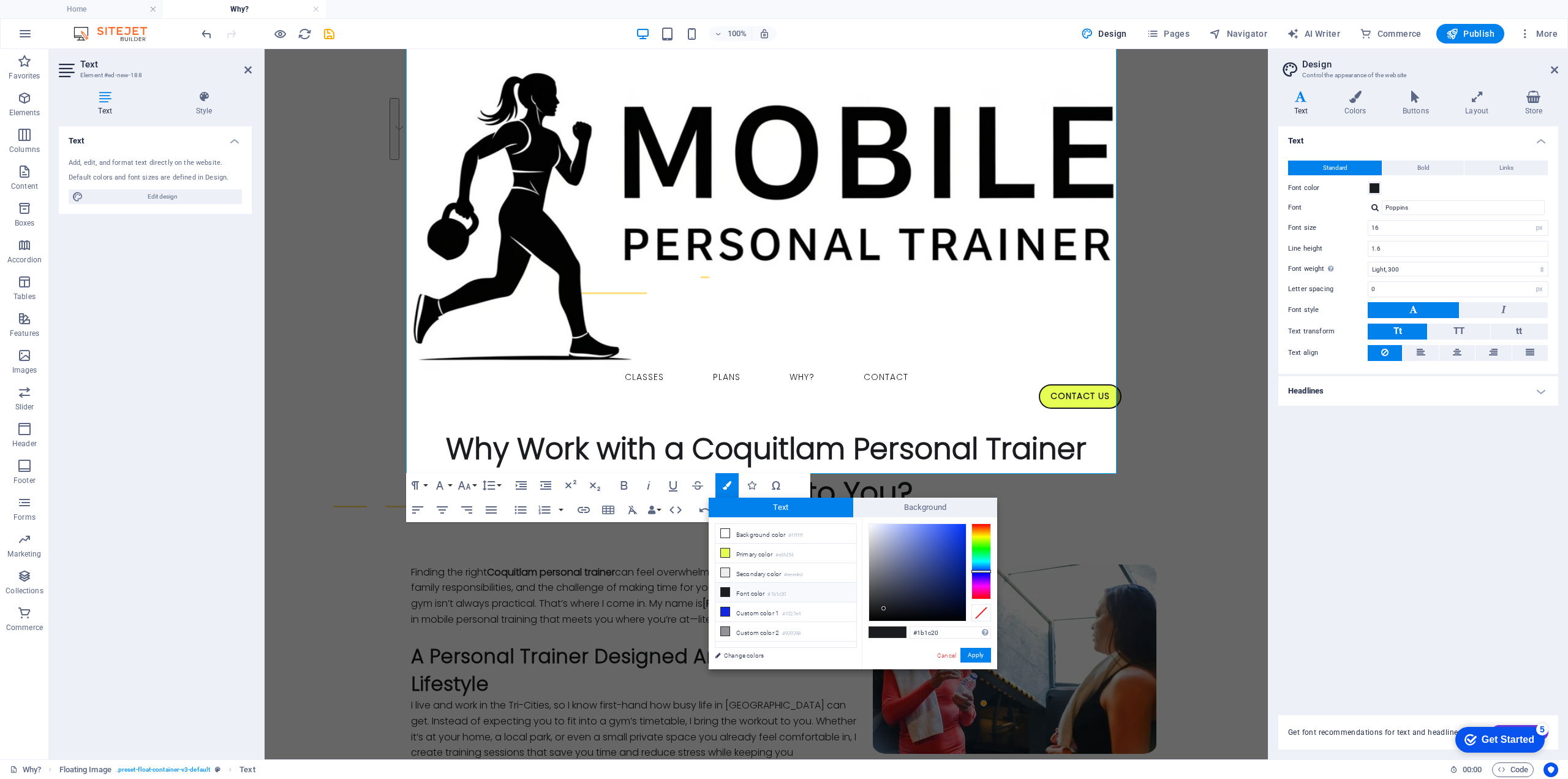
scroll to position [408, 0]
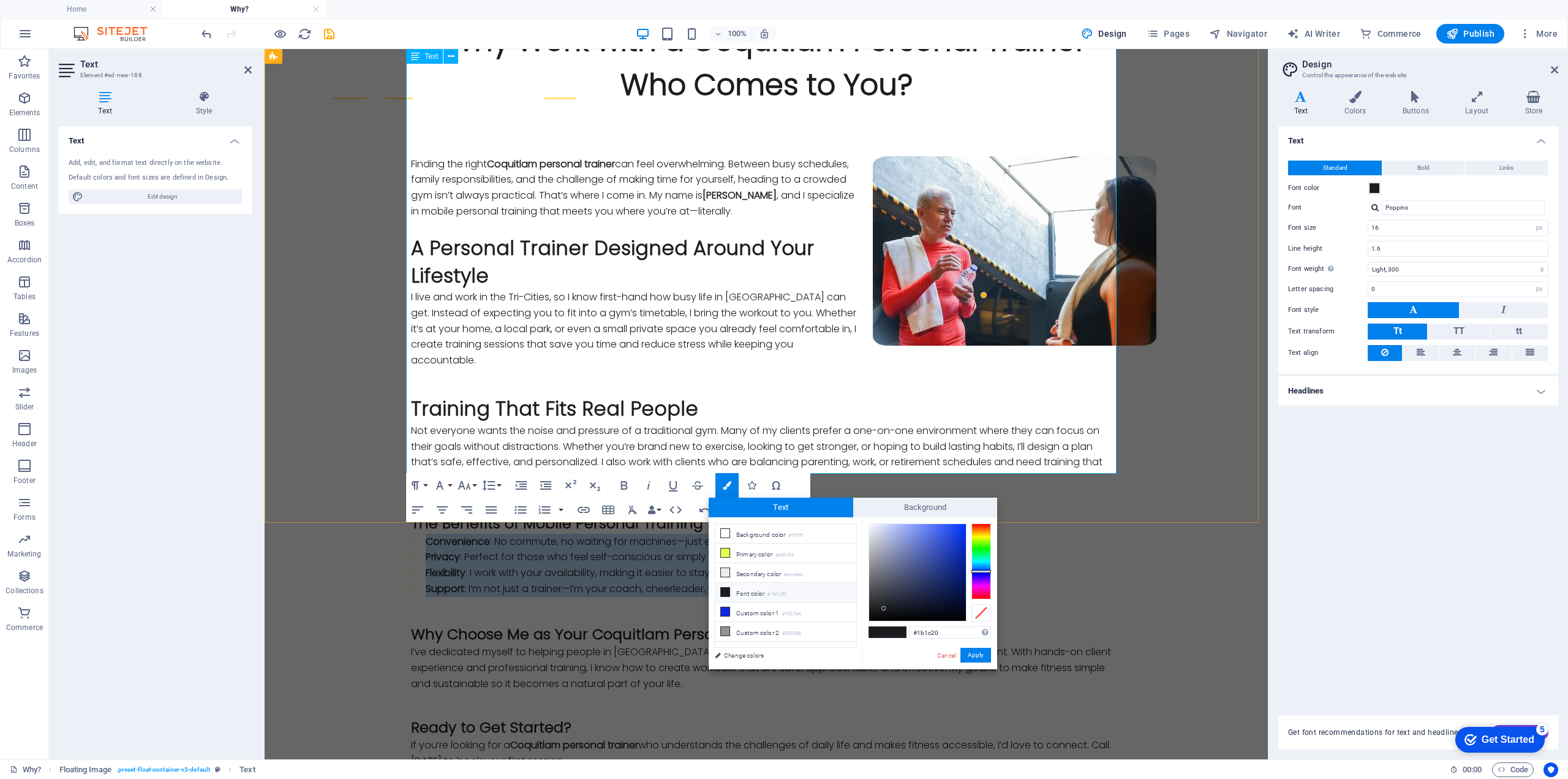
click at [851, 423] on p "Not everyone wants the noise and pressure of a traditional gym. Many of my clie…" at bounding box center [766, 454] width 710 height 62
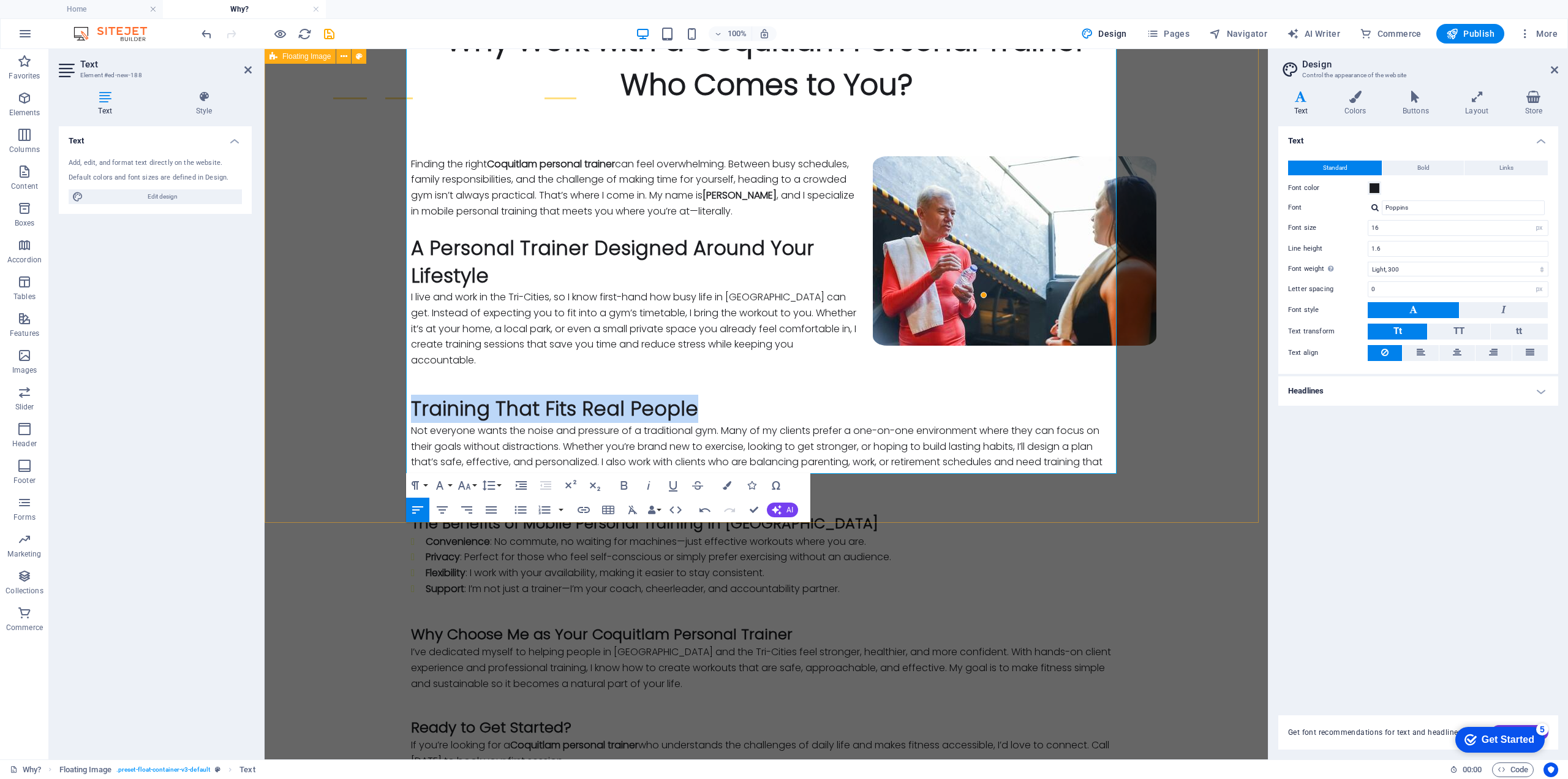
drag, startPoint x: 704, startPoint y: 116, endPoint x: 400, endPoint y: 106, distance: 304.2
click at [395, 107] on div "Finding the right Coquitlam personal trainer can feel overwhelming. Between bus…" at bounding box center [766, 462] width 1004 height 711
click at [415, 487] on icon "button" at bounding box center [416, 485] width 8 height 8
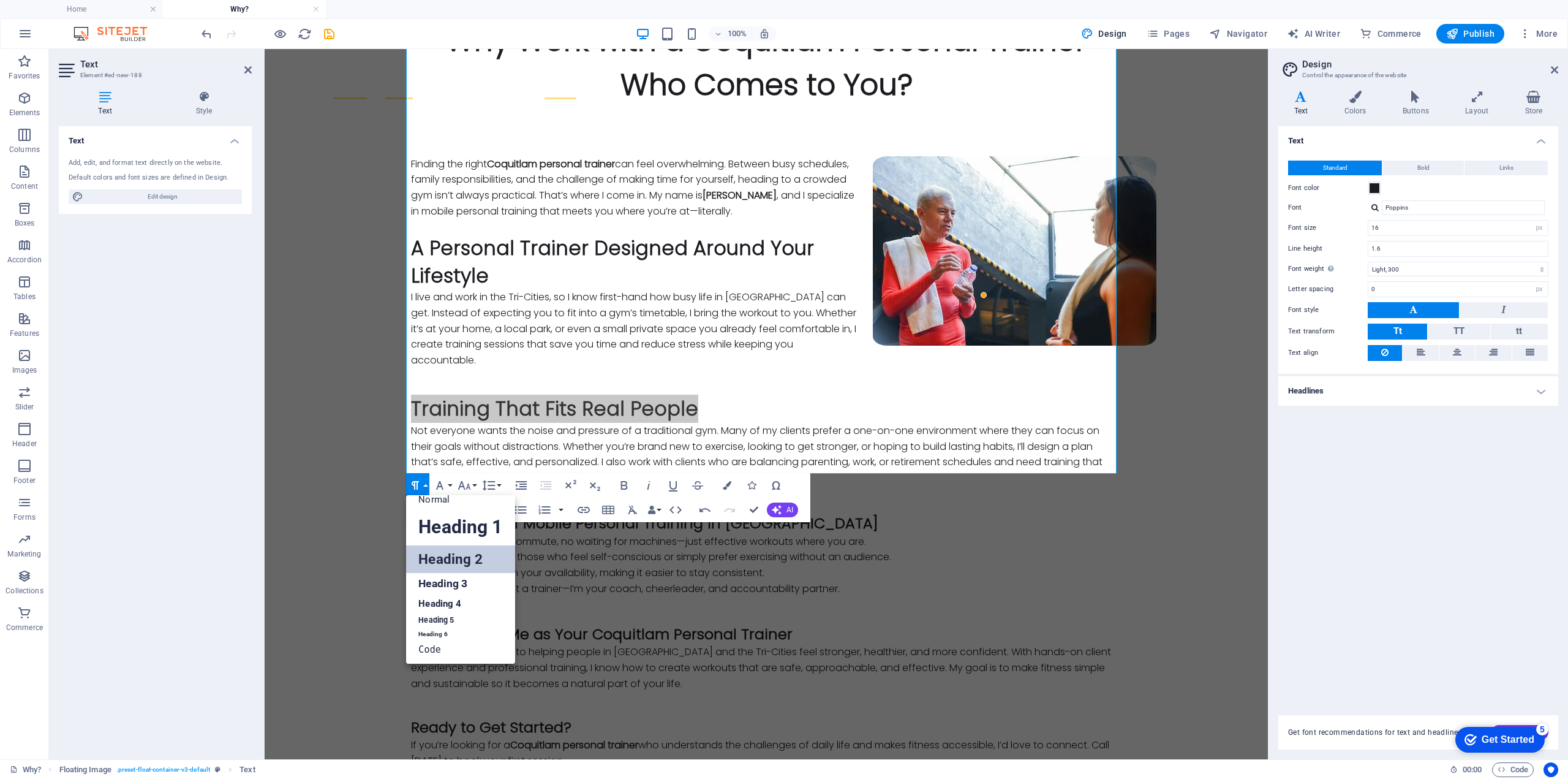
scroll to position [10, 0]
click at [438, 578] on link "Heading 3" at bounding box center [460, 584] width 109 height 21
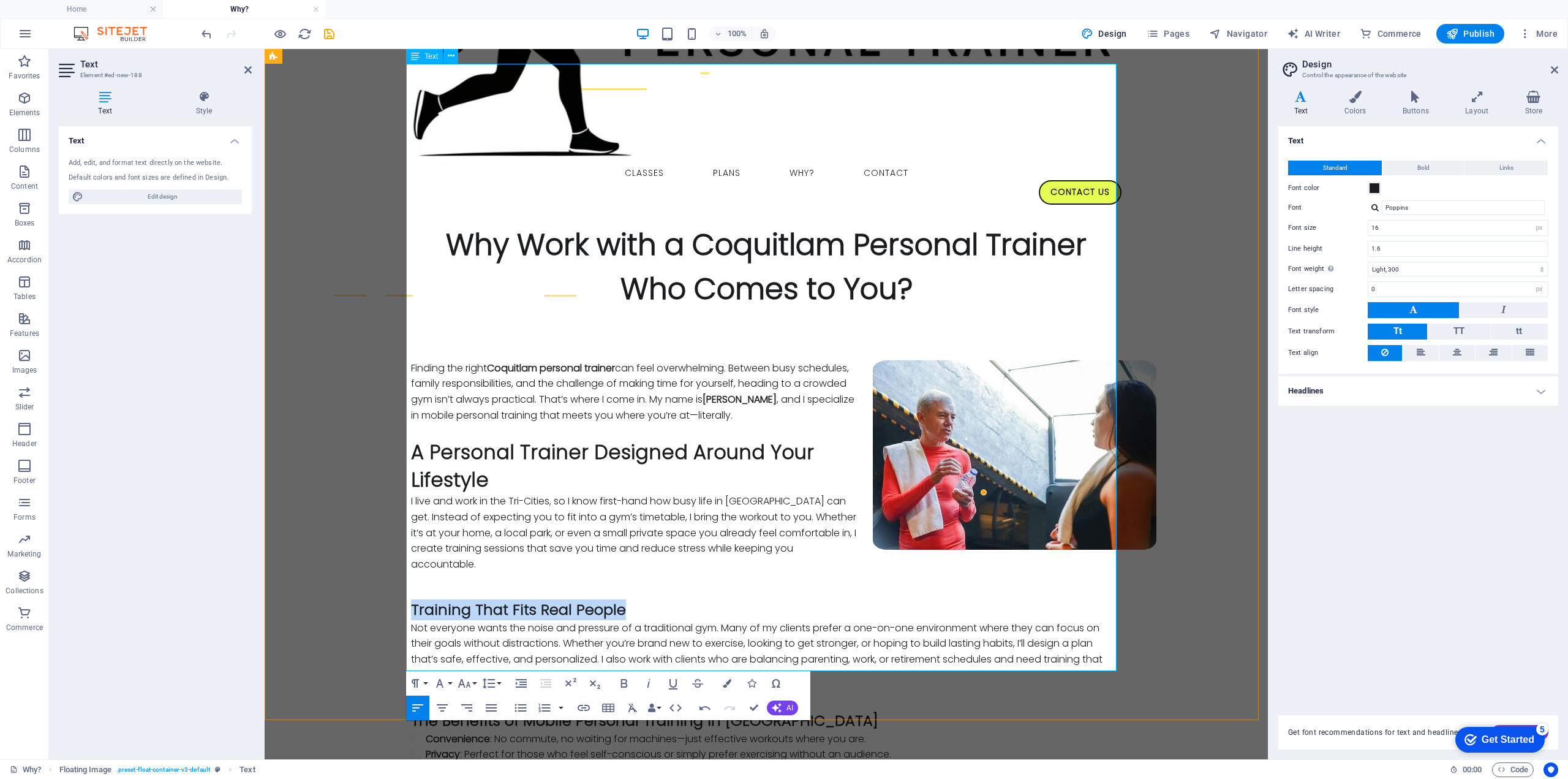
scroll to position [0, 0]
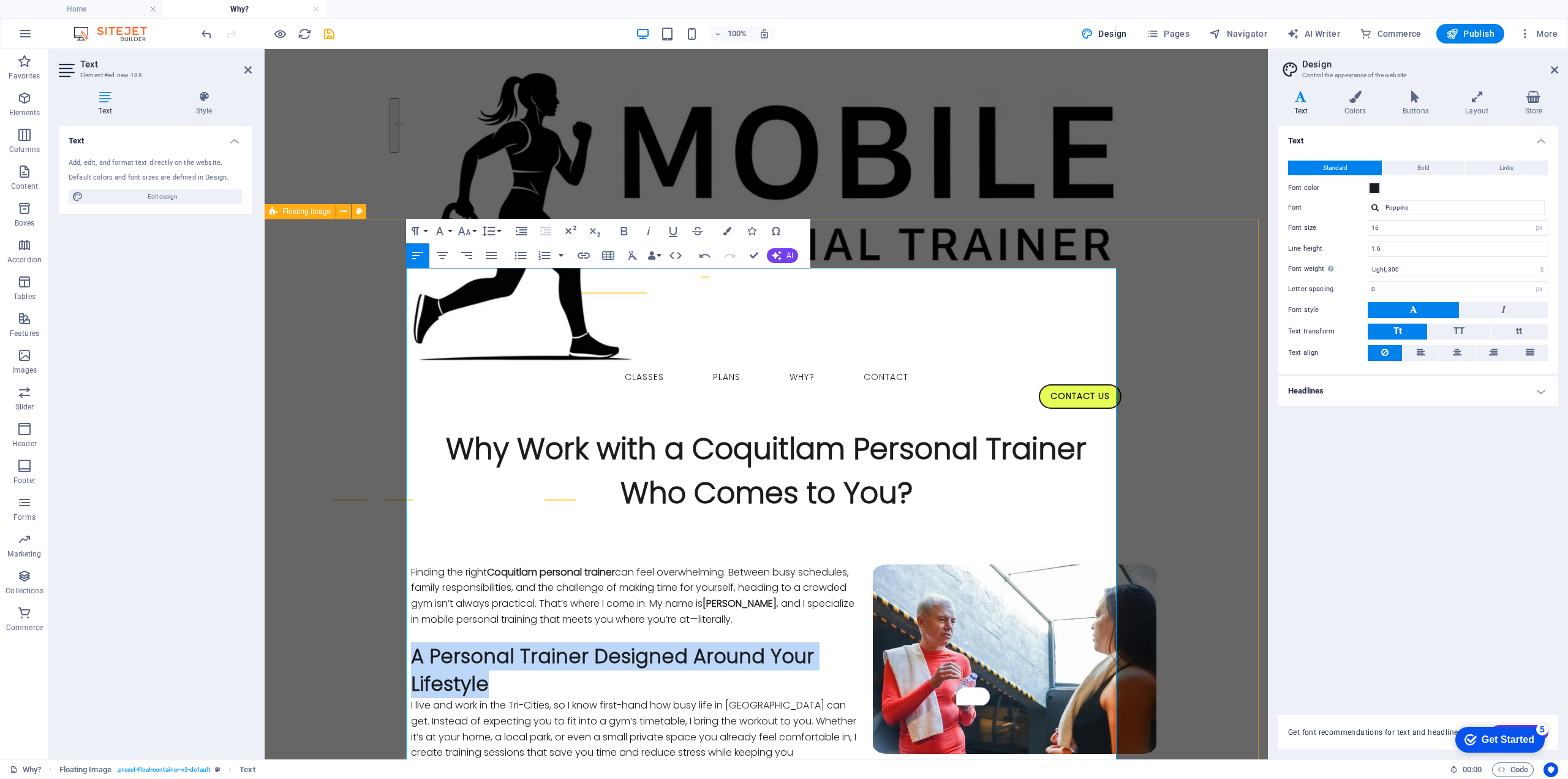
drag, startPoint x: 498, startPoint y: 391, endPoint x: 396, endPoint y: 365, distance: 105.3
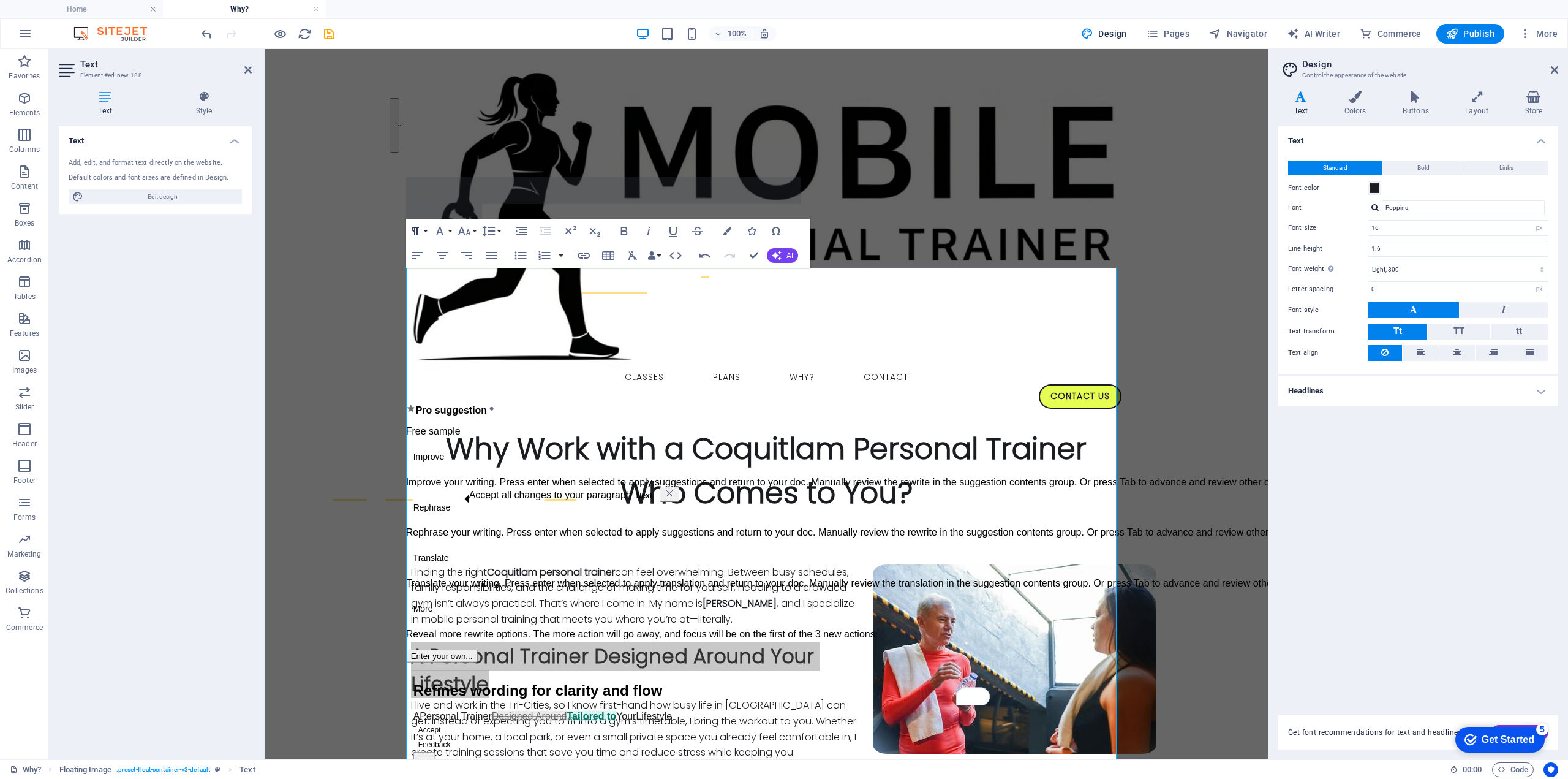
click at [425, 230] on button "Paragraph Format" at bounding box center [418, 231] width 24 height 24
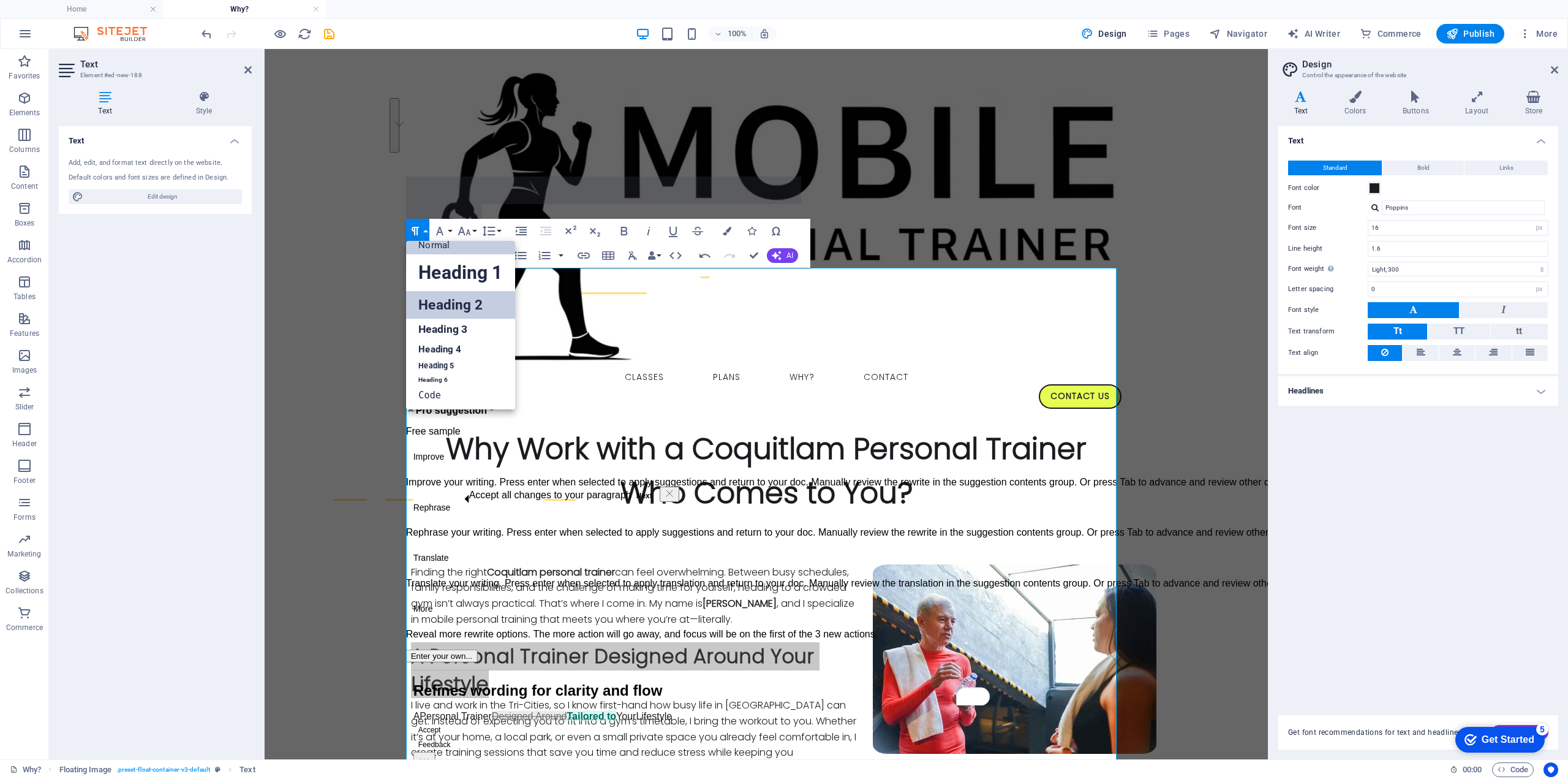
scroll to position [10, 0]
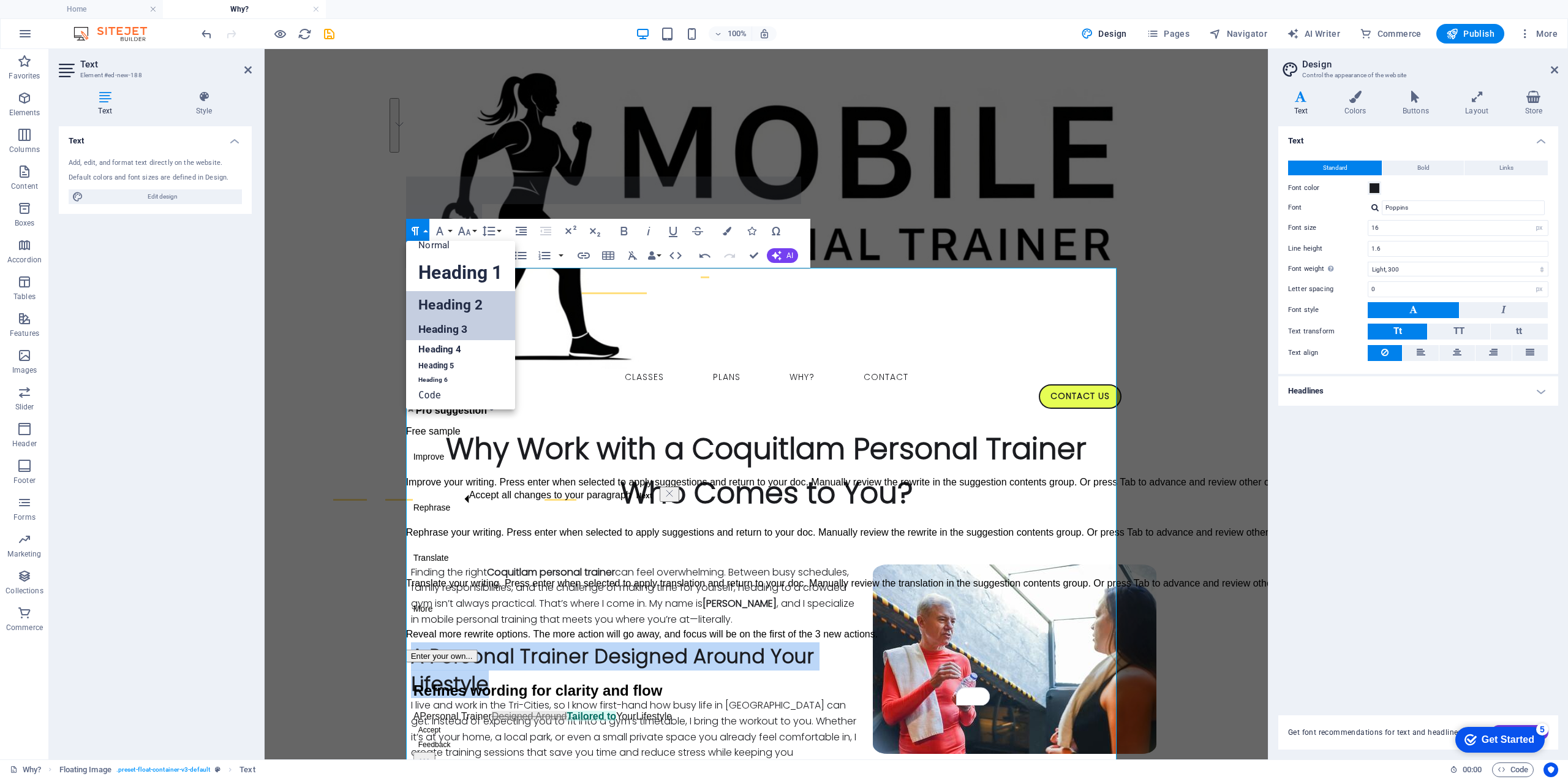
click at [452, 327] on link "Heading 3" at bounding box center [460, 329] width 109 height 21
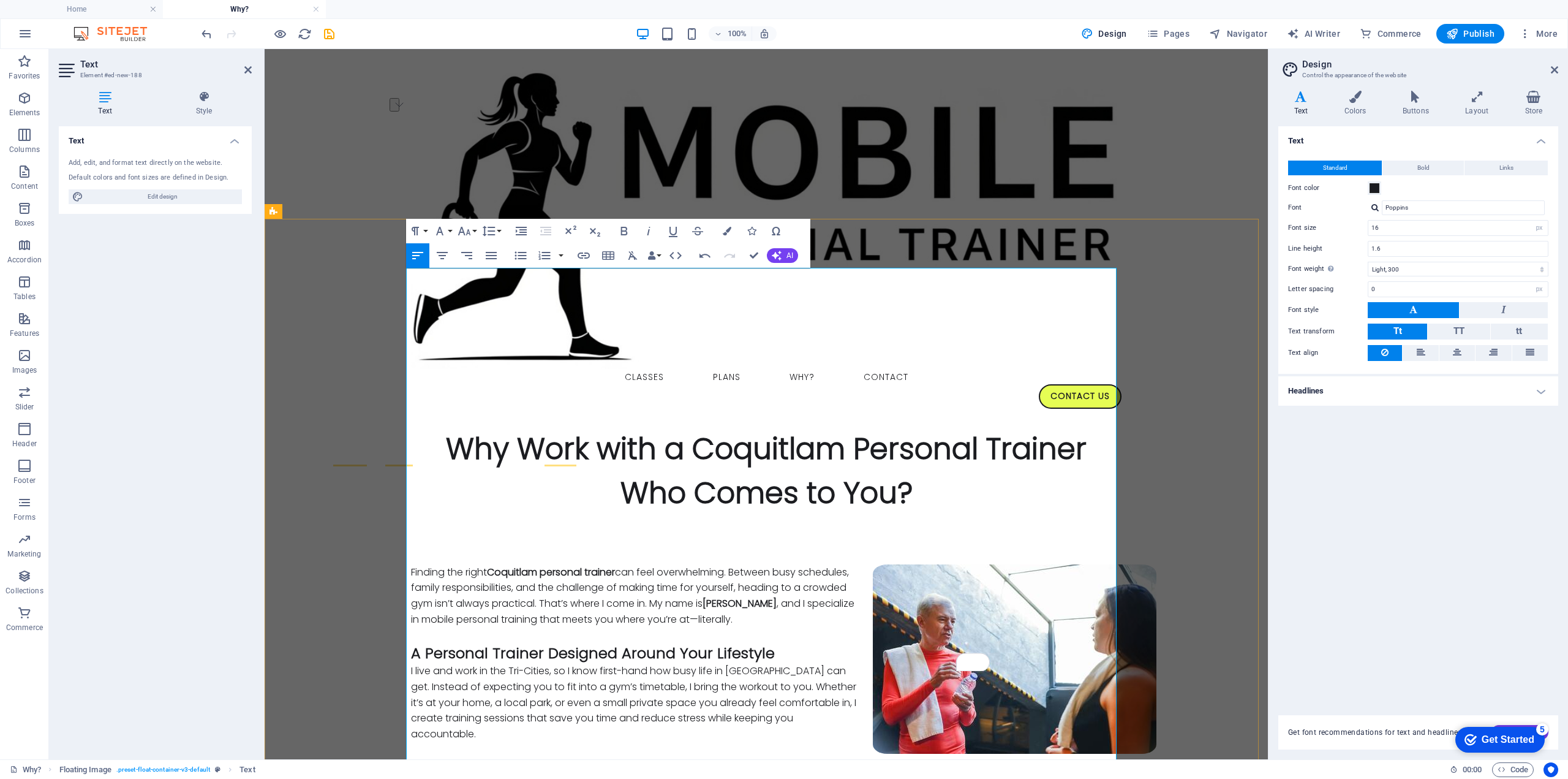
drag, startPoint x: 762, startPoint y: 302, endPoint x: 846, endPoint y: 309, distance: 84.3
click at [846, 565] on p "Finding the right Coquitlam personal trainer can feel overwhelming. Between bus…" at bounding box center [766, 596] width 710 height 62
click at [624, 233] on icon "button" at bounding box center [624, 230] width 14 height 14
click at [724, 663] on p "I live and work in the Tri-Cities, so I know first-hand how busy life in [GEOGR…" at bounding box center [766, 701] width 710 height 78
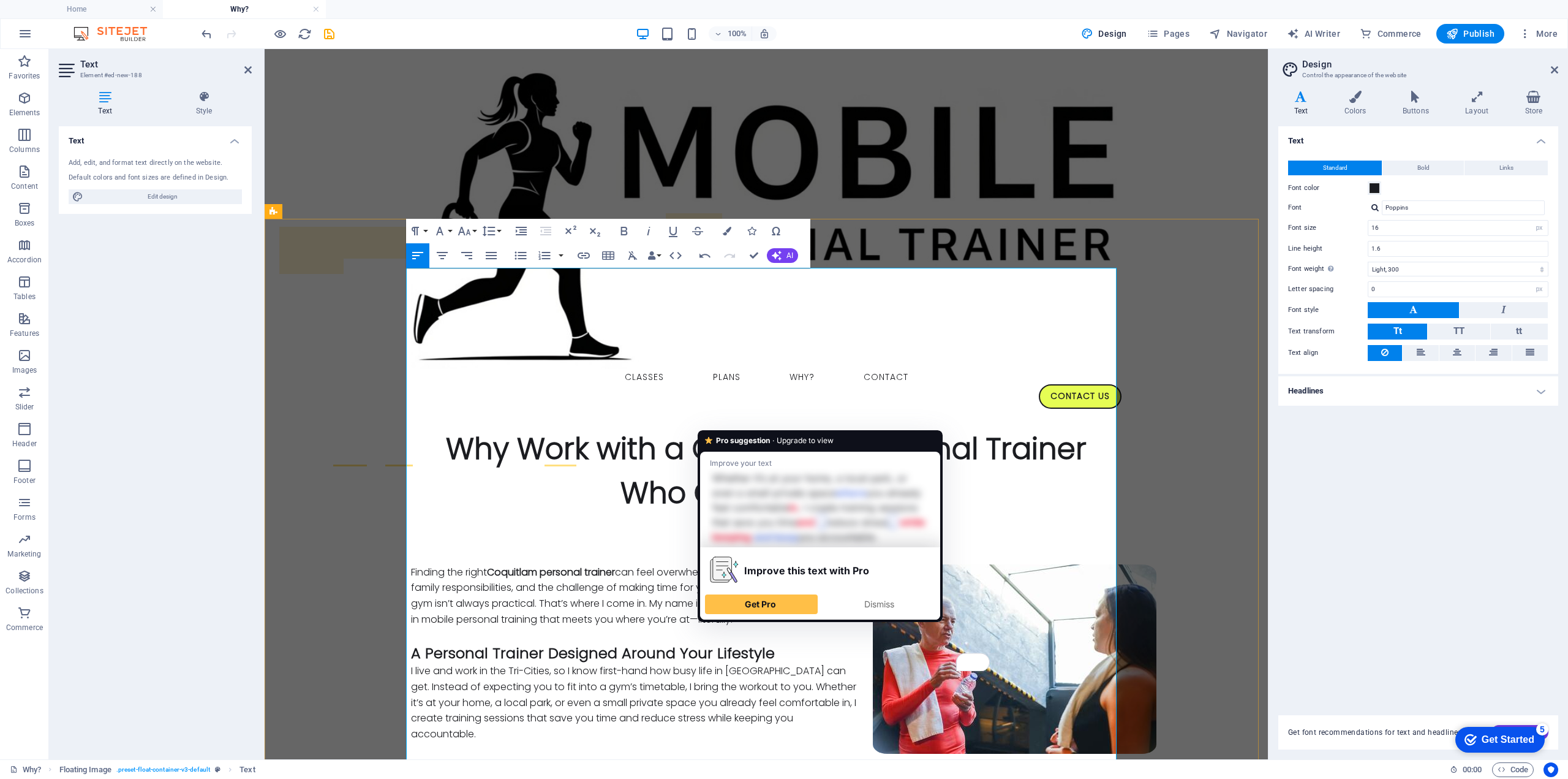
click at [588, 663] on p "I live and work in the Tri-Cities, so I know first-hand how busy life in [GEOGR…" at bounding box center [766, 701] width 710 height 78
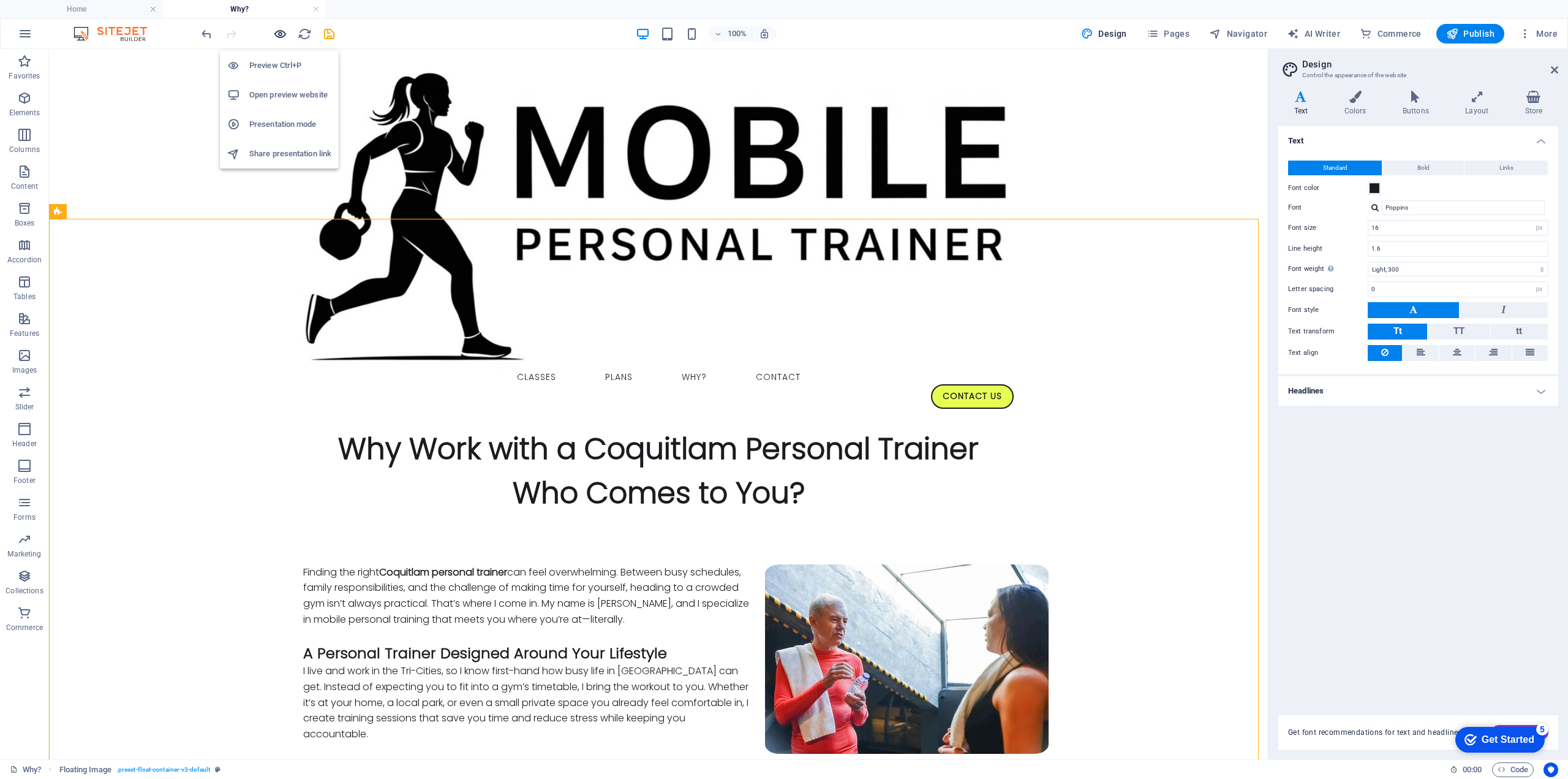
click at [285, 33] on icon "button" at bounding box center [280, 33] width 14 height 14
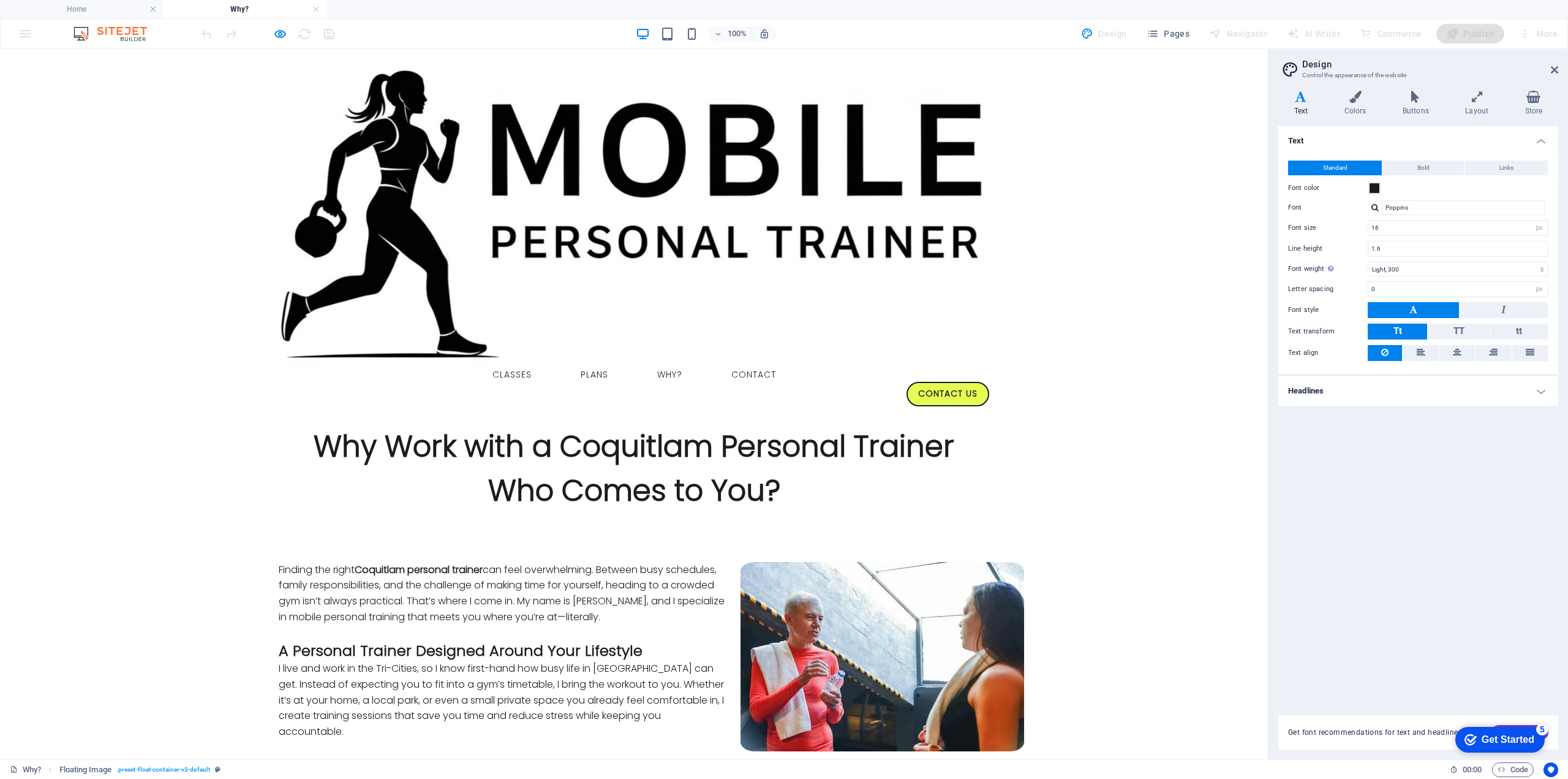
scroll to position [0, 0]
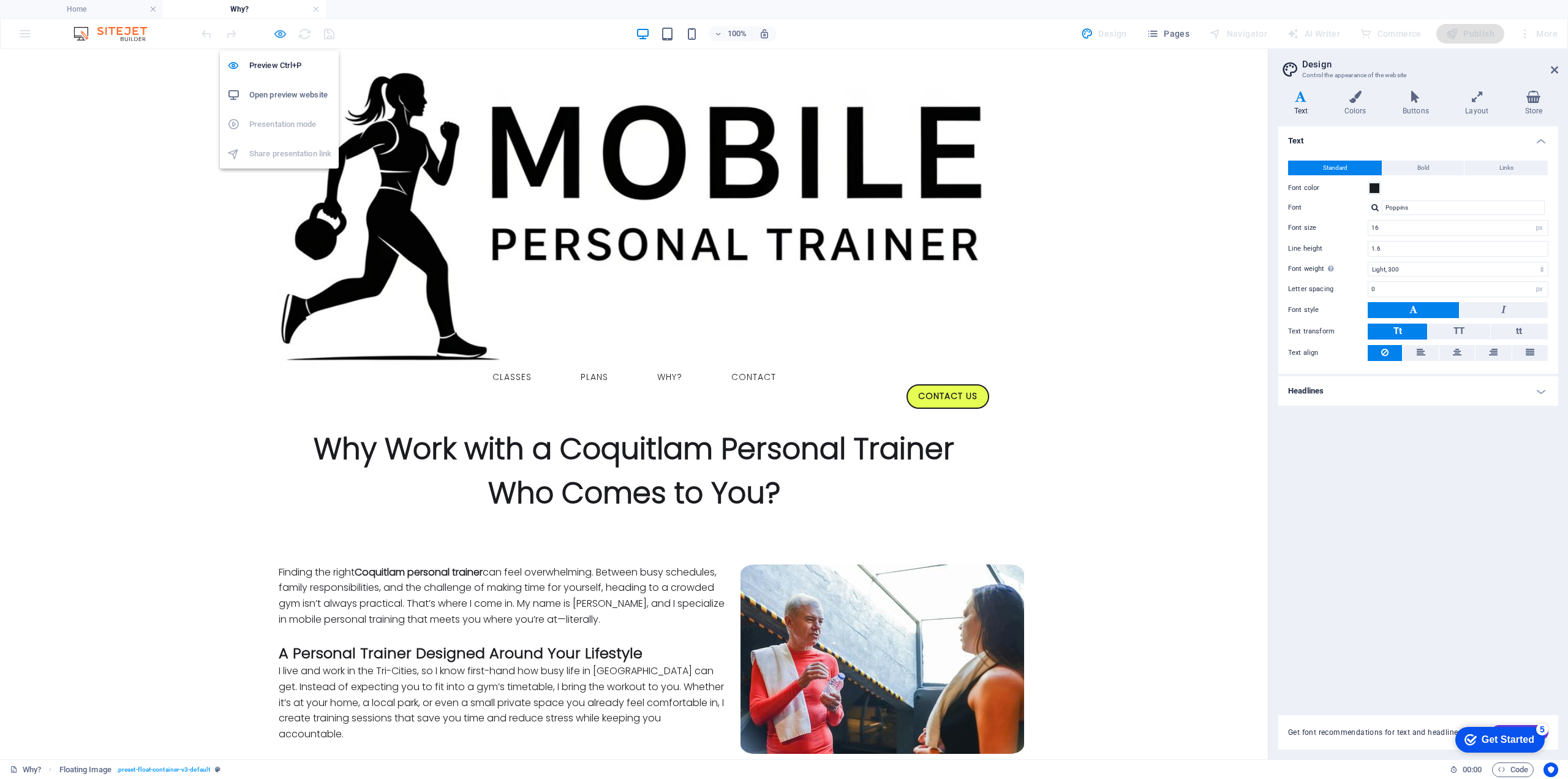
click at [283, 34] on icon "button" at bounding box center [280, 33] width 14 height 14
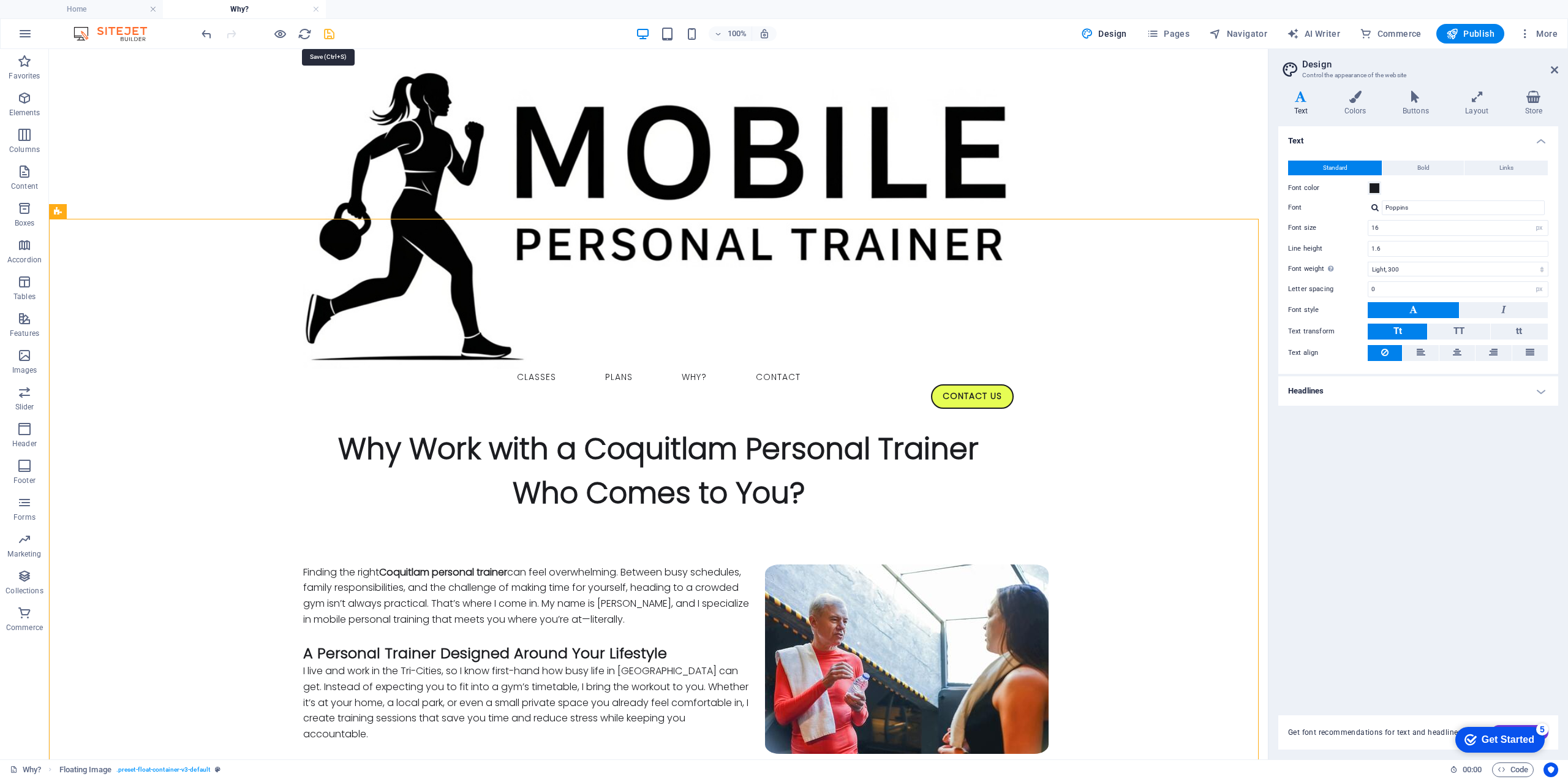
click at [332, 33] on icon "save" at bounding box center [329, 33] width 14 height 14
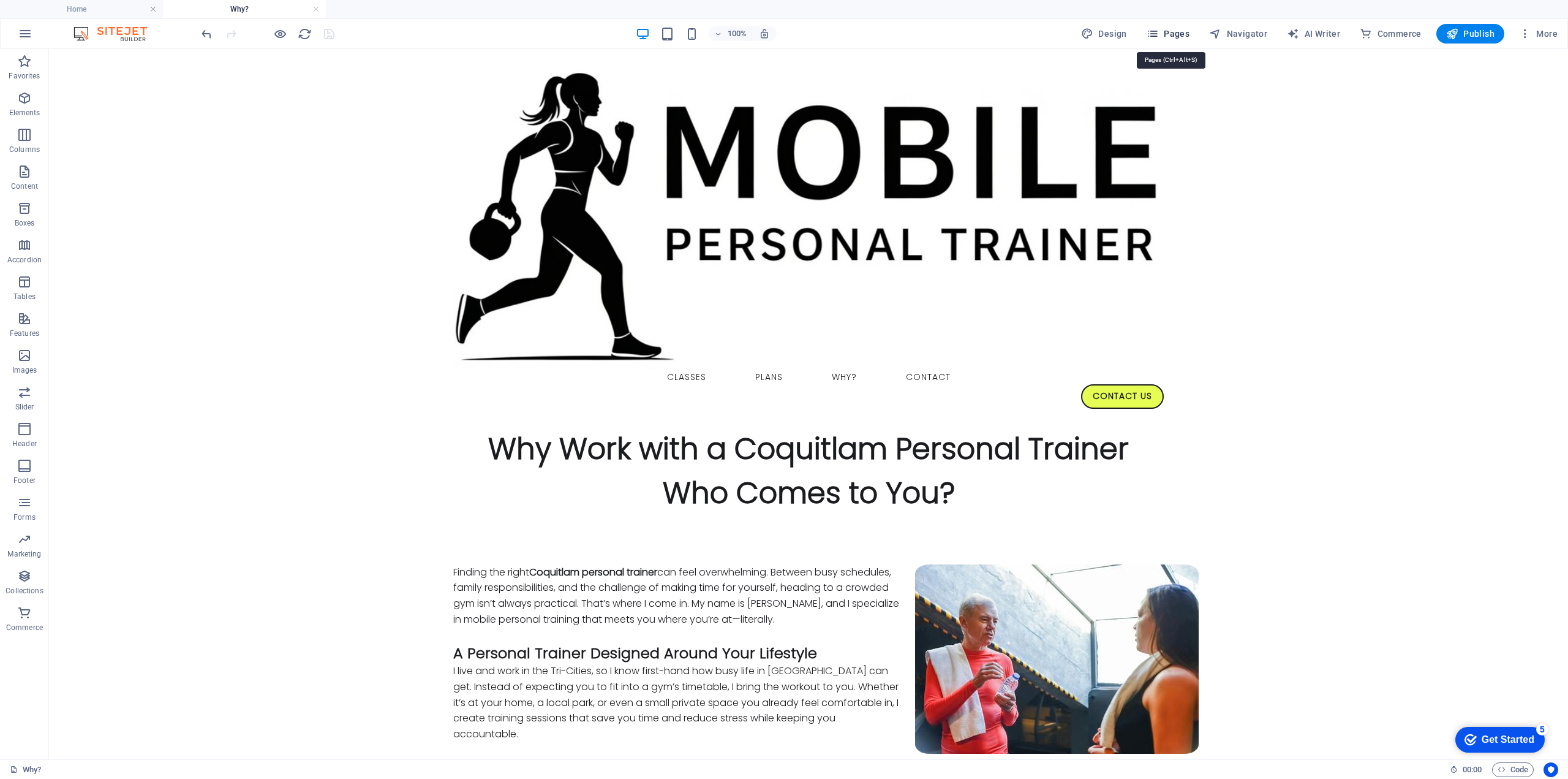
click at [1178, 35] on span "Pages" at bounding box center [1168, 33] width 43 height 12
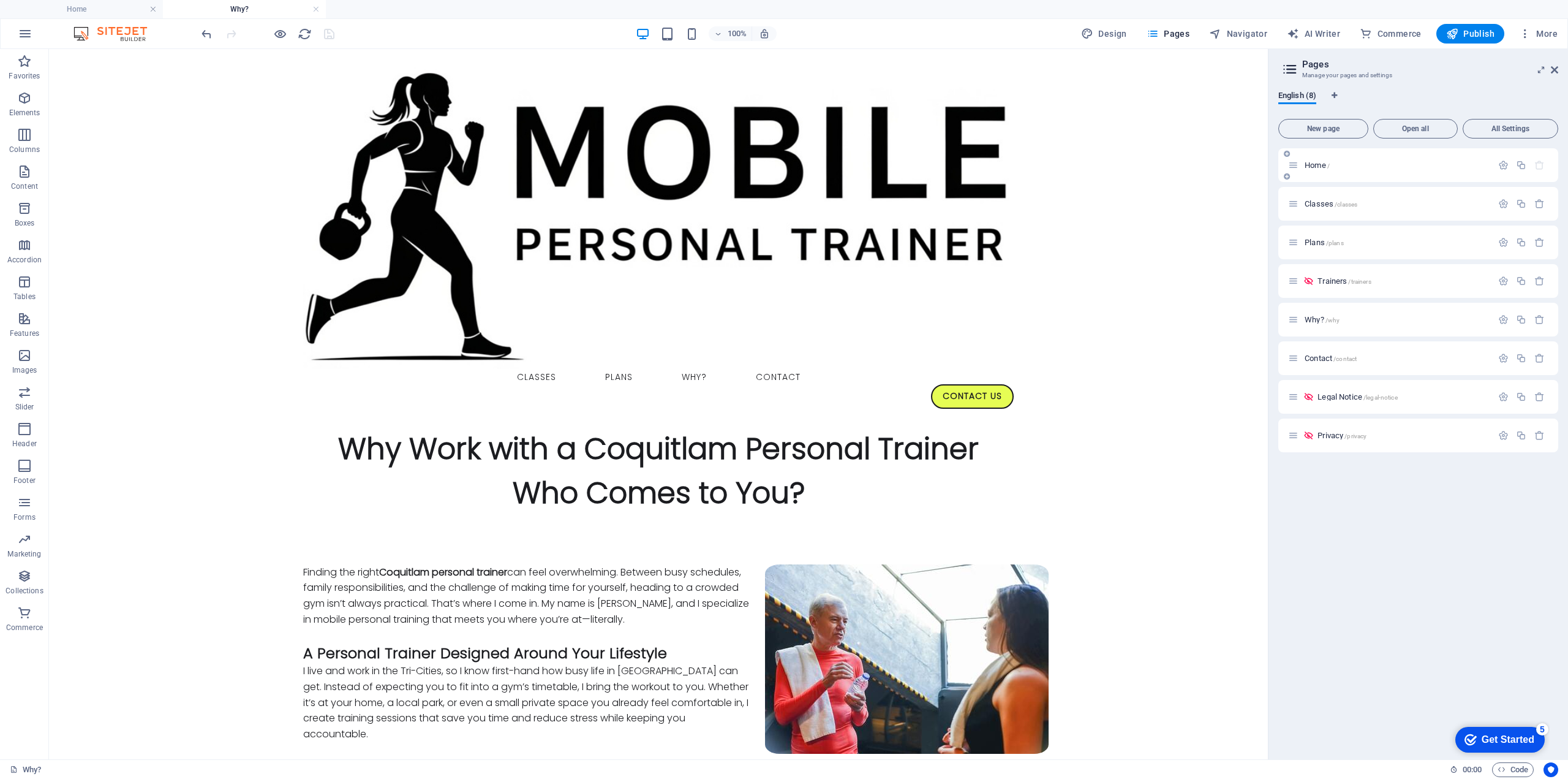
click at [1320, 163] on span "Home /" at bounding box center [1317, 165] width 25 height 9
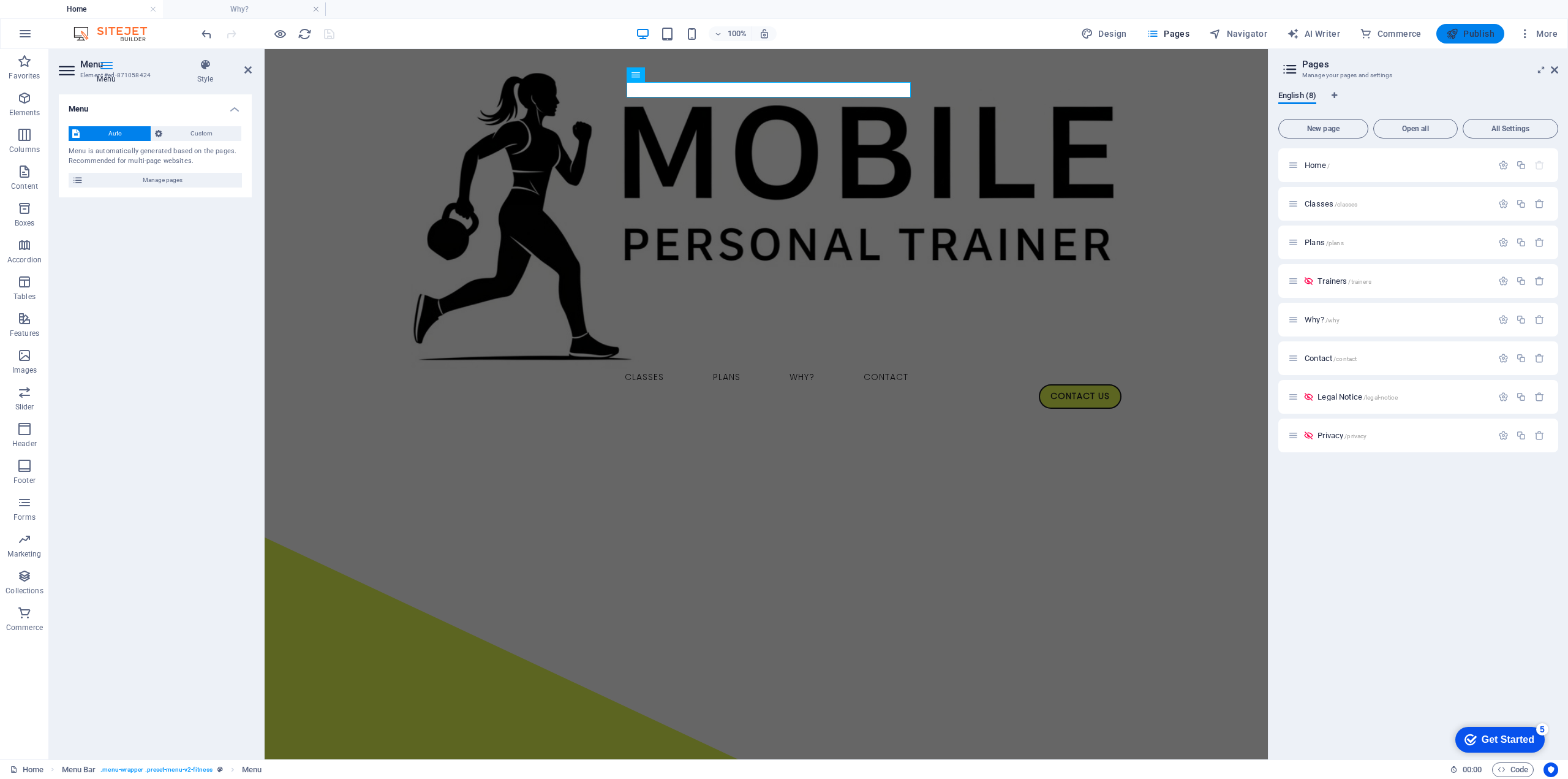
click at [1474, 36] on span "Publish" at bounding box center [1471, 33] width 49 height 12
